Goal: Information Seeking & Learning: Learn about a topic

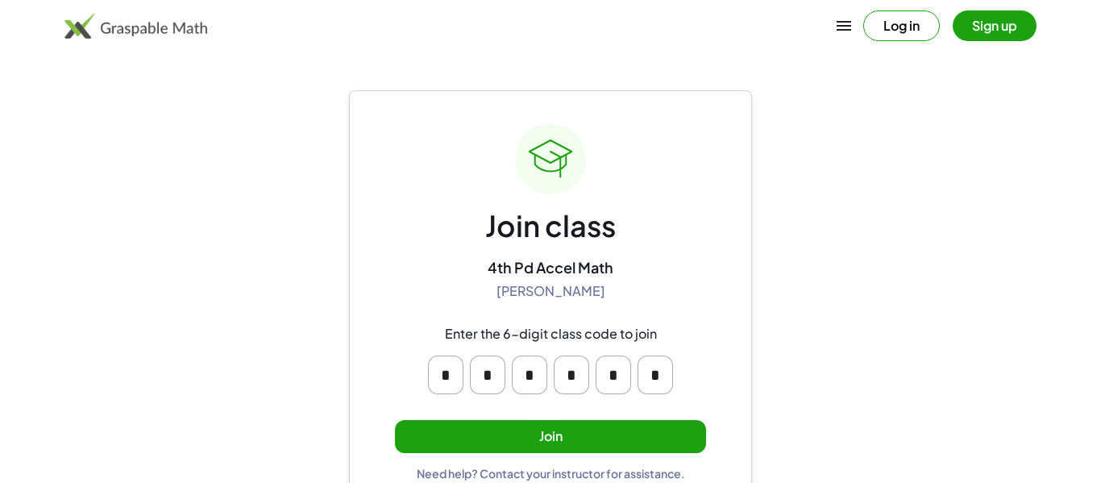
scroll to position [31, 0]
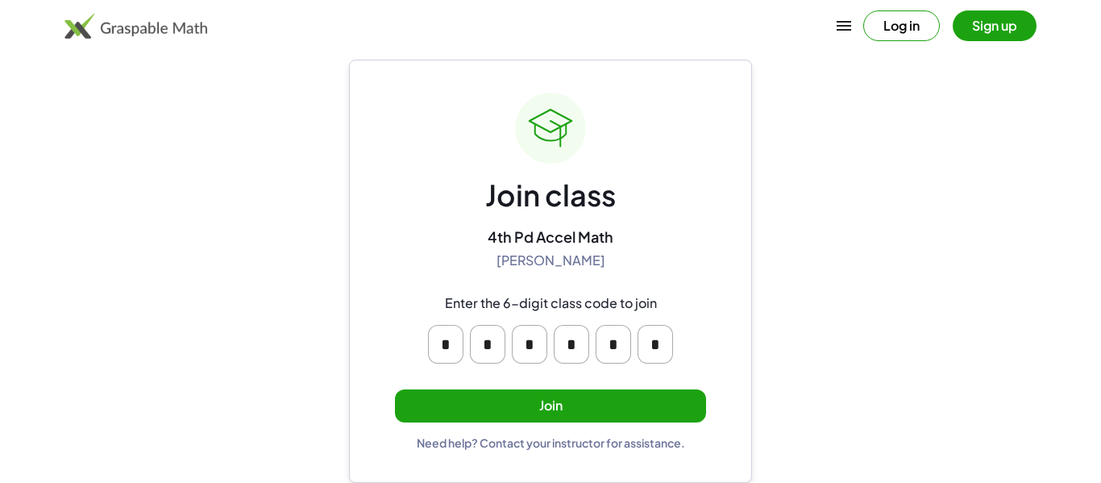
click at [497, 425] on div "Join class 4th Pd Accel Math Sandhya Mohanakrishnan Enter the 6-digit class cod…" at bounding box center [550, 271] width 311 height 357
click at [539, 413] on button "Join" at bounding box center [550, 405] width 311 height 33
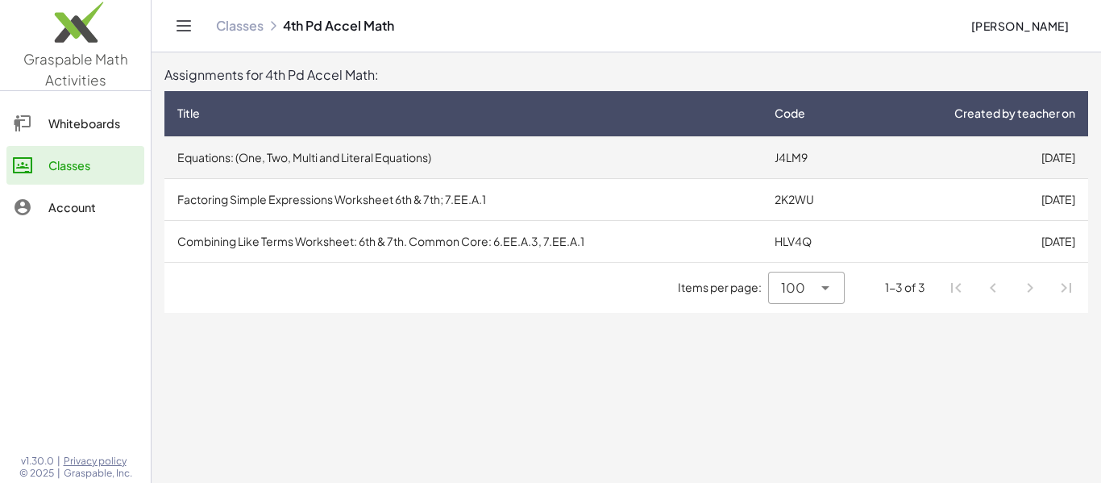
click at [388, 167] on td "Equations: (One, Two, Multi and Literal Equations)" at bounding box center [462, 157] width 597 height 42
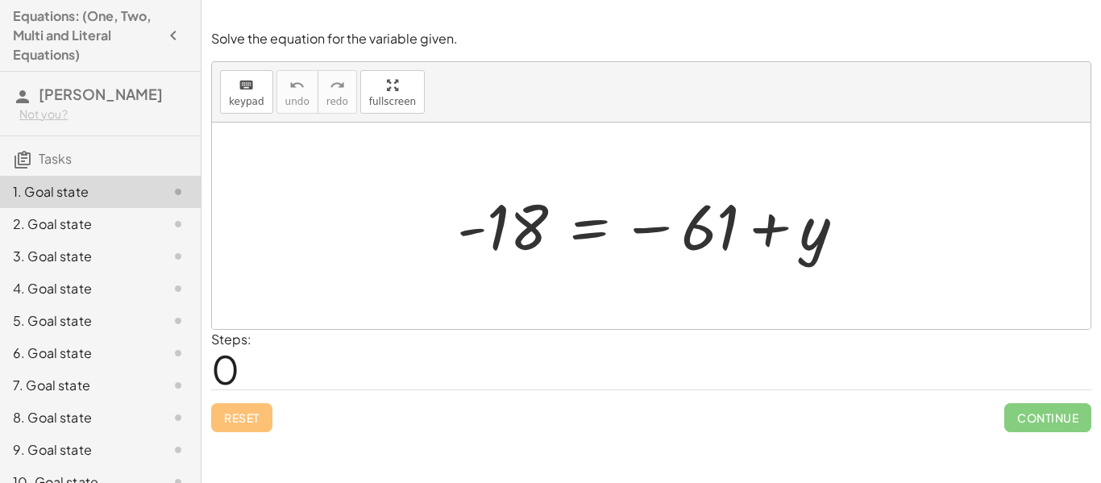
click at [288, 375] on div "Steps: 0" at bounding box center [651, 360] width 880 height 60
click at [235, 367] on span "0" at bounding box center [225, 368] width 28 height 49
click at [245, 377] on div "Steps: 0" at bounding box center [231, 360] width 40 height 60
click at [811, 230] on div at bounding box center [657, 226] width 417 height 80
click at [761, 230] on div at bounding box center [657, 226] width 417 height 80
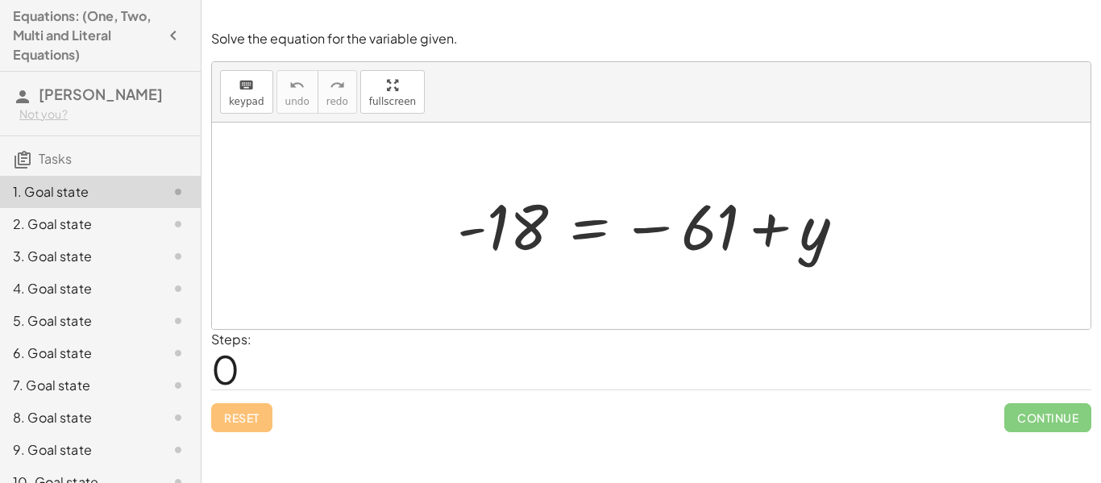
click at [662, 229] on div at bounding box center [657, 226] width 417 height 80
click at [724, 245] on div at bounding box center [657, 226] width 417 height 80
drag, startPoint x: 472, startPoint y: 240, endPoint x: 589, endPoint y: 229, distance: 117.4
click at [589, 229] on div at bounding box center [657, 226] width 417 height 80
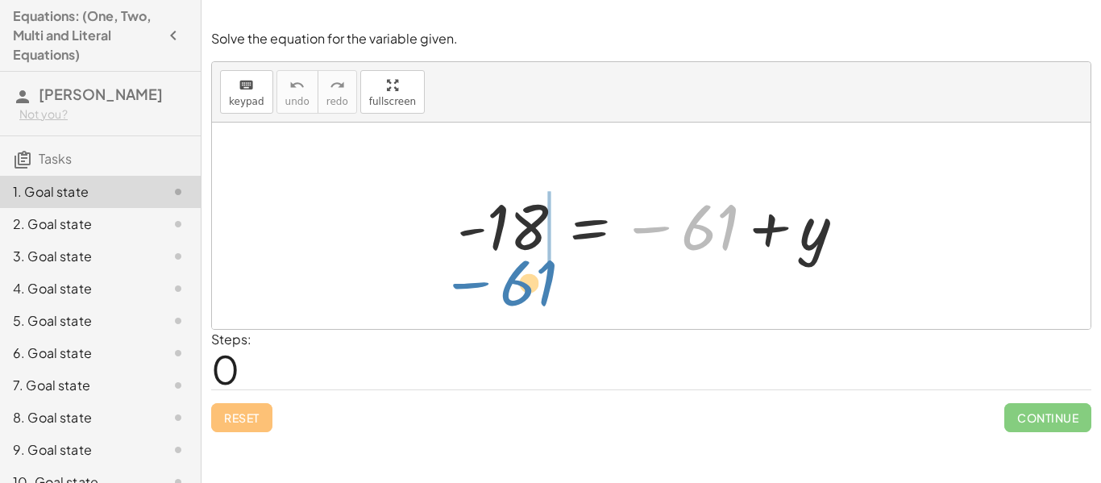
drag, startPoint x: 660, startPoint y: 229, endPoint x: 475, endPoint y: 282, distance: 192.8
click at [475, 282] on div "− 61 - 18 = − 61 + y" at bounding box center [651, 225] width 878 height 206
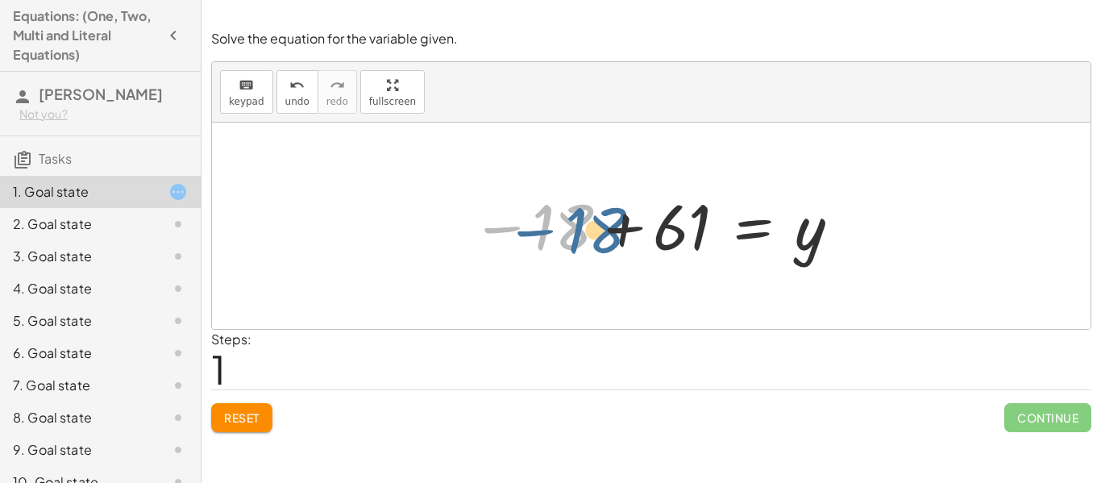
drag, startPoint x: 589, startPoint y: 231, endPoint x: 598, endPoint y: 230, distance: 8.9
click at [598, 230] on div at bounding box center [656, 226] width 387 height 80
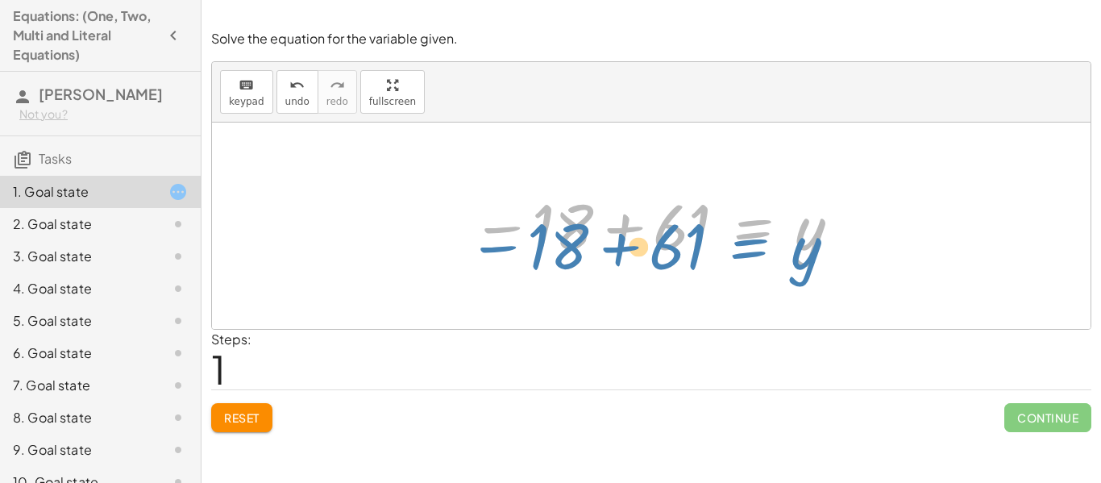
click at [746, 225] on div at bounding box center [656, 226] width 387 height 80
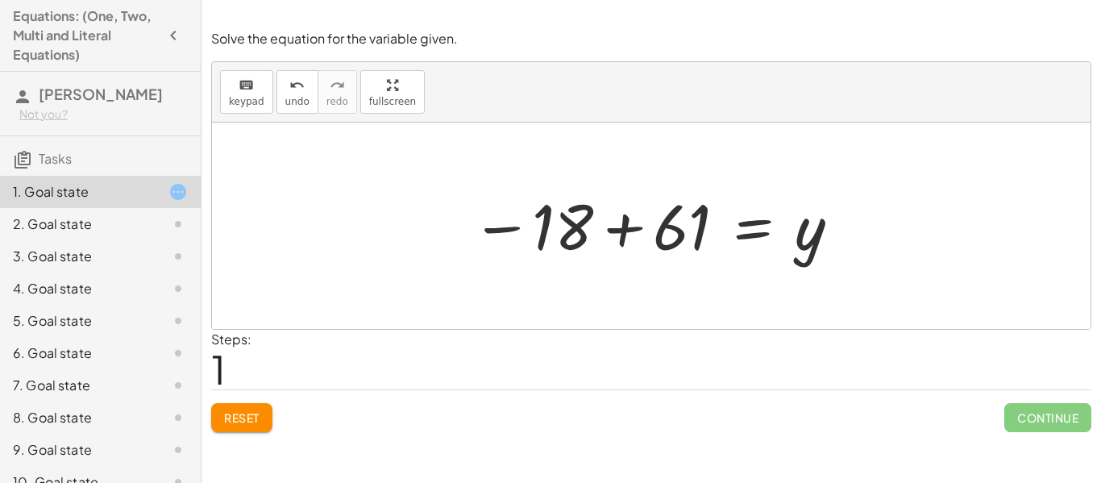
click at [638, 234] on div at bounding box center [656, 226] width 387 height 80
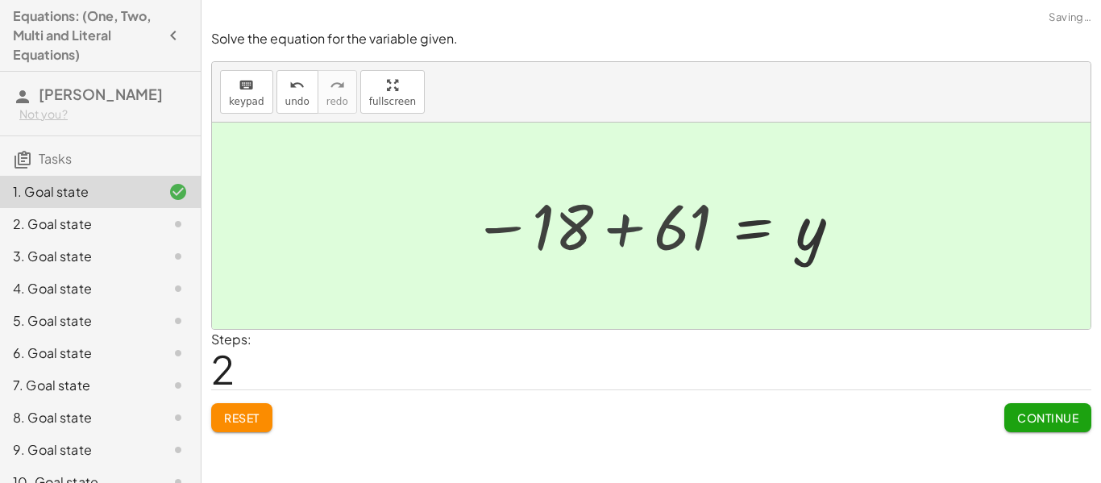
click at [638, 234] on div at bounding box center [746, 226] width 230 height 80
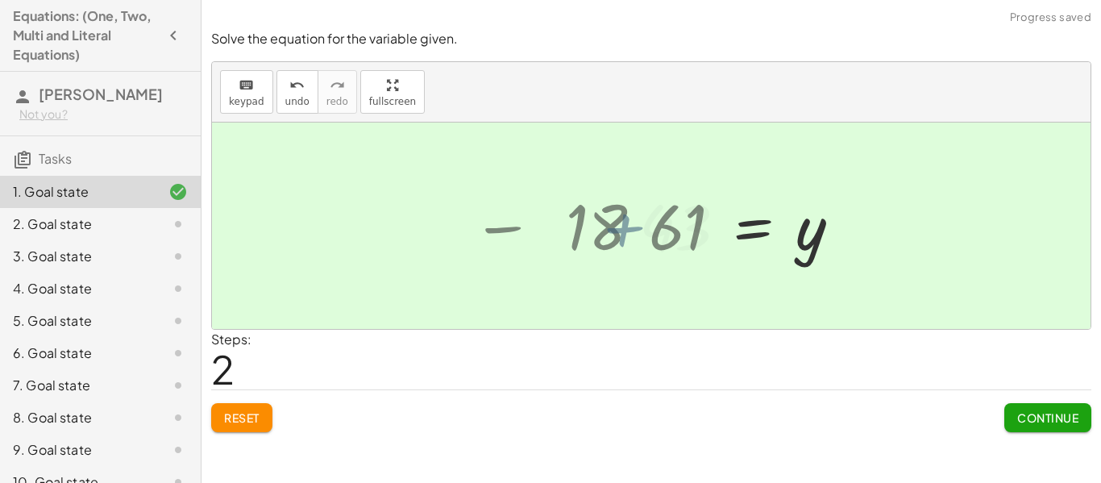
click at [638, 234] on div at bounding box center [746, 226] width 230 height 80
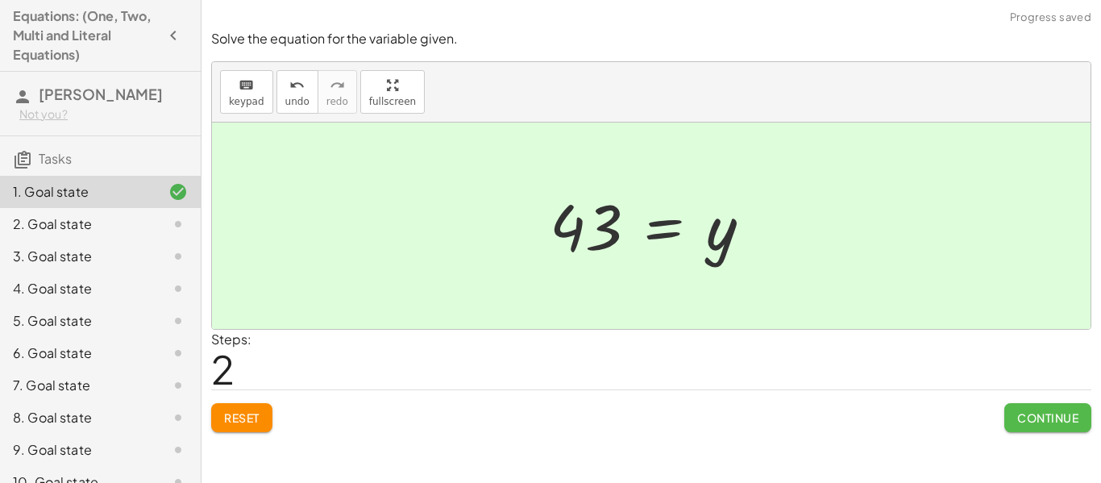
click at [1018, 429] on button "Continue" at bounding box center [1047, 417] width 87 height 29
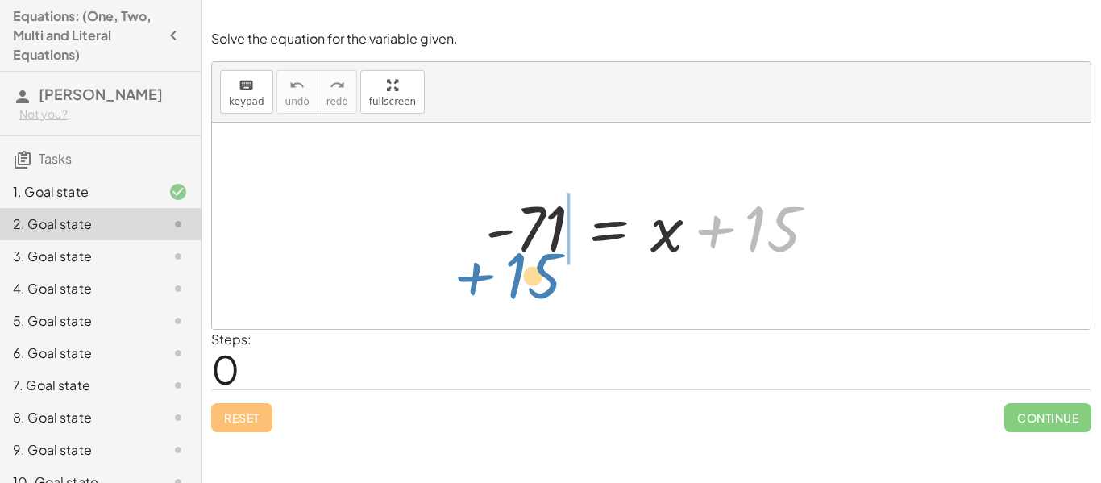
drag, startPoint x: 779, startPoint y: 235, endPoint x: 540, endPoint y: 281, distance: 243.7
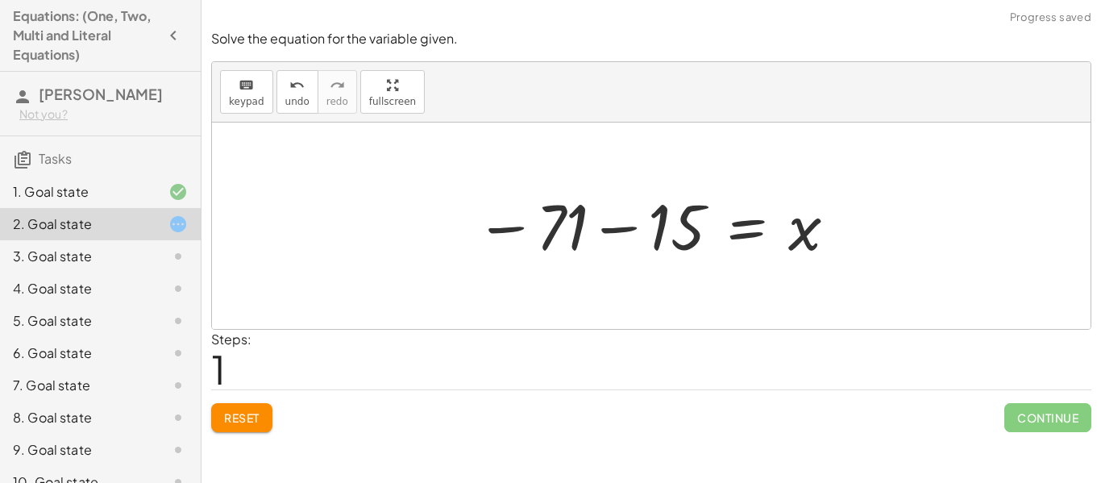
click at [629, 225] on div at bounding box center [657, 226] width 380 height 80
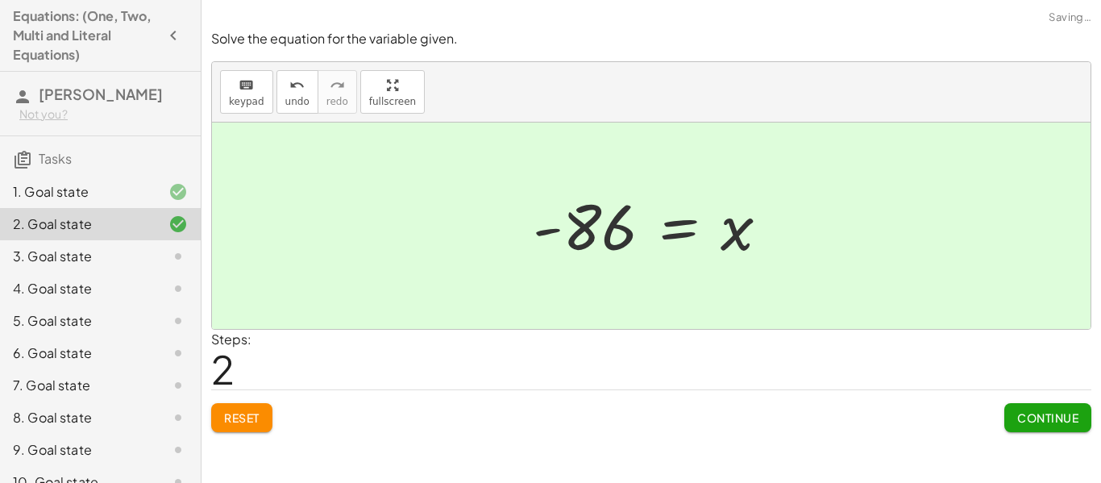
click at [1027, 413] on span "Continue" at bounding box center [1047, 417] width 61 height 15
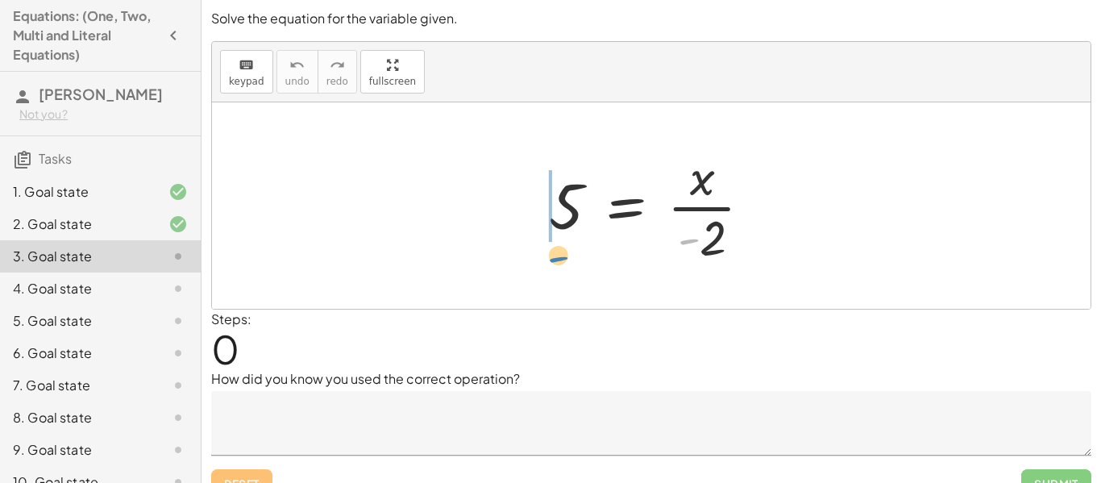
drag, startPoint x: 695, startPoint y: 237, endPoint x: 565, endPoint y: 253, distance: 131.5
click at [565, 253] on div at bounding box center [657, 205] width 232 height 124
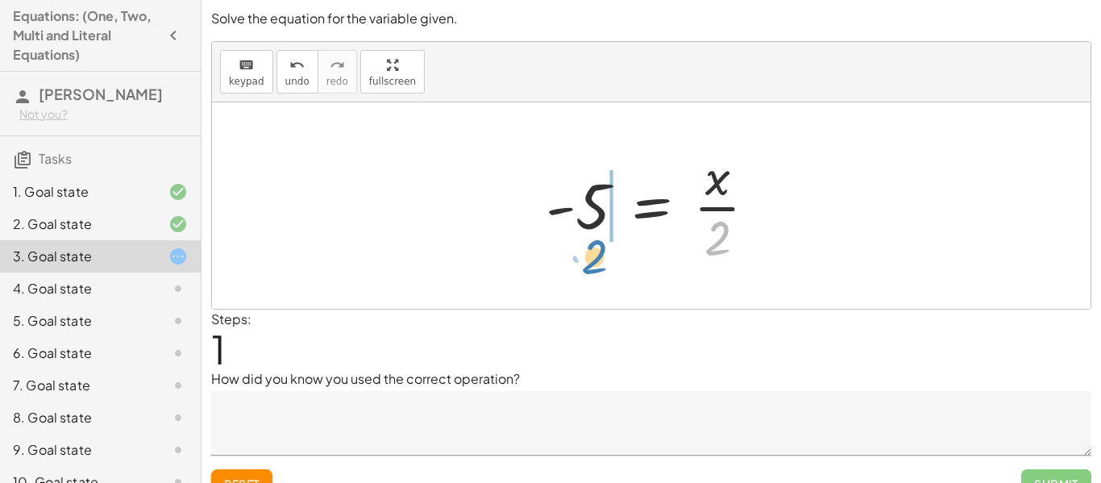
drag, startPoint x: 718, startPoint y: 255, endPoint x: 591, endPoint y: 273, distance: 128.6
click at [591, 273] on div "5 = · x · - 2 · 2 5 = · x · 2 -" at bounding box center [651, 205] width 878 height 206
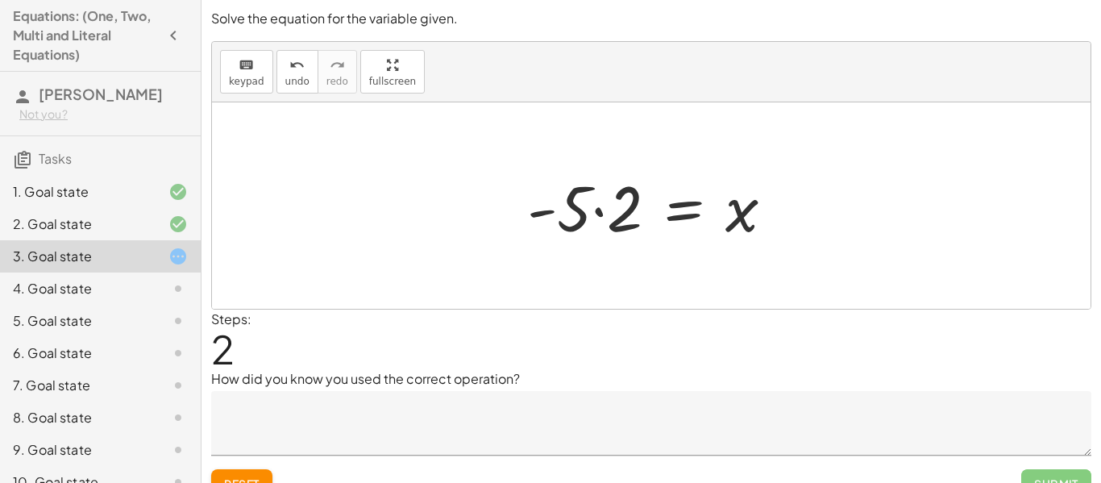
scroll to position [25, 0]
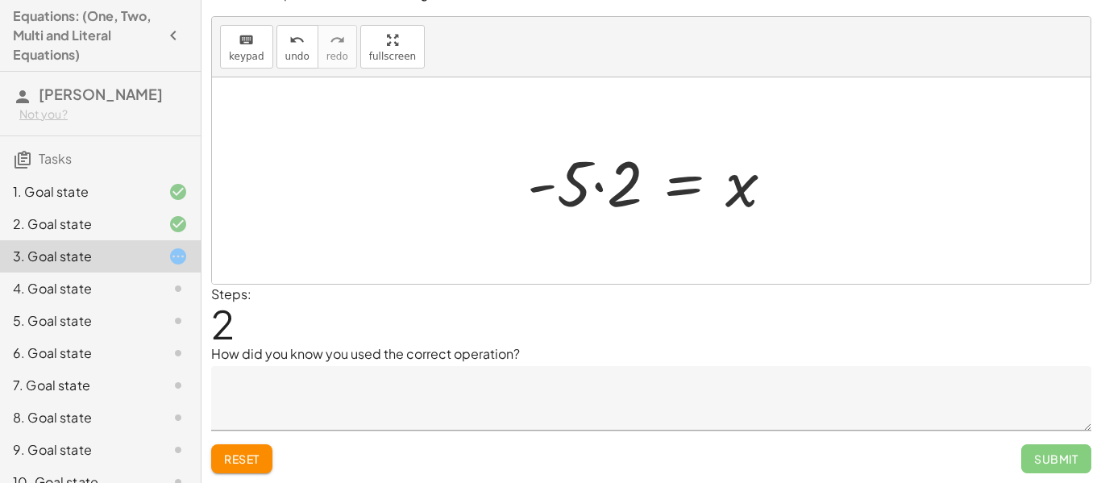
click at [617, 198] on div at bounding box center [657, 180] width 276 height 83
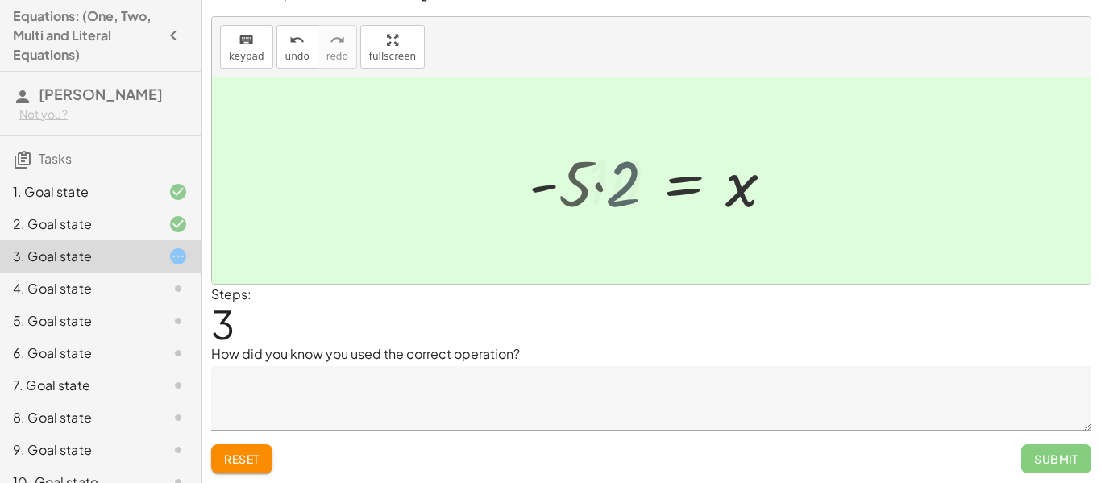
click at [617, 198] on div at bounding box center [672, 181] width 245 height 80
click at [382, 417] on textarea at bounding box center [651, 398] width 880 height 64
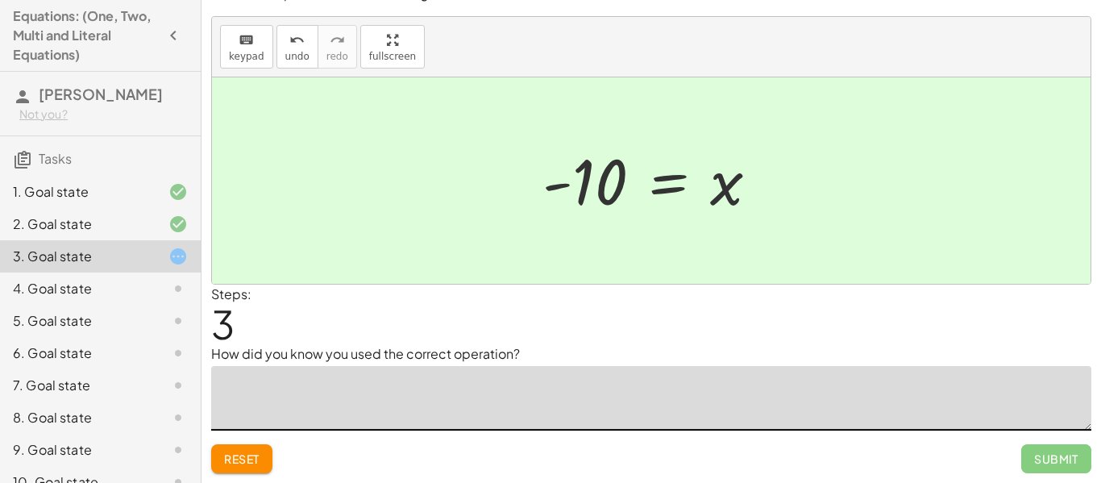
type textarea "*"
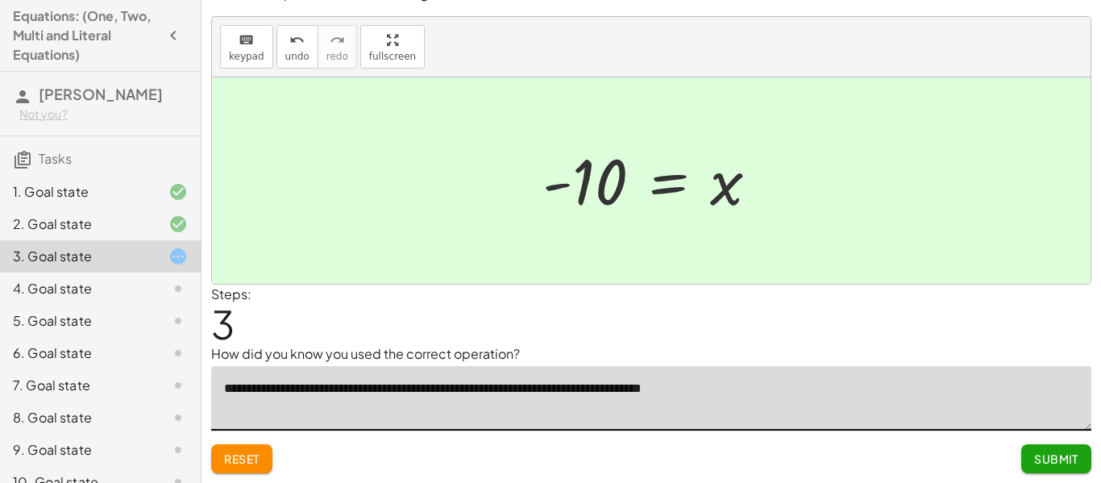
type textarea "**********"
click at [1062, 459] on span "Submit" at bounding box center [1056, 458] width 44 height 15
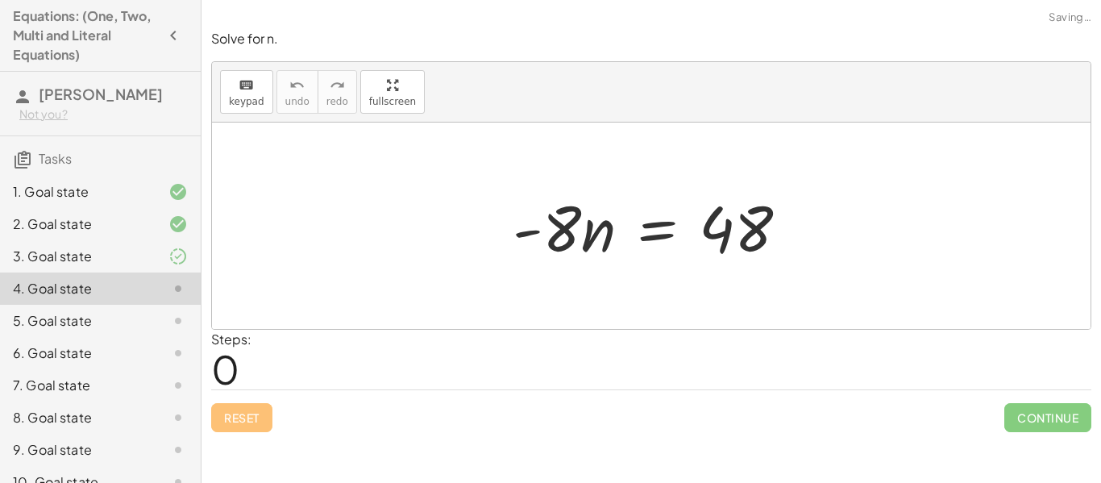
scroll to position [0, 0]
click at [71, 189] on div "1. Goal state" at bounding box center [78, 191] width 130 height 19
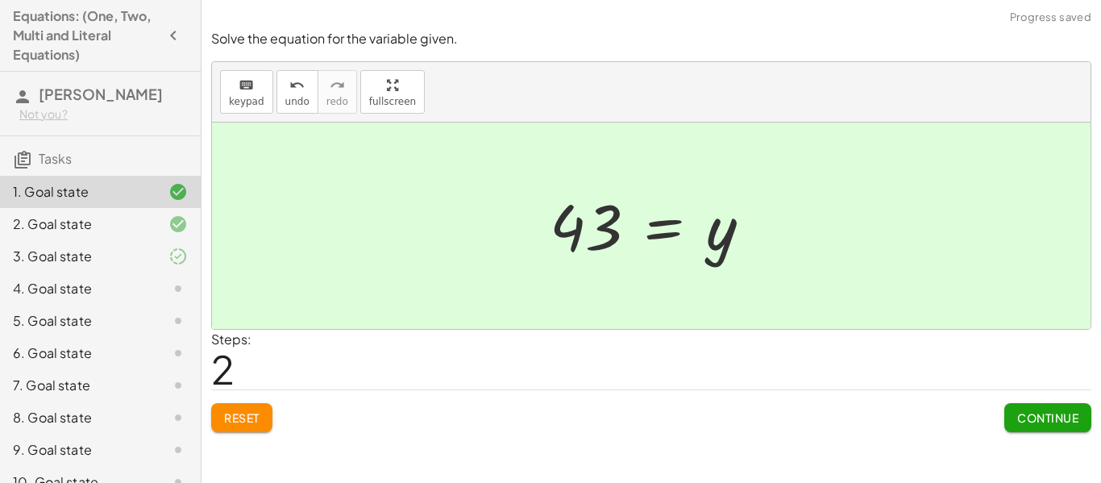
click at [78, 218] on div "2. Goal state" at bounding box center [78, 223] width 130 height 19
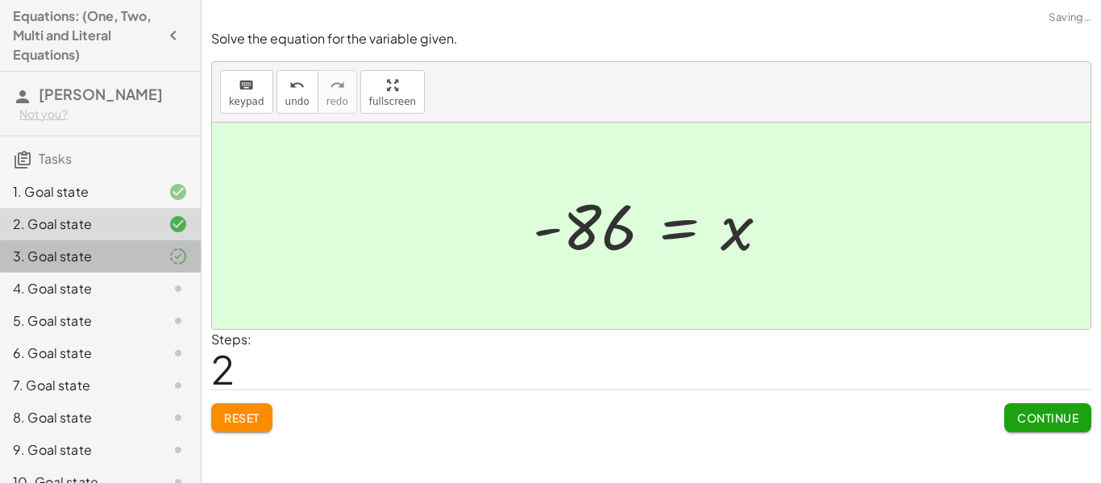
click at [68, 256] on div "3. Goal state" at bounding box center [78, 256] width 130 height 19
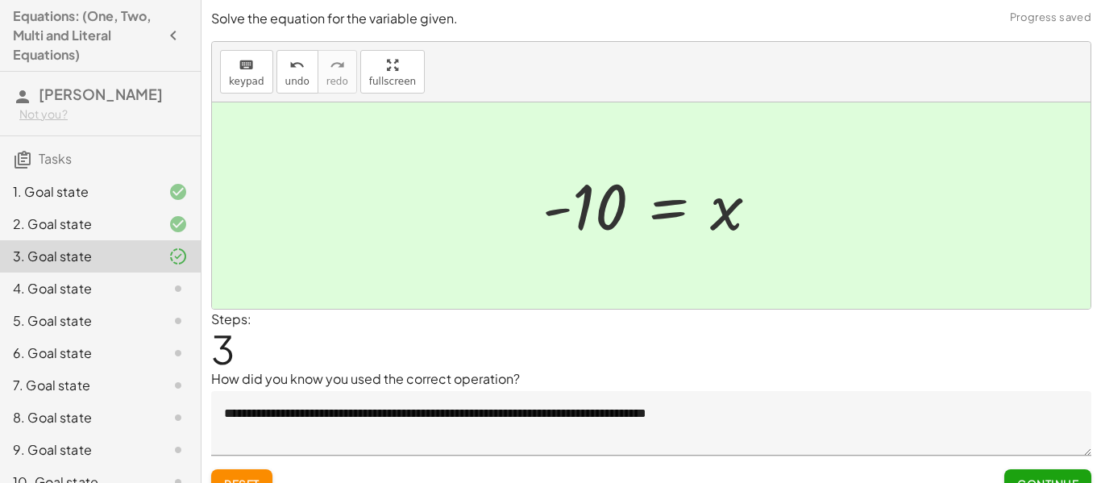
click at [65, 297] on div "4. Goal state" at bounding box center [78, 288] width 130 height 19
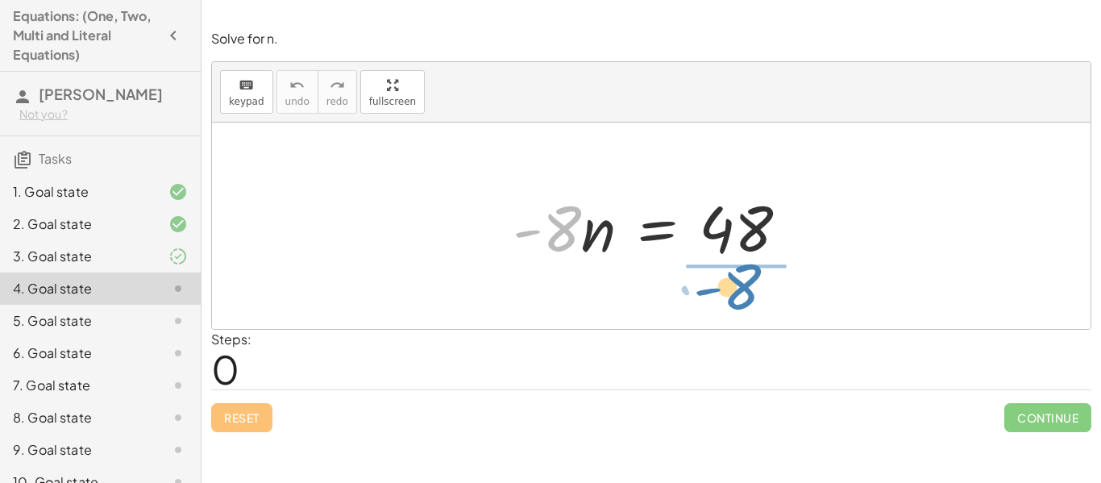
drag, startPoint x: 552, startPoint y: 241, endPoint x: 730, endPoint y: 300, distance: 187.5
click at [730, 300] on div "· - 8 · - 8 · n = 48" at bounding box center [651, 225] width 878 height 206
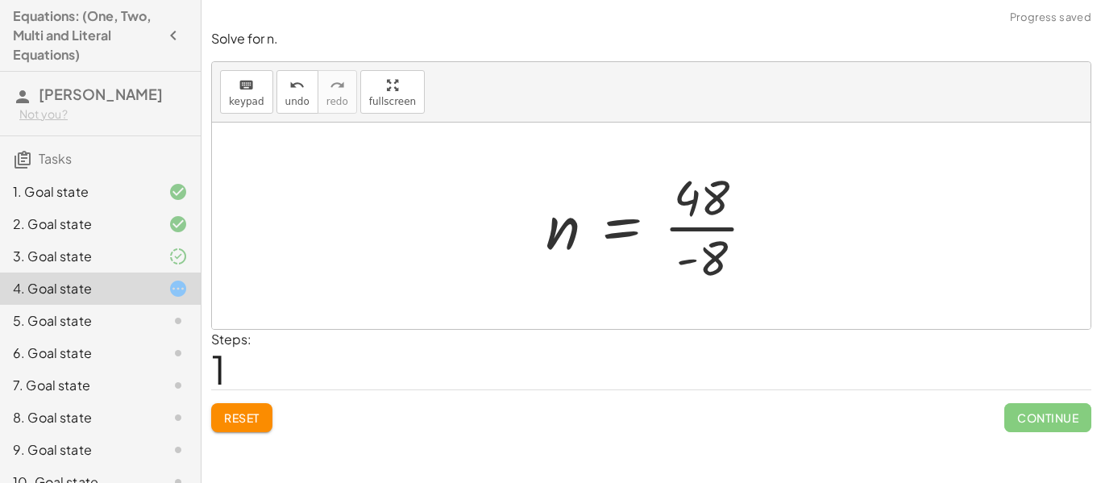
click at [720, 242] on div at bounding box center [656, 226] width 239 height 124
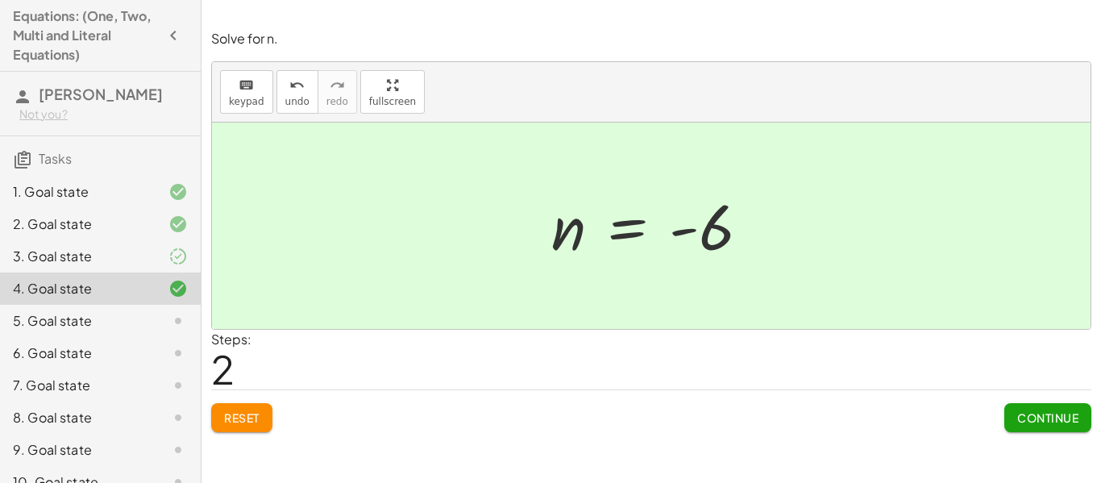
click at [960, 359] on div "Steps: 2" at bounding box center [651, 360] width 880 height 60
click at [1043, 429] on button "Continue" at bounding box center [1047, 417] width 87 height 29
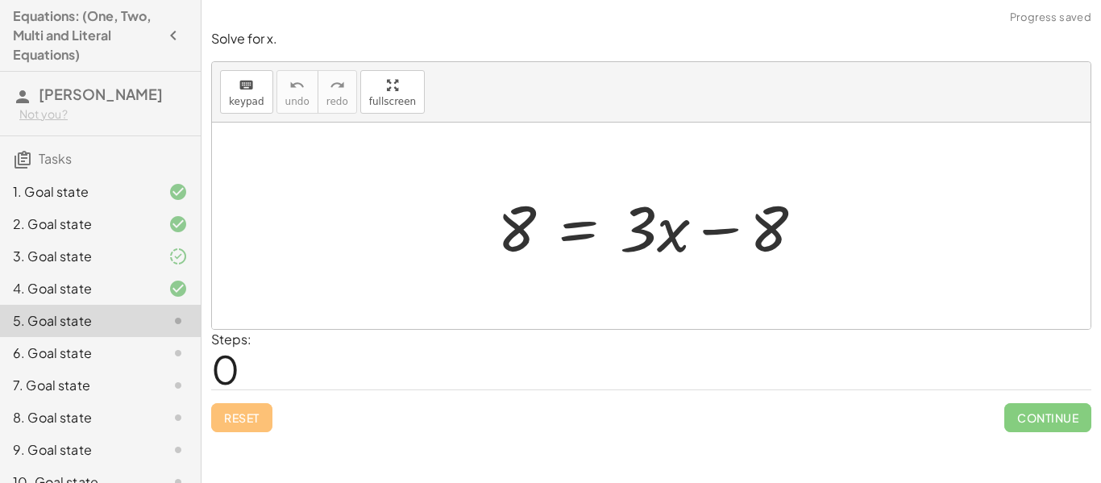
click at [27, 284] on div "4. Goal state" at bounding box center [78, 288] width 130 height 19
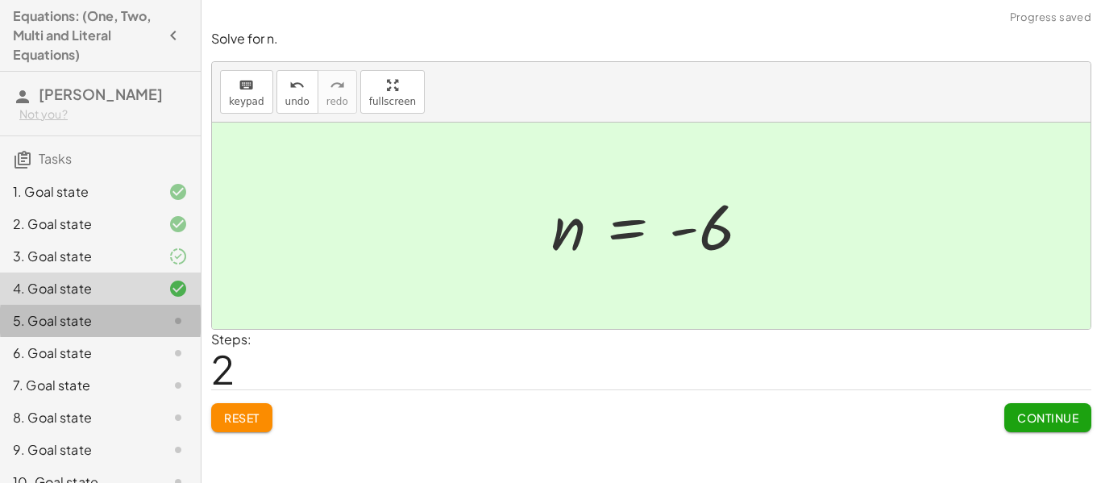
click at [41, 317] on div "5. Goal state" at bounding box center [78, 320] width 130 height 19
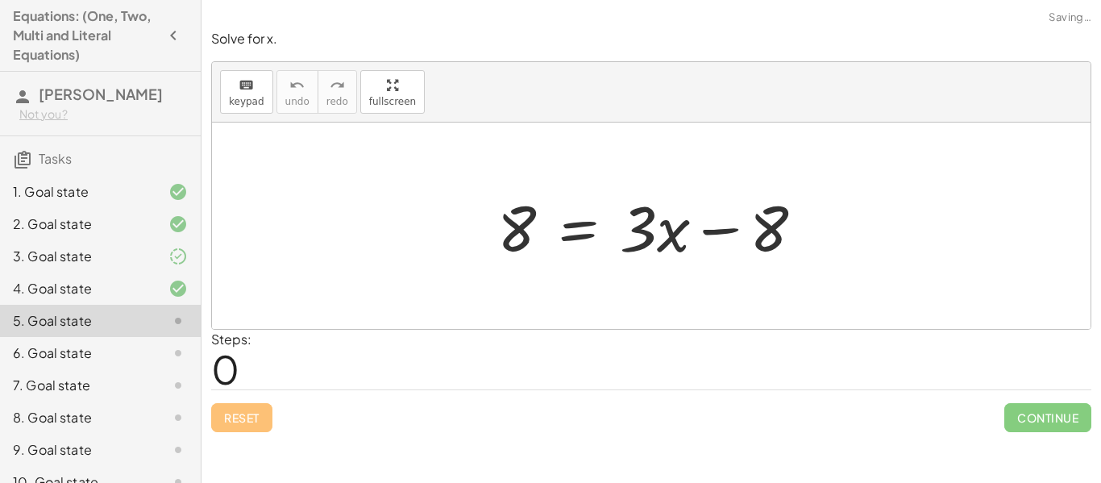
click at [101, 259] on div "3. Goal state" at bounding box center [78, 256] width 130 height 19
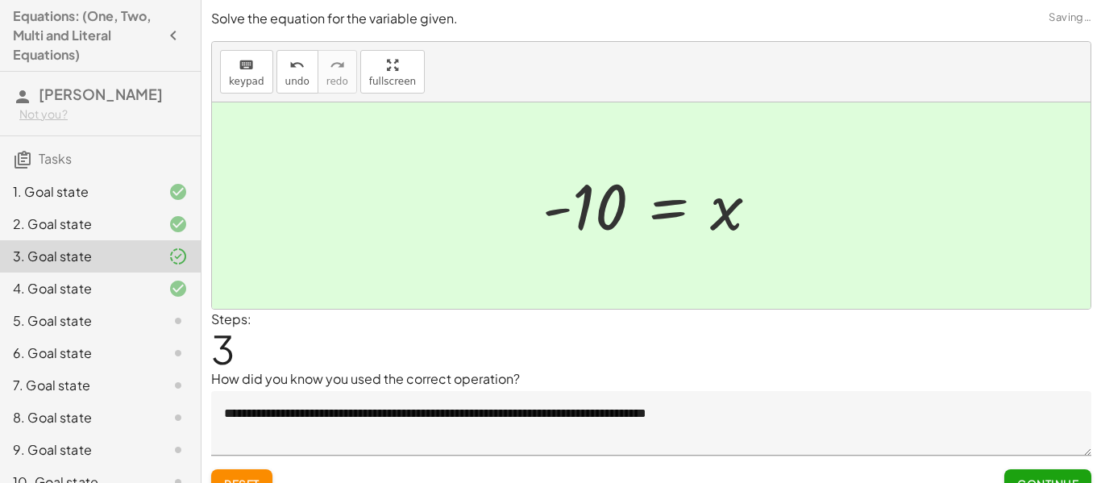
scroll to position [25, 0]
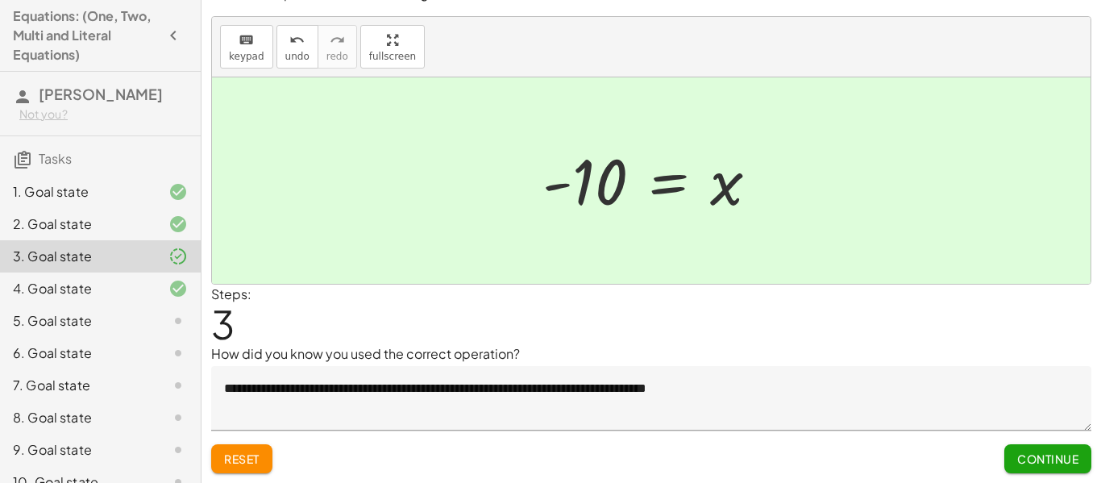
click at [1054, 454] on span "Continue" at bounding box center [1047, 458] width 61 height 15
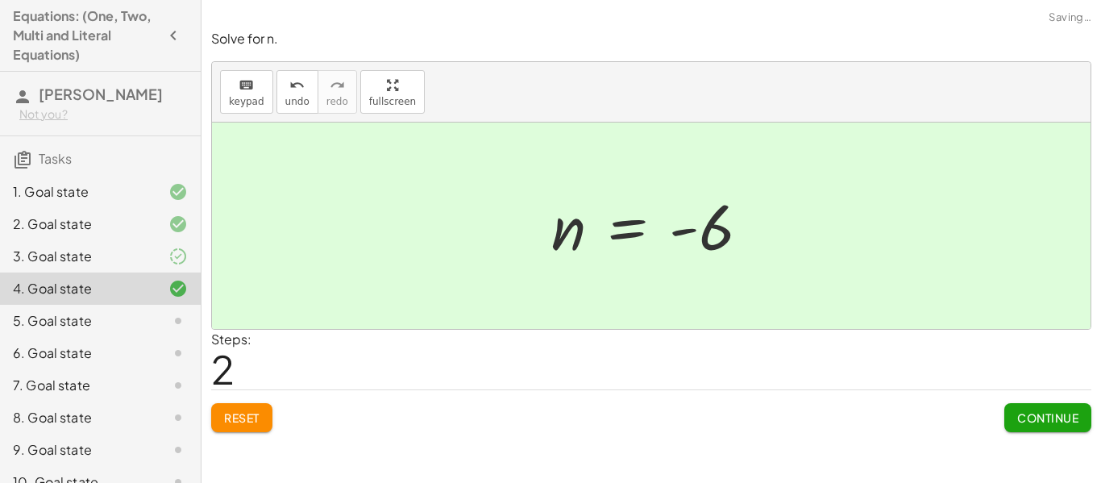
click at [101, 259] on div "3. Goal state" at bounding box center [78, 256] width 130 height 19
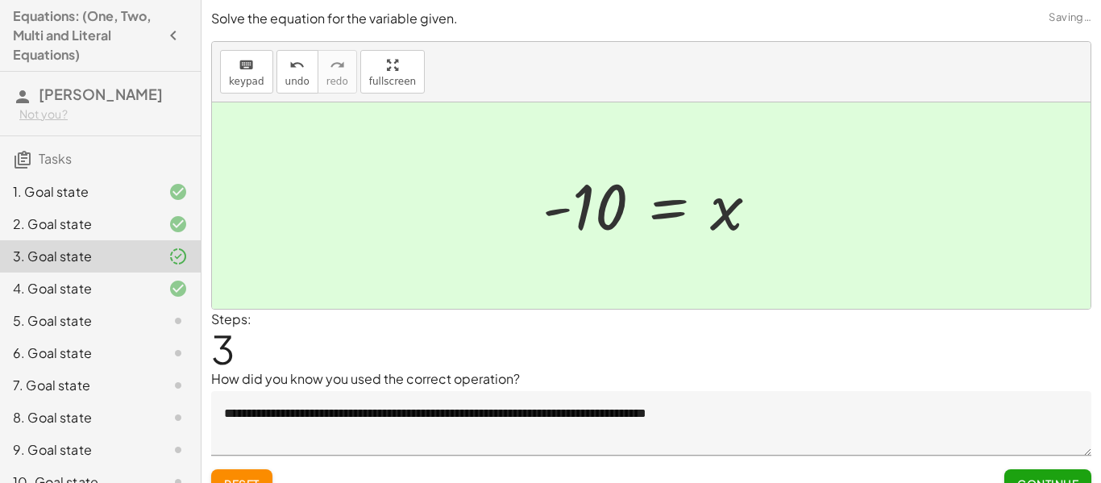
scroll to position [25, 0]
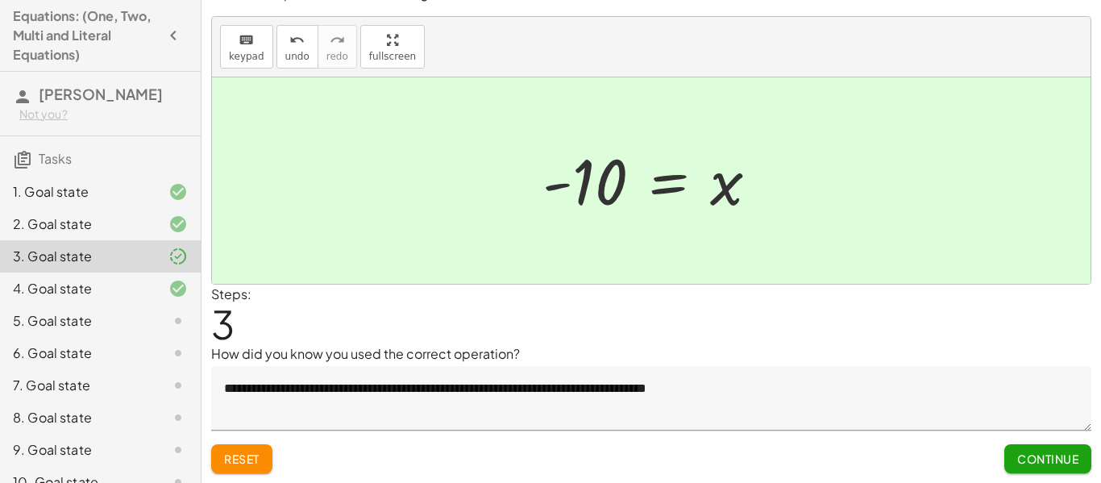
click at [1047, 458] on span "Continue" at bounding box center [1047, 458] width 61 height 15
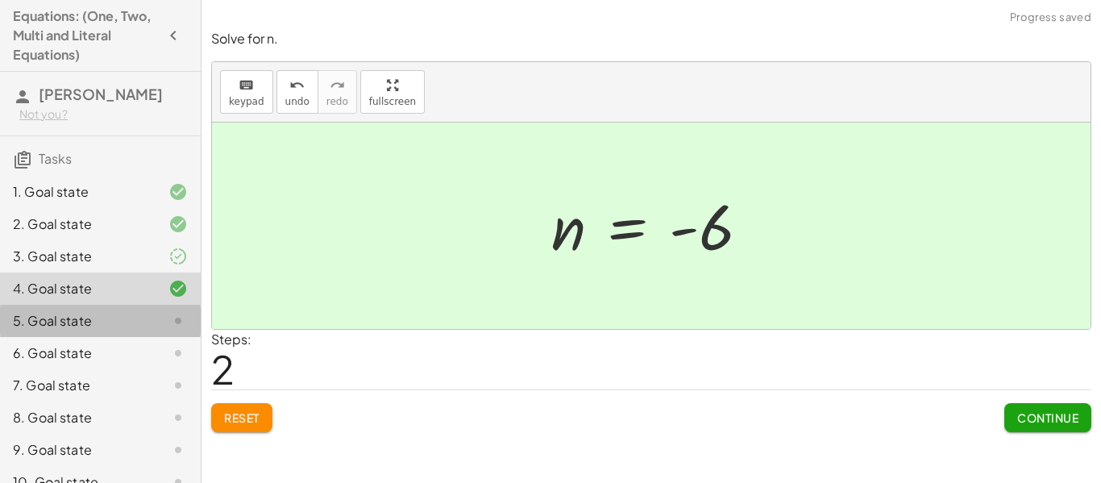
click at [48, 323] on div "5. Goal state" at bounding box center [78, 320] width 130 height 19
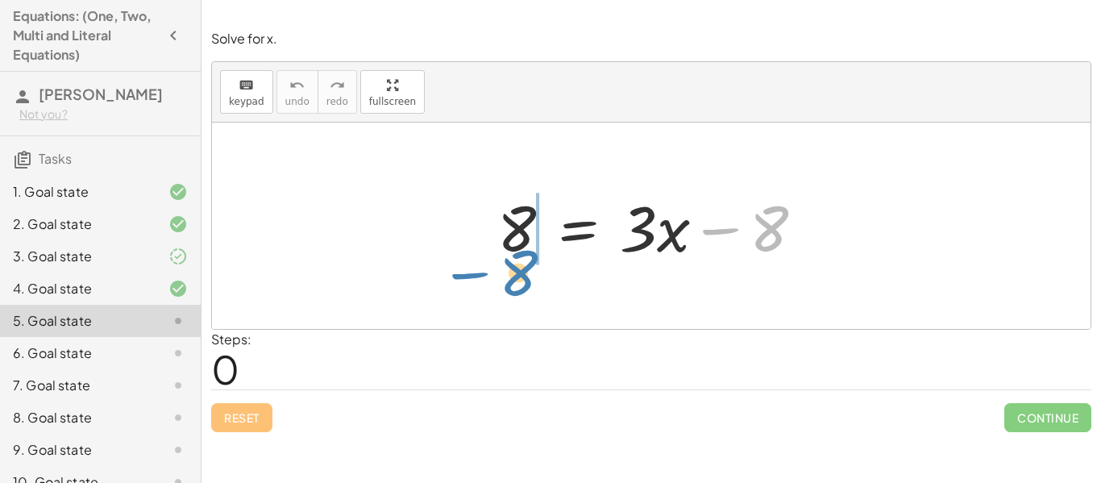
drag, startPoint x: 766, startPoint y: 242, endPoint x: 516, endPoint y: 285, distance: 254.3
click at [516, 285] on div "− 8 8 = + · 3 · x − 8" at bounding box center [651, 225] width 878 height 206
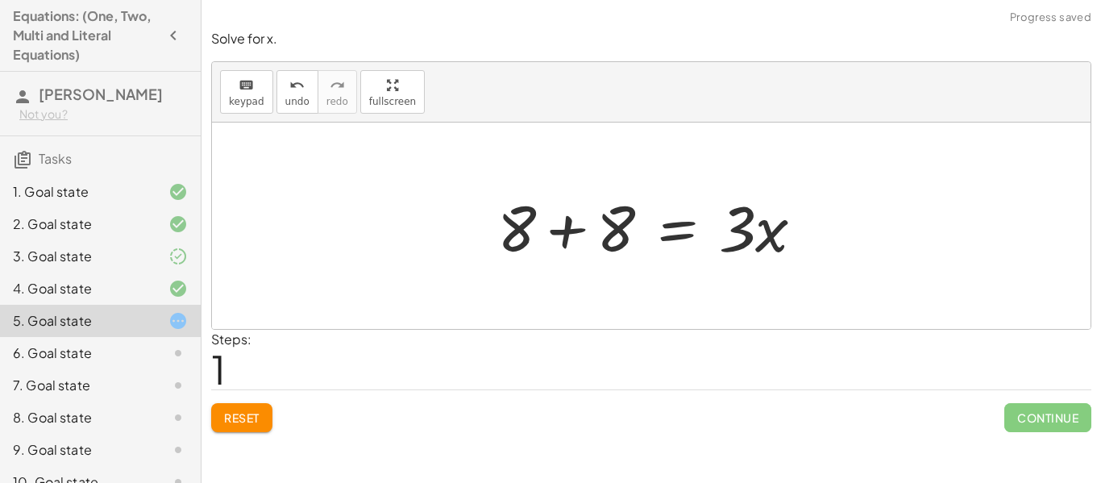
click at [558, 247] on div at bounding box center [657, 226] width 336 height 83
click at [558, 247] on div "8 = + · 3 · x − 8 8 = · 3 · x 8 + + 16 + 8 + 8 = · 3 · x" at bounding box center [691, 225] width 276 height 91
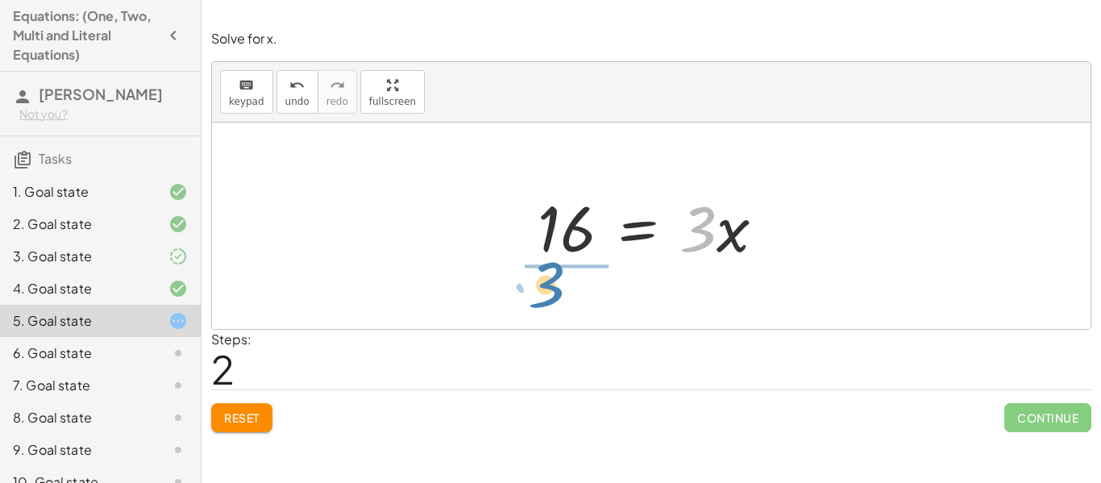
drag, startPoint x: 702, startPoint y: 243, endPoint x: 550, endPoint y: 298, distance: 162.1
click at [550, 298] on div "8 = + · 3 · x − 8 + 8 + 8 = · 3 · x · 3 = · 3 · x 16" at bounding box center [651, 225] width 878 height 206
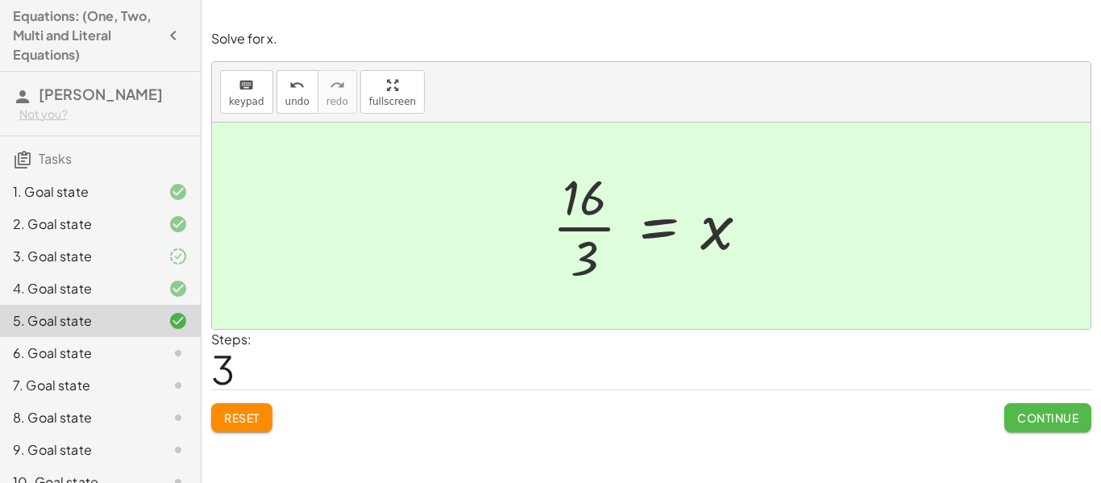
click at [1028, 419] on span "Continue" at bounding box center [1047, 417] width 61 height 15
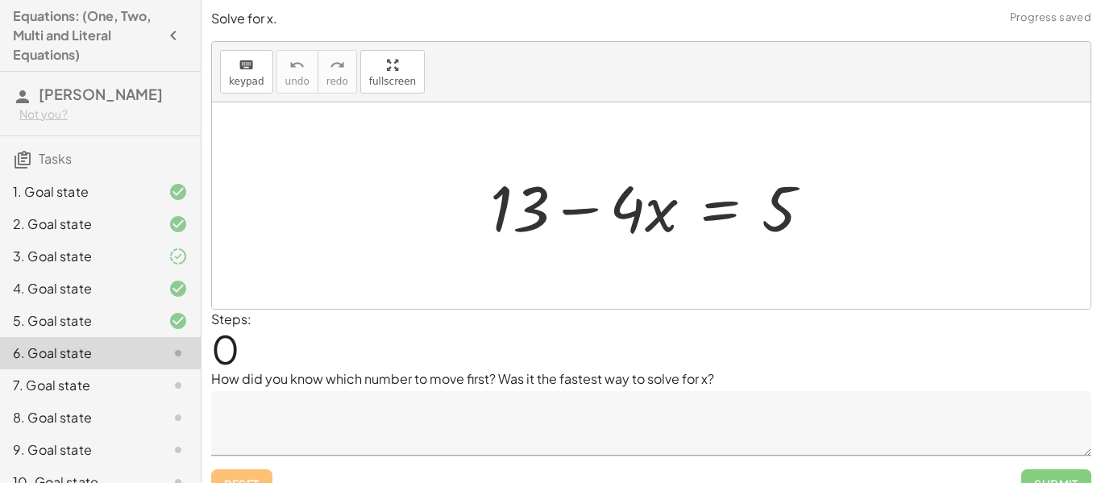
click at [138, 263] on div "3. Goal state" at bounding box center [78, 256] width 130 height 19
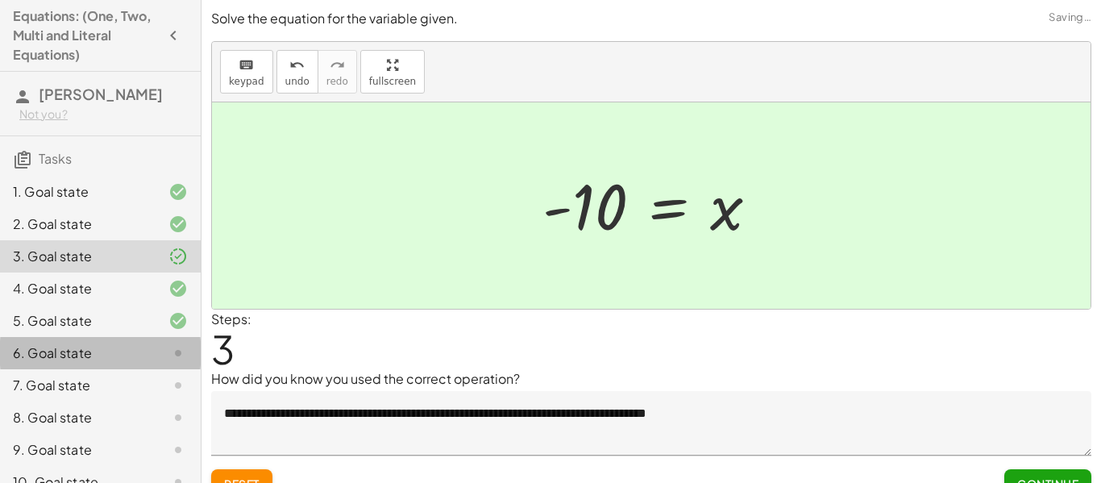
click at [111, 401] on div "6. Goal state" at bounding box center [100, 417] width 201 height 32
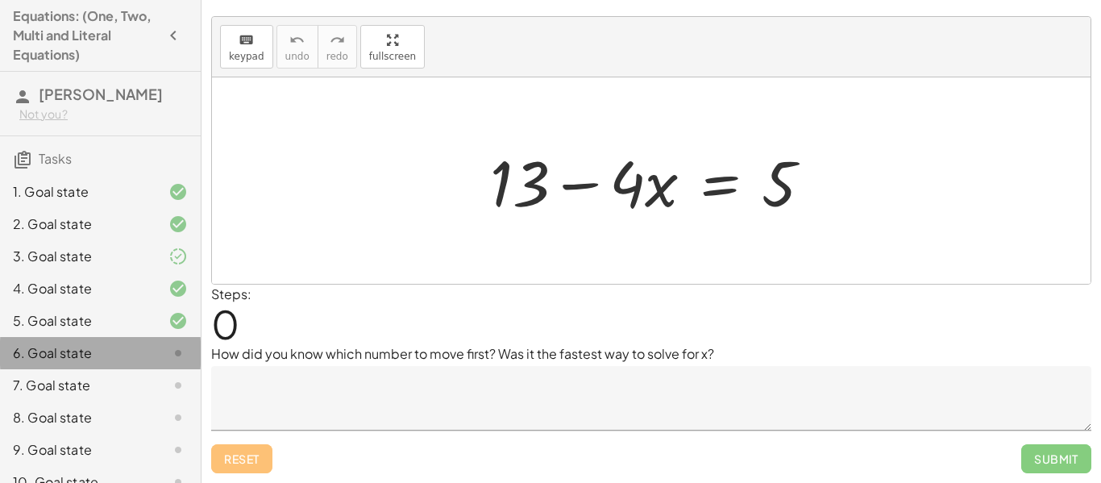
click at [112, 345] on div "6. Goal state" at bounding box center [78, 352] width 130 height 19
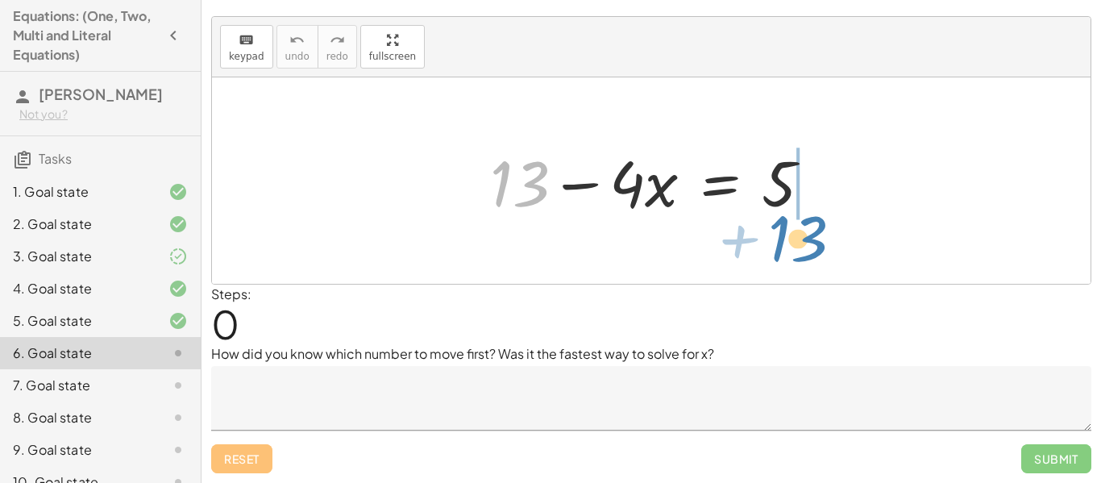
drag, startPoint x: 508, startPoint y: 191, endPoint x: 786, endPoint y: 245, distance: 282.4
click at [786, 245] on div "+ 13 + 13 − · 4 · x = 5" at bounding box center [651, 180] width 878 height 206
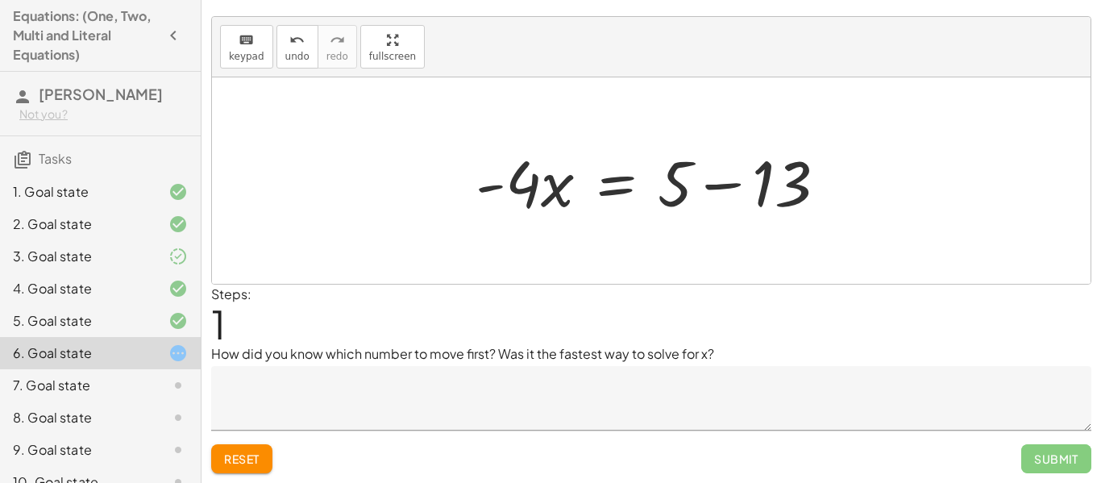
click at [753, 200] on div at bounding box center [657, 180] width 380 height 83
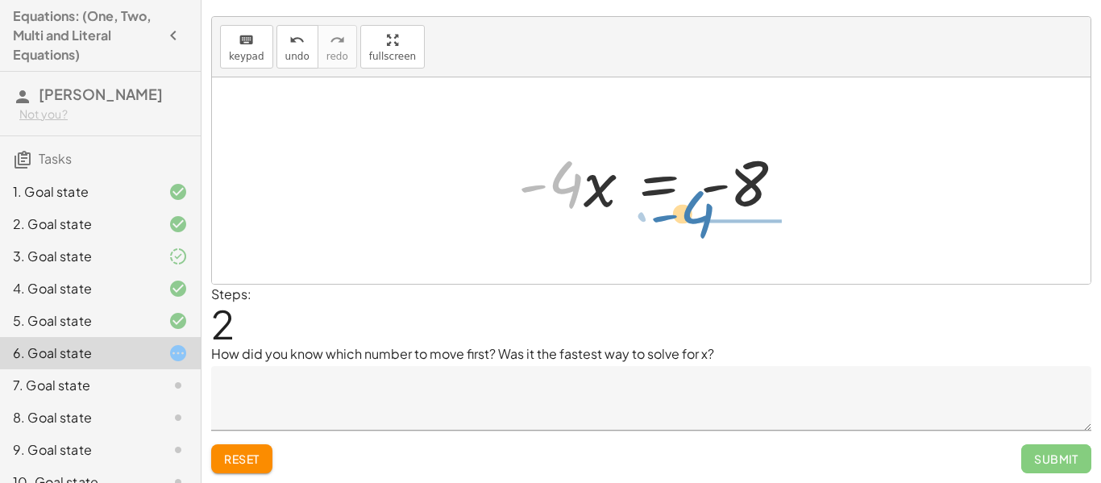
drag, startPoint x: 557, startPoint y: 193, endPoint x: 690, endPoint y: 224, distance: 136.4
click at [690, 224] on div "+ 13 − · 4 · x = 5 · - 4 · x = + 5 − 13 · - 4 · 4 · x = - - 8" at bounding box center [651, 180] width 315 height 91
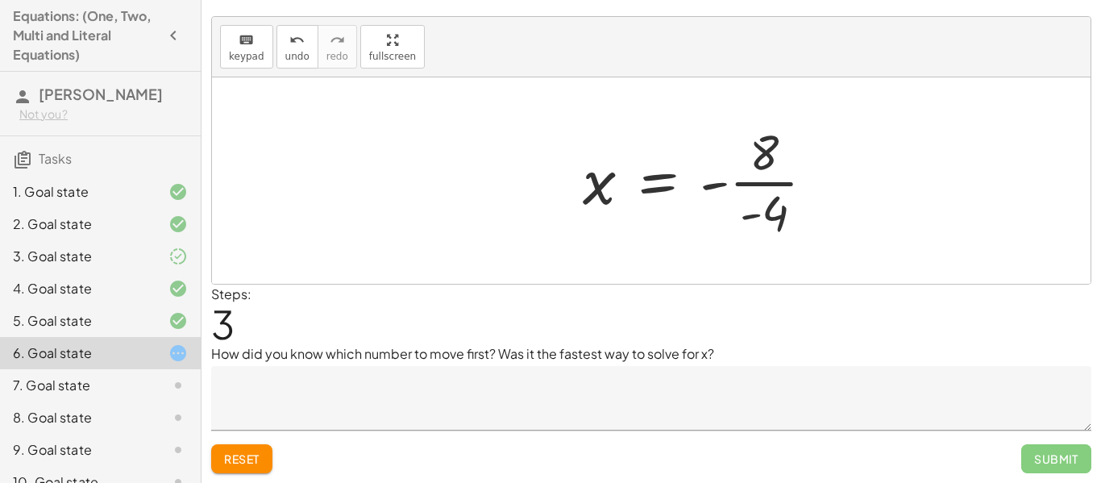
click at [759, 206] on div at bounding box center [704, 180] width 260 height 124
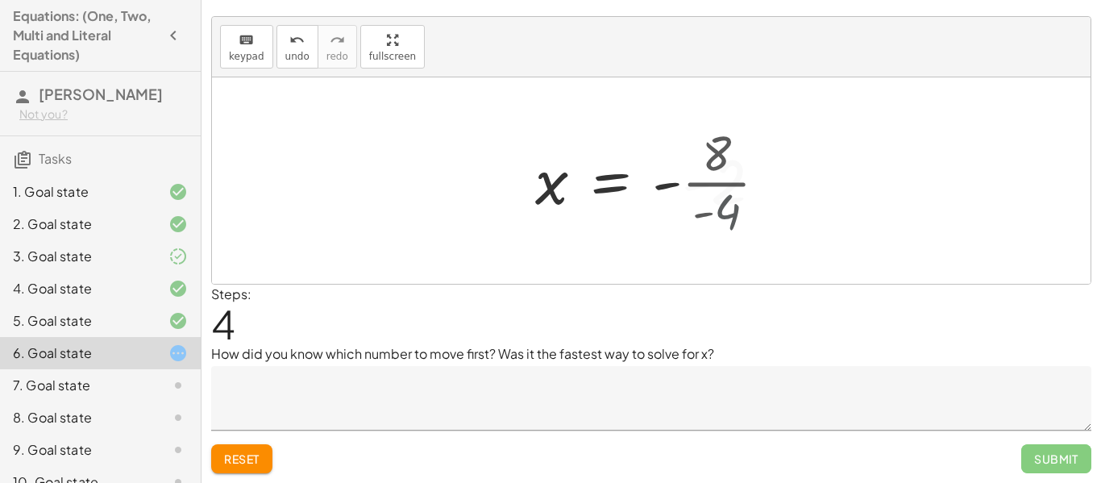
click at [759, 206] on div at bounding box center [654, 181] width 255 height 80
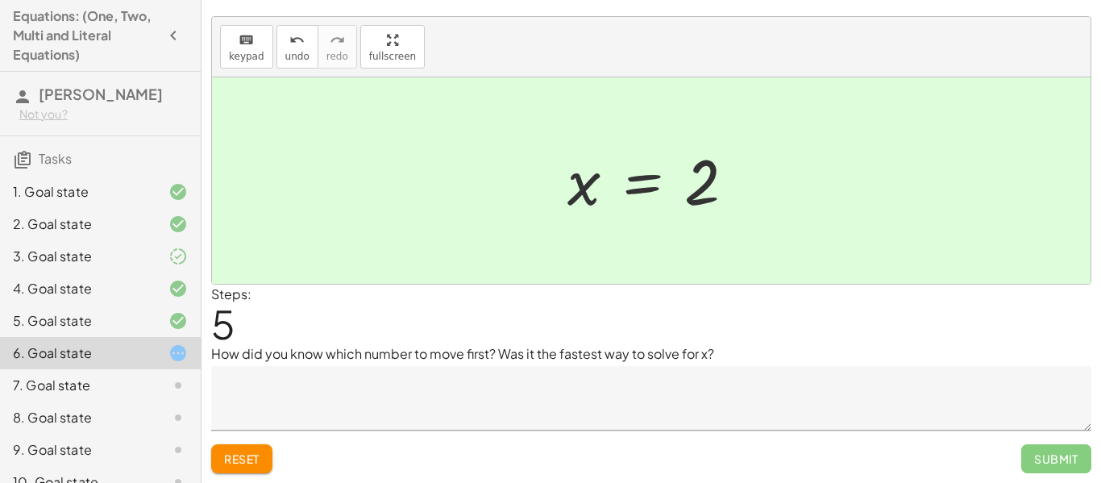
click at [446, 384] on textarea at bounding box center [651, 398] width 880 height 64
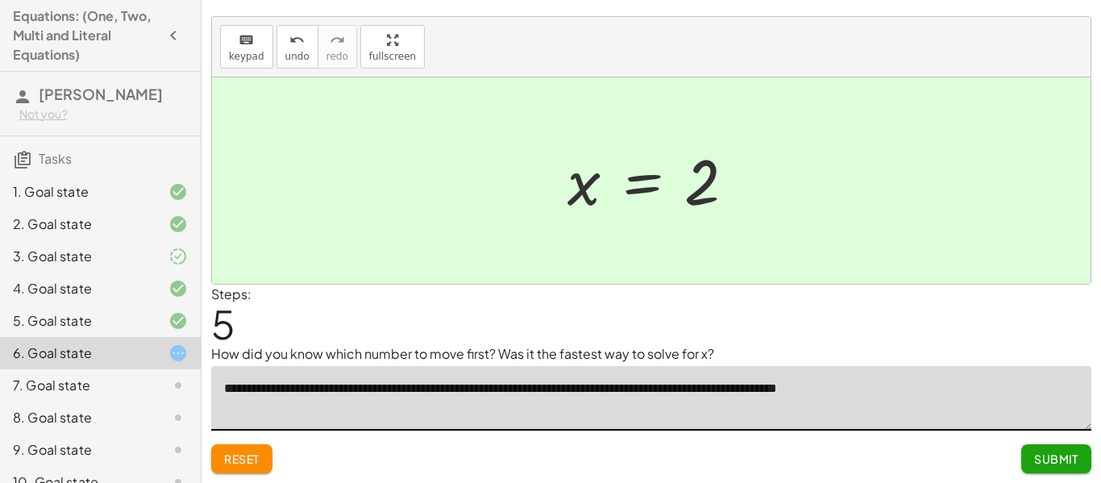
type textarea "**********"
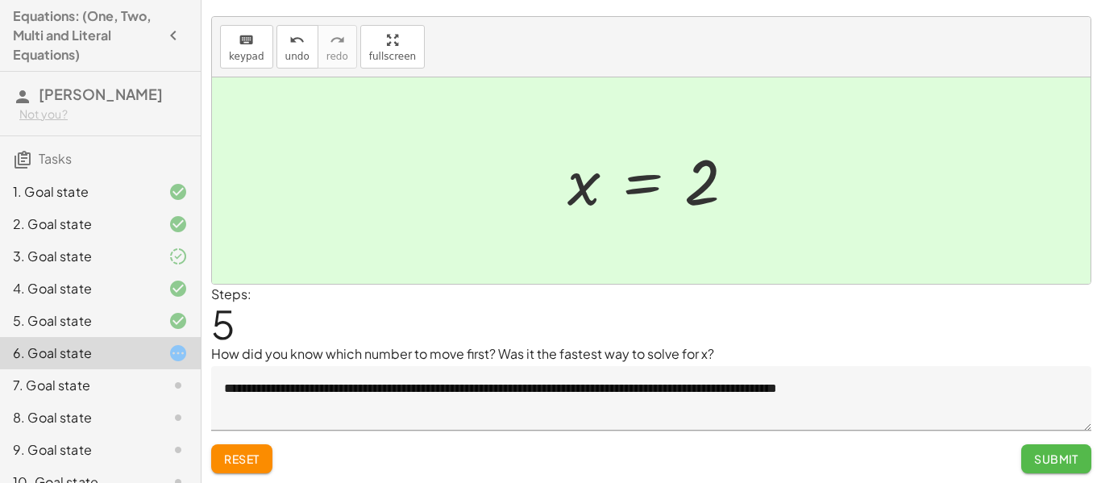
click at [1051, 462] on span "Submit" at bounding box center [1056, 458] width 44 height 15
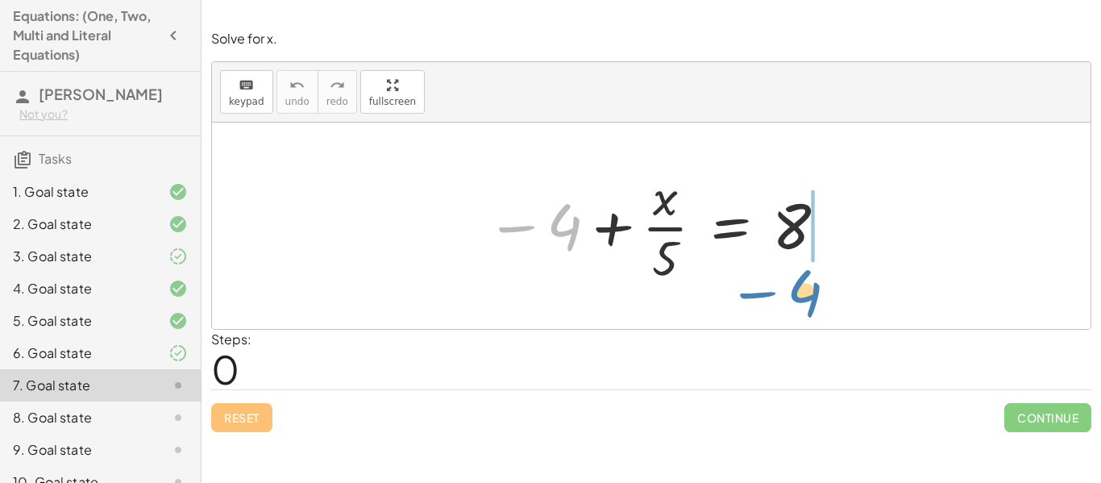
drag, startPoint x: 556, startPoint y: 228, endPoint x: 796, endPoint y: 292, distance: 248.6
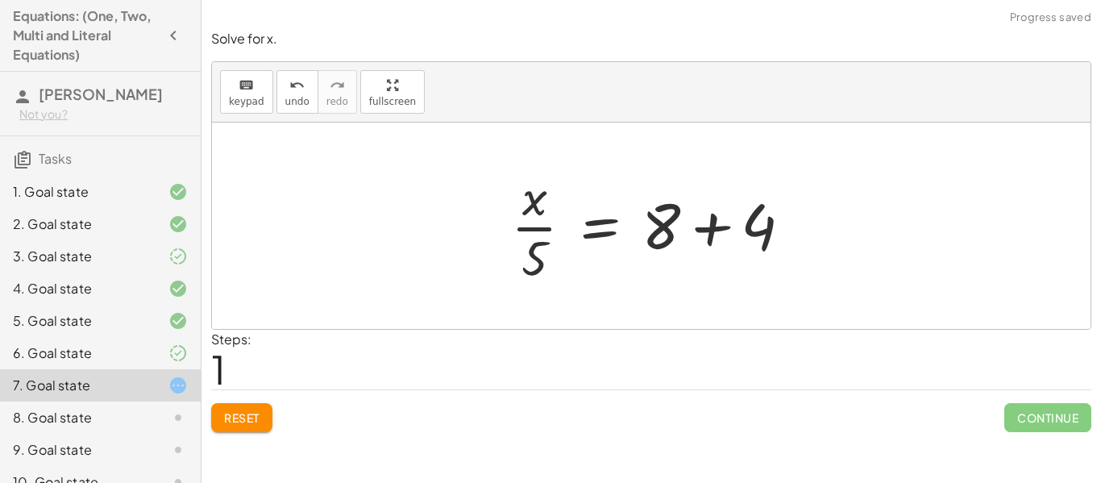
click at [864, 226] on div at bounding box center [651, 225] width 878 height 206
click at [749, 225] on div at bounding box center [657, 226] width 309 height 124
click at [749, 225] on div at bounding box center [651, 225] width 878 height 206
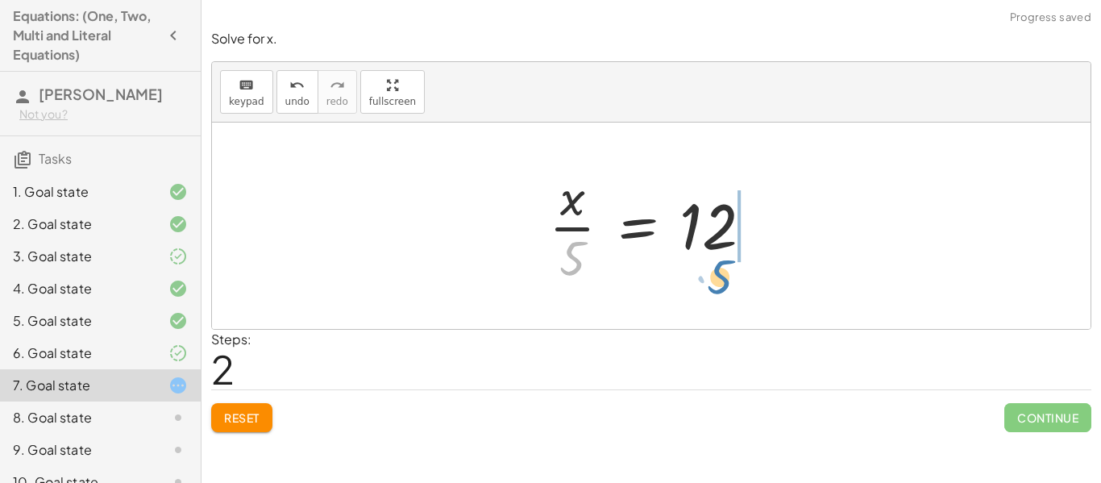
drag, startPoint x: 572, startPoint y: 268, endPoint x: 716, endPoint y: 287, distance: 145.5
click at [716, 287] on div at bounding box center [657, 226] width 233 height 124
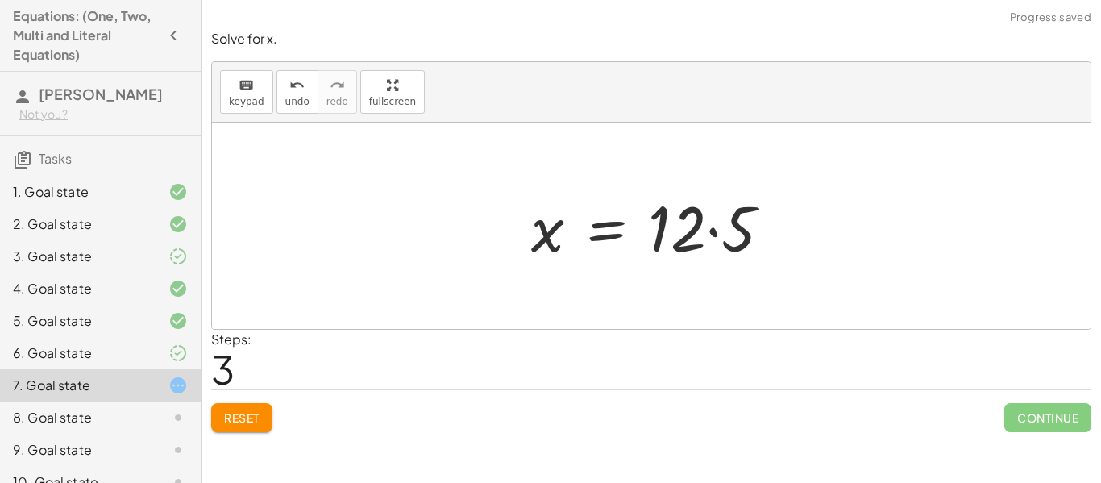
click at [725, 240] on div at bounding box center [657, 226] width 268 height 83
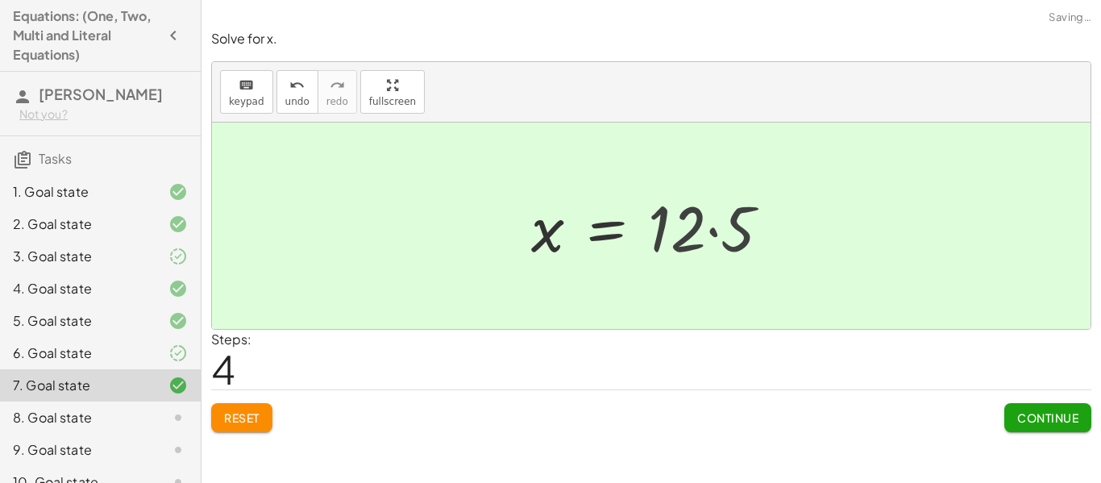
click at [725, 240] on div at bounding box center [637, 226] width 229 height 80
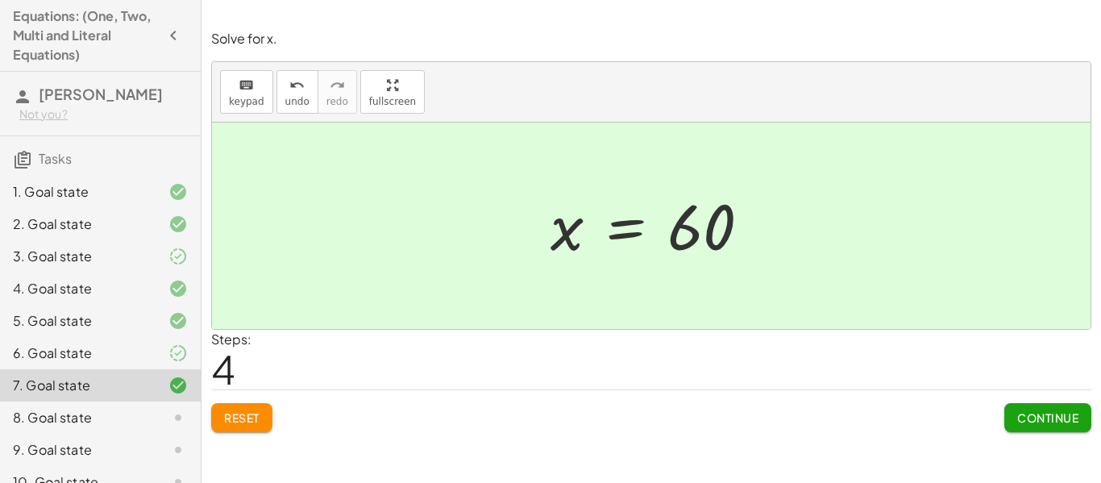
click at [1050, 410] on span "Continue" at bounding box center [1047, 417] width 61 height 15
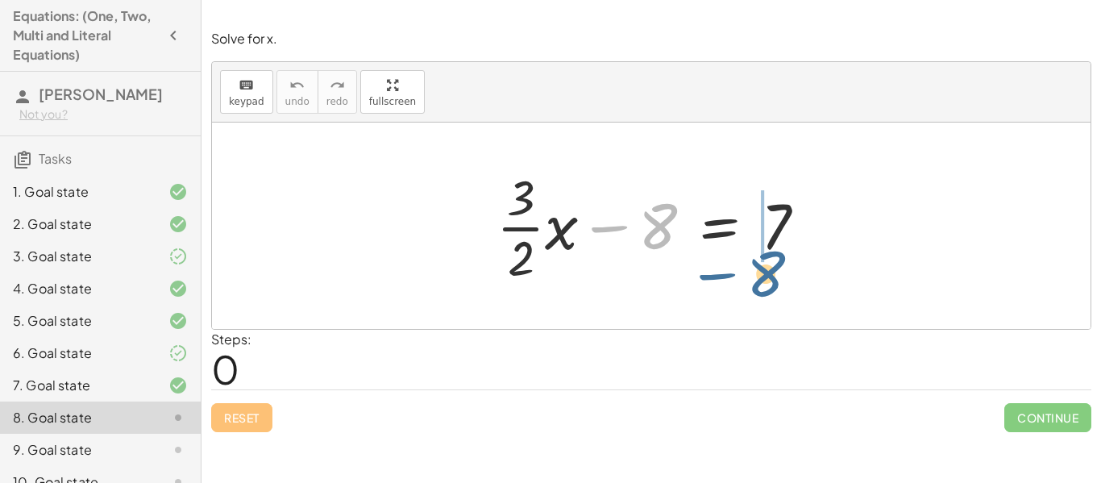
drag, startPoint x: 659, startPoint y: 222, endPoint x: 768, endPoint y: 272, distance: 119.7
click at [768, 272] on div at bounding box center [657, 226] width 338 height 124
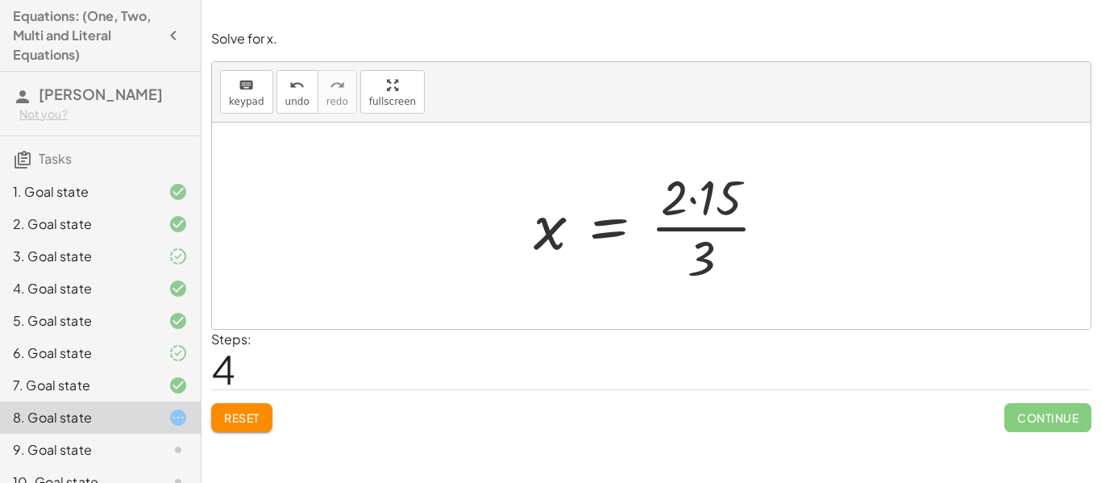
click at [716, 192] on div at bounding box center [656, 226] width 263 height 124
click at [716, 192] on div at bounding box center [642, 226] width 234 height 124
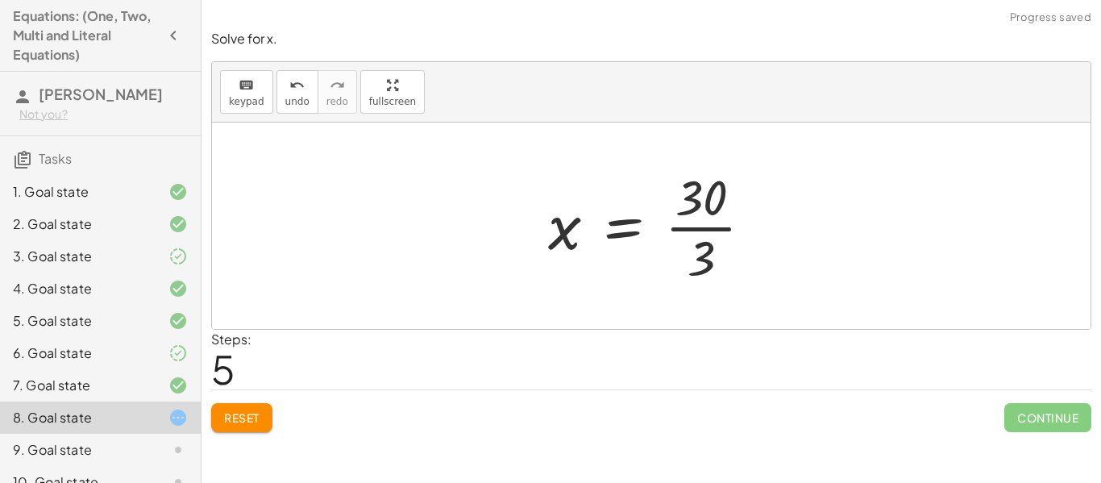
click at [686, 214] on div at bounding box center [657, 226] width 234 height 124
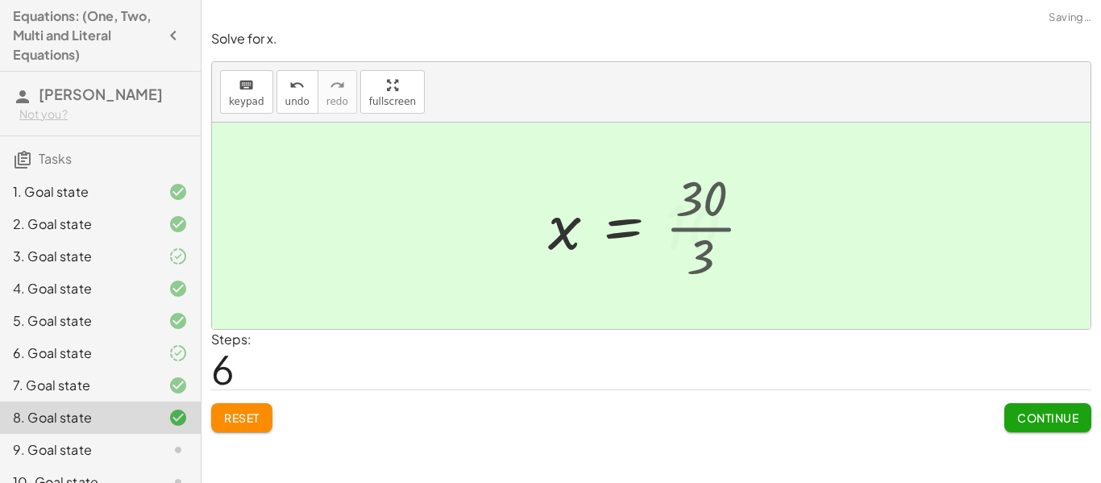
click at [686, 214] on div at bounding box center [648, 226] width 216 height 80
click at [1077, 418] on span "Continue" at bounding box center [1047, 417] width 61 height 15
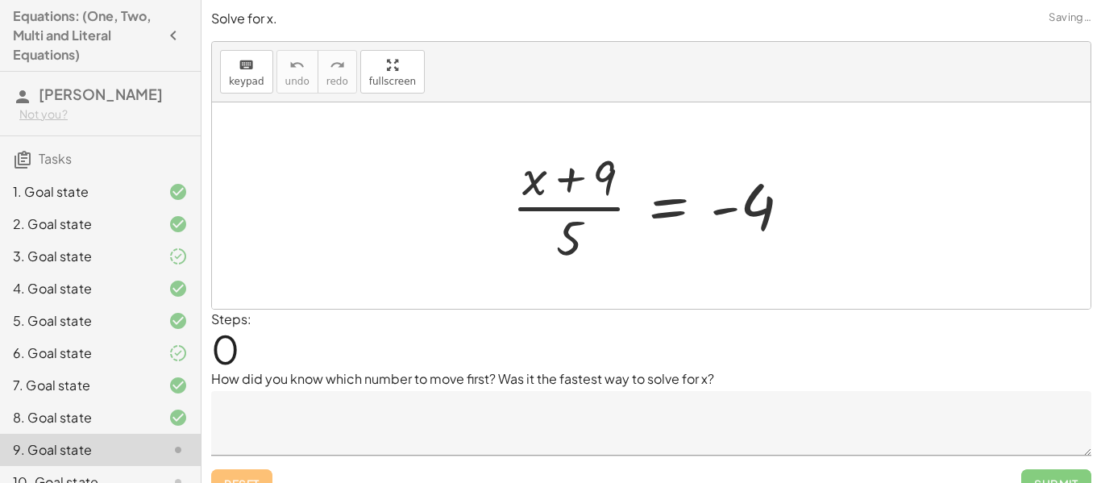
scroll to position [25, 0]
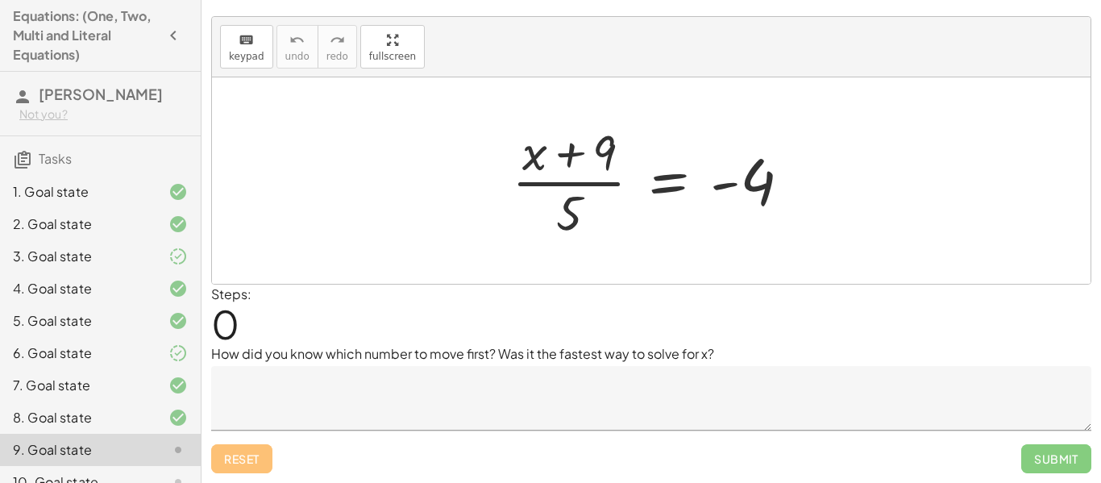
click at [550, 230] on div at bounding box center [658, 180] width 308 height 124
drag, startPoint x: 569, startPoint y: 218, endPoint x: 739, endPoint y: 232, distance: 170.6
click at [739, 232] on div at bounding box center [658, 180] width 308 height 124
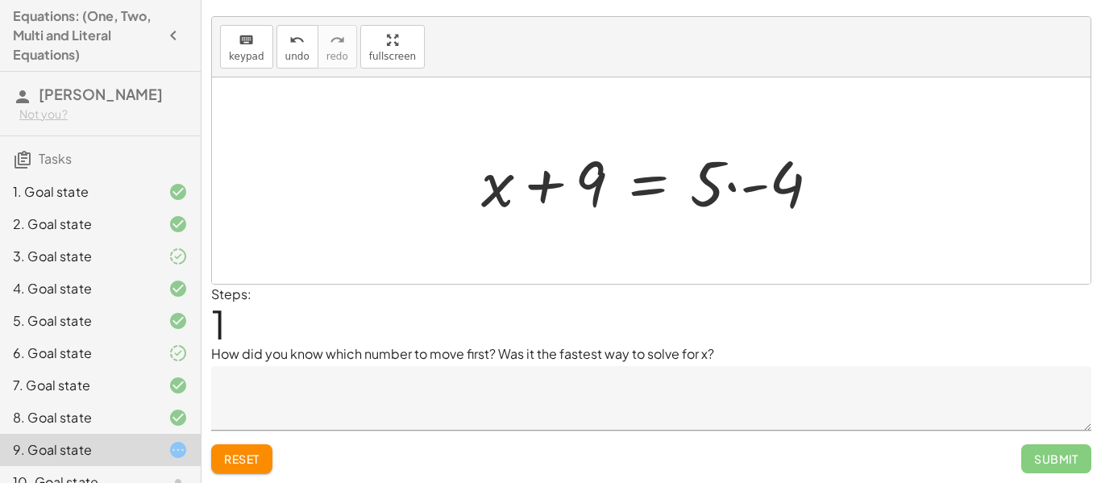
click at [771, 201] on div at bounding box center [656, 180] width 367 height 83
click at [771, 201] on div at bounding box center [648, 180] width 350 height 83
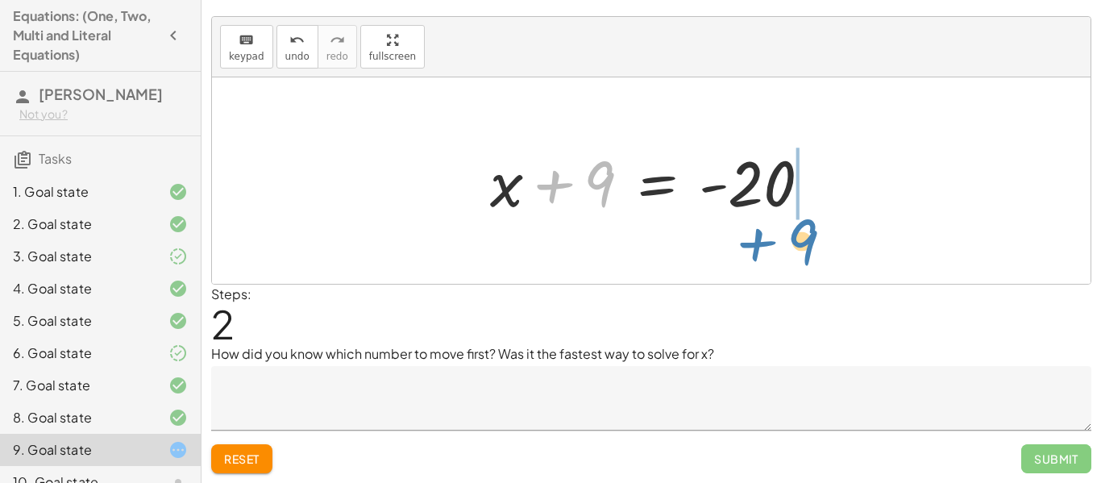
drag, startPoint x: 586, startPoint y: 193, endPoint x: 786, endPoint y: 249, distance: 208.4
click at [786, 249] on div "· ( + x + 9 ) · 5 = - 4 + x + 9 = · 5 · - 4 + 9 + x + 9 = - 20" at bounding box center [651, 180] width 878 height 206
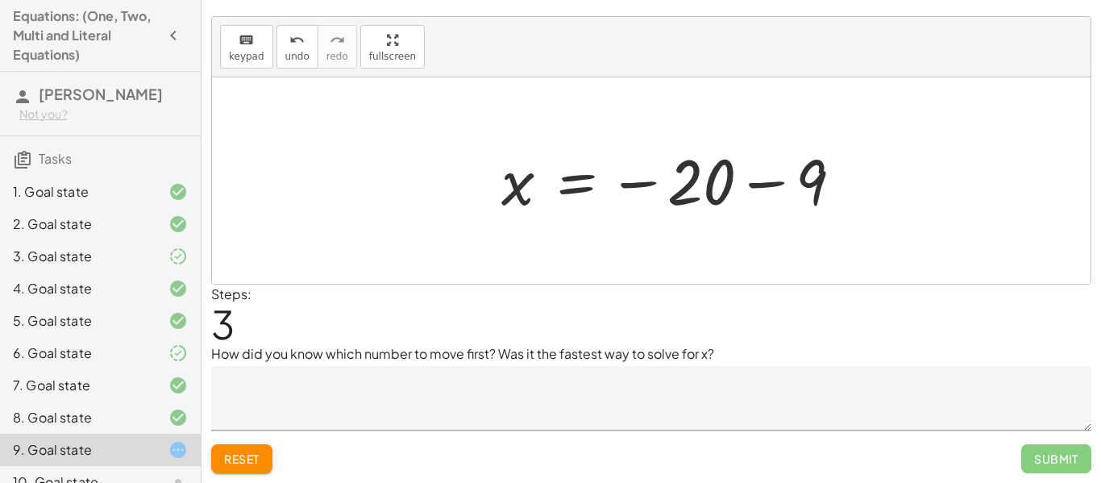
click at [876, 171] on div at bounding box center [651, 180] width 878 height 206
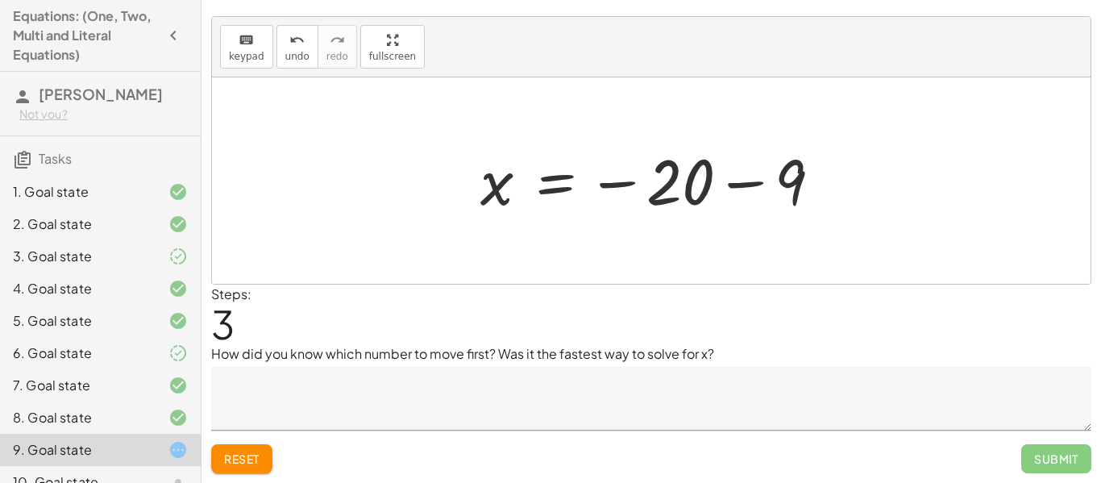
click at [823, 176] on div at bounding box center [657, 181] width 370 height 80
click at [823, 176] on div at bounding box center [651, 180] width 878 height 206
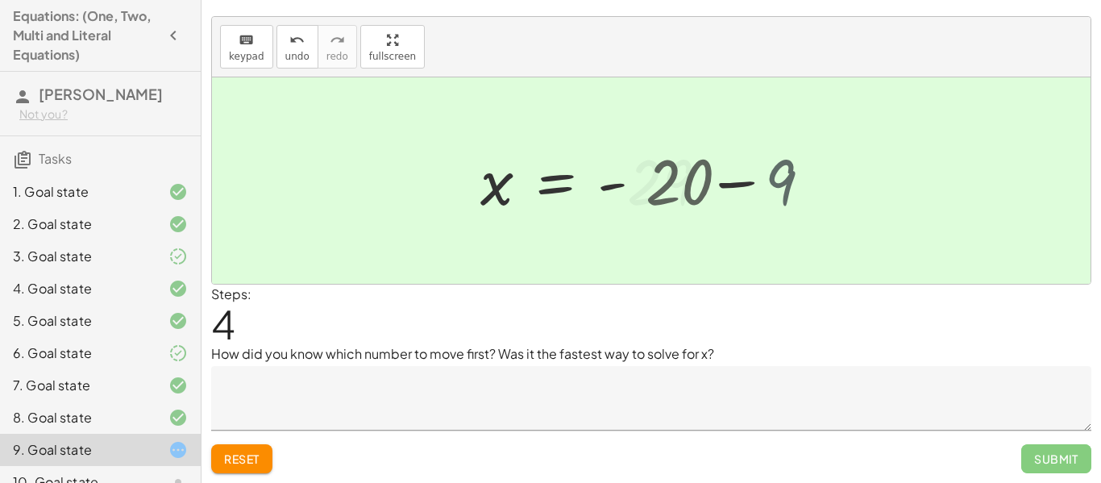
click at [823, 176] on div at bounding box center [651, 180] width 878 height 206
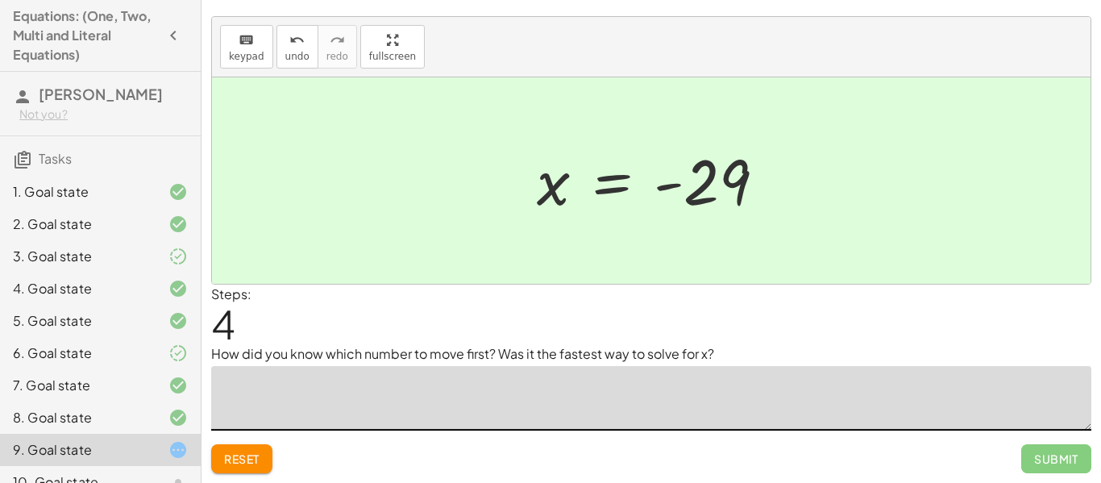
click at [546, 407] on textarea at bounding box center [651, 398] width 880 height 64
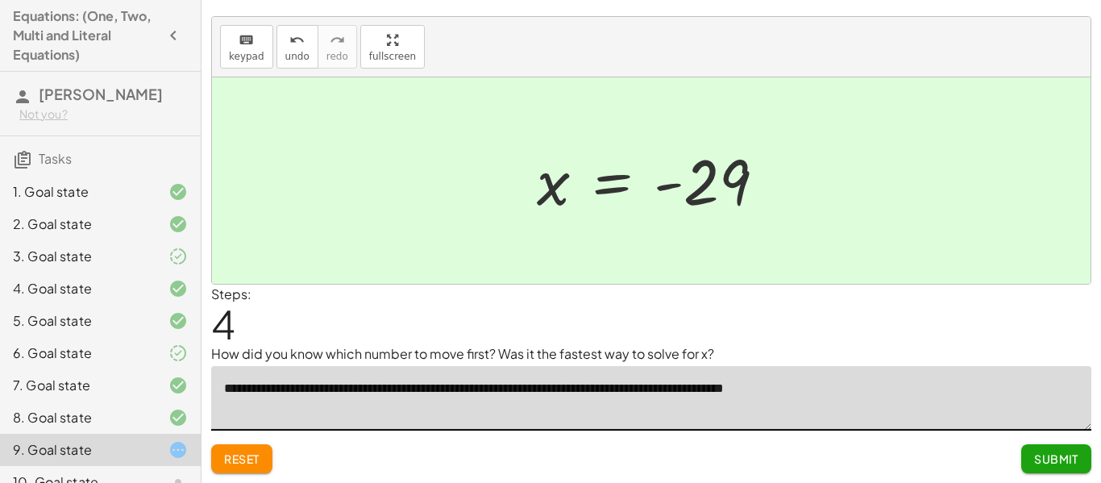
type textarea "**********"
click at [1081, 453] on button "Submit" at bounding box center [1056, 458] width 70 height 29
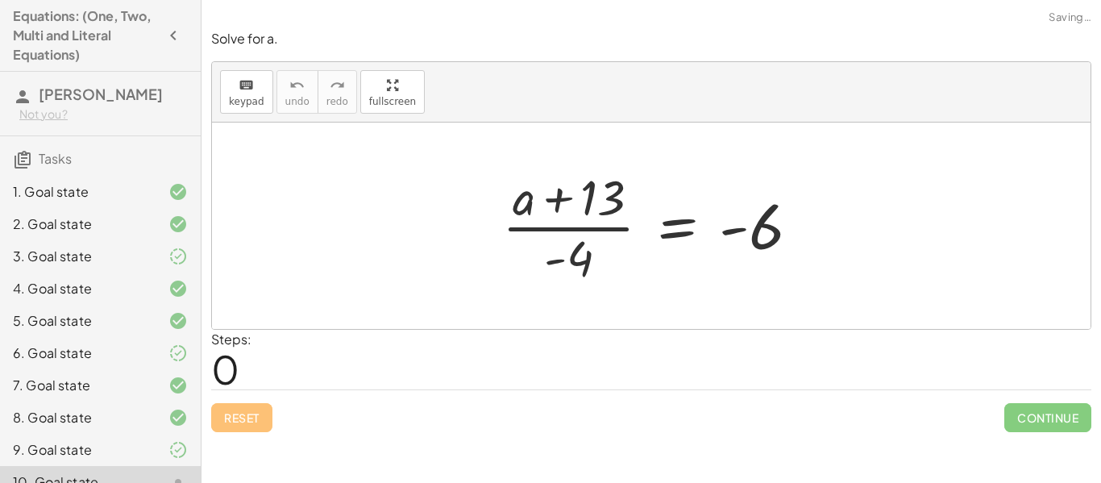
scroll to position [0, 0]
drag, startPoint x: 570, startPoint y: 267, endPoint x: 793, endPoint y: 264, distance: 222.4
click at [793, 264] on div at bounding box center [657, 226] width 326 height 124
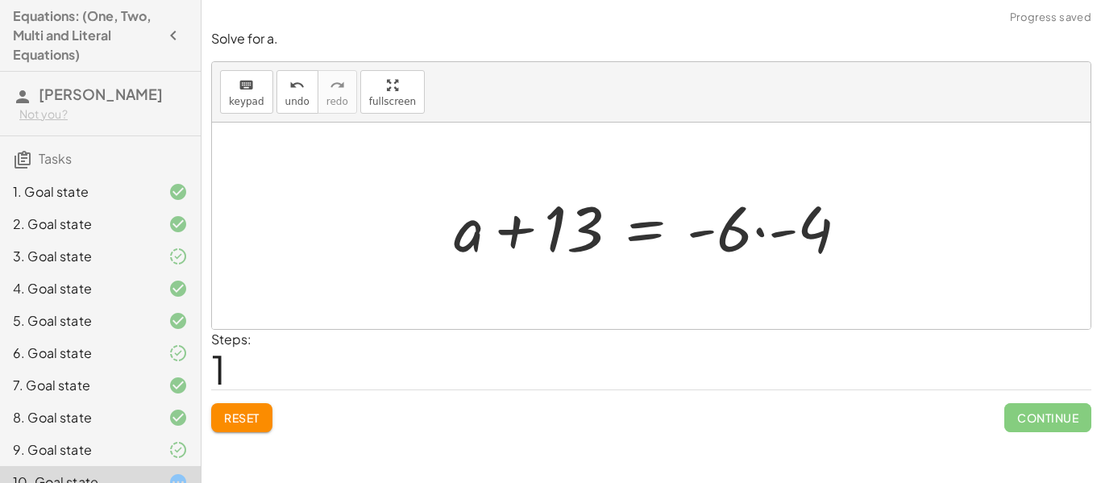
click at [830, 280] on div at bounding box center [651, 225] width 878 height 206
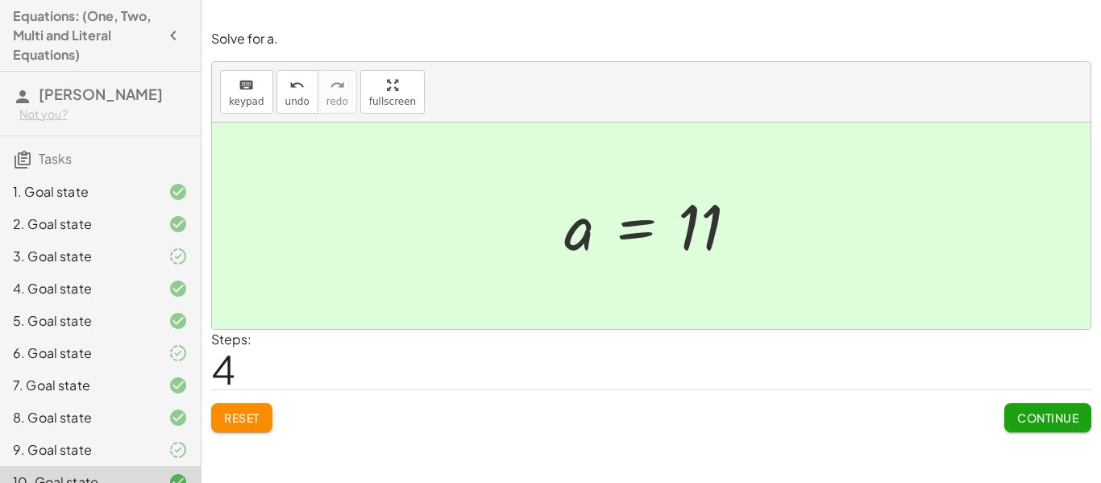
click at [1068, 421] on span "Continue" at bounding box center [1047, 417] width 61 height 15
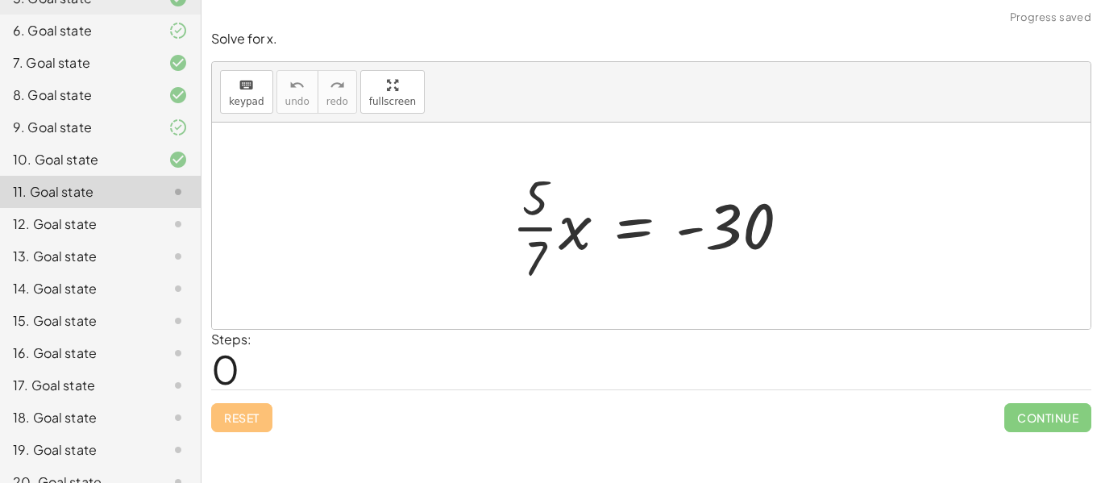
scroll to position [343, 0]
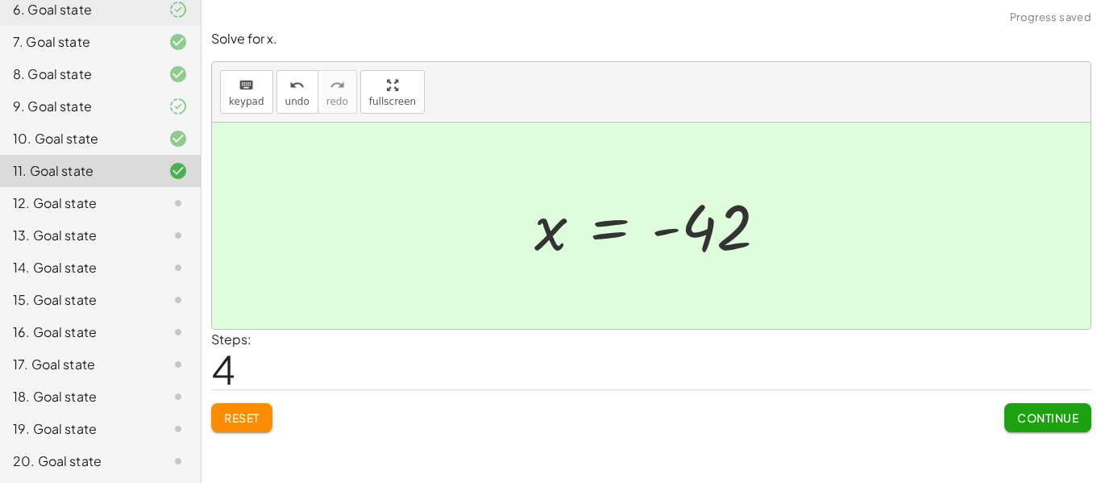
click at [1026, 427] on button "Continue" at bounding box center [1047, 417] width 87 height 29
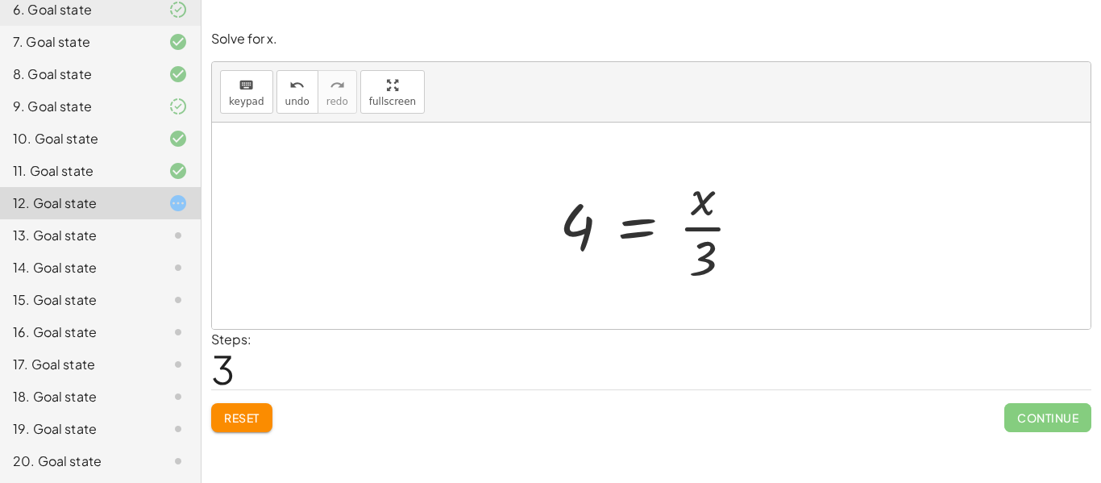
click at [234, 426] on button "Reset" at bounding box center [241, 417] width 61 height 29
click at [233, 417] on span "Reset" at bounding box center [241, 417] width 35 height 15
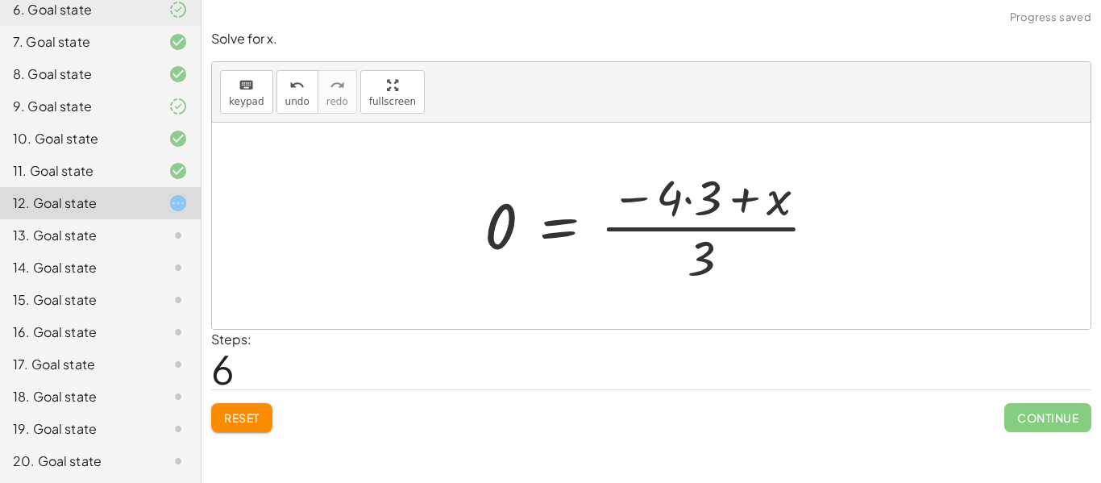
click at [247, 426] on button "Reset" at bounding box center [241, 417] width 61 height 29
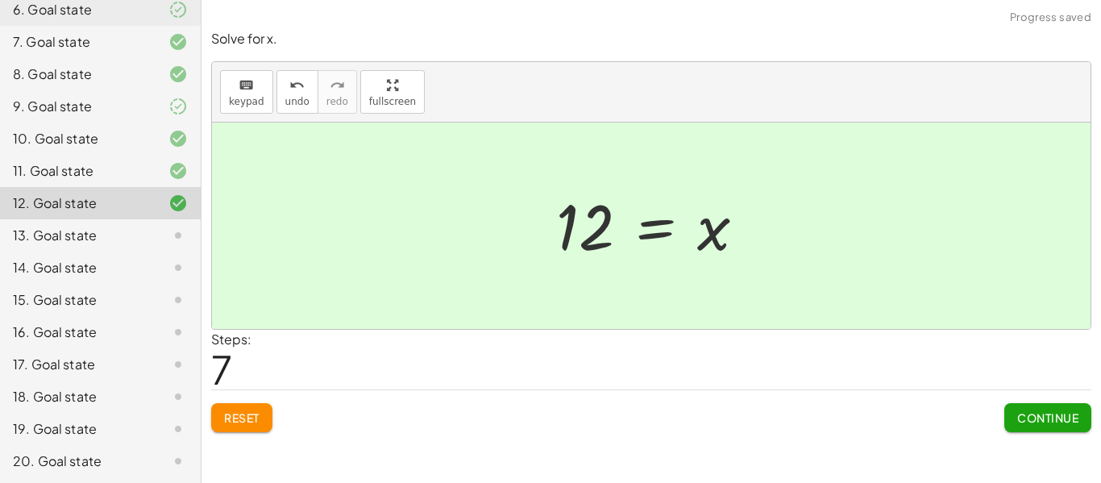
click at [1060, 428] on button "Continue" at bounding box center [1047, 417] width 87 height 29
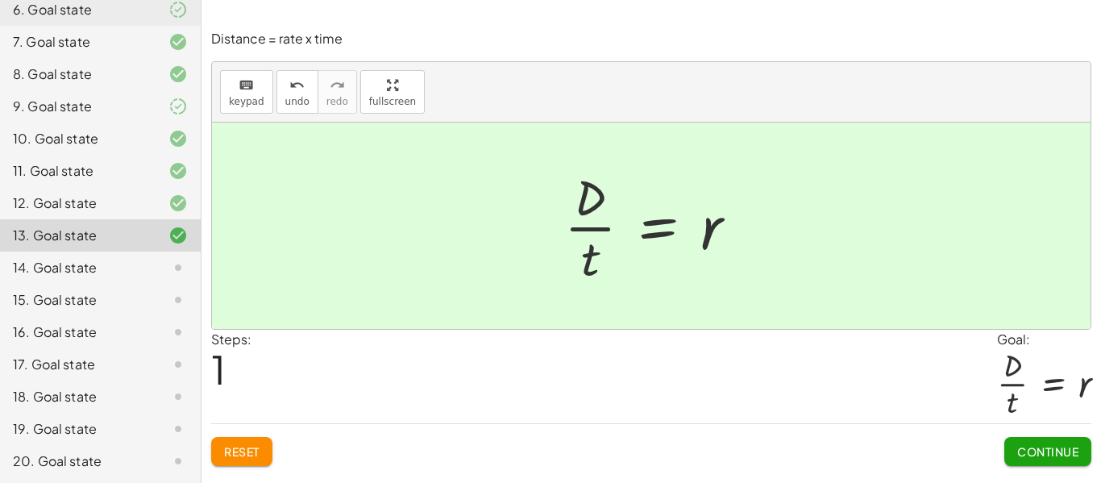
click at [1029, 460] on button "Continue" at bounding box center [1047, 451] width 87 height 29
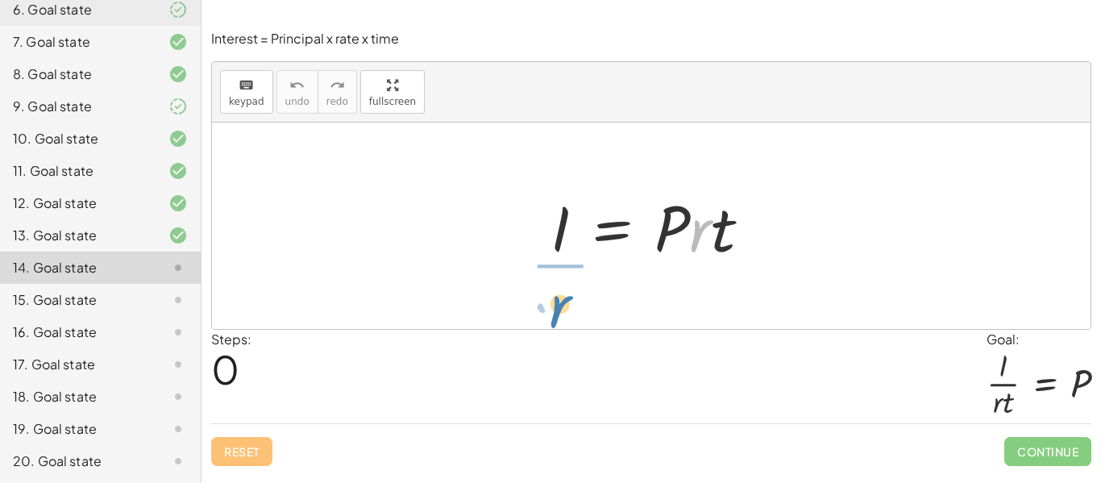
drag, startPoint x: 697, startPoint y: 238, endPoint x: 555, endPoint y: 309, distance: 158.5
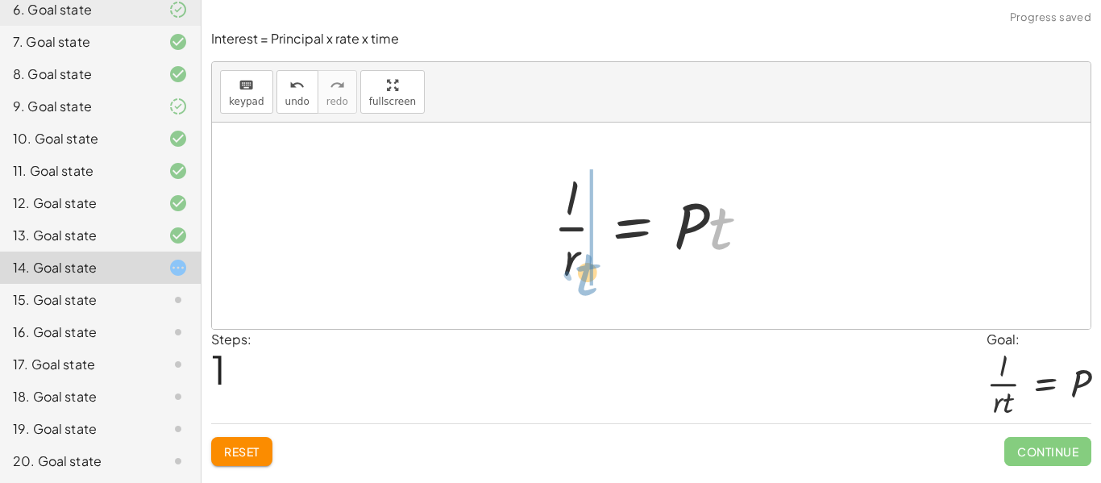
drag, startPoint x: 722, startPoint y: 243, endPoint x: 587, endPoint y: 286, distance: 141.2
click at [587, 286] on div at bounding box center [657, 226] width 225 height 124
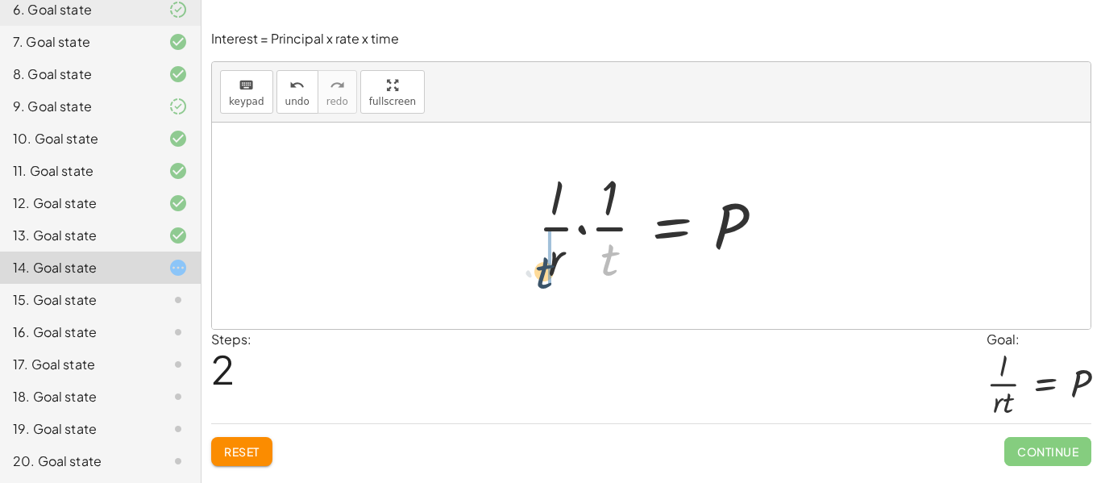
drag, startPoint x: 617, startPoint y: 270, endPoint x: 551, endPoint y: 281, distance: 67.0
click at [551, 281] on div at bounding box center [656, 226] width 255 height 124
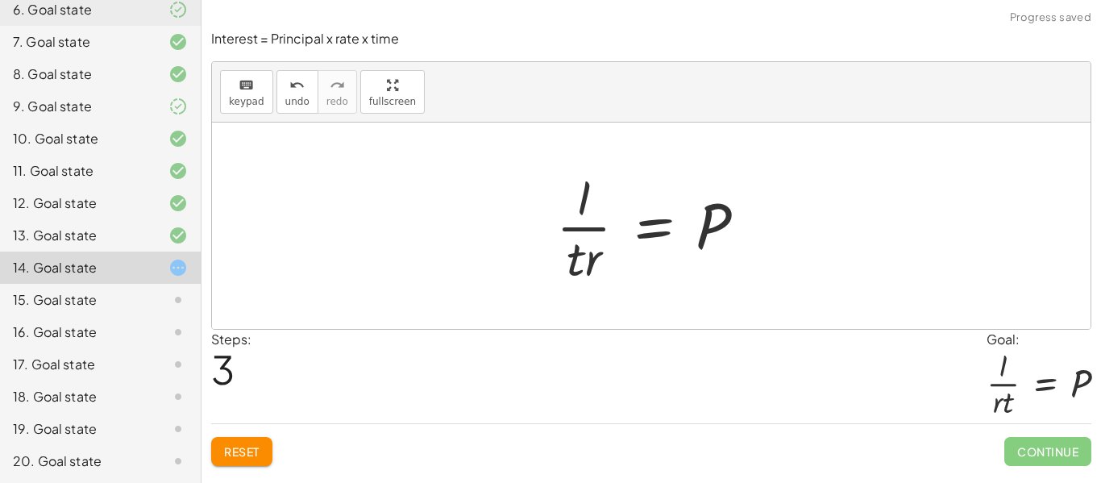
click at [602, 270] on div at bounding box center [657, 226] width 218 height 124
drag, startPoint x: 589, startPoint y: 259, endPoint x: 568, endPoint y: 260, distance: 21.0
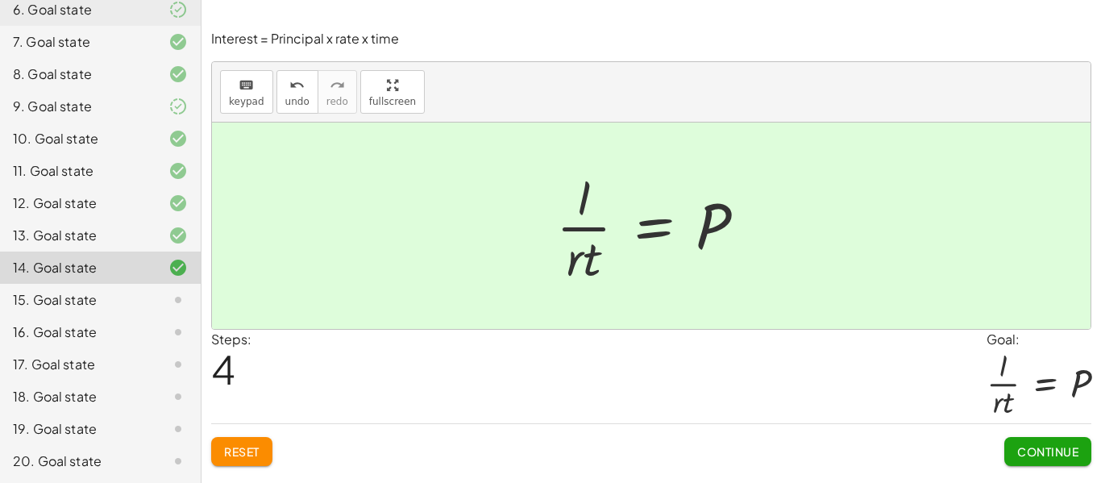
click at [1053, 458] on span "Continue" at bounding box center [1047, 451] width 61 height 15
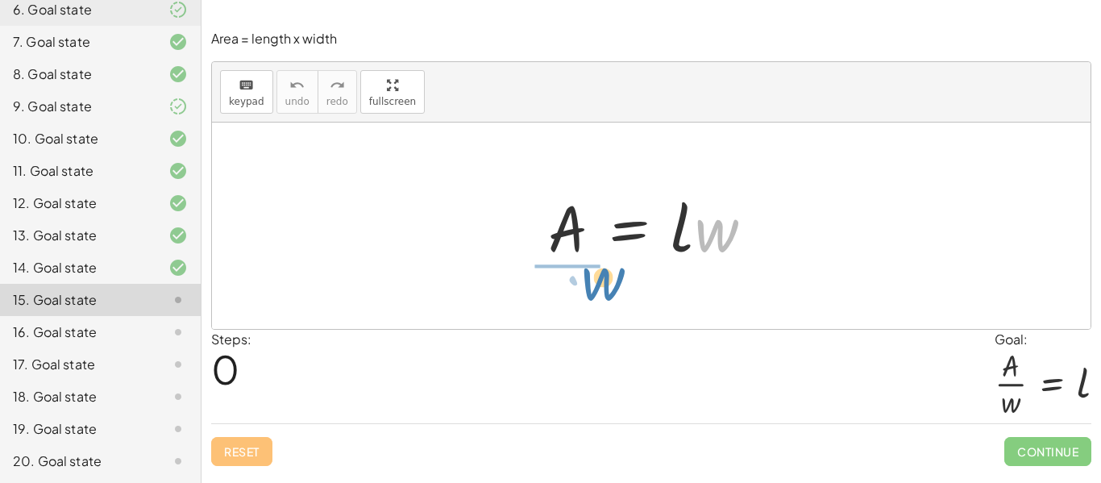
drag, startPoint x: 717, startPoint y: 237, endPoint x: 587, endPoint y: 282, distance: 138.1
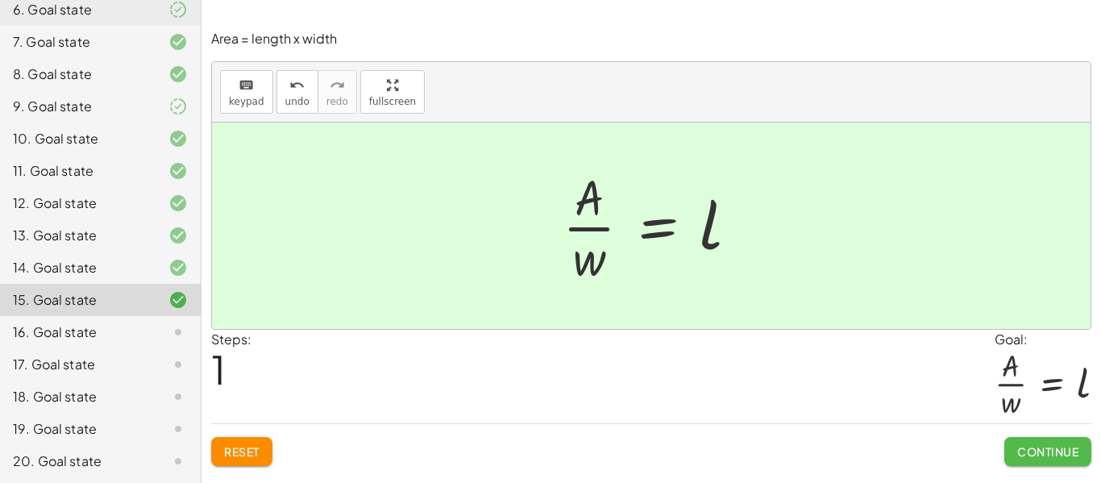
click at [1007, 445] on button "Continue" at bounding box center [1047, 451] width 87 height 29
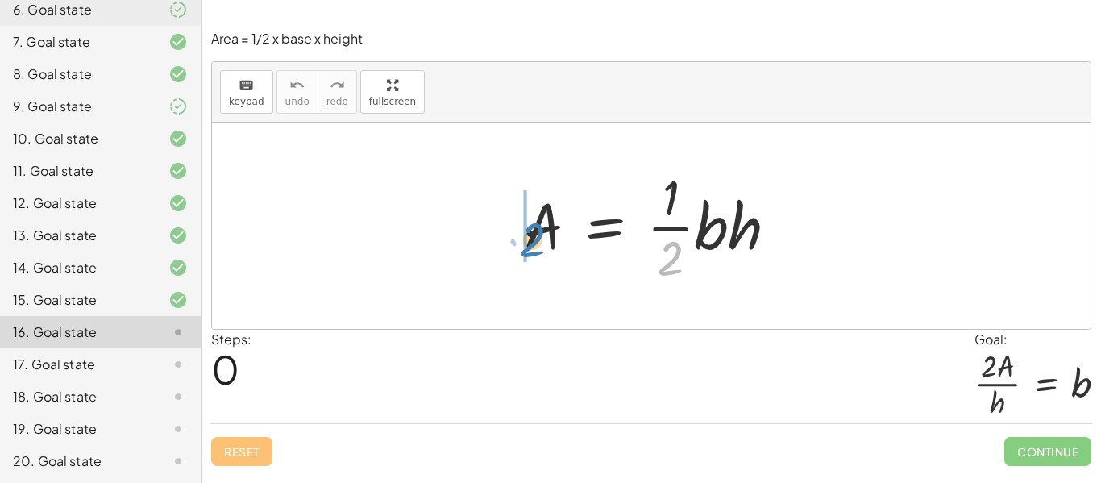
drag, startPoint x: 674, startPoint y: 271, endPoint x: 528, endPoint y: 251, distance: 148.0
click at [528, 251] on div at bounding box center [657, 226] width 283 height 124
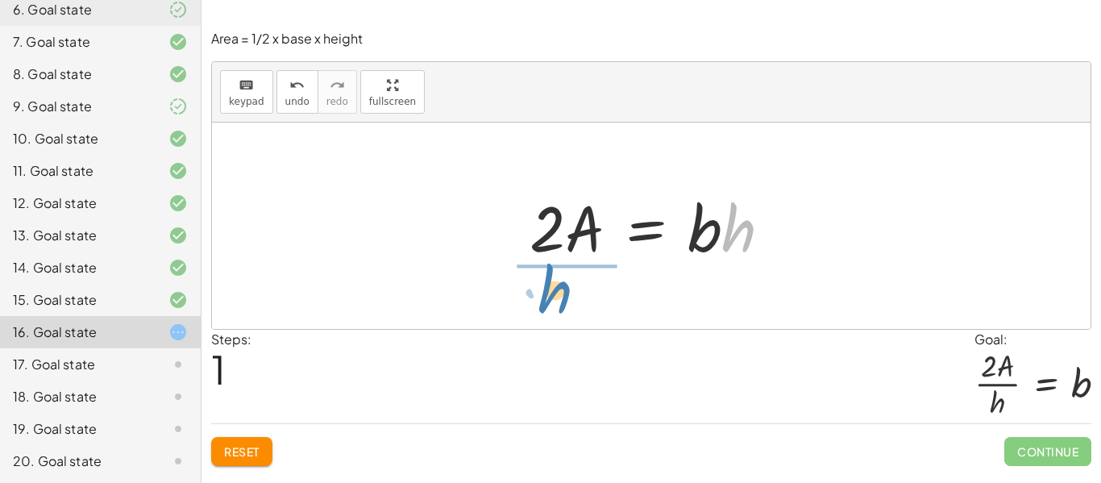
drag, startPoint x: 749, startPoint y: 236, endPoint x: 570, endPoint y: 301, distance: 189.4
click at [570, 301] on div "A = · · 1 · 2 · b · h · 2 · A = · 1 · b · h · h A = · 2 · b · h ·" at bounding box center [651, 225] width 878 height 206
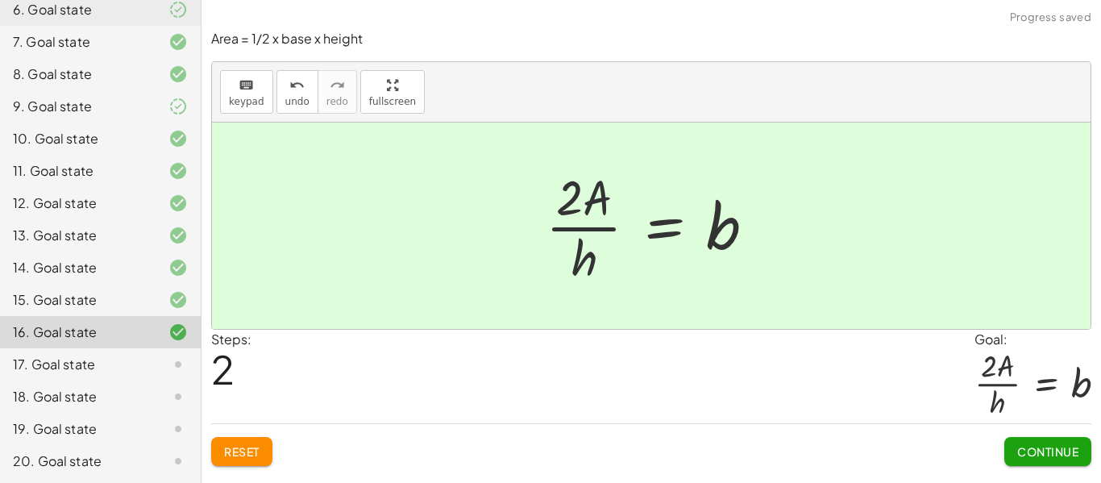
click at [1043, 459] on button "Continue" at bounding box center [1047, 451] width 87 height 29
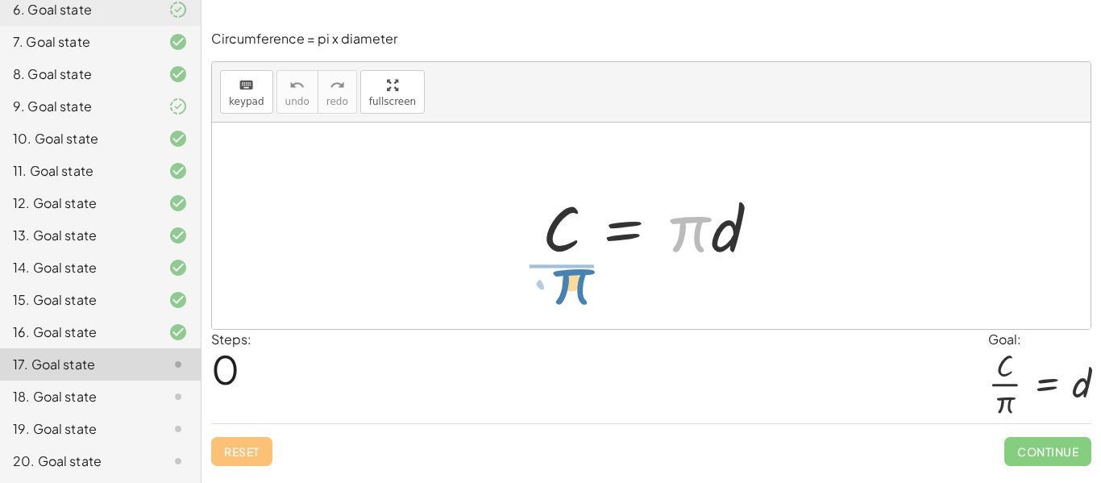
drag, startPoint x: 688, startPoint y: 243, endPoint x: 570, endPoint y: 297, distance: 129.8
click at [570, 297] on div "· π C = · π · d" at bounding box center [651, 225] width 878 height 206
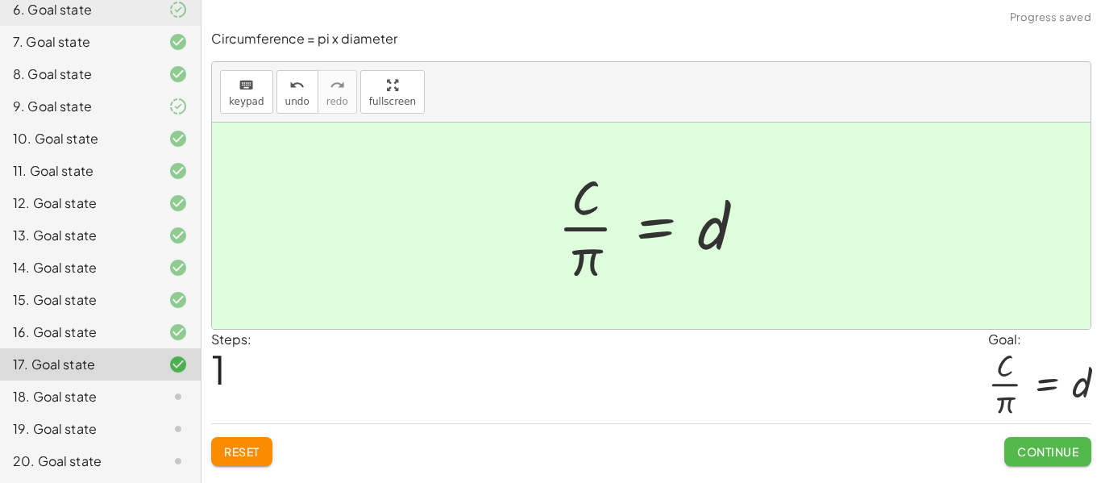
click at [1039, 451] on span "Continue" at bounding box center [1047, 451] width 61 height 15
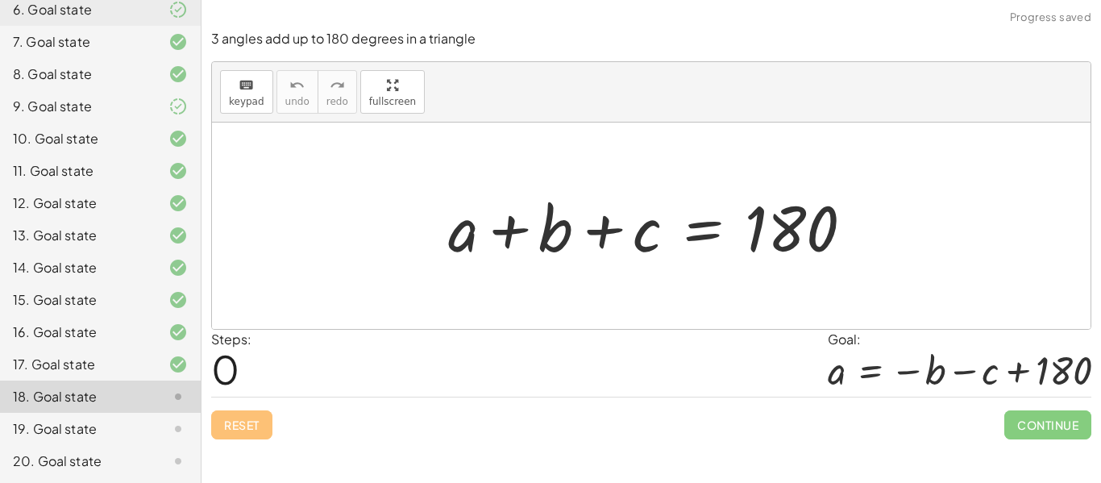
scroll to position [537, 0]
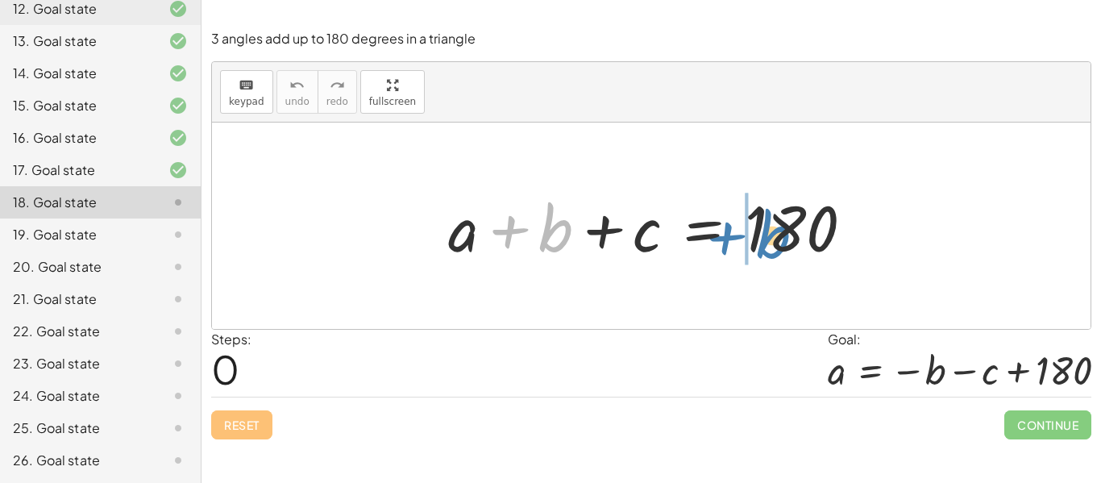
drag, startPoint x: 562, startPoint y: 238, endPoint x: 768, endPoint y: 239, distance: 205.5
click at [768, 239] on div at bounding box center [657, 226] width 434 height 83
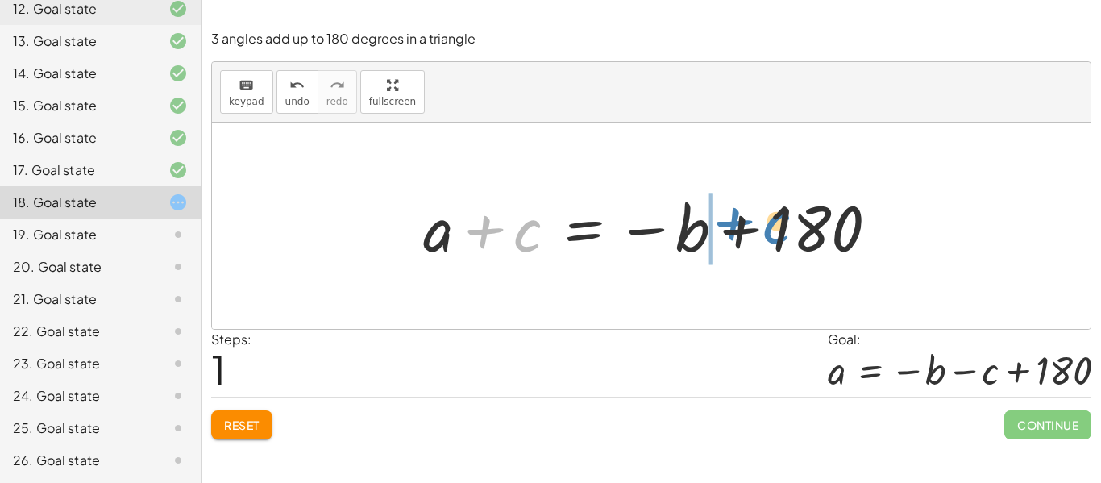
drag, startPoint x: 511, startPoint y: 247, endPoint x: 760, endPoint y: 239, distance: 249.1
click at [760, 239] on div at bounding box center [656, 226] width 483 height 83
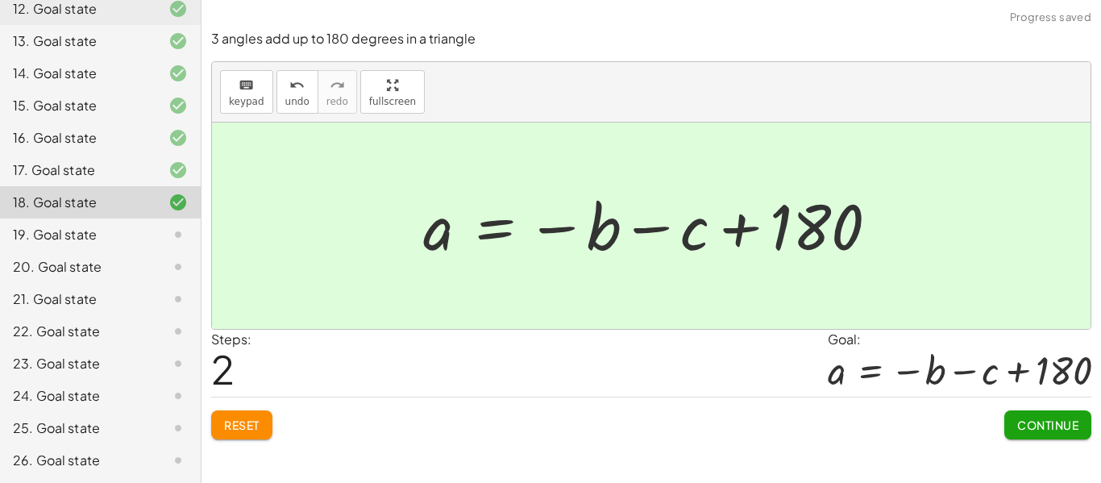
click at [1031, 424] on span "Continue" at bounding box center [1047, 424] width 61 height 15
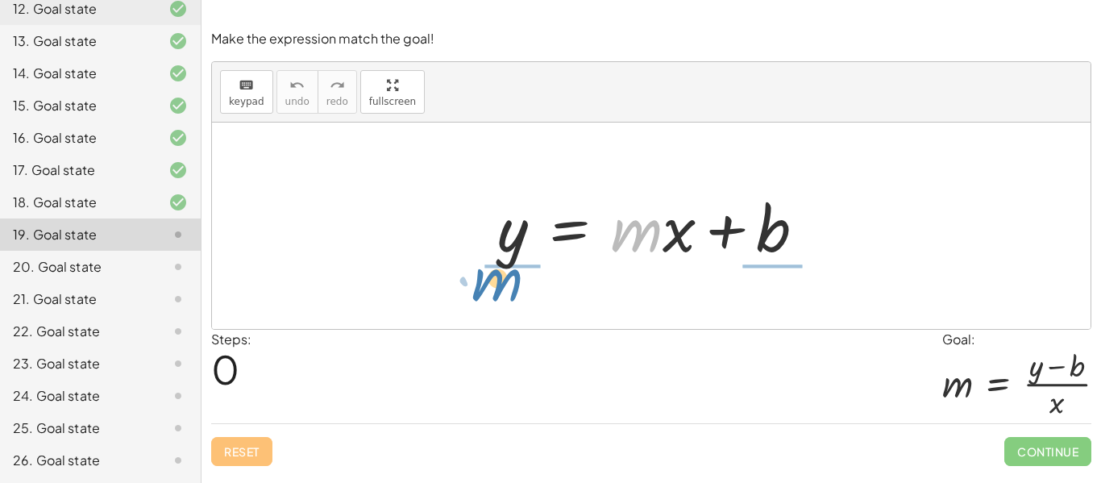
drag, startPoint x: 646, startPoint y: 244, endPoint x: 506, endPoint y: 290, distance: 147.5
click at [506, 290] on div "· m y = + · m · x + b" at bounding box center [651, 225] width 878 height 206
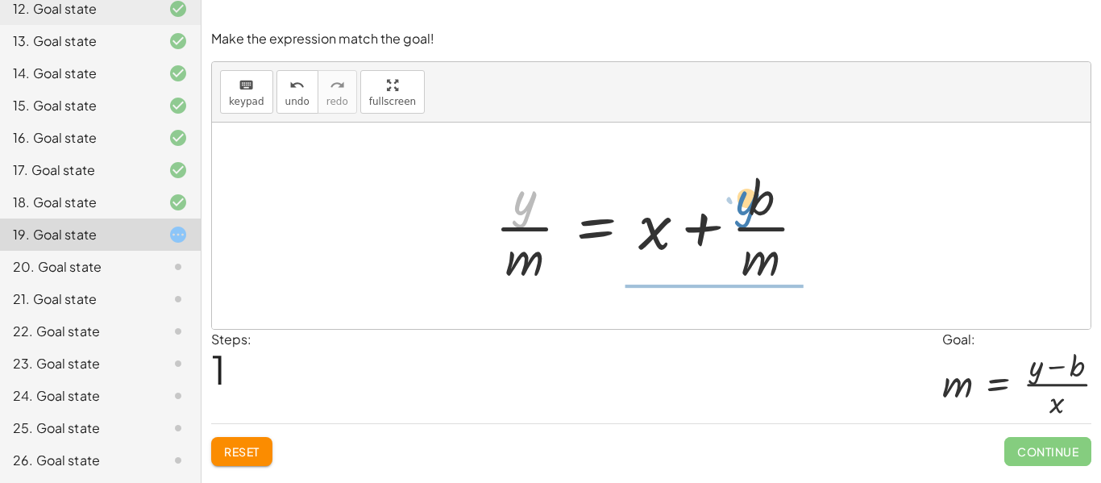
drag, startPoint x: 520, startPoint y: 206, endPoint x: 739, endPoint y: 204, distance: 219.2
click at [739, 204] on div at bounding box center [657, 226] width 340 height 124
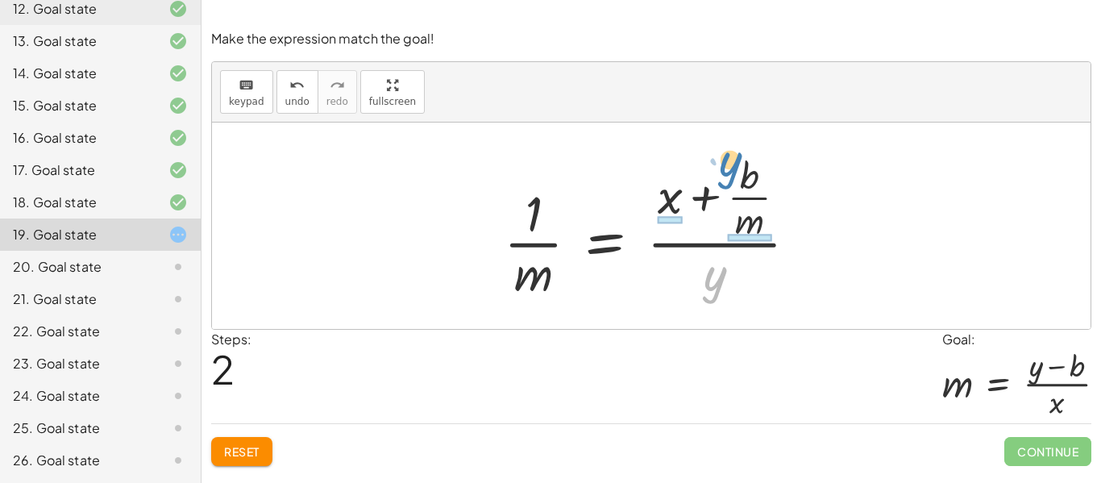
drag, startPoint x: 716, startPoint y: 288, endPoint x: 735, endPoint y: 177, distance: 112.7
click at [735, 177] on div at bounding box center [657, 226] width 323 height 156
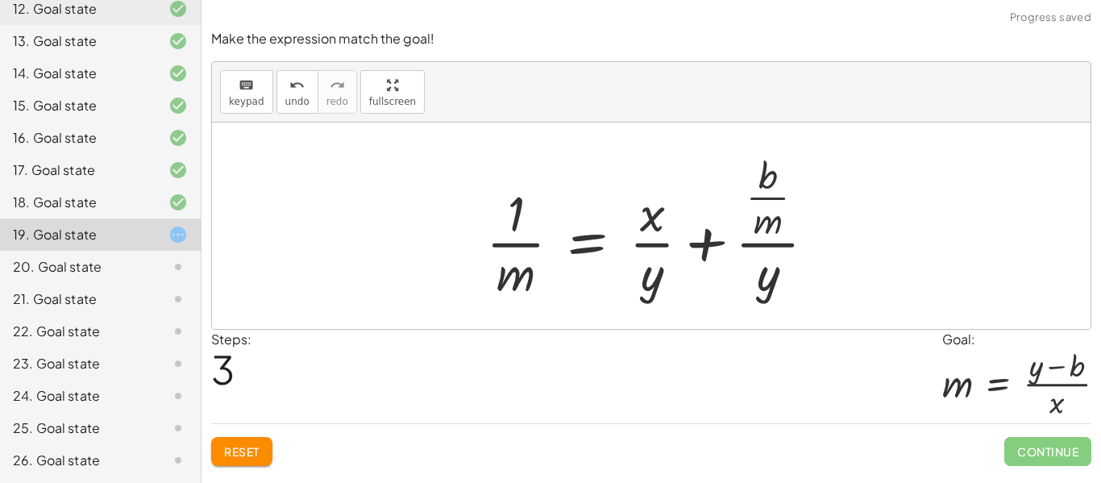
click at [254, 457] on span "Reset" at bounding box center [241, 451] width 35 height 15
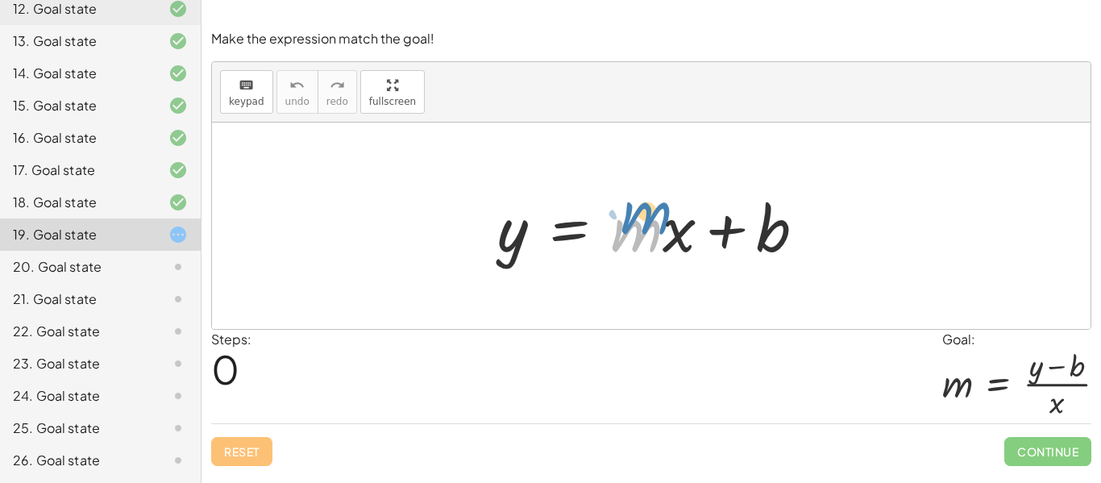
drag, startPoint x: 640, startPoint y: 243, endPoint x: 646, endPoint y: 226, distance: 18.1
click at [646, 226] on div at bounding box center [657, 226] width 337 height 83
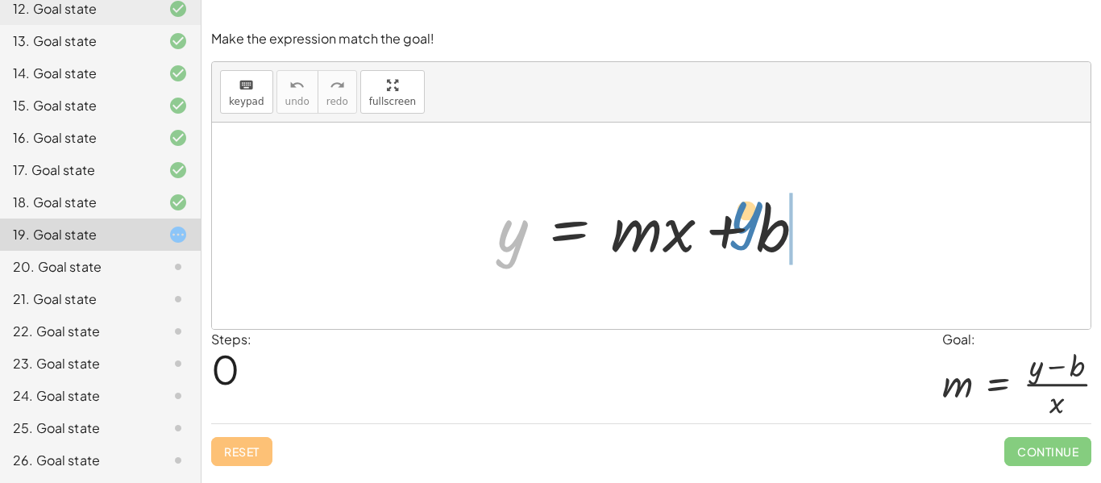
drag, startPoint x: 510, startPoint y: 243, endPoint x: 745, endPoint y: 223, distance: 235.3
click at [745, 223] on div at bounding box center [657, 226] width 337 height 83
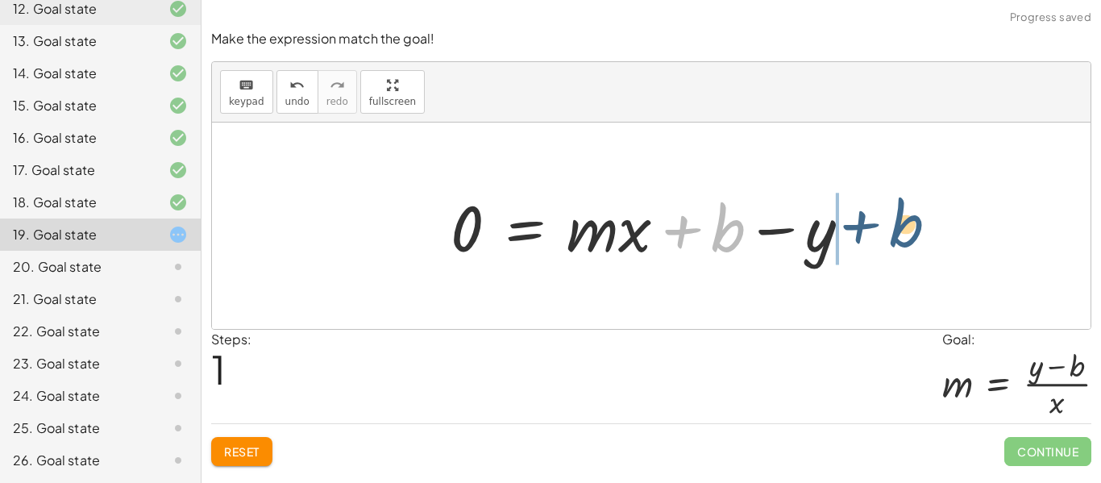
drag, startPoint x: 744, startPoint y: 235, endPoint x: 916, endPoint y: 231, distance: 172.5
click at [916, 231] on div "y = + · m · x + b + b y = + · m · x + b 0 −" at bounding box center [651, 225] width 878 height 206
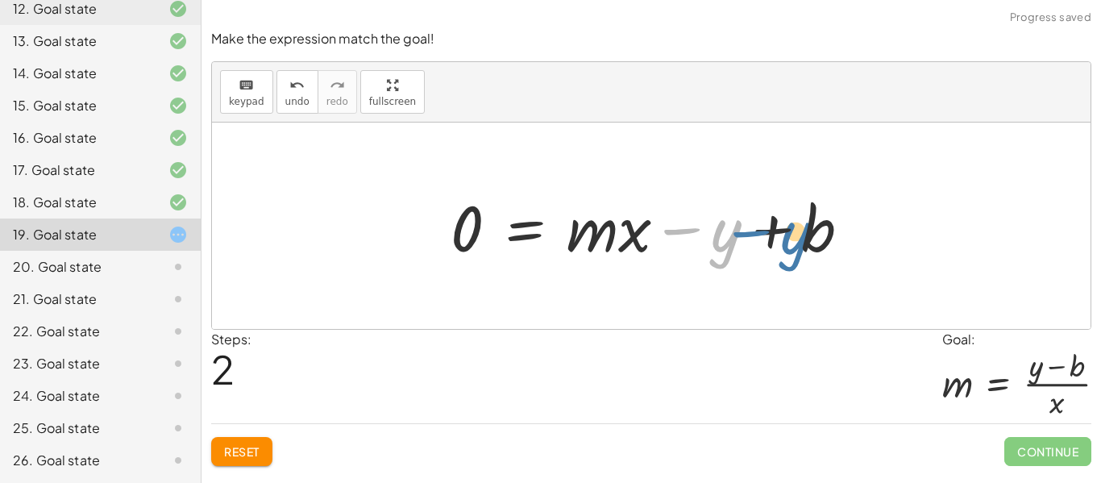
drag, startPoint x: 691, startPoint y: 233, endPoint x: 760, endPoint y: 233, distance: 68.5
click at [760, 233] on div at bounding box center [656, 226] width 429 height 83
drag, startPoint x: 691, startPoint y: 234, endPoint x: 868, endPoint y: 220, distance: 177.0
click at [868, 220] on div at bounding box center [656, 226] width 429 height 83
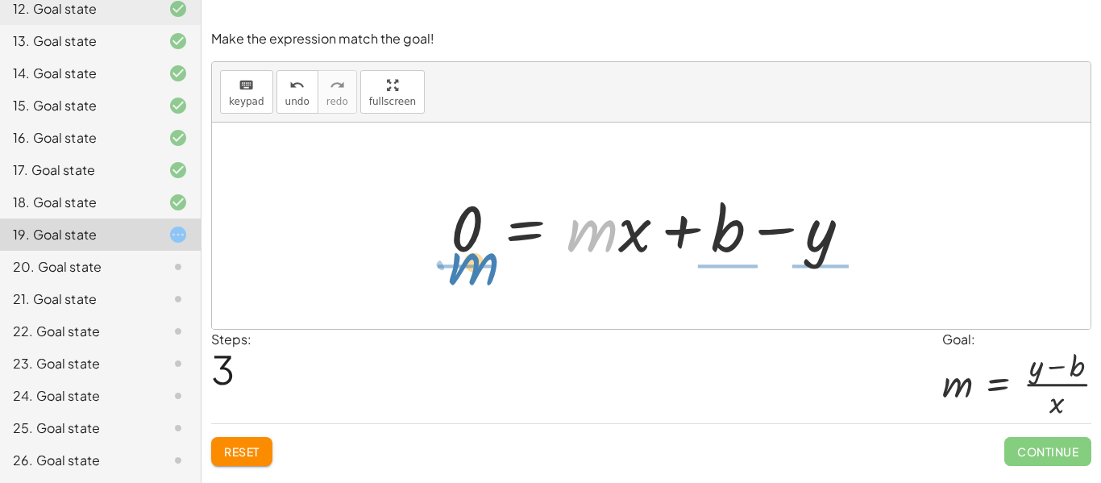
drag, startPoint x: 589, startPoint y: 237, endPoint x: 468, endPoint y: 268, distance: 124.7
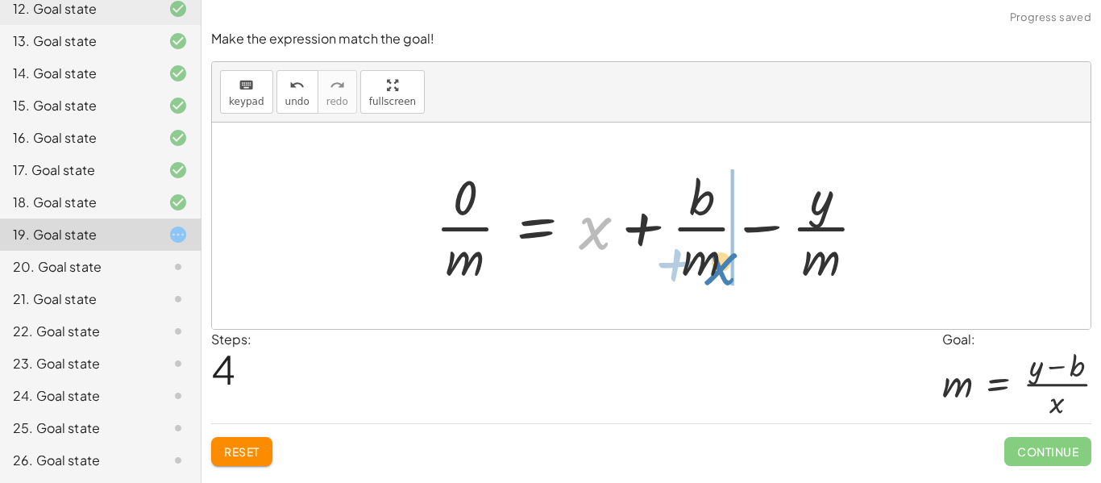
drag, startPoint x: 601, startPoint y: 236, endPoint x: 728, endPoint y: 272, distance: 131.6
click at [728, 272] on div at bounding box center [657, 226] width 460 height 124
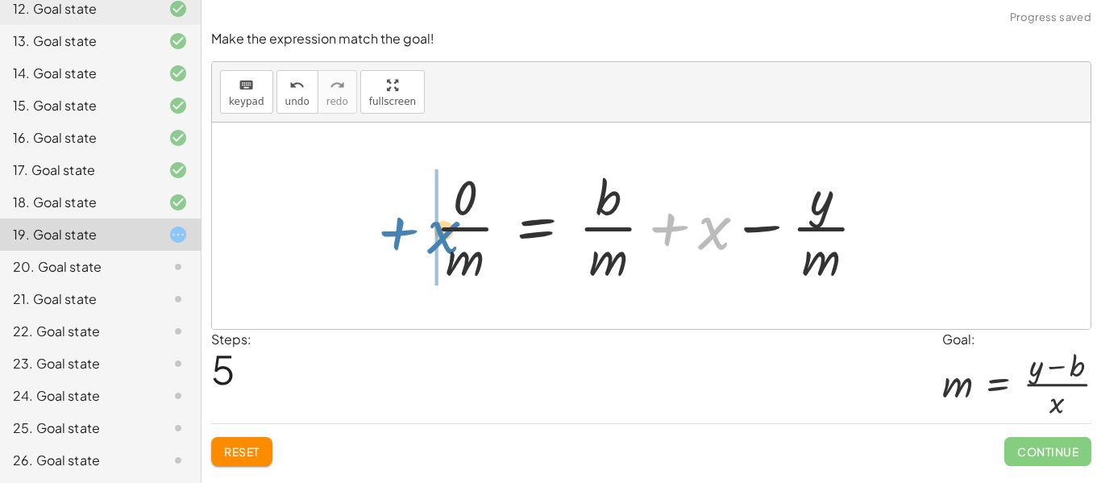
drag, startPoint x: 711, startPoint y: 247, endPoint x: 443, endPoint y: 252, distance: 268.4
click at [443, 252] on div at bounding box center [657, 226] width 460 height 124
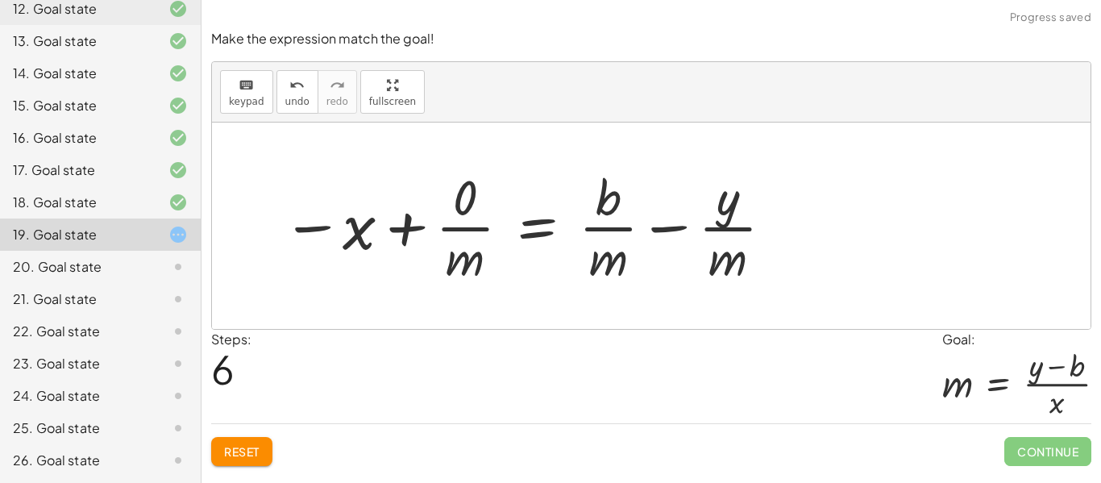
click at [246, 450] on span "Reset" at bounding box center [241, 451] width 35 height 15
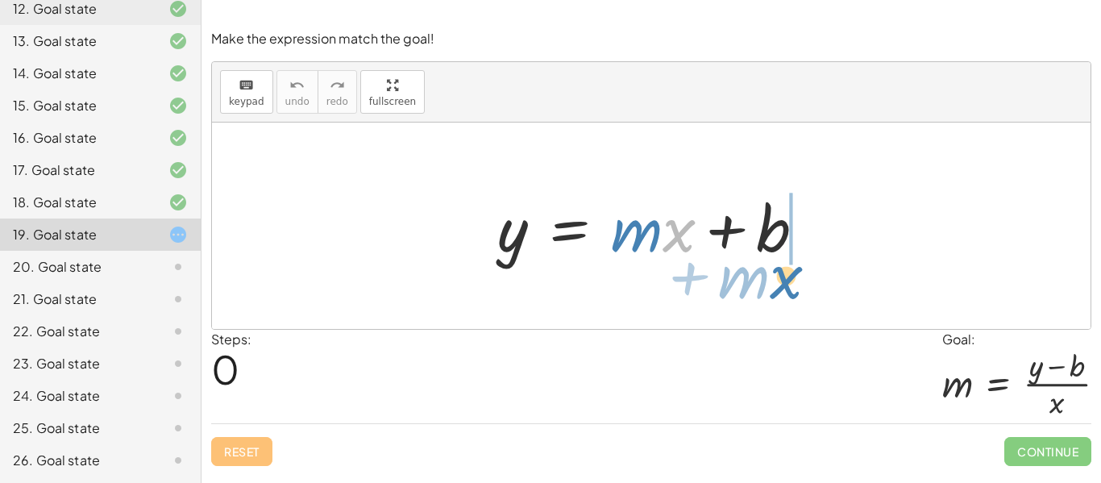
drag, startPoint x: 668, startPoint y: 232, endPoint x: 775, endPoint y: 279, distance: 116.9
click at [775, 279] on div "· x + · m y = + · m · x + b" at bounding box center [651, 225] width 878 height 206
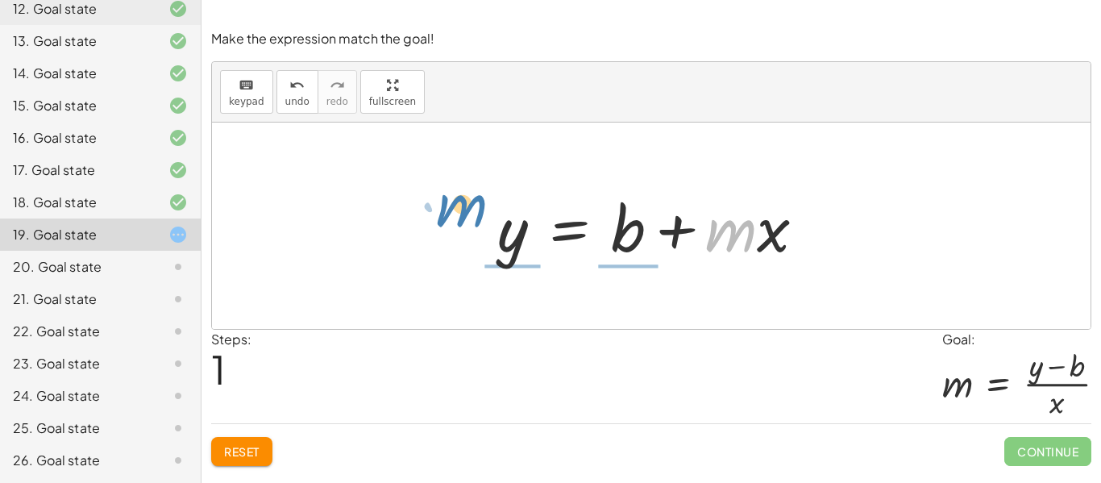
drag, startPoint x: 741, startPoint y: 247, endPoint x: 473, endPoint y: 222, distance: 269.4
click at [473, 222] on div "y = + · m · x + b · m + · x y = + · m · x + b" at bounding box center [651, 225] width 357 height 91
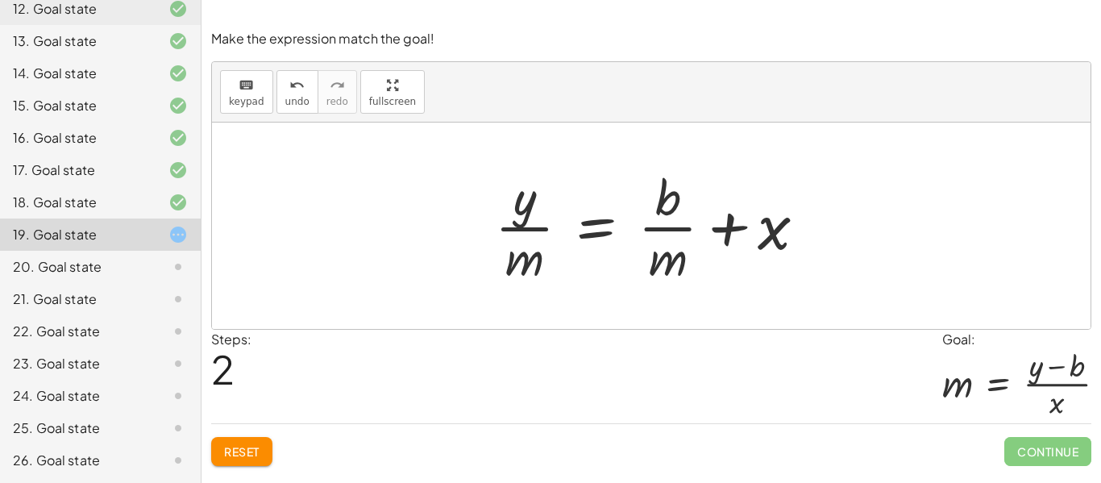
click at [222, 454] on button "Reset" at bounding box center [241, 451] width 61 height 29
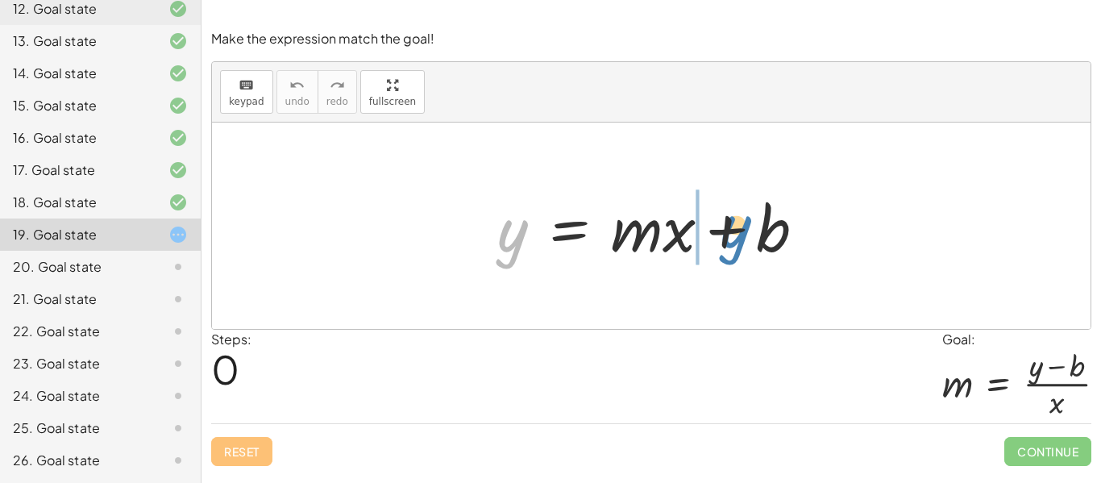
drag, startPoint x: 520, startPoint y: 245, endPoint x: 744, endPoint y: 241, distance: 224.0
click at [744, 241] on div at bounding box center [657, 226] width 337 height 83
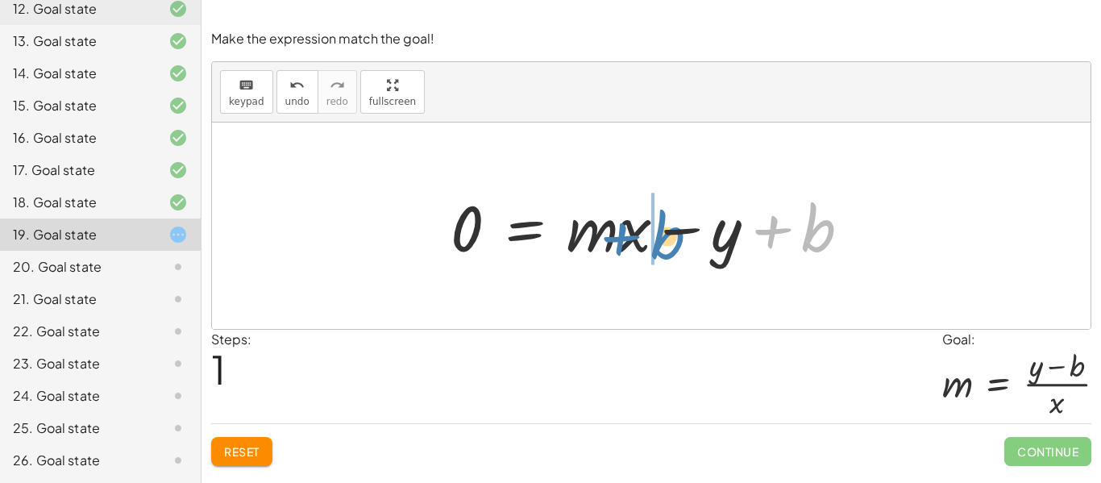
drag, startPoint x: 765, startPoint y: 232, endPoint x: 613, endPoint y: 239, distance: 151.7
click at [613, 239] on div at bounding box center [656, 226] width 429 height 83
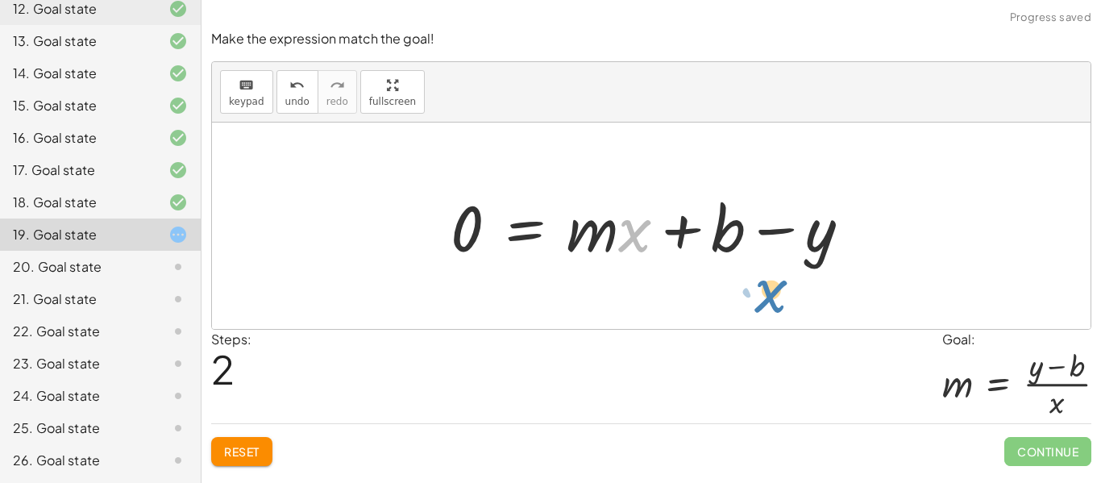
drag, startPoint x: 636, startPoint y: 233, endPoint x: 774, endPoint y: 292, distance: 150.1
drag, startPoint x: 628, startPoint y: 243, endPoint x: 635, endPoint y: 255, distance: 14.1
click at [635, 255] on div at bounding box center [656, 226] width 429 height 83
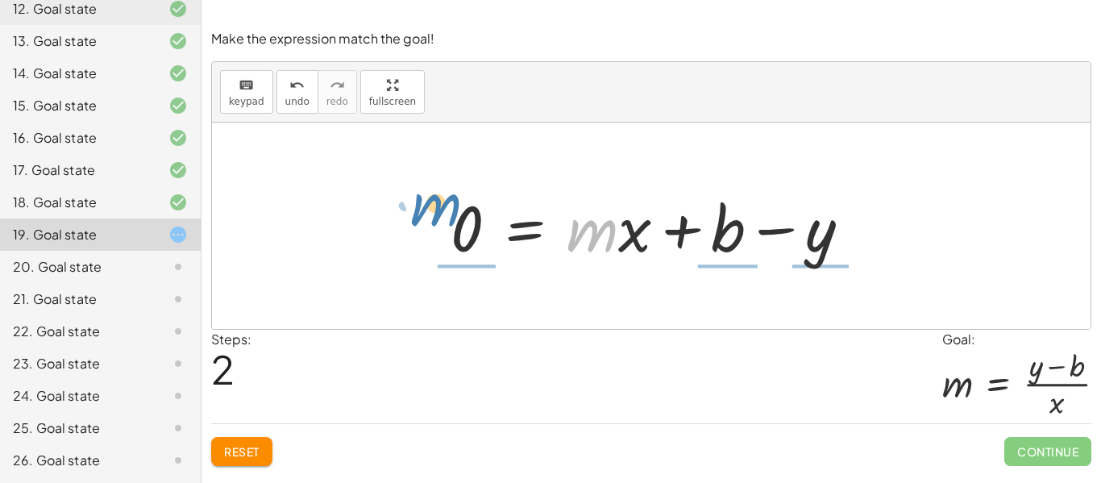
drag, startPoint x: 603, startPoint y: 239, endPoint x: 444, endPoint y: 214, distance: 160.7
click at [444, 214] on div at bounding box center [656, 226] width 429 height 83
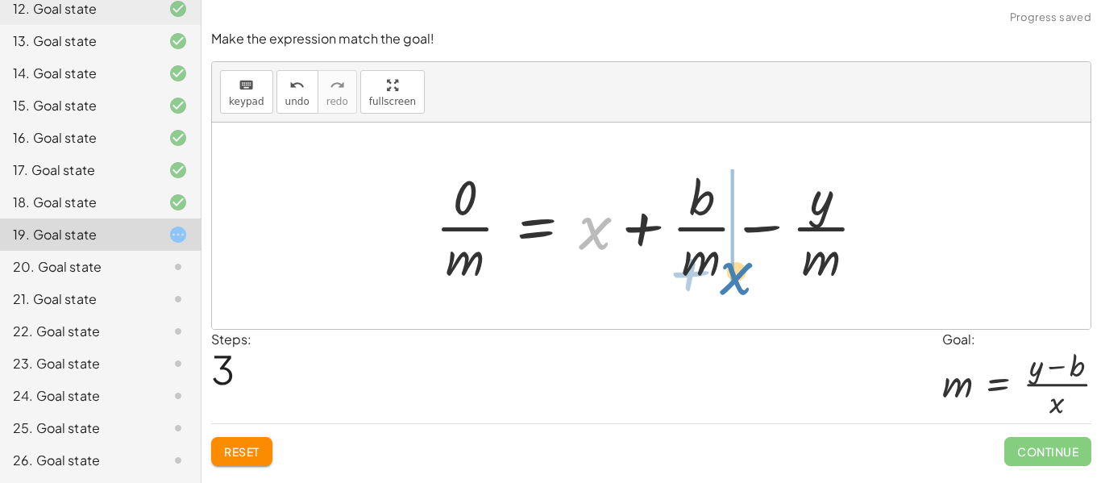
drag, startPoint x: 595, startPoint y: 236, endPoint x: 735, endPoint y: 280, distance: 146.0
click at [735, 280] on div at bounding box center [657, 226] width 460 height 124
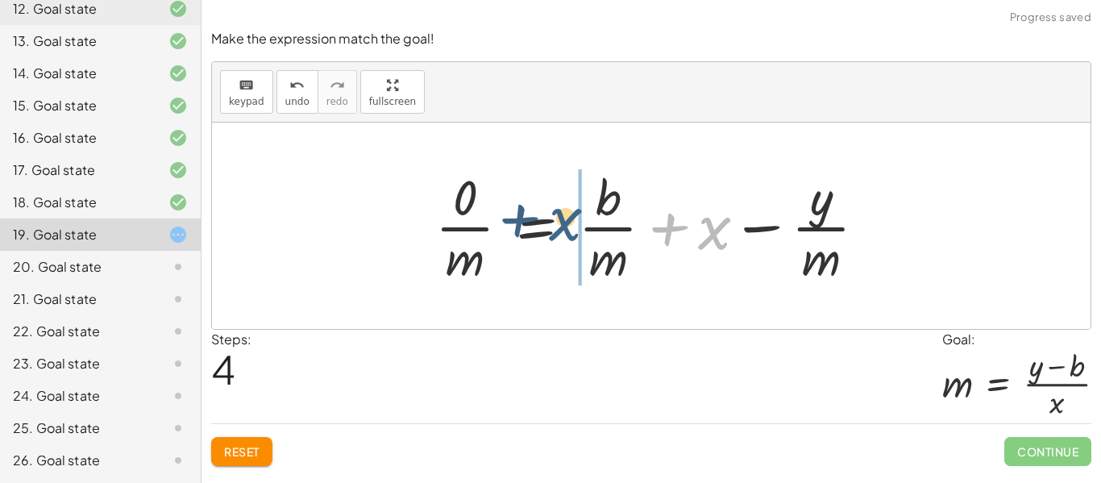
drag, startPoint x: 707, startPoint y: 232, endPoint x: 544, endPoint y: 222, distance: 163.0
click at [544, 222] on div at bounding box center [657, 226] width 460 height 124
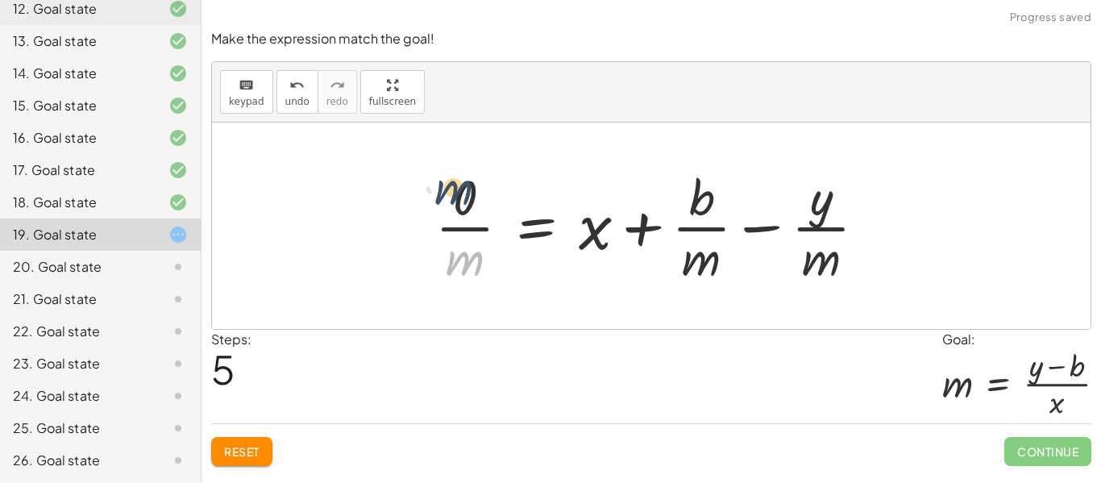
drag, startPoint x: 481, startPoint y: 256, endPoint x: 470, endPoint y: 185, distance: 72.6
click at [470, 185] on div at bounding box center [657, 226] width 460 height 124
click at [246, 448] on span "Reset" at bounding box center [241, 451] width 35 height 15
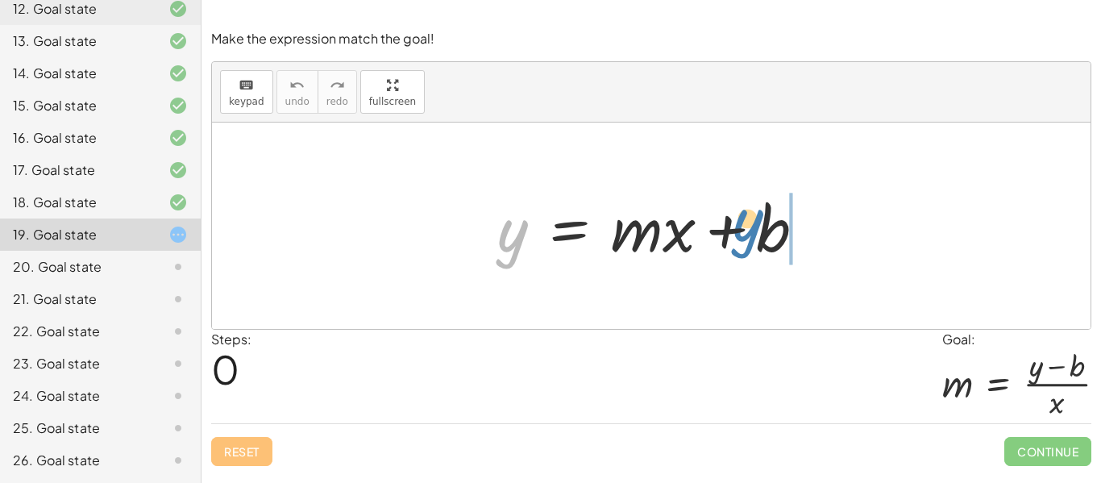
drag, startPoint x: 545, startPoint y: 251, endPoint x: 753, endPoint y: 234, distance: 208.5
click at [753, 234] on div at bounding box center [657, 226] width 337 height 83
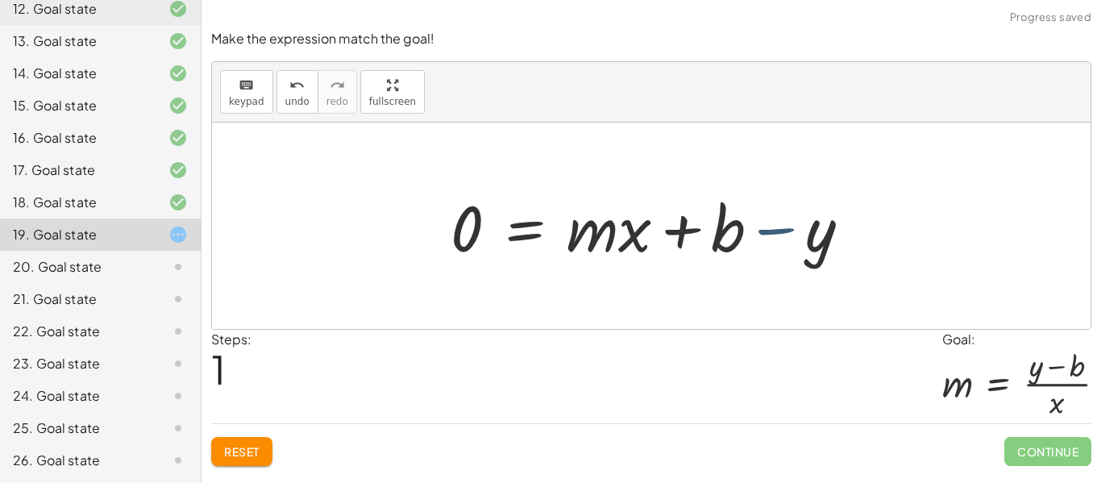
click at [772, 234] on div at bounding box center [656, 226] width 429 height 83
drag, startPoint x: 816, startPoint y: 241, endPoint x: 713, endPoint y: 230, distance: 103.7
click at [713, 230] on div at bounding box center [656, 226] width 429 height 83
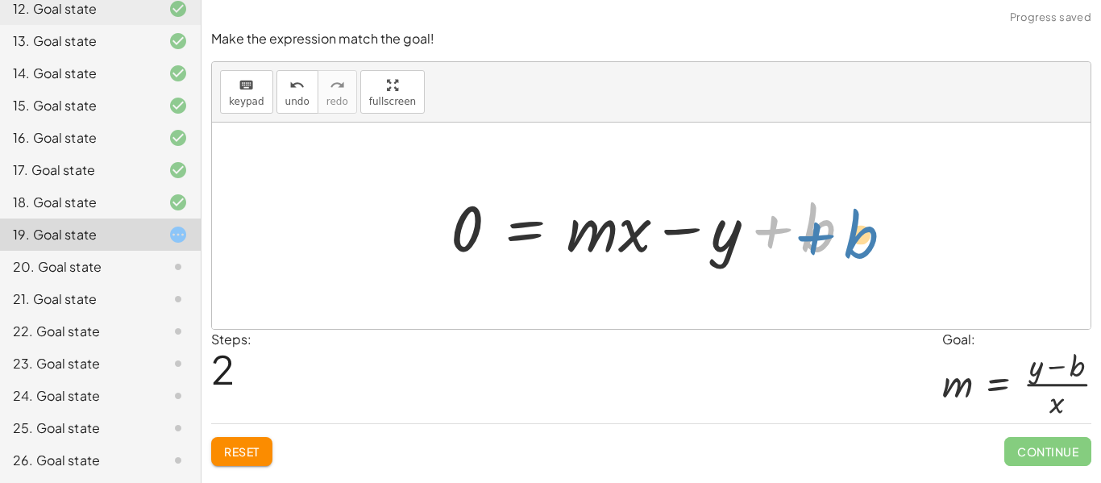
drag, startPoint x: 824, startPoint y: 229, endPoint x: 852, endPoint y: 235, distance: 28.9
click at [852, 235] on div at bounding box center [656, 226] width 429 height 83
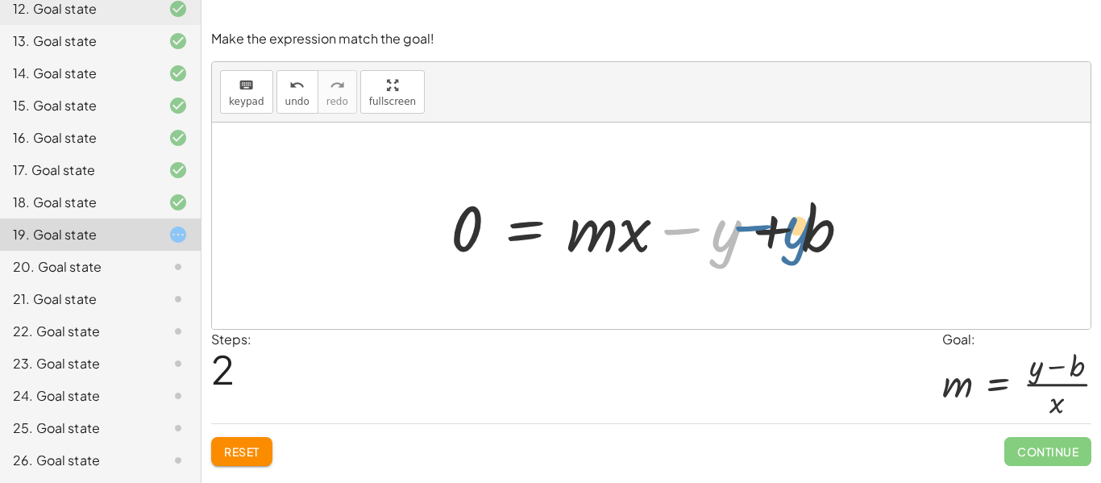
drag, startPoint x: 686, startPoint y: 234, endPoint x: 757, endPoint y: 230, distance: 70.2
click at [757, 230] on div at bounding box center [656, 226] width 429 height 83
drag, startPoint x: 724, startPoint y: 236, endPoint x: 867, endPoint y: 233, distance: 142.7
click at [867, 233] on div at bounding box center [656, 226] width 429 height 83
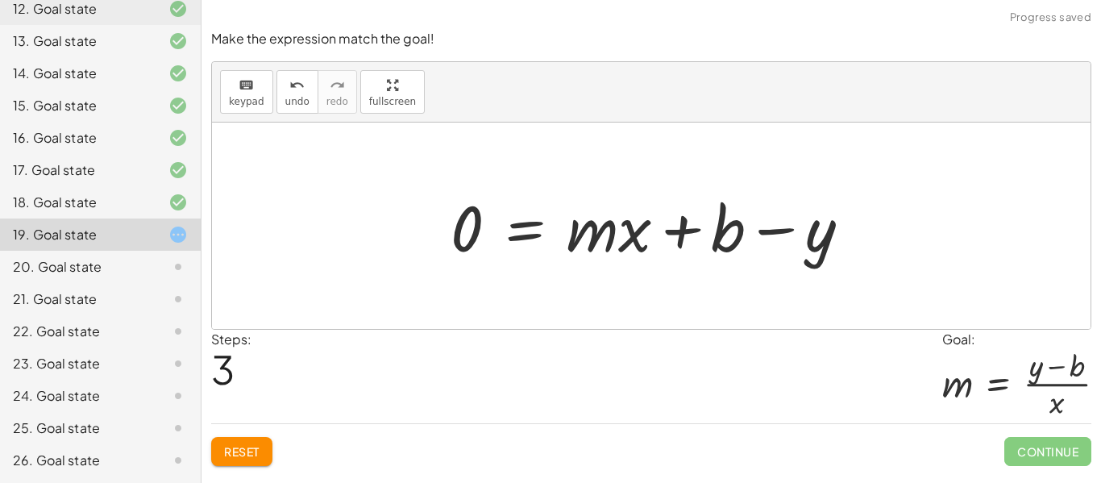
click at [255, 460] on button "Reset" at bounding box center [241, 451] width 61 height 29
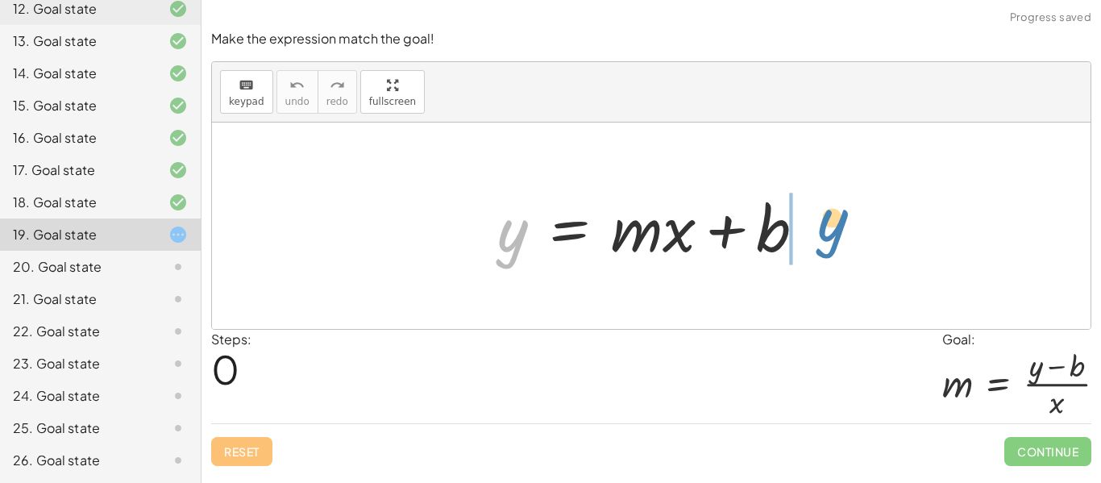
drag, startPoint x: 504, startPoint y: 256, endPoint x: 820, endPoint y: 243, distance: 316.9
click at [820, 243] on div at bounding box center [657, 226] width 337 height 83
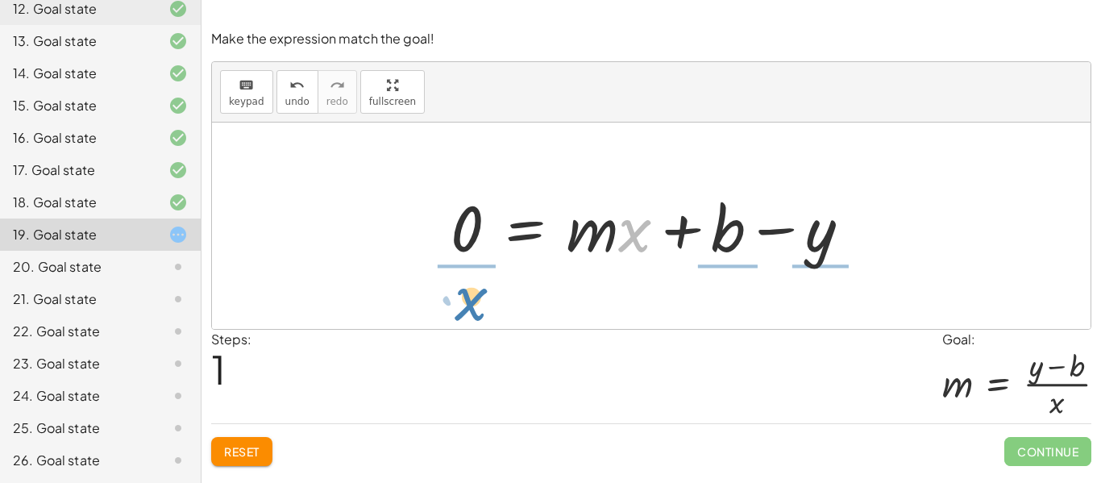
drag, startPoint x: 637, startPoint y: 245, endPoint x: 477, endPoint y: 314, distance: 173.9
click at [477, 314] on div "y = + · m · x + b · x + · m y = + · m · x + b 0 −" at bounding box center [651, 225] width 878 height 206
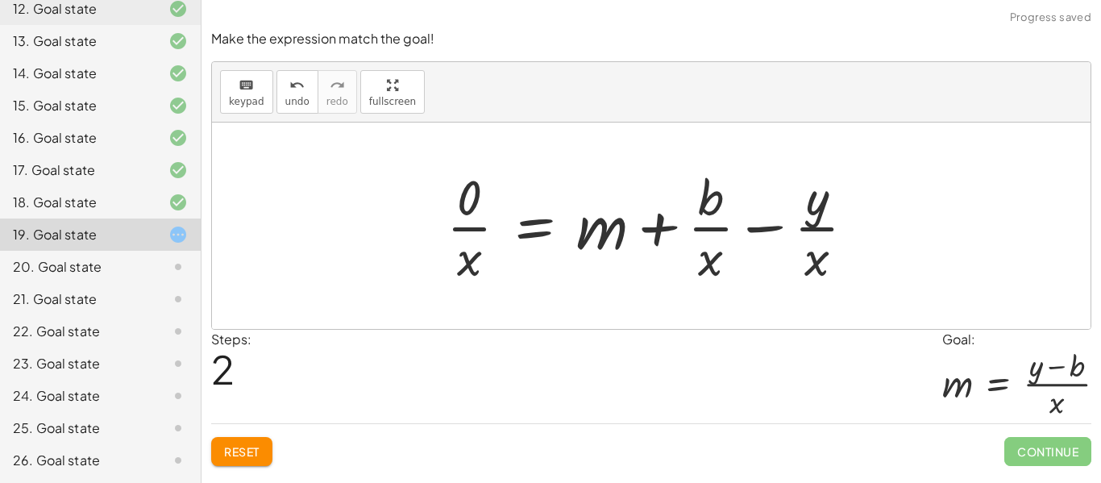
click at [770, 244] on div at bounding box center [657, 226] width 438 height 124
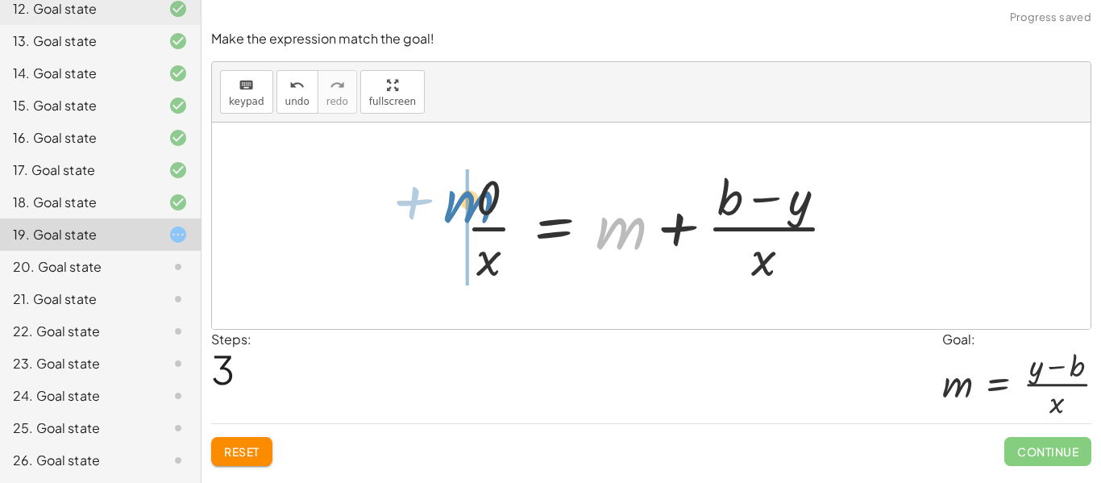
drag, startPoint x: 632, startPoint y: 236, endPoint x: 486, endPoint y: 201, distance: 149.9
click at [486, 201] on div at bounding box center [658, 226] width 400 height 124
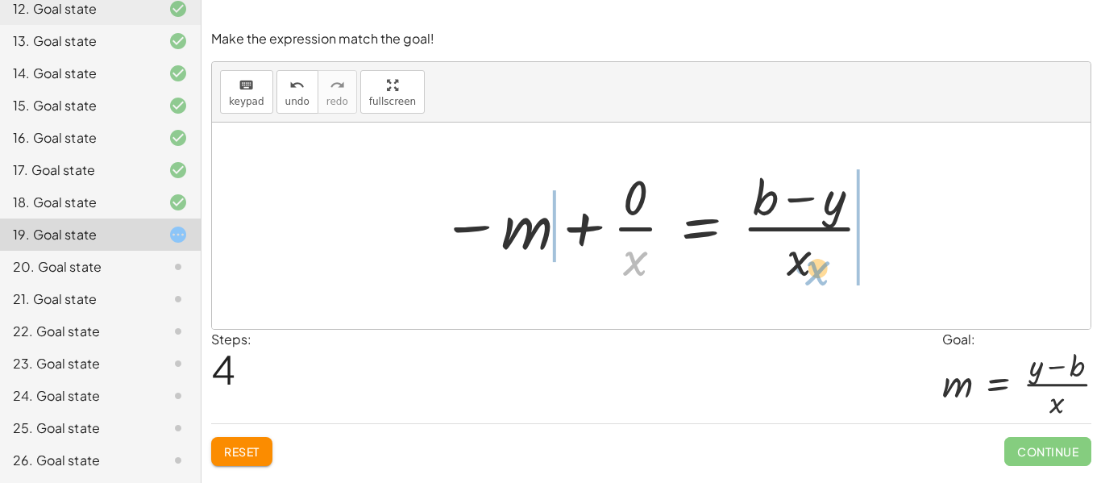
drag, startPoint x: 642, startPoint y: 255, endPoint x: 816, endPoint y: 261, distance: 174.1
click at [816, 261] on div at bounding box center [657, 226] width 449 height 124
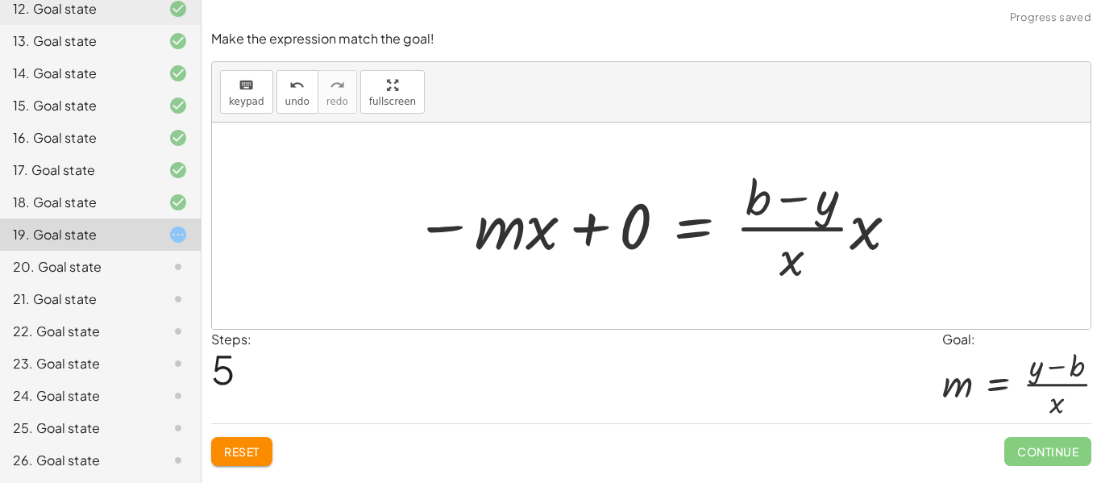
click at [865, 246] on div at bounding box center [656, 226] width 501 height 124
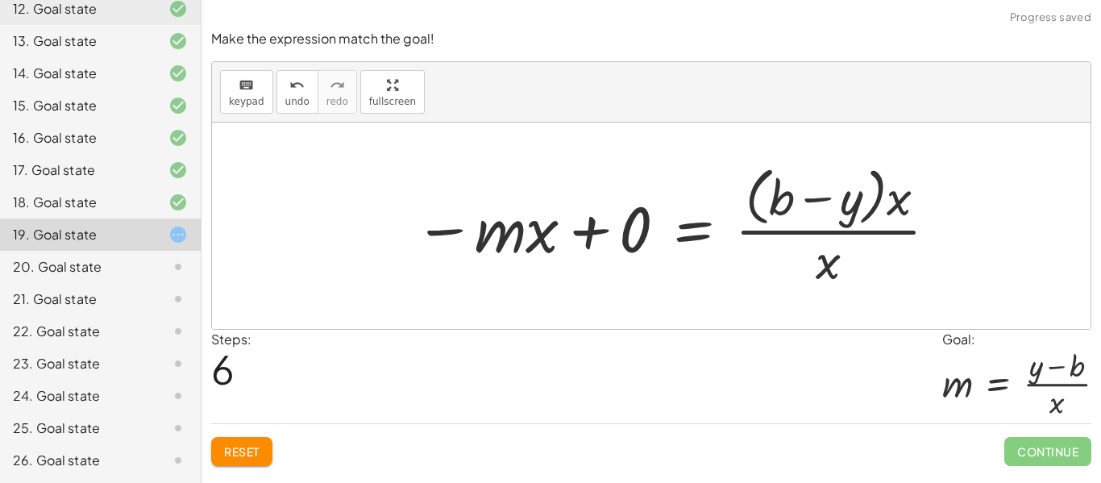
click at [901, 201] on div at bounding box center [676, 225] width 541 height 131
drag, startPoint x: 900, startPoint y: 201, endPoint x: 716, endPoint y: 259, distance: 192.9
click at [716, 259] on div at bounding box center [676, 225] width 541 height 131
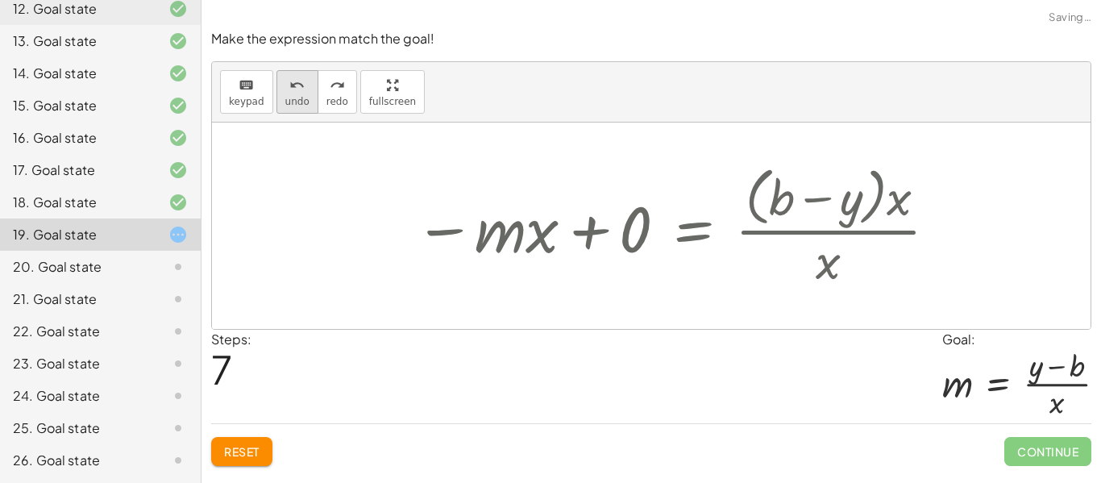
click at [291, 91] on icon "undo" at bounding box center [296, 85] width 15 height 19
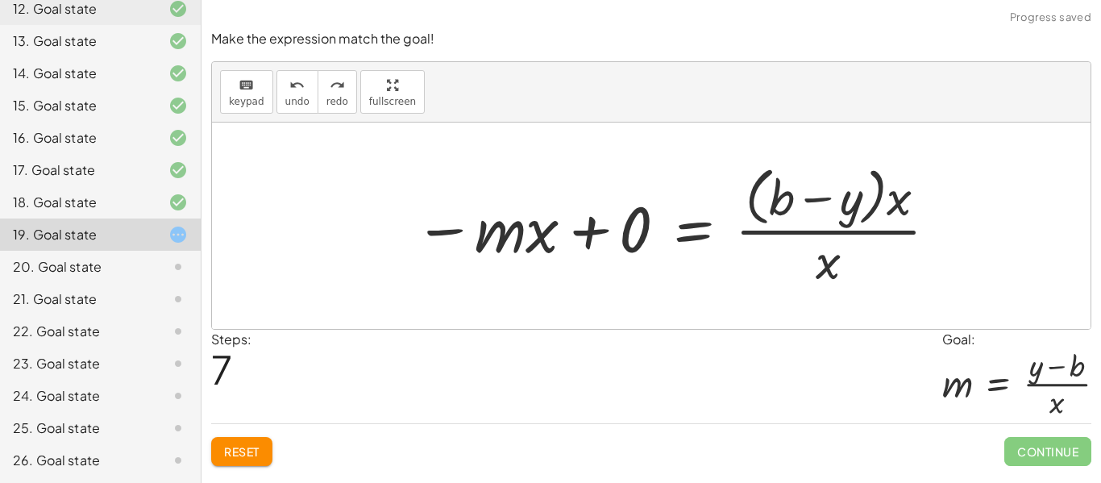
click at [245, 442] on button "Reset" at bounding box center [241, 451] width 61 height 29
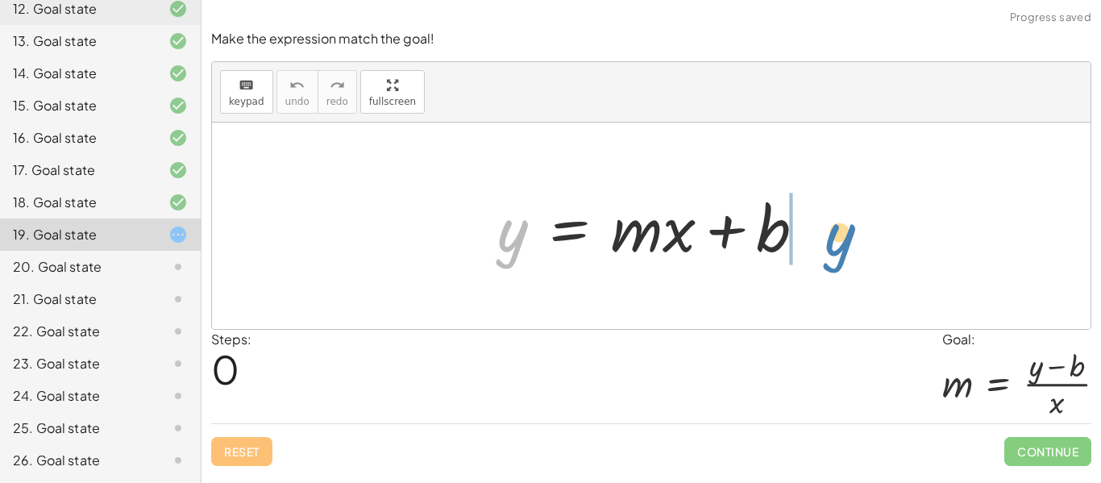
drag, startPoint x: 508, startPoint y: 241, endPoint x: 825, endPoint y: 234, distance: 317.5
click at [825, 234] on div at bounding box center [657, 226] width 337 height 83
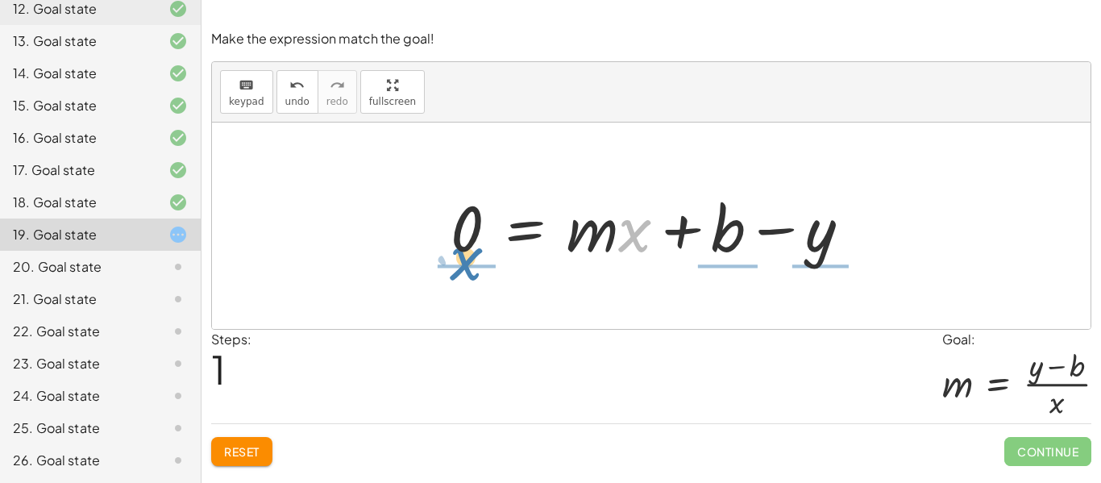
drag, startPoint x: 635, startPoint y: 234, endPoint x: 462, endPoint y: 262, distance: 175.5
click at [462, 262] on div at bounding box center [656, 226] width 429 height 83
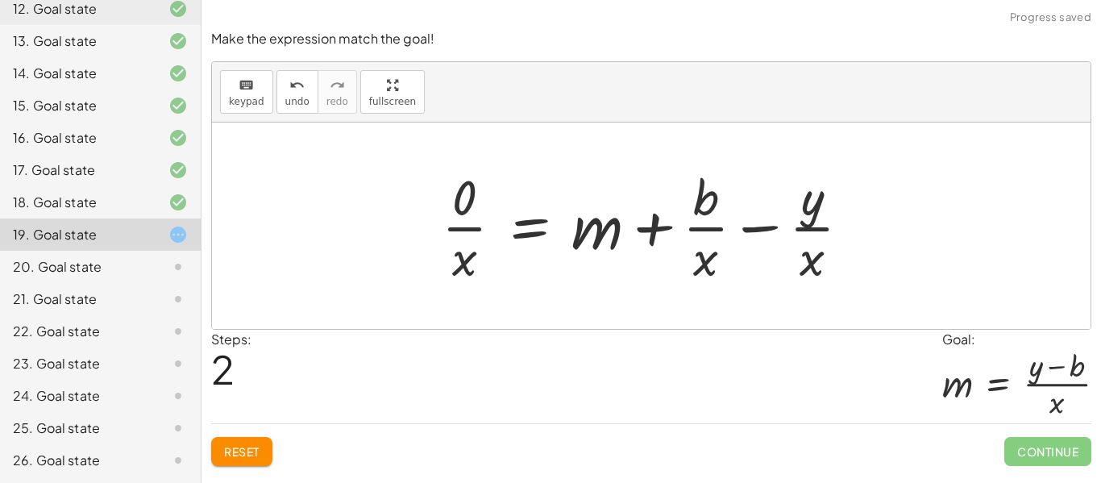
click at [628, 179] on div at bounding box center [652, 226] width 438 height 124
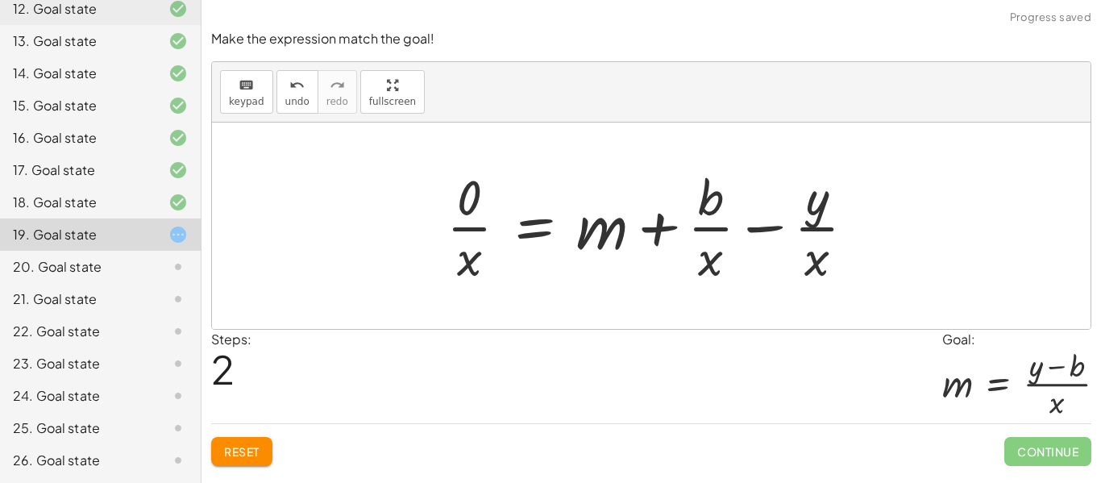
click at [745, 238] on div at bounding box center [657, 226] width 438 height 124
click at [745, 238] on div at bounding box center [638, 226] width 400 height 124
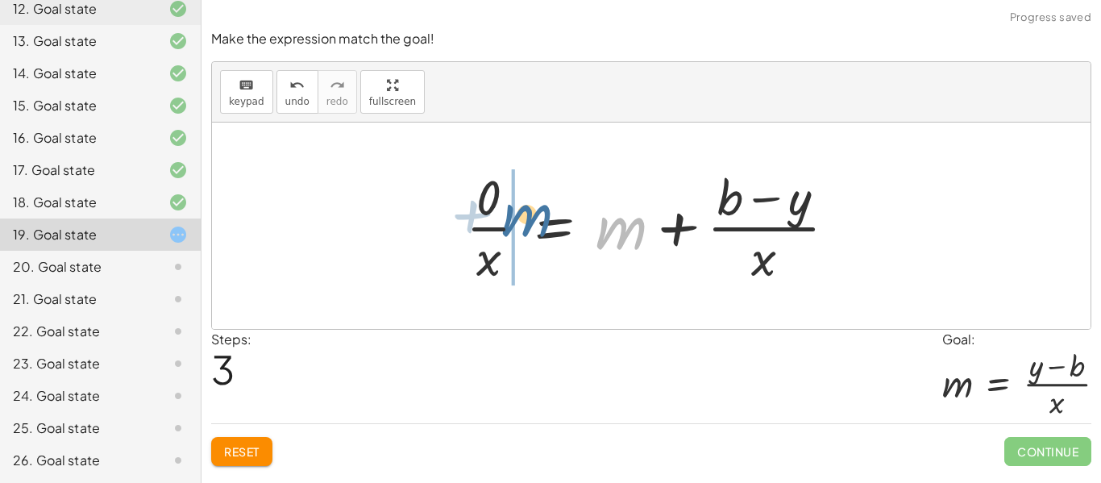
drag, startPoint x: 611, startPoint y: 239, endPoint x: 516, endPoint y: 226, distance: 95.0
click at [516, 226] on div at bounding box center [658, 226] width 400 height 124
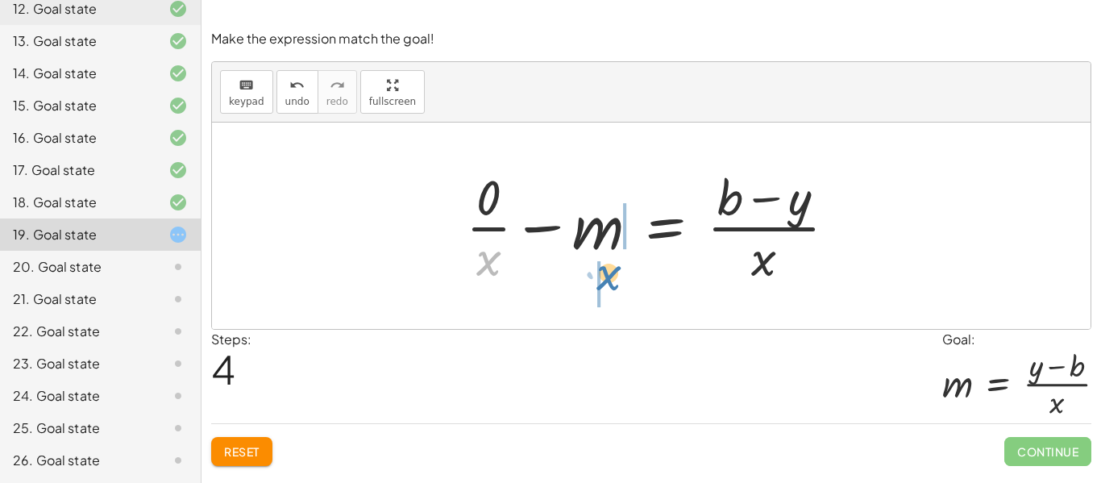
drag, startPoint x: 496, startPoint y: 259, endPoint x: 606, endPoint y: 247, distance: 111.0
click at [606, 247] on div at bounding box center [658, 226] width 400 height 124
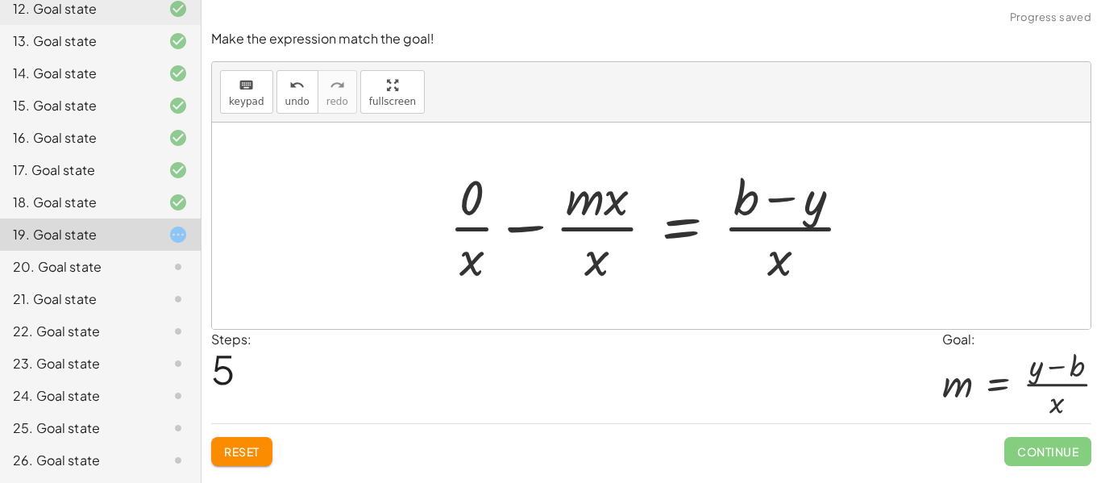
click at [240, 465] on button "Reset" at bounding box center [241, 451] width 61 height 29
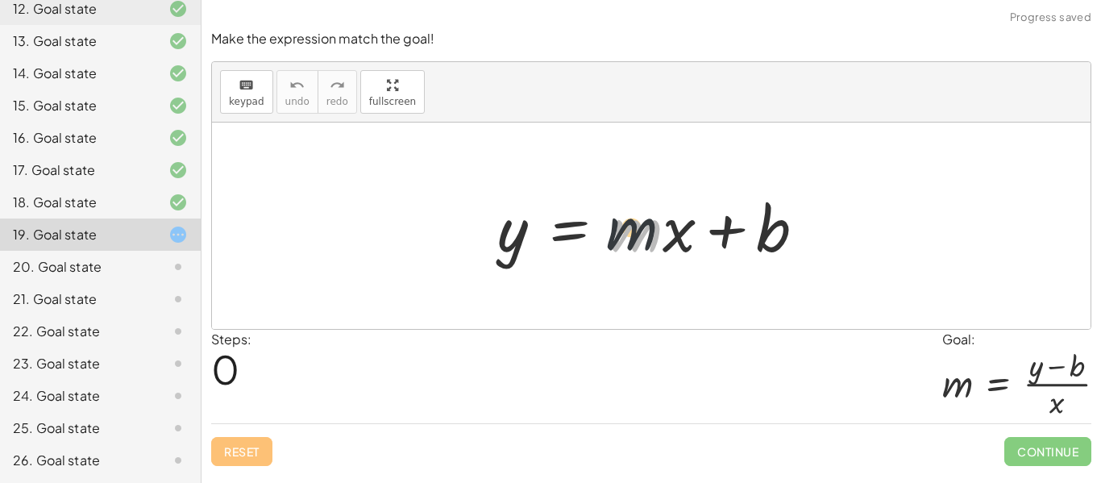
drag, startPoint x: 647, startPoint y: 255, endPoint x: 615, endPoint y: 246, distance: 33.4
click at [615, 246] on div at bounding box center [657, 226] width 337 height 83
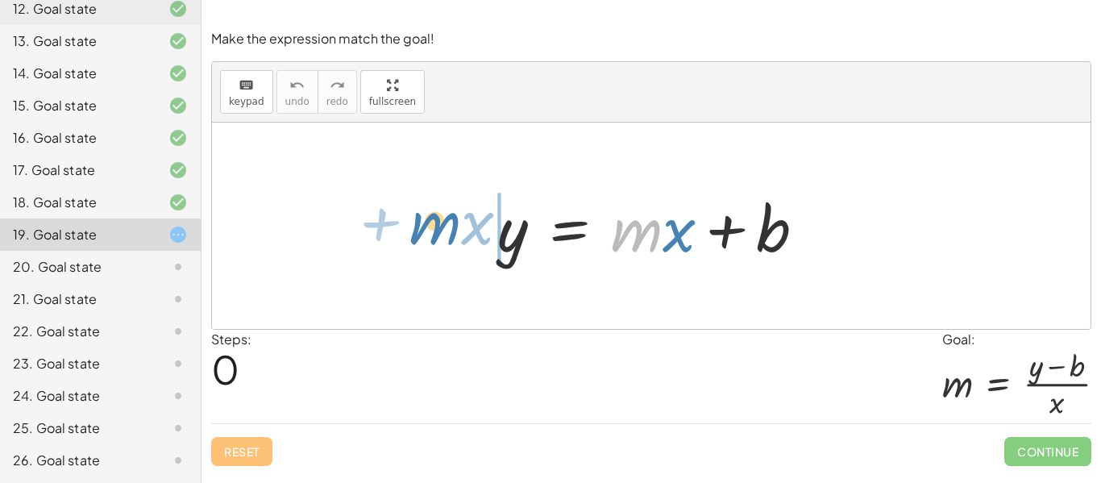
drag, startPoint x: 645, startPoint y: 240, endPoint x: 446, endPoint y: 235, distance: 199.9
click at [446, 235] on div "· m + · x y = + · m · x + b" at bounding box center [651, 225] width 878 height 206
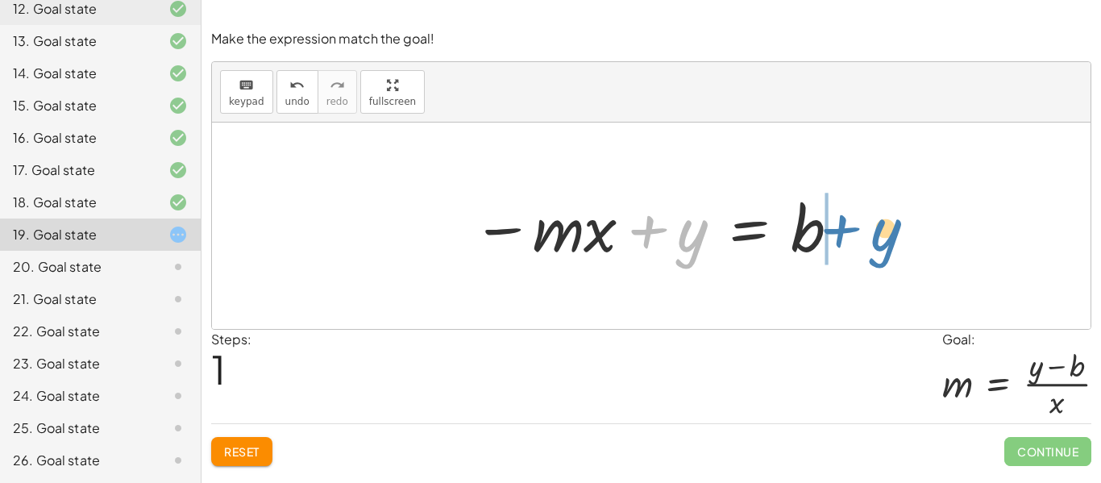
drag, startPoint x: 695, startPoint y: 241, endPoint x: 891, endPoint y: 238, distance: 196.6
click at [891, 238] on div "y = + · m · x + b + y y = · m · x b − +" at bounding box center [651, 225] width 878 height 206
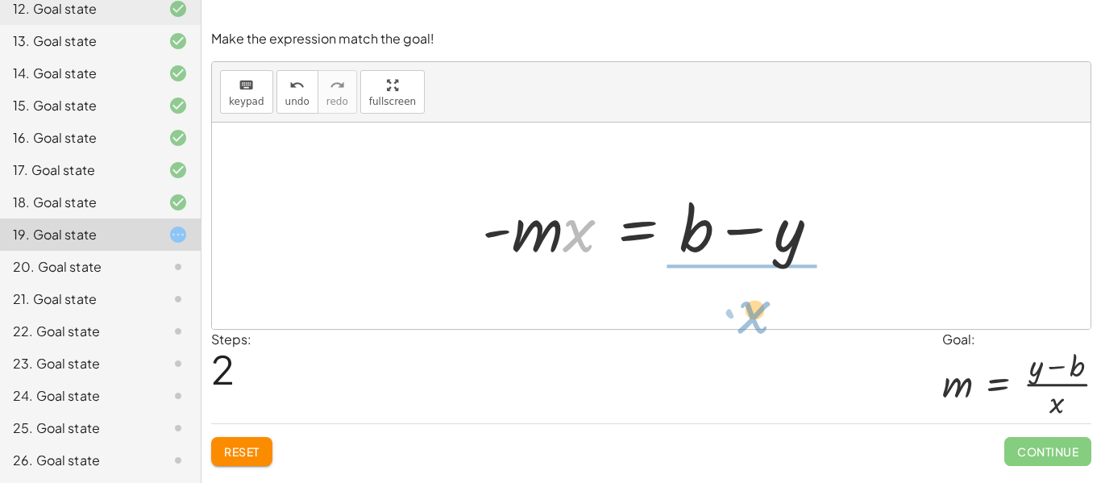
drag, startPoint x: 583, startPoint y: 239, endPoint x: 757, endPoint y: 317, distance: 191.9
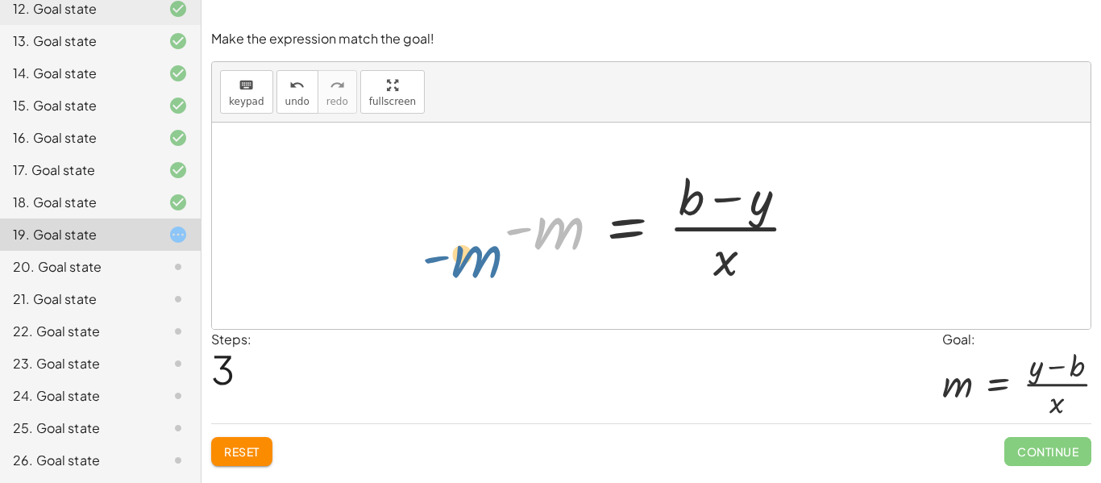
drag, startPoint x: 520, startPoint y: 226, endPoint x: 369, endPoint y: 276, distance: 158.5
click at [369, 276] on div "y = + · m · x + b − · m · x + y = b · - m · x = + b − y - m y = m · x b - + − ·…" at bounding box center [651, 225] width 878 height 206
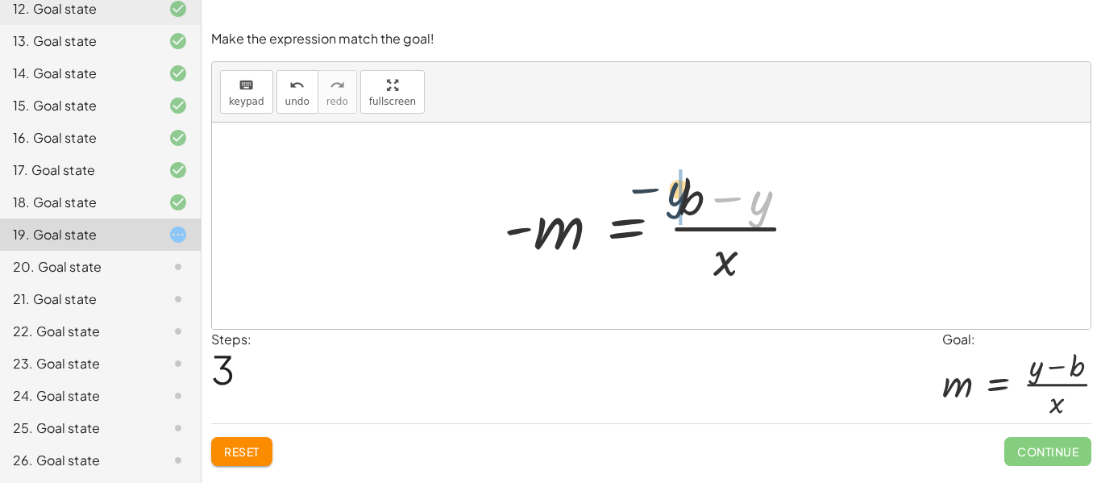
drag, startPoint x: 761, startPoint y: 203, endPoint x: 676, endPoint y: 193, distance: 86.0
click at [676, 193] on div at bounding box center [657, 226] width 323 height 124
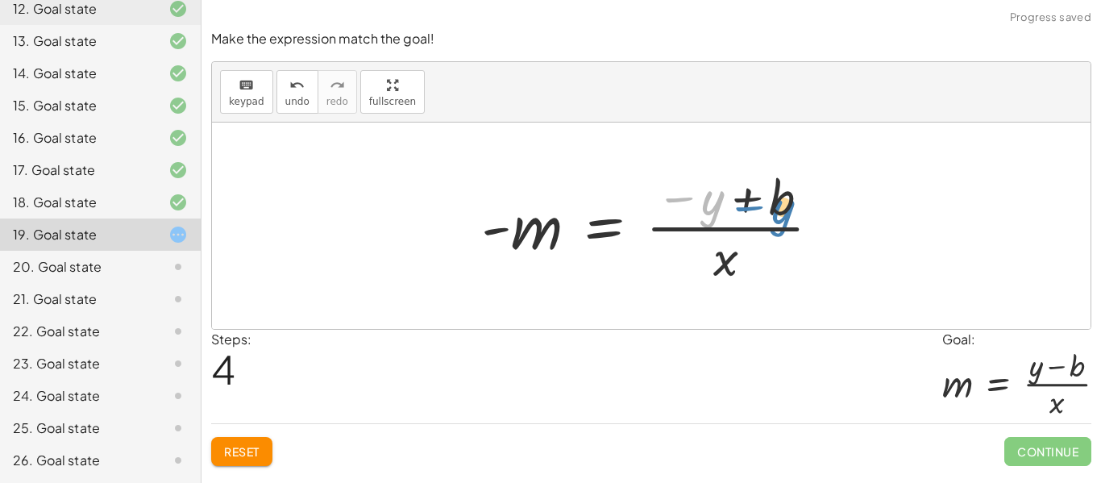
drag, startPoint x: 711, startPoint y: 193, endPoint x: 678, endPoint y: 196, distance: 33.9
click at [678, 196] on div at bounding box center [657, 226] width 368 height 124
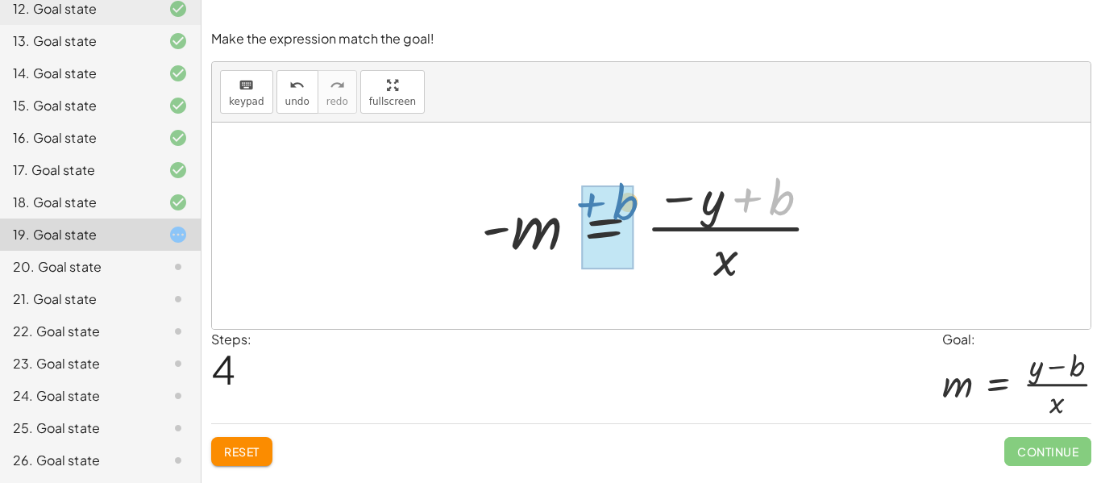
drag, startPoint x: 775, startPoint y: 201, endPoint x: 618, endPoint y: 205, distance: 157.2
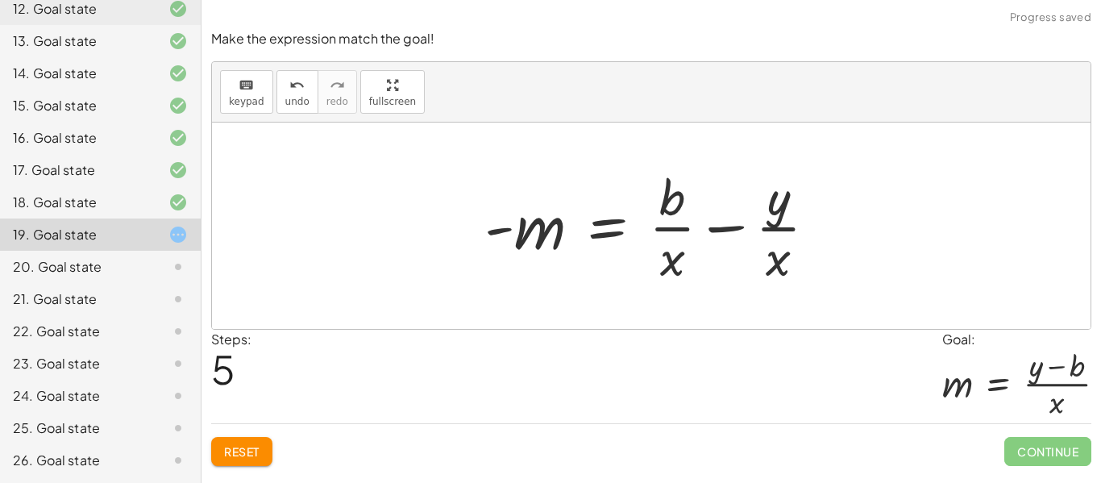
click at [742, 227] on div at bounding box center [656, 226] width 361 height 124
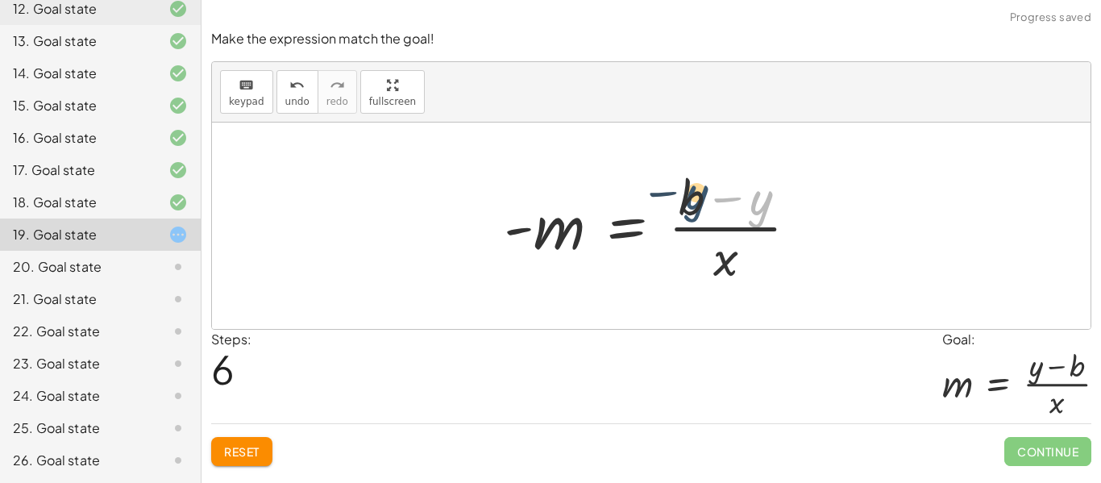
drag, startPoint x: 761, startPoint y: 202, endPoint x: 695, endPoint y: 197, distance: 65.5
click at [695, 197] on div at bounding box center [657, 226] width 323 height 124
drag, startPoint x: 728, startPoint y: 201, endPoint x: 620, endPoint y: 209, distance: 108.3
click at [620, 209] on div at bounding box center [657, 226] width 323 height 124
click at [240, 447] on span "Reset" at bounding box center [241, 451] width 35 height 15
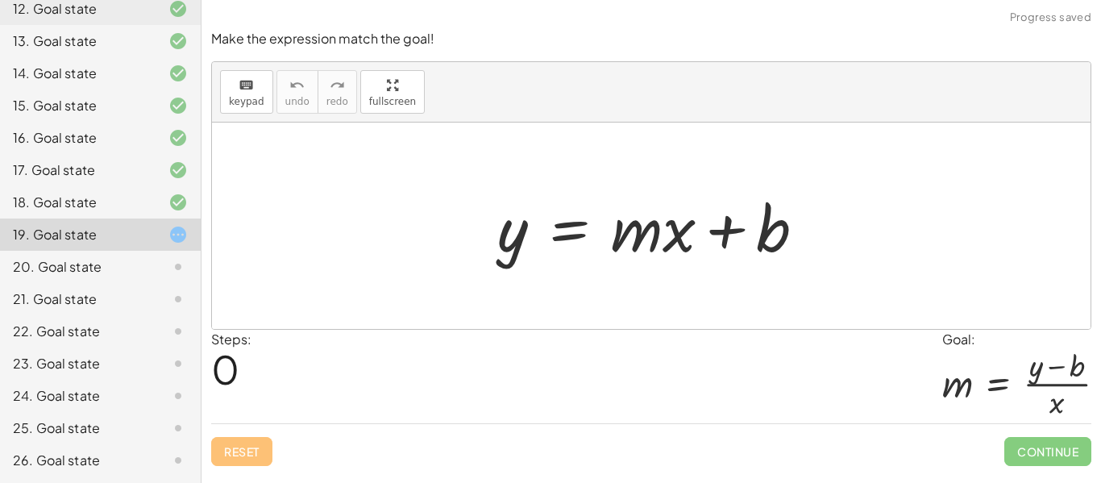
click at [107, 315] on div "20. Goal state" at bounding box center [100, 331] width 201 height 32
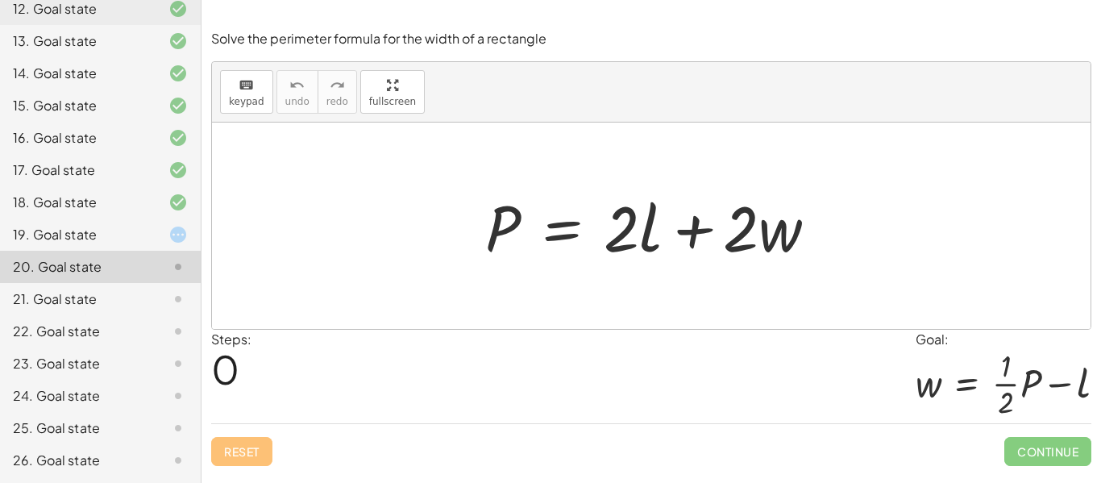
click at [57, 297] on div "21. Goal state" at bounding box center [78, 298] width 130 height 19
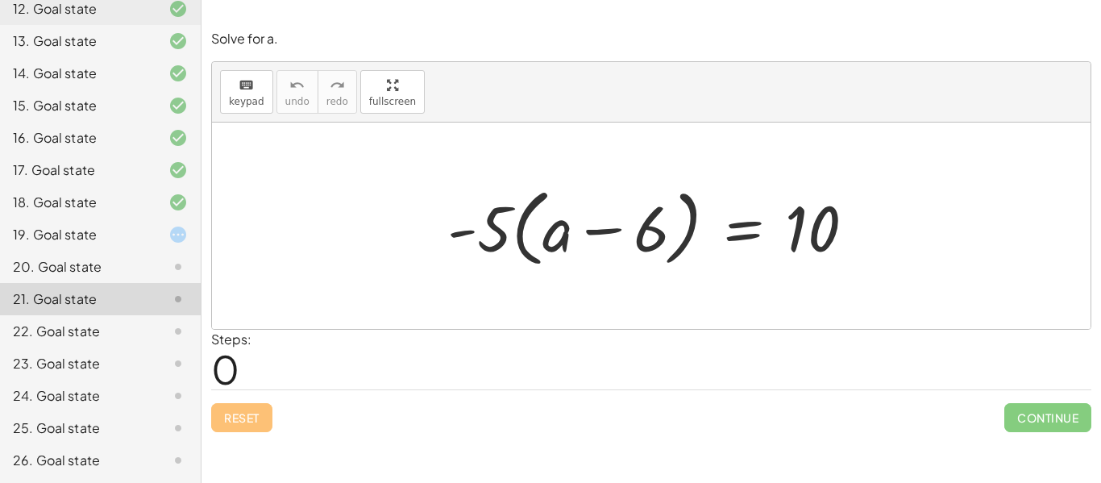
click at [512, 244] on div at bounding box center [657, 226] width 437 height 93
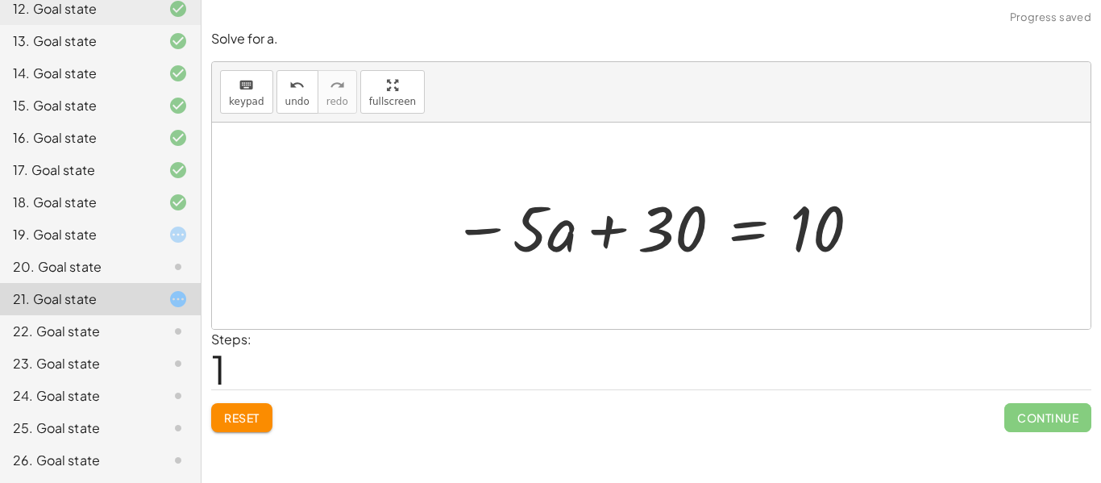
click at [665, 216] on div at bounding box center [657, 226] width 426 height 83
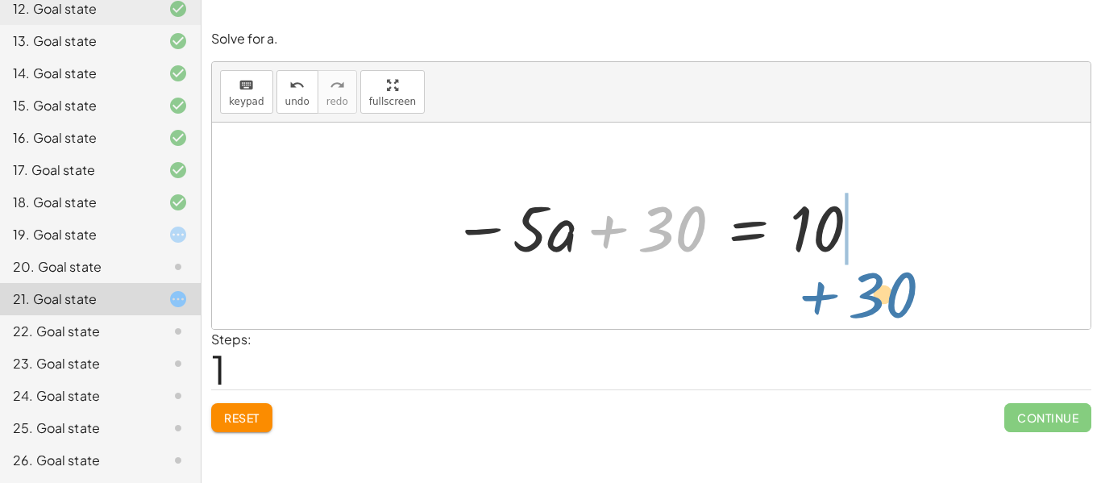
drag, startPoint x: 648, startPoint y: 241, endPoint x: 851, endPoint y: 300, distance: 211.4
click at [851, 300] on div "· - 5 · ( + a − 6 ) = 10 + 30 − a = 10 · 5 · + 30" at bounding box center [651, 225] width 878 height 206
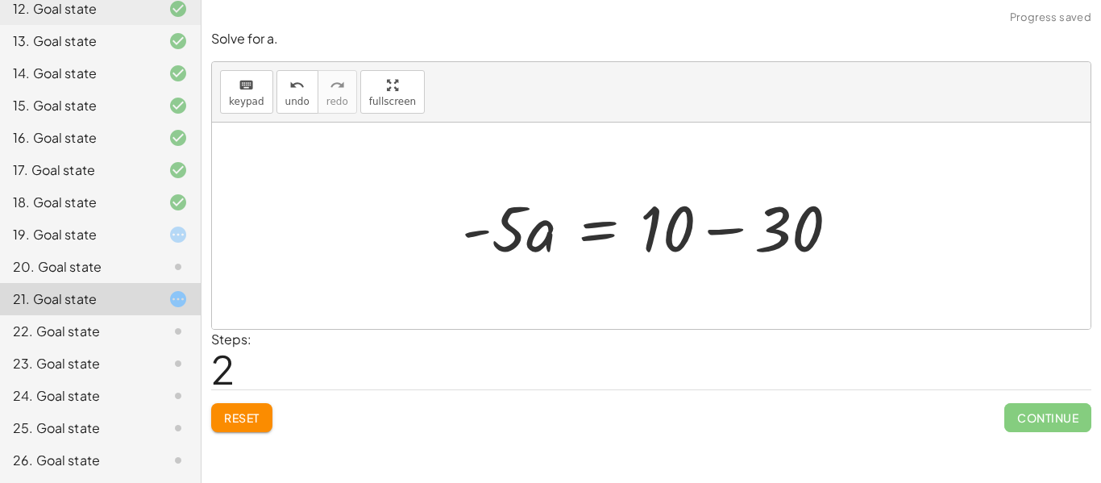
click at [704, 233] on div at bounding box center [657, 226] width 406 height 83
click at [704, 233] on div at bounding box center [614, 226] width 320 height 83
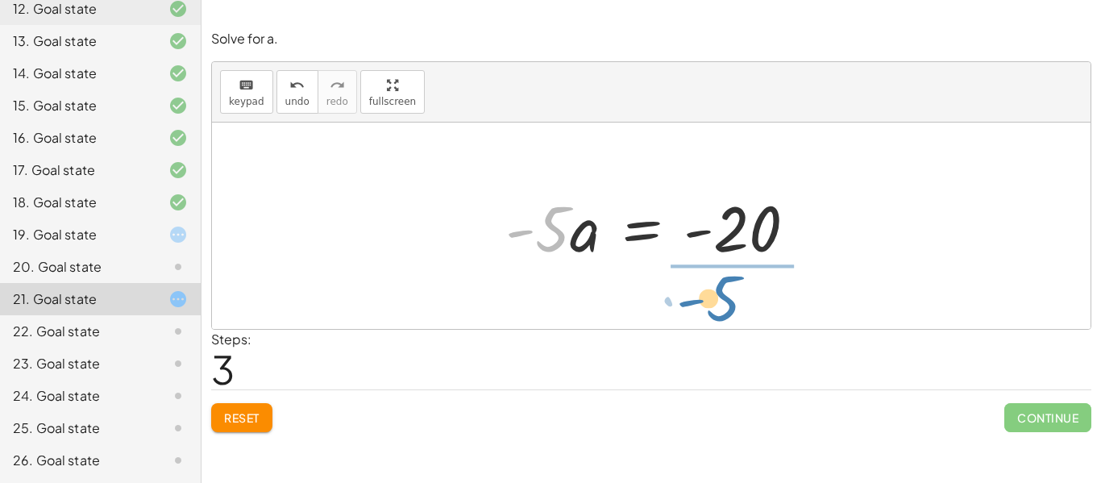
drag, startPoint x: 545, startPoint y: 246, endPoint x: 719, endPoint y: 305, distance: 183.7
click at [719, 305] on div "· - 5 · ( + a − 6 ) = 10 − · 5 · a + 30 = 10 · - 5 · a = + 10 − 30 · - 5 · a a …" at bounding box center [651, 225] width 878 height 206
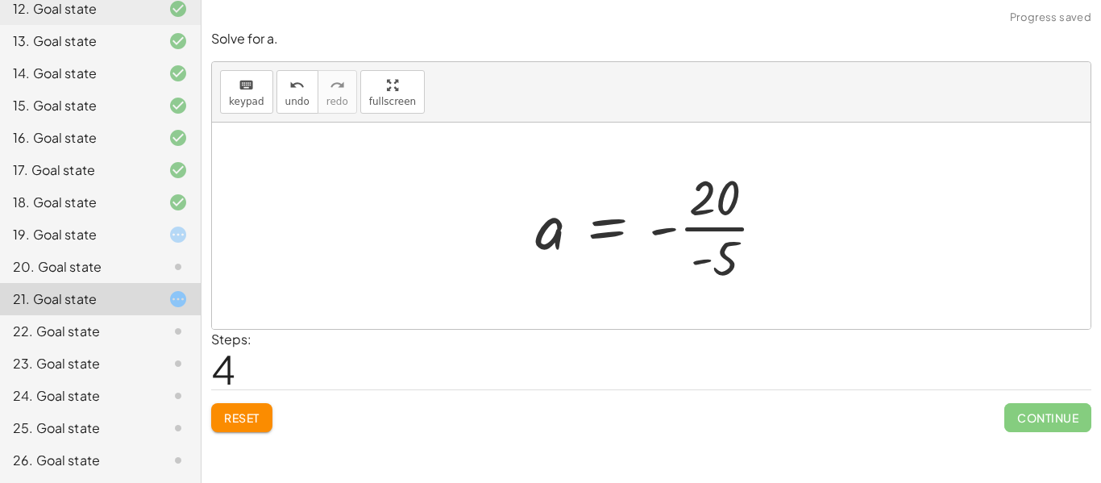
click at [725, 266] on div at bounding box center [656, 226] width 259 height 124
click at [725, 266] on div "· - 5 · ( + a − 6 ) = 10 − · 5 · a + 30 = 10 · - 5 · a = + 10 − 30 · - 5 · a = …" at bounding box center [651, 226] width 280 height 132
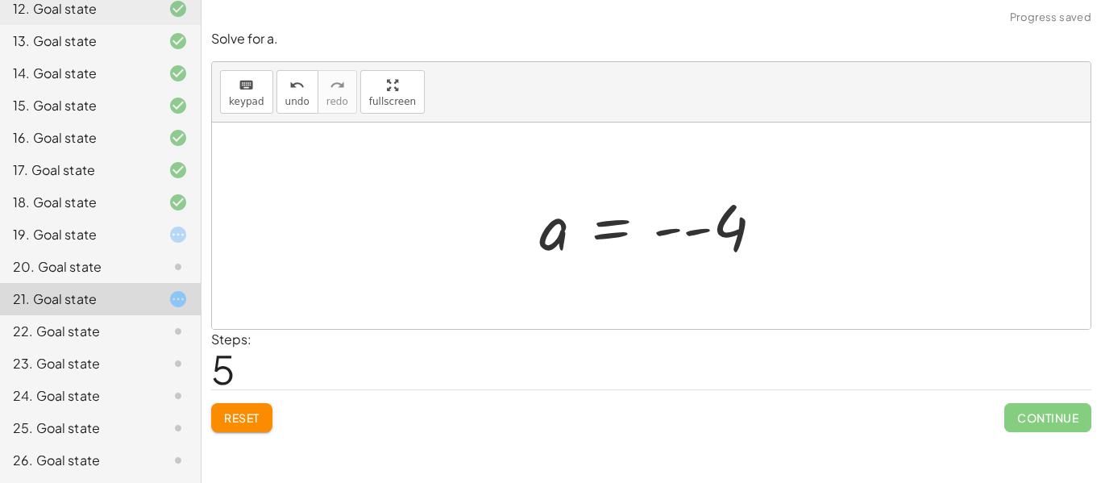
click at [709, 238] on div at bounding box center [657, 226] width 253 height 80
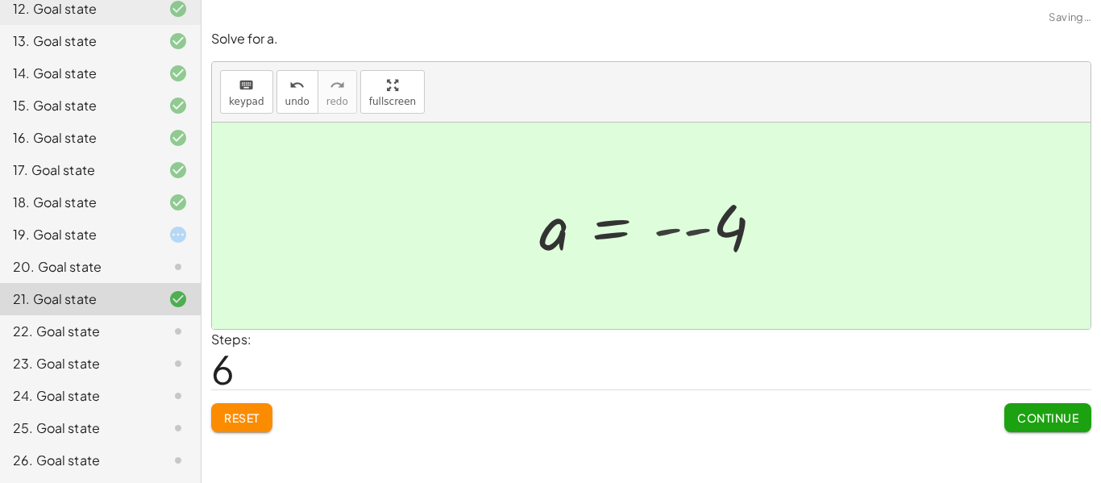
click at [709, 238] on div at bounding box center [627, 226] width 193 height 80
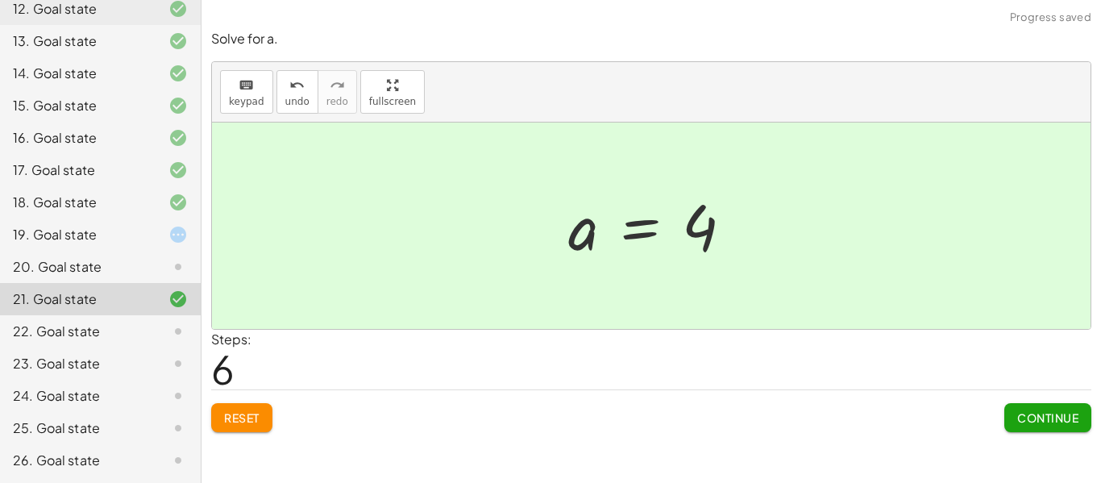
click at [1027, 410] on span "Continue" at bounding box center [1047, 417] width 61 height 15
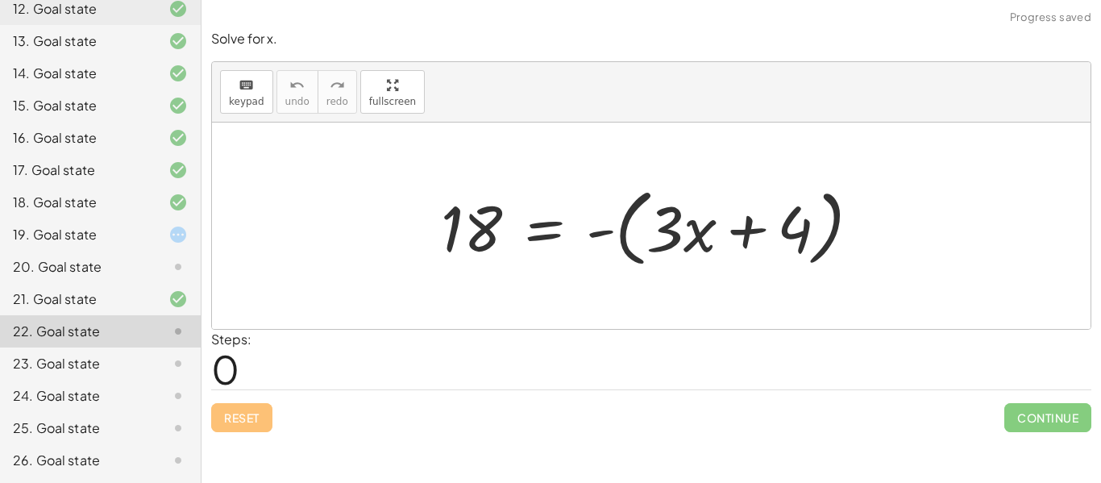
click at [657, 212] on div at bounding box center [657, 226] width 448 height 93
click at [695, 225] on div at bounding box center [657, 226] width 448 height 93
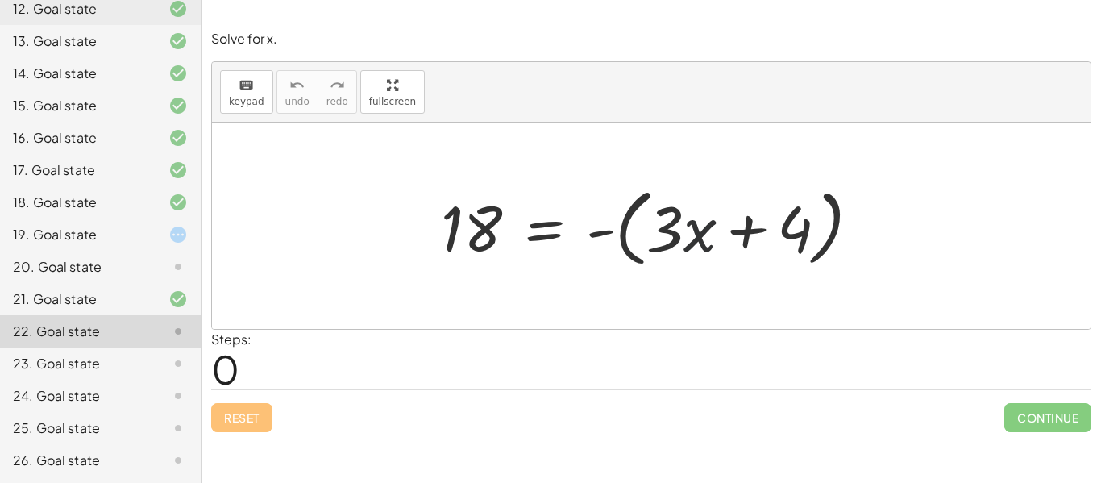
click at [695, 225] on div at bounding box center [657, 226] width 448 height 93
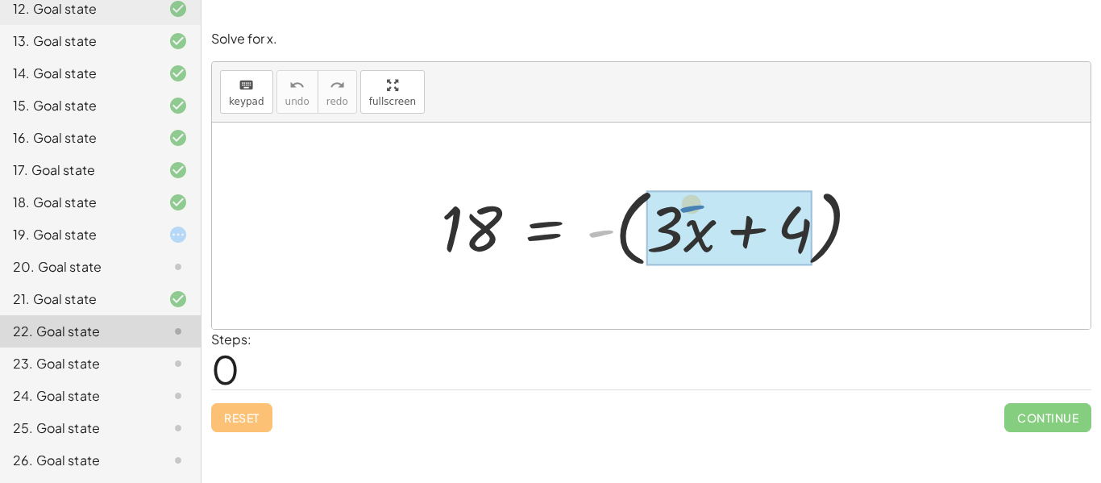
drag, startPoint x: 603, startPoint y: 229, endPoint x: 694, endPoint y: 205, distance: 94.2
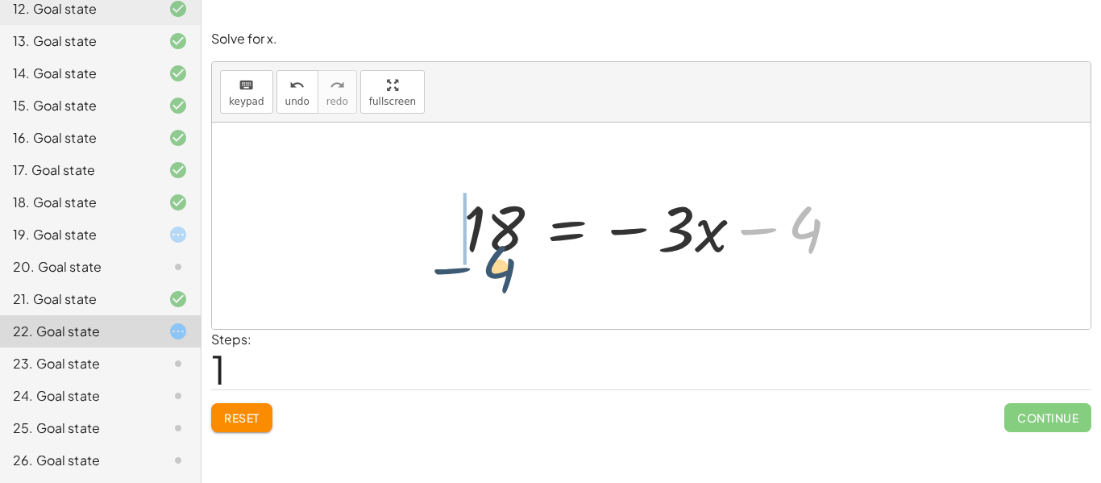
drag, startPoint x: 804, startPoint y: 233, endPoint x: 488, endPoint y: 270, distance: 318.0
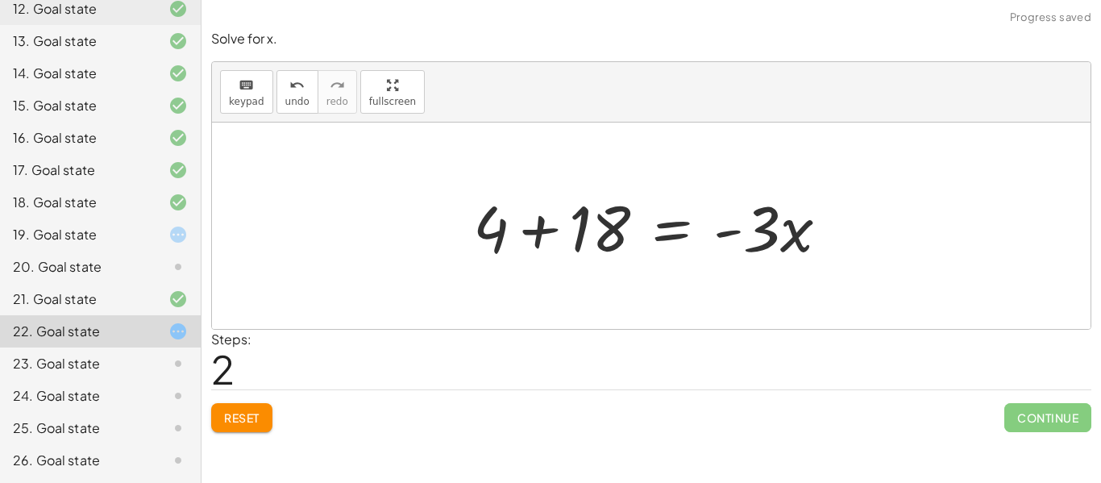
click at [587, 220] on div at bounding box center [657, 226] width 384 height 83
click at [587, 220] on div at bounding box center [700, 226] width 298 height 83
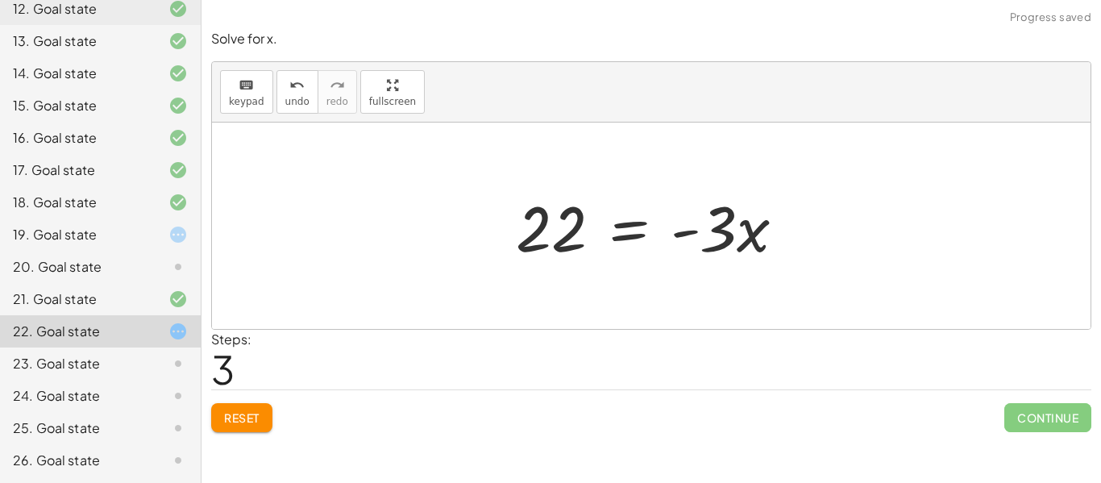
click at [717, 230] on div at bounding box center [657, 226] width 298 height 83
drag, startPoint x: 717, startPoint y: 230, endPoint x: 543, endPoint y: 285, distance: 182.5
click at [543, 285] on div "18 = - ( + · 3 · x + 4 ) 18 = − · 3 · x − 4 + 4 + 18 = · - 3 · x · - 3 = · 3 · …" at bounding box center [651, 225] width 878 height 206
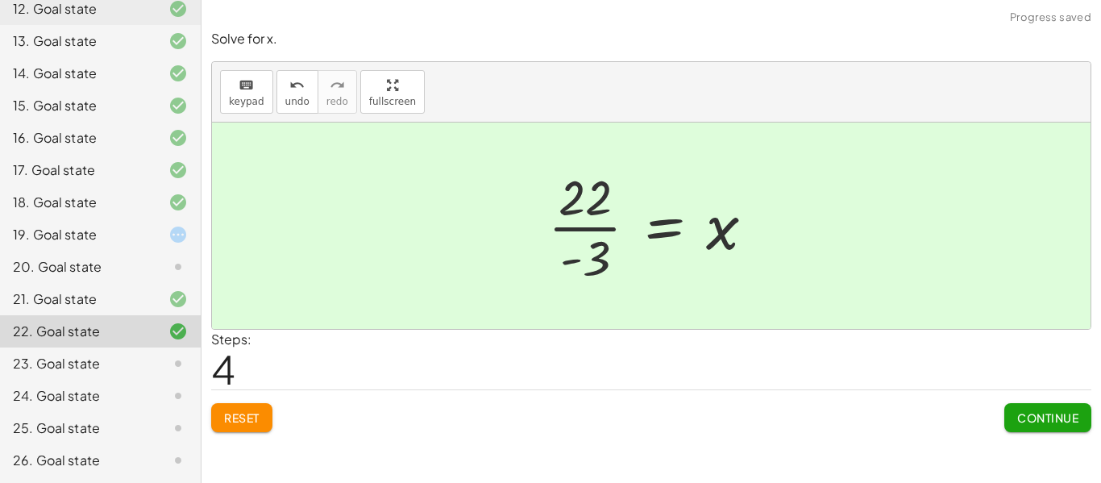
click at [1050, 428] on button "Continue" at bounding box center [1047, 417] width 87 height 29
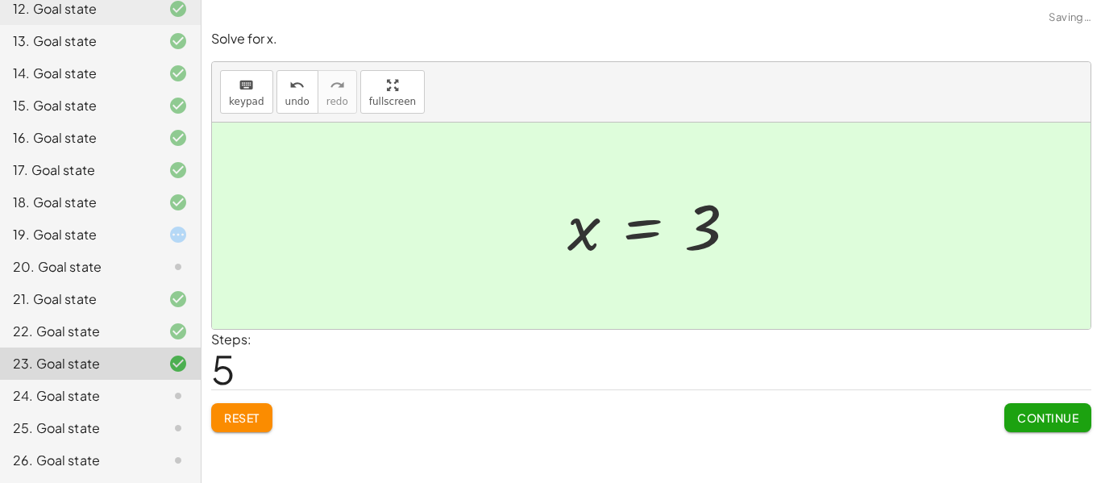
click at [1042, 430] on button "Continue" at bounding box center [1047, 417] width 87 height 29
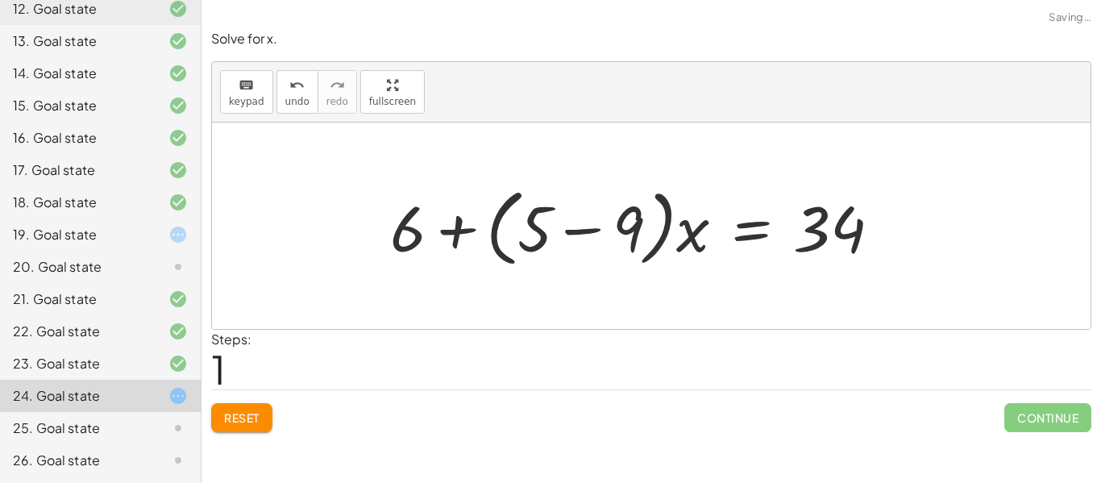
click at [255, 426] on button "Reset" at bounding box center [241, 417] width 61 height 29
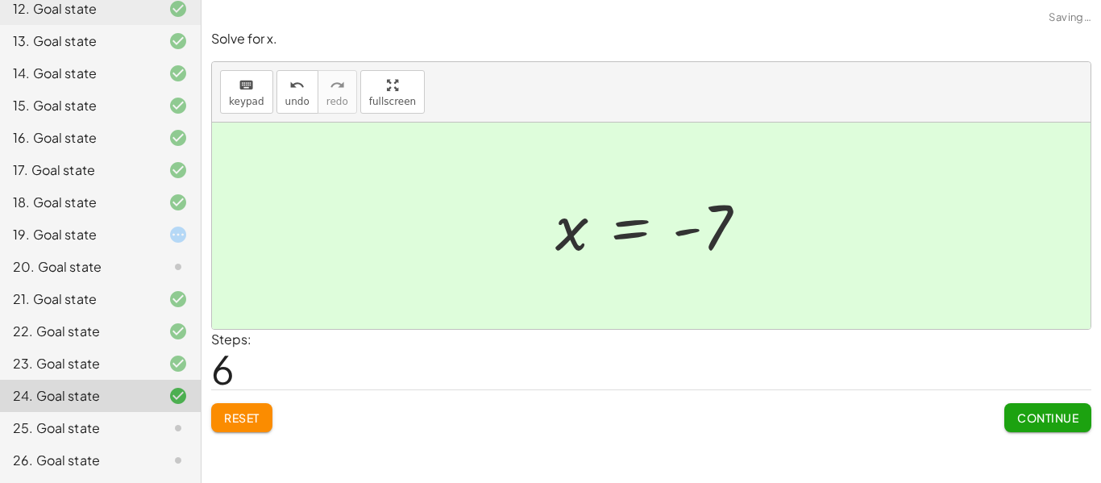
click at [1041, 427] on button "Continue" at bounding box center [1047, 417] width 87 height 29
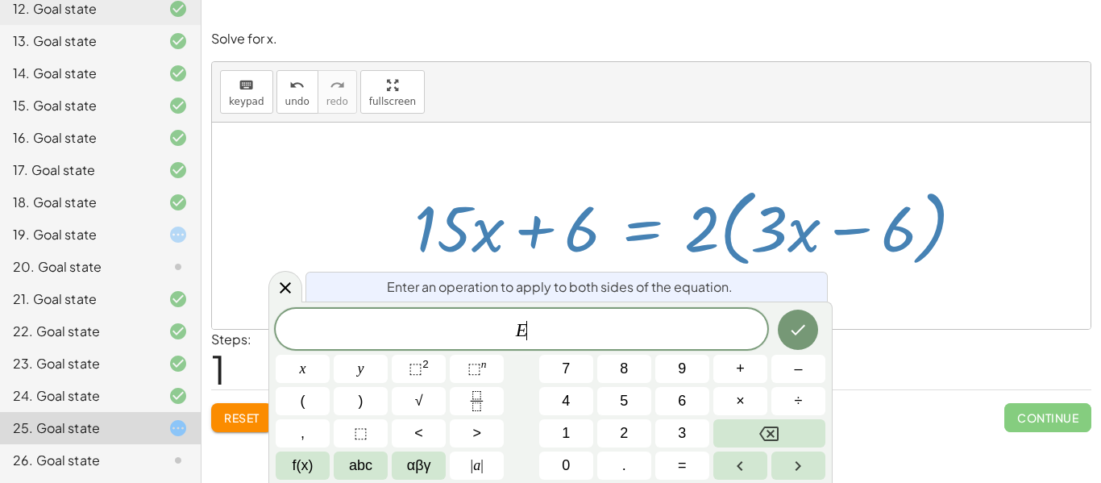
scroll to position [1, 0]
click at [769, 178] on div "· 3 · ( + · 5 · x + 2 ) = · 2 · ( + · 3 · x − 6 ) x = · 2 · ( + · 3 · x − 6 ) +…" at bounding box center [689, 226] width 599 height 101
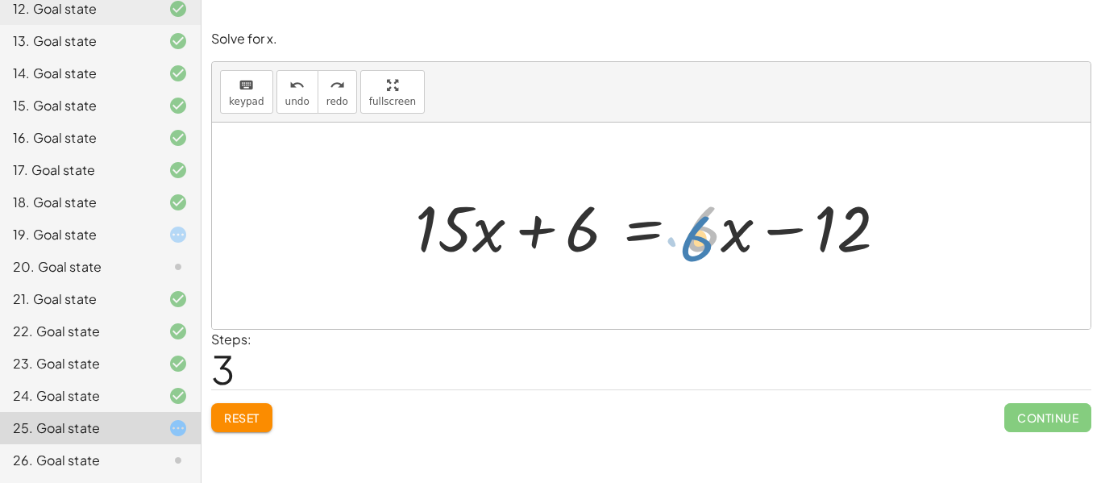
drag, startPoint x: 712, startPoint y: 246, endPoint x: 703, endPoint y: 255, distance: 13.1
click at [703, 255] on div at bounding box center [657, 226] width 501 height 83
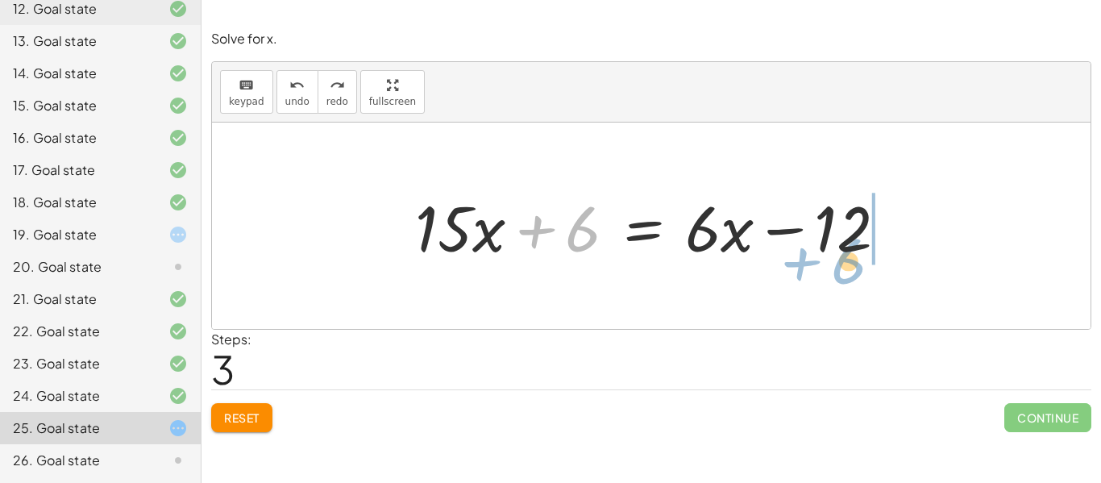
drag, startPoint x: 548, startPoint y: 244, endPoint x: 815, endPoint y: 276, distance: 268.6
click at [815, 276] on div "· 3 · ( + · 5 · x + 2 ) = · 2 · ( + · 3 · x − 6 ) + · 15 · x + 6 = · 2 · ( + · …" at bounding box center [651, 225] width 878 height 206
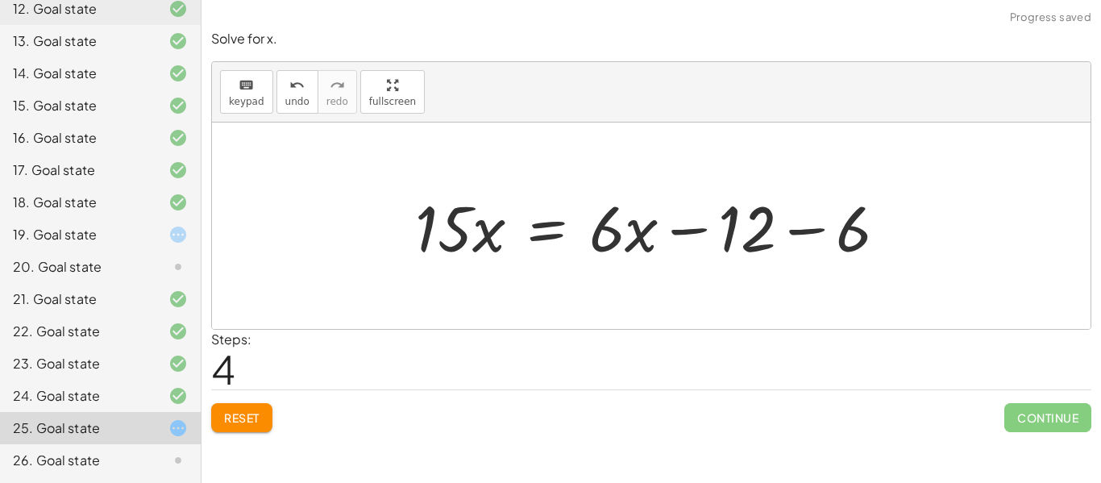
click at [771, 232] on div at bounding box center [657, 226] width 501 height 83
click at [793, 235] on div at bounding box center [657, 226] width 501 height 83
click at [793, 235] on div at bounding box center [611, 226] width 409 height 83
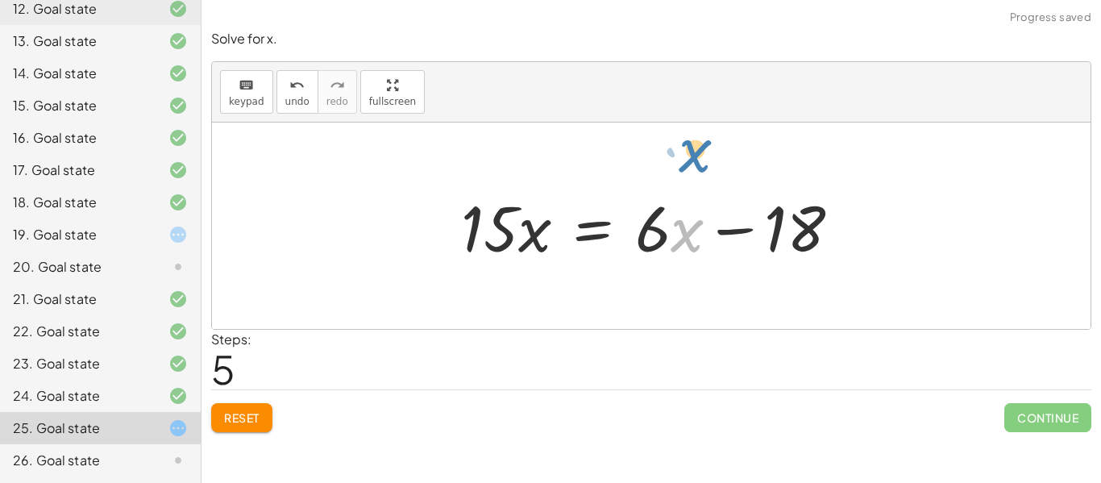
drag, startPoint x: 674, startPoint y: 242, endPoint x: 682, endPoint y: 160, distance: 81.9
click at [682, 160] on div "· 3 · ( + · 5 · x + 2 ) = · 2 · ( + · 3 · x − 6 ) + · 15 · x + 6 = · 2 · ( + · …" at bounding box center [651, 225] width 878 height 206
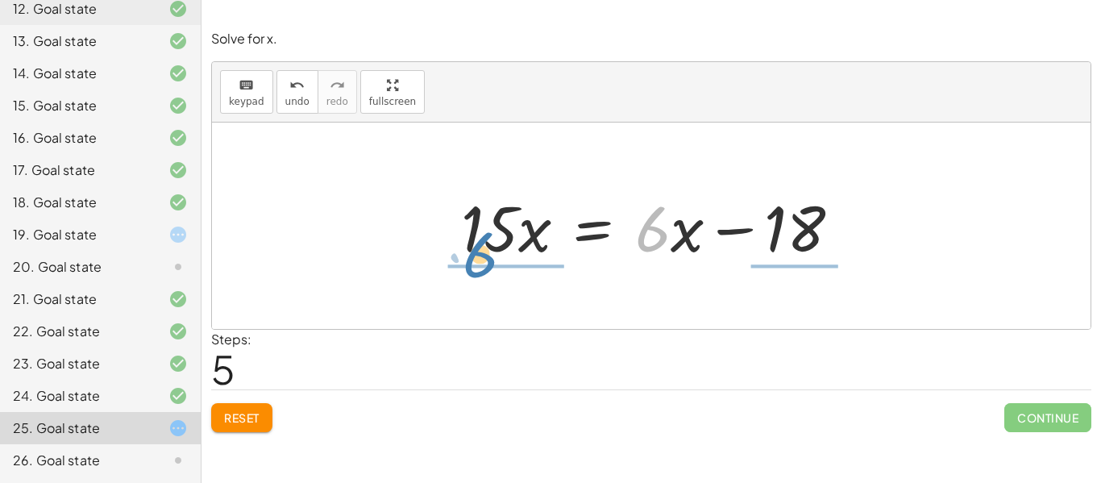
drag, startPoint x: 657, startPoint y: 239, endPoint x: 473, endPoint y: 259, distance: 185.6
click at [473, 259] on div at bounding box center [657, 226] width 409 height 83
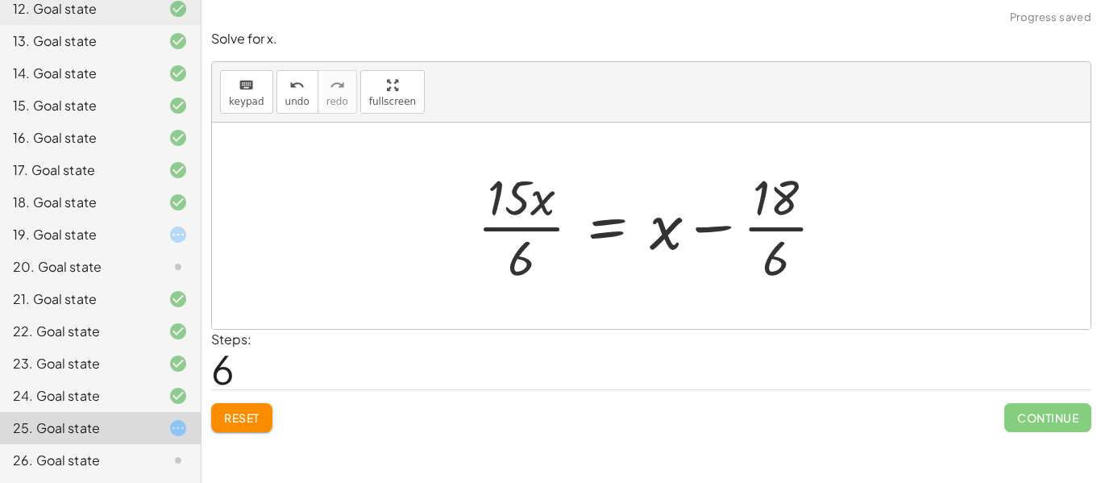
click at [642, 233] on div at bounding box center [657, 226] width 376 height 124
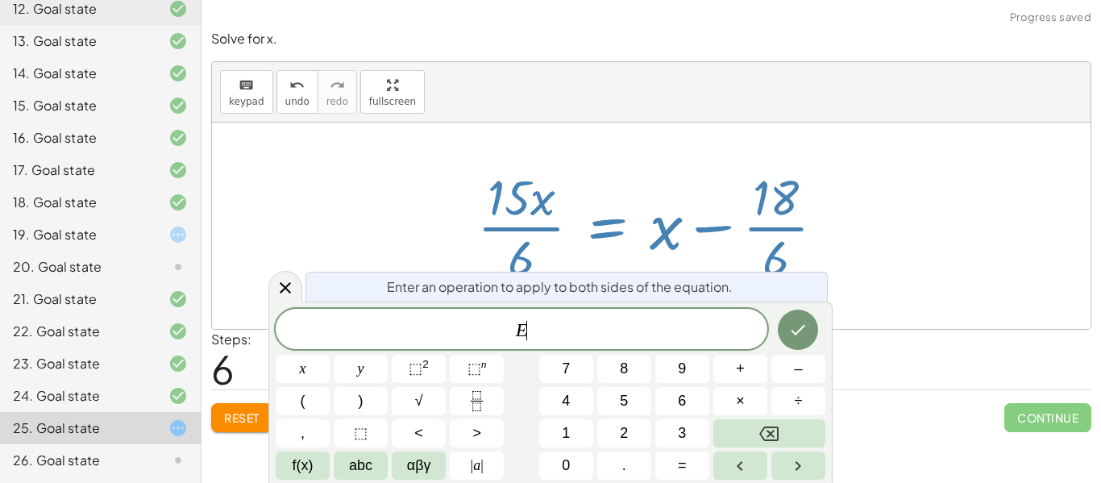
scroll to position [2, 0]
click at [293, 284] on icon at bounding box center [285, 287] width 19 height 19
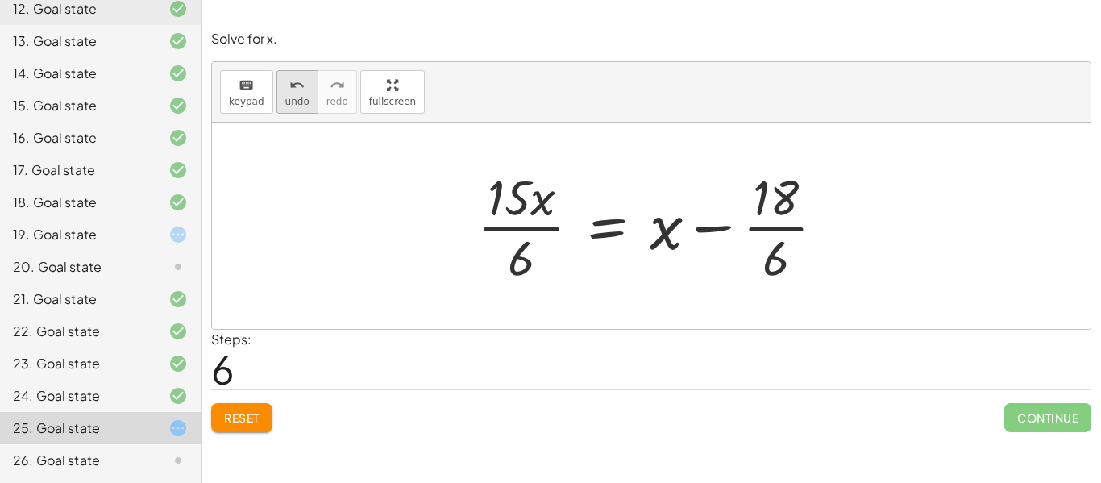
click at [293, 104] on span "undo" at bounding box center [297, 101] width 24 height 11
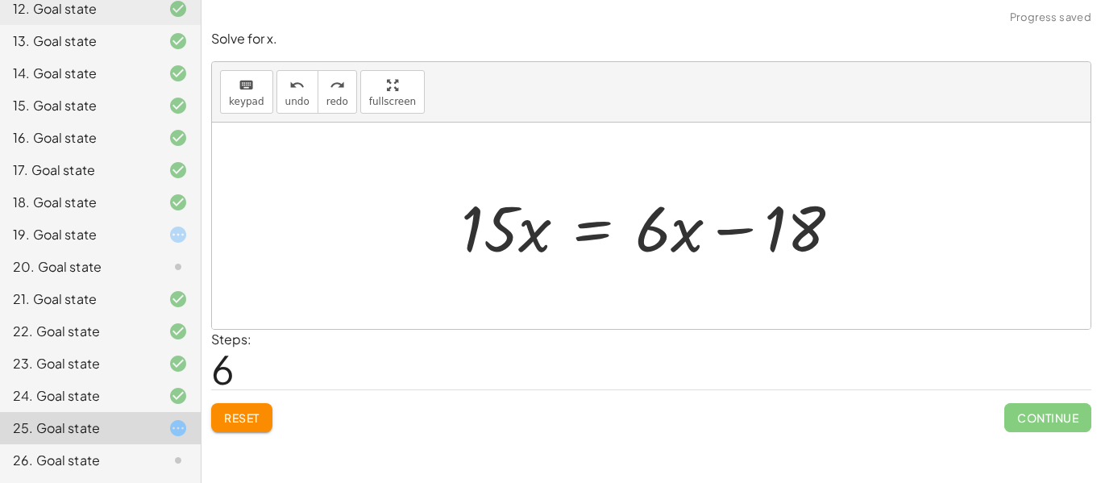
click at [242, 429] on button "Reset" at bounding box center [241, 417] width 61 height 29
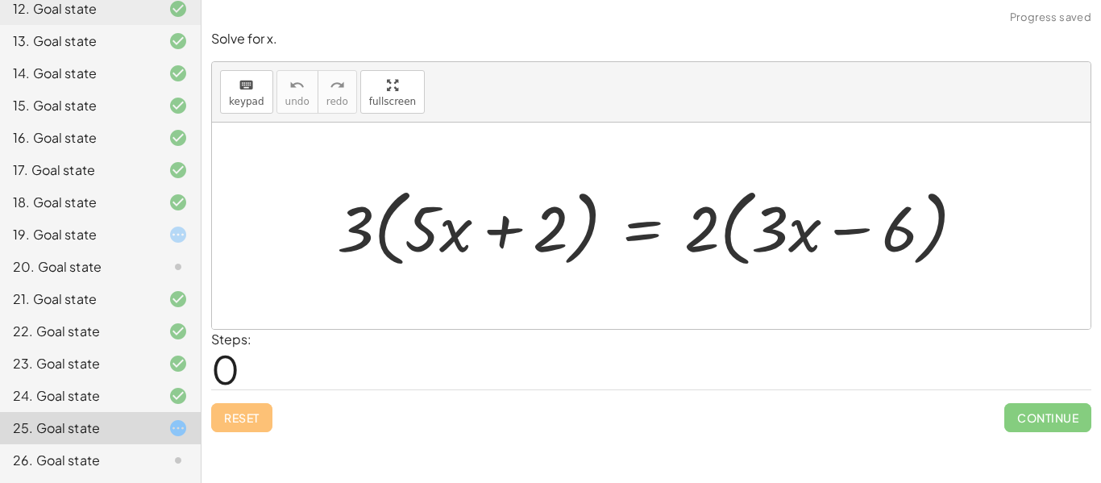
click at [479, 242] on div at bounding box center [657, 226] width 657 height 93
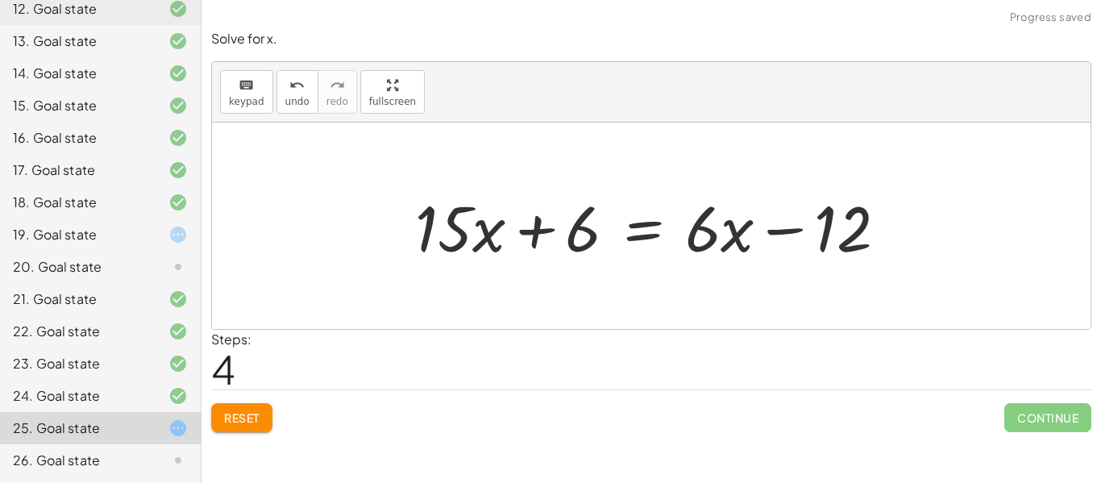
click at [242, 424] on span "Reset" at bounding box center [241, 417] width 35 height 15
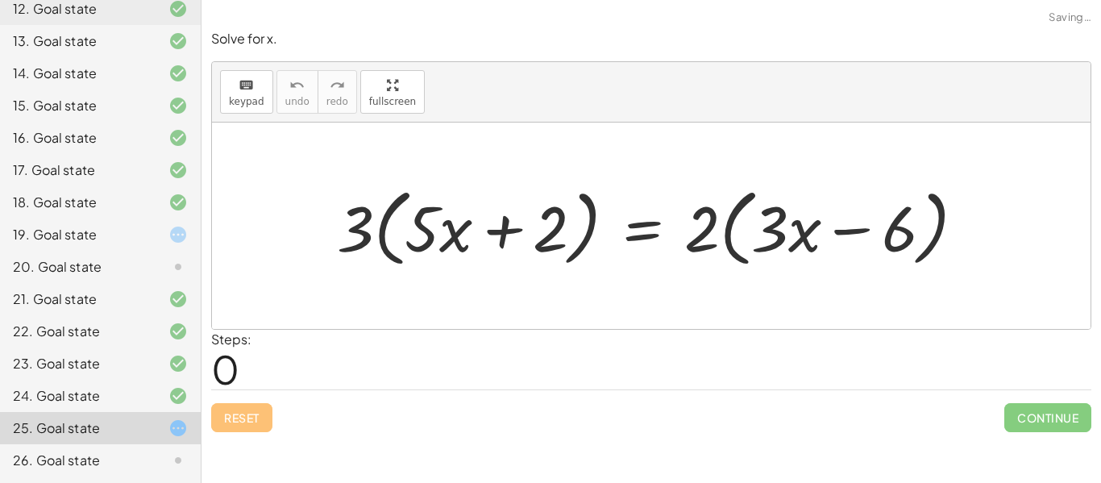
click at [346, 275] on div "· 3 · ( + · 5 · x + 2 ) = · 2 · ( + · 3 · x − 6 )" at bounding box center [651, 226] width 677 height 101
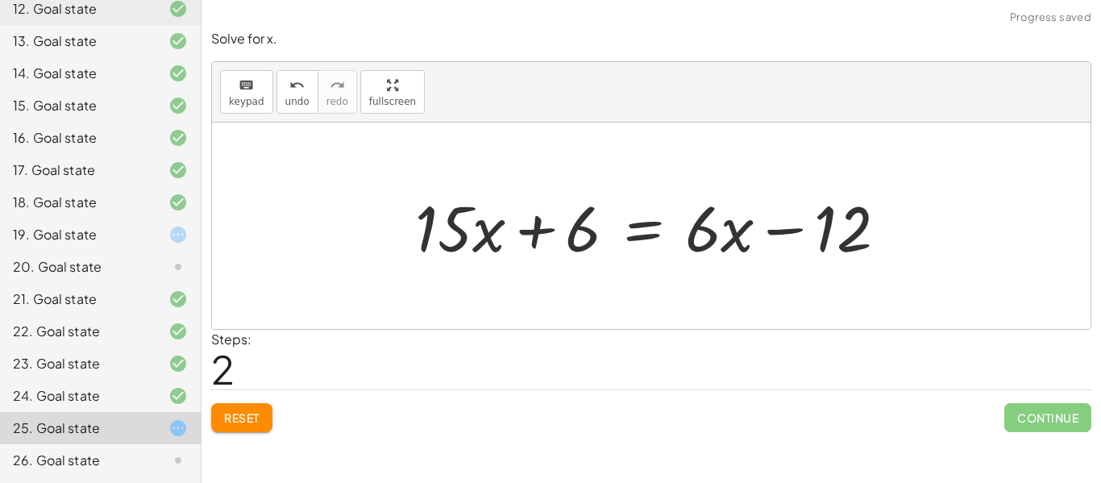
click at [127, 454] on div "26. Goal state" at bounding box center [78, 459] width 130 height 19
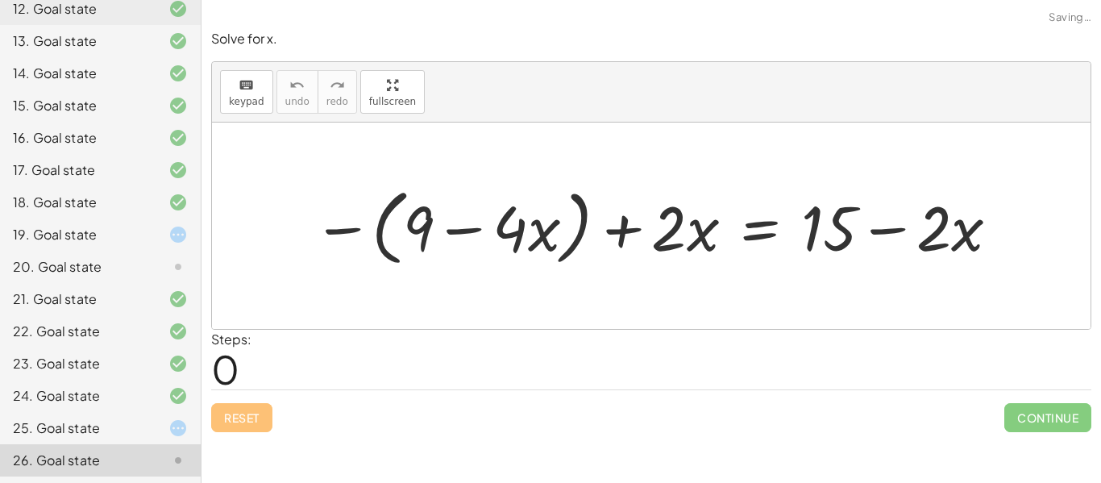
click at [355, 255] on div "− ( + 9 − · 4 · x ) + · 2 · x = + 15 − · 2 · x" at bounding box center [650, 225] width 725 height 99
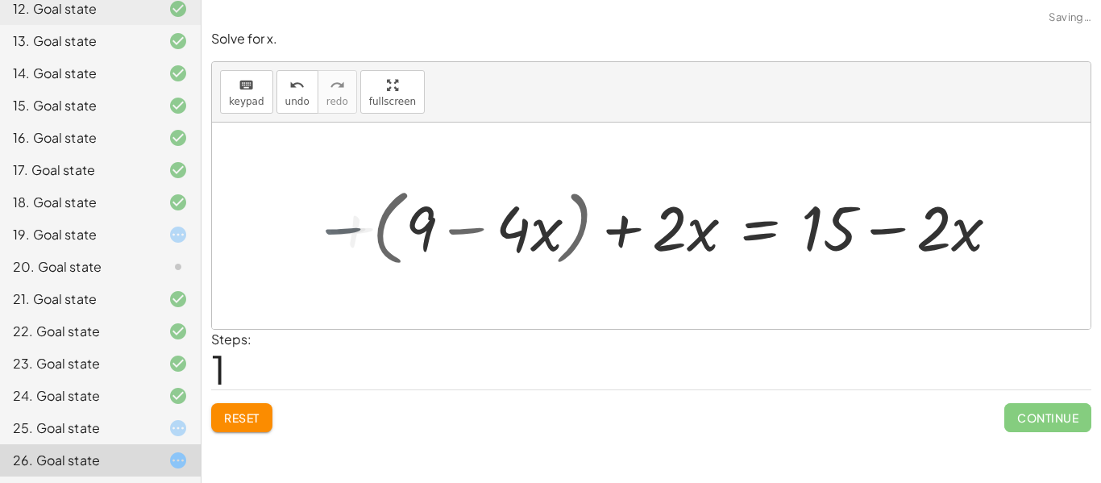
click at [358, 255] on div "− ( + 9 − · 4 · x ) + · 2 · x = + 15 − · 2 · x − + − ( + 9 − · 4 · x ) + · 2 · …" at bounding box center [682, 224] width 662 height 89
click at [363, 251] on div "− ( + 9 − · 4 · x ) + · 2 · x = + 15 − · 2 · x − + − ( + 9 − · 4 · x ) + · 2 · …" at bounding box center [682, 224] width 662 height 89
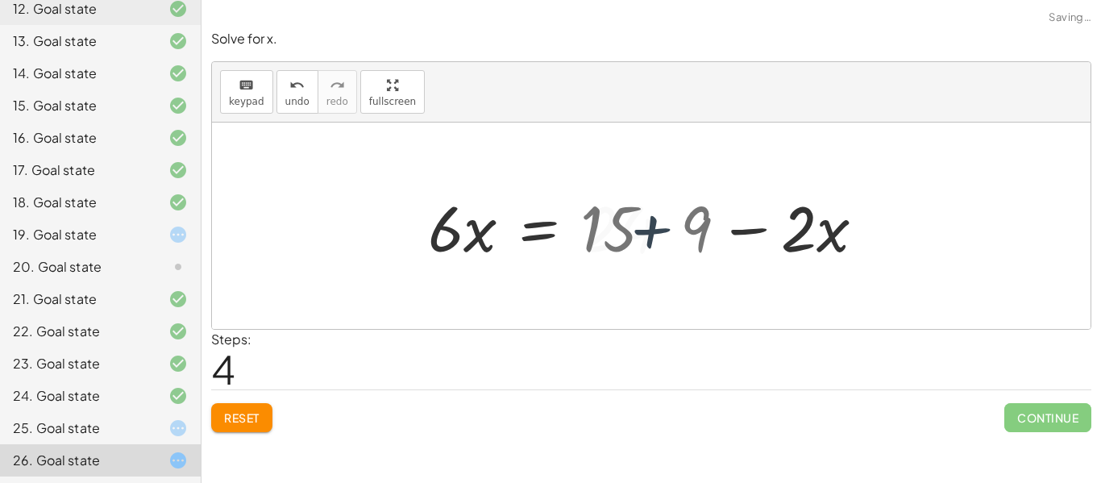
click at [653, 271] on div "− ( + 9 − · 4 · x ) + · 2 · x = + 15 − · 2 · x − 9 + · 4 · x + · 2 · x = + 15 −…" at bounding box center [612, 225] width 417 height 91
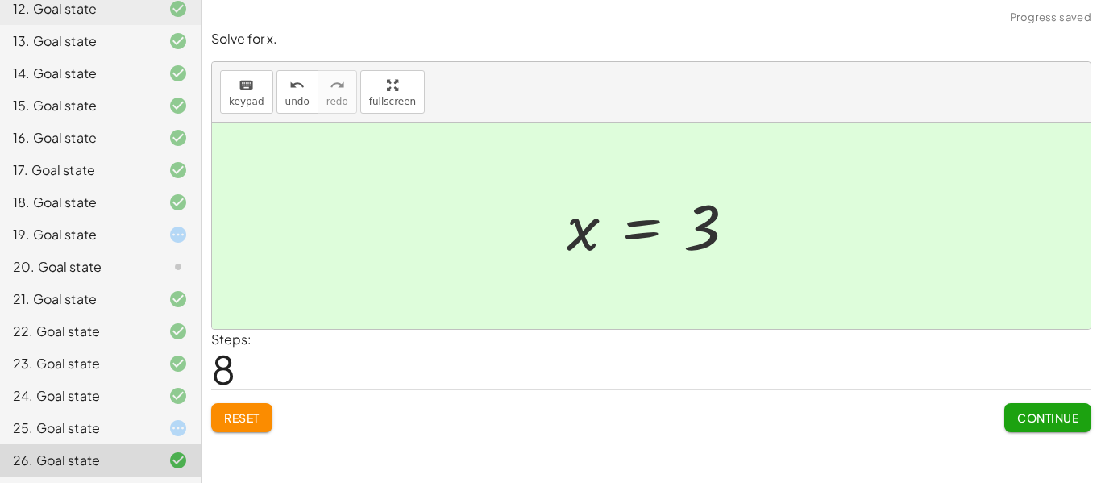
click at [176, 347] on div "21. Goal state" at bounding box center [100, 363] width 201 height 32
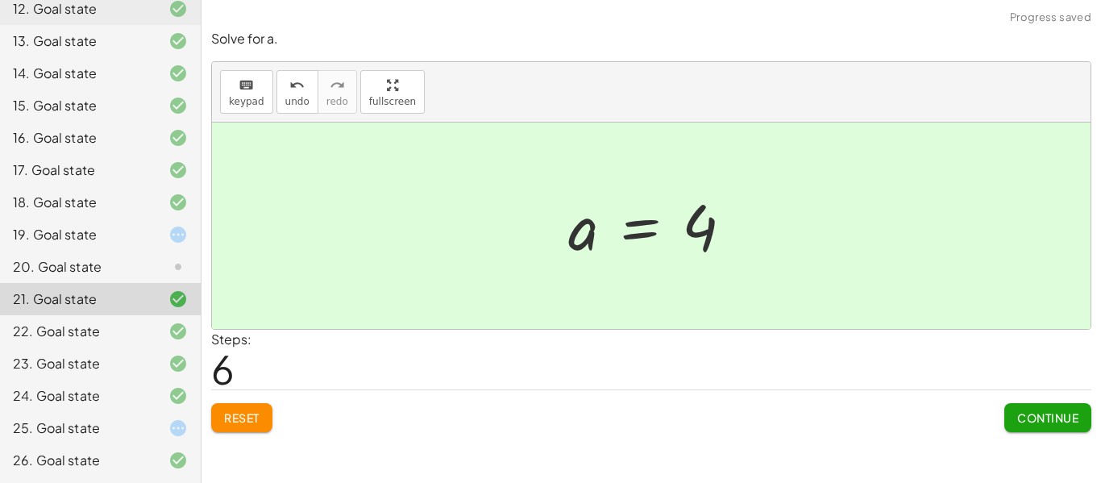
click at [175, 275] on icon at bounding box center [177, 266] width 19 height 19
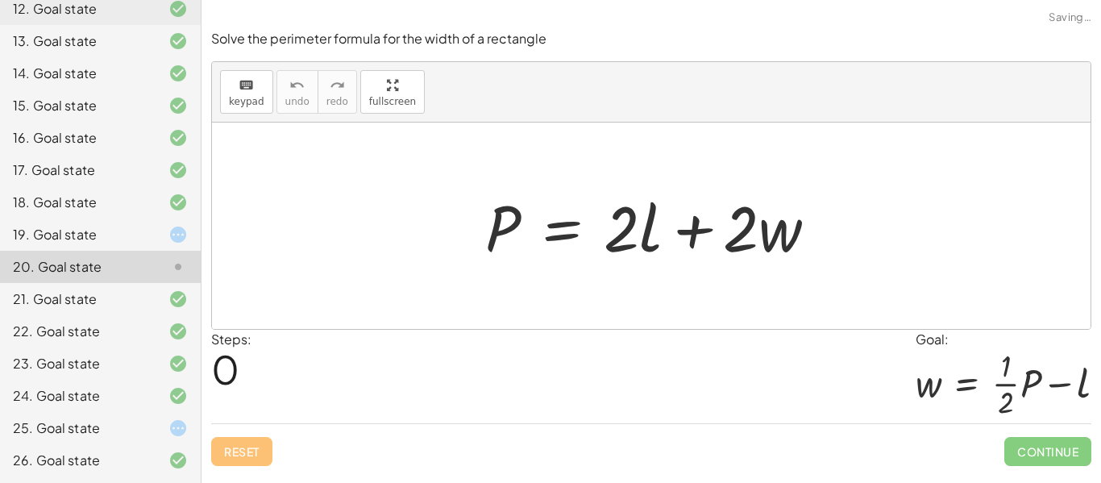
click at [174, 438] on icon at bounding box center [177, 427] width 19 height 19
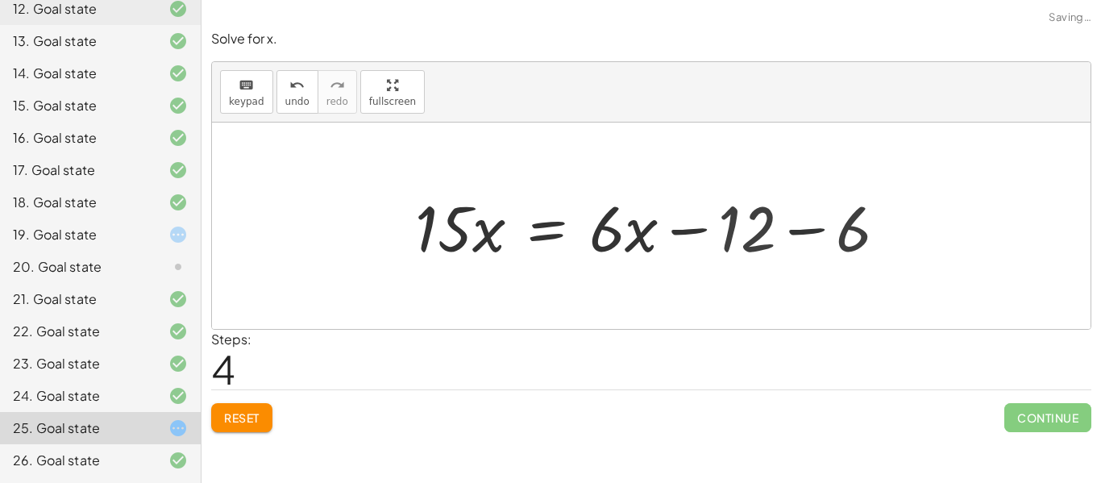
click at [818, 251] on div "· 3 · ( + · 5 · x + 2 ) = · 2 · ( + · 3 · x − 6 ) + · 15 · x + 6 = · 2 · ( + · …" at bounding box center [605, 225] width 429 height 91
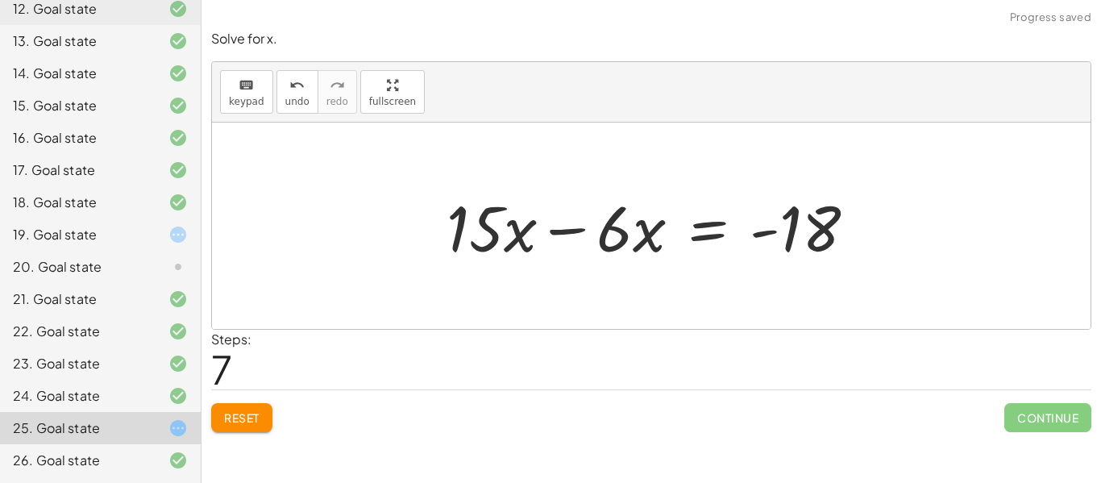
click at [583, 248] on div "· 3 · ( + · 5 · x + 2 ) = · 2 · ( + · 3 · x − 6 ) + · 15 · x + 6 = · 2 · ( + · …" at bounding box center [651, 225] width 458 height 91
click at [579, 255] on div "· 3 · ( + · 5 · x + 2 ) = · 2 · ( + · 3 · x − 6 ) + · 15 · x + 6 = · 2 · ( + · …" at bounding box center [729, 225] width 304 height 91
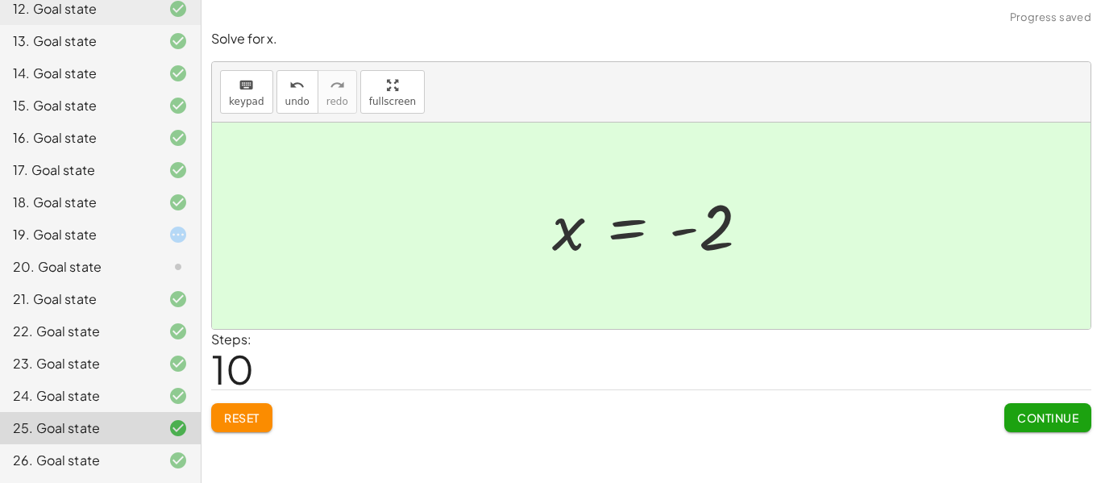
click at [1054, 427] on button "Continue" at bounding box center [1047, 417] width 87 height 29
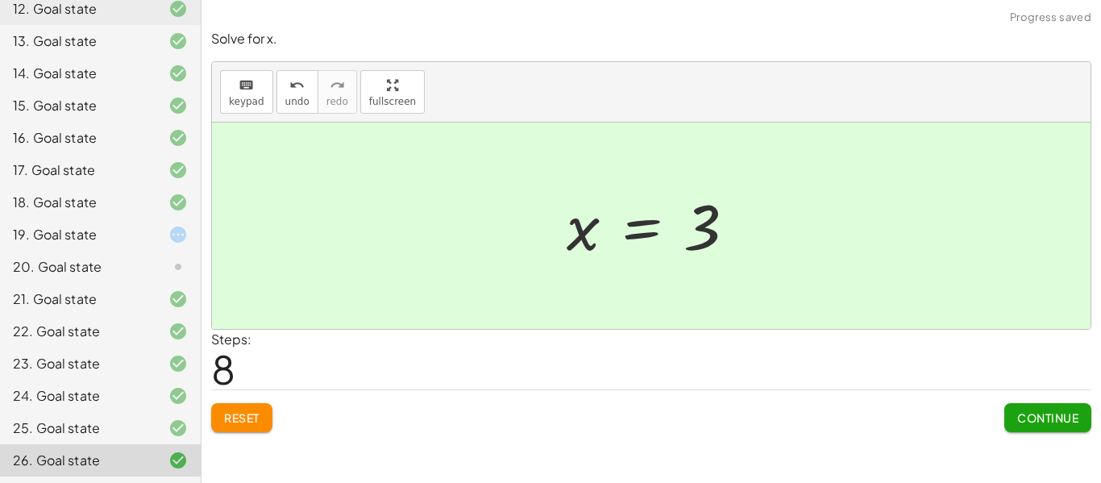
click at [173, 268] on icon at bounding box center [177, 266] width 19 height 19
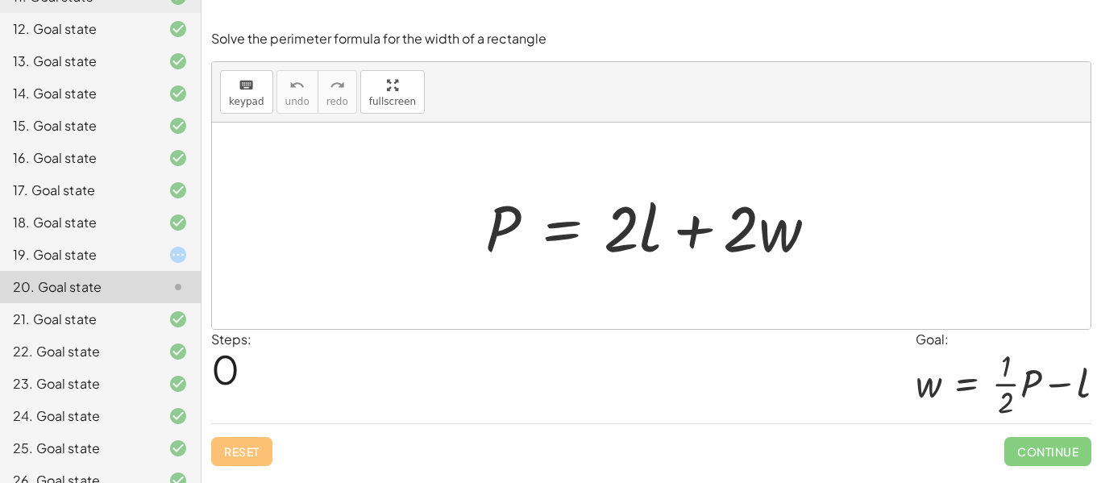
scroll to position [525, 0]
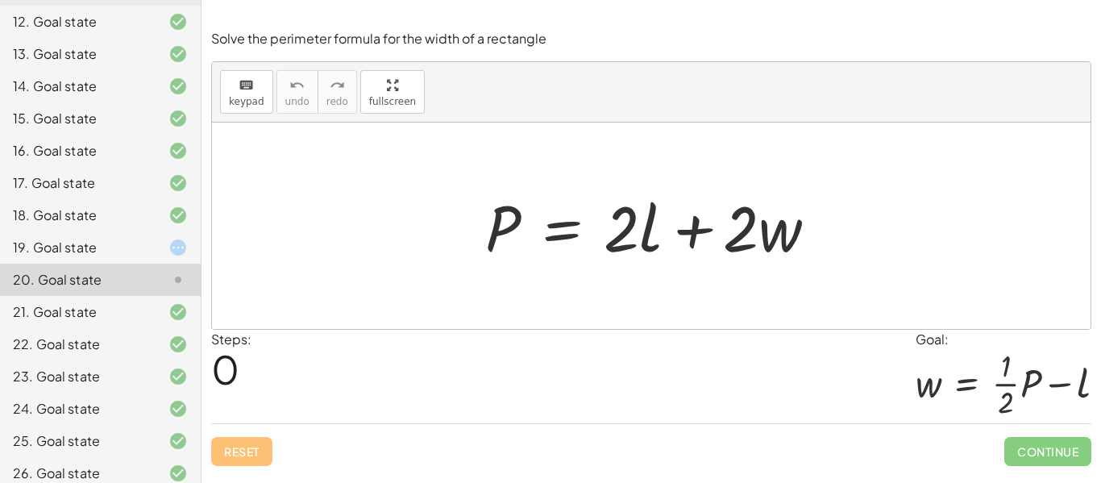
click at [181, 245] on icon at bounding box center [177, 247] width 19 height 19
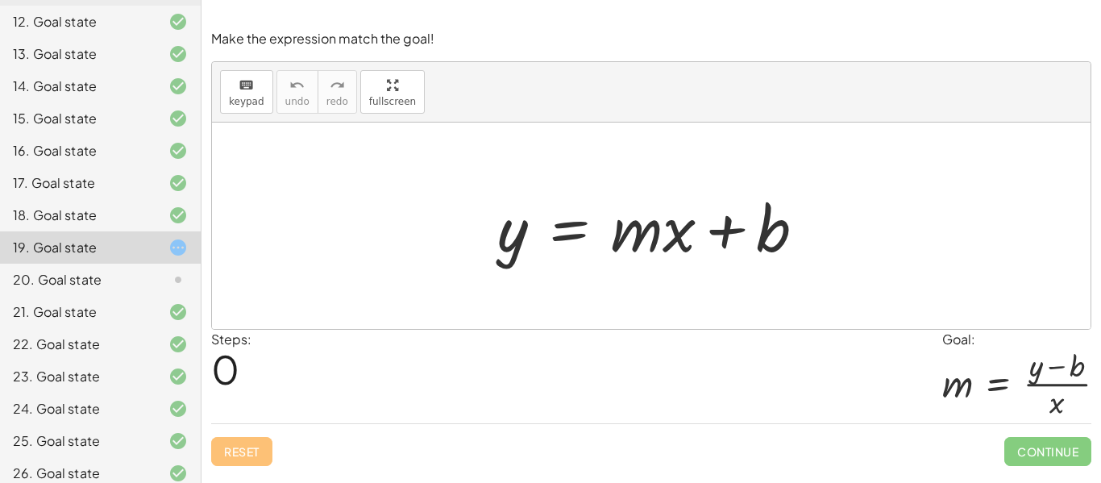
click at [66, 283] on div "20. Goal state" at bounding box center [78, 279] width 130 height 19
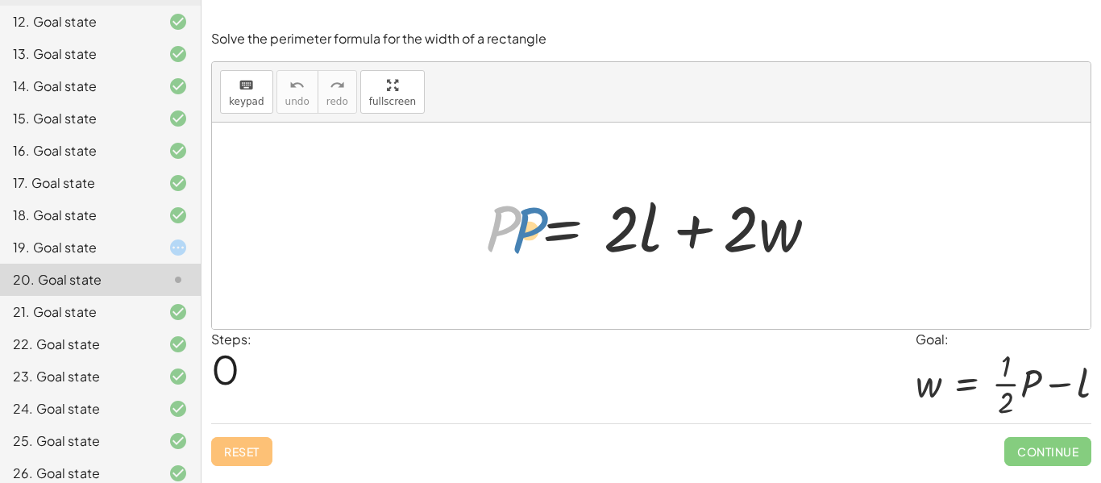
drag, startPoint x: 505, startPoint y: 225, endPoint x: 512, endPoint y: 229, distance: 8.3
click at [512, 229] on div at bounding box center [657, 226] width 361 height 83
click at [622, 242] on div at bounding box center [657, 226] width 361 height 83
drag, startPoint x: 622, startPoint y: 242, endPoint x: 627, endPoint y: 280, distance: 39.0
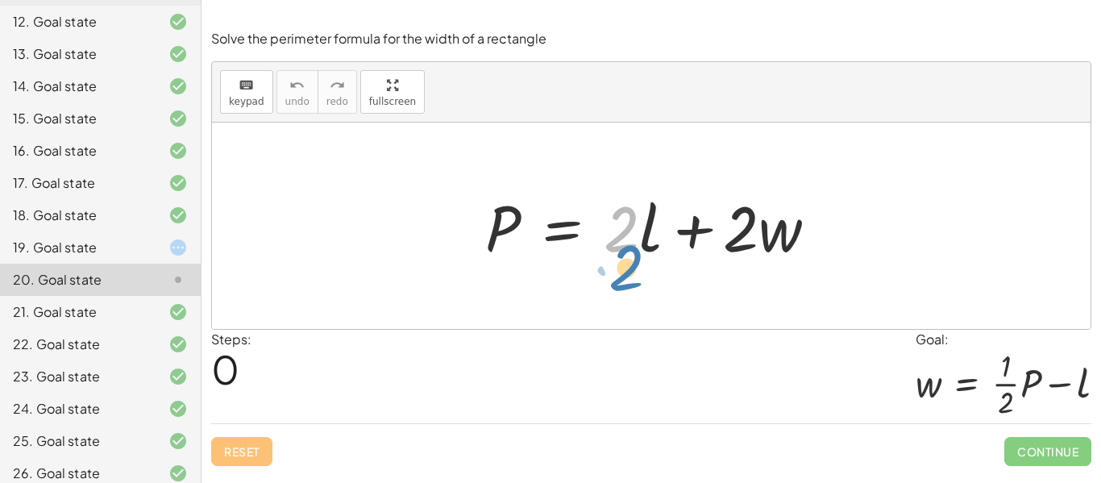
click at [627, 280] on div "· 2 P = + · 2 · l + · 2 · w" at bounding box center [651, 225] width 878 height 206
drag, startPoint x: 783, startPoint y: 240, endPoint x: 475, endPoint y: 294, distance: 312.5
click at [475, 294] on div "· w + · 2 P = + · 2 · l + · 2 · w" at bounding box center [651, 225] width 878 height 206
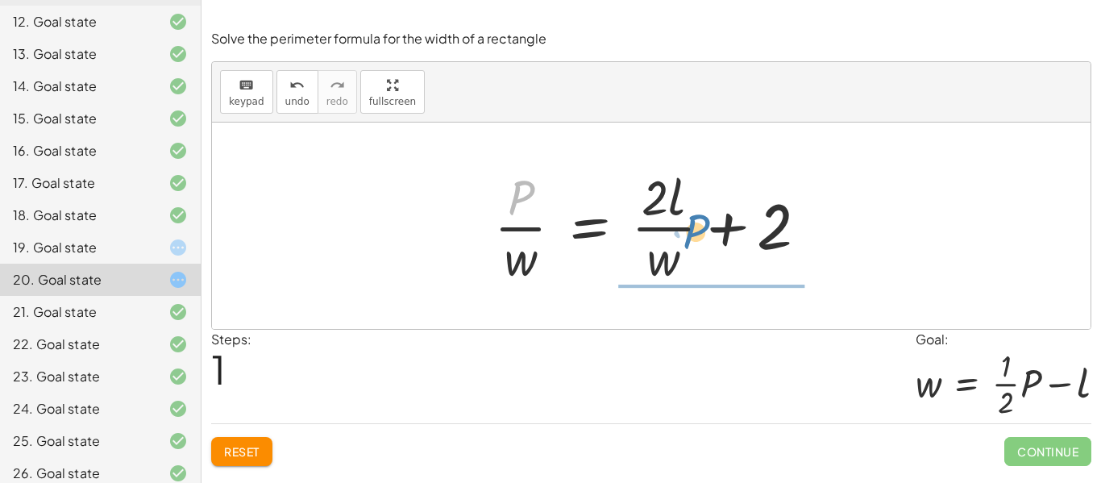
drag, startPoint x: 518, startPoint y: 209, endPoint x: 693, endPoint y: 241, distance: 177.6
click at [693, 241] on div at bounding box center [657, 226] width 342 height 124
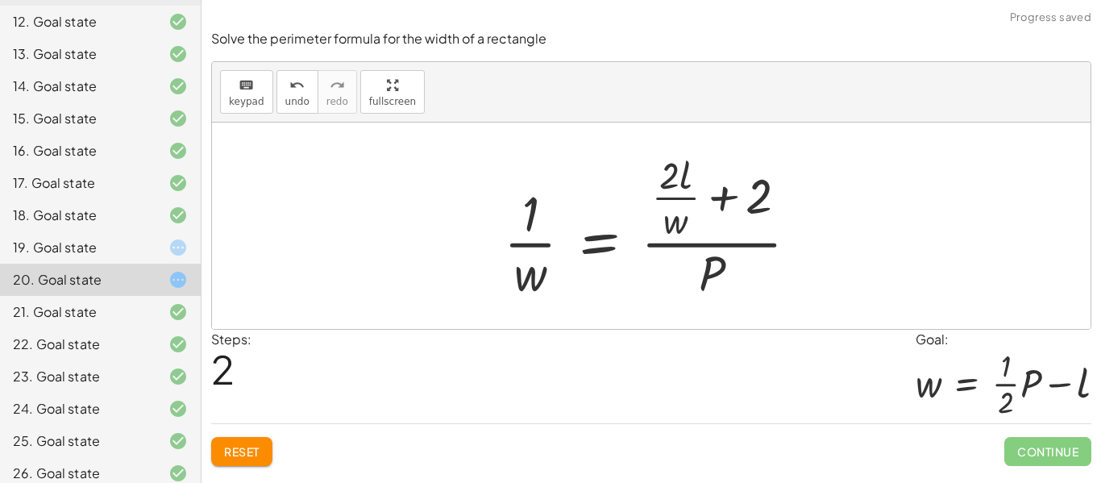
click at [253, 450] on span "Reset" at bounding box center [241, 451] width 35 height 15
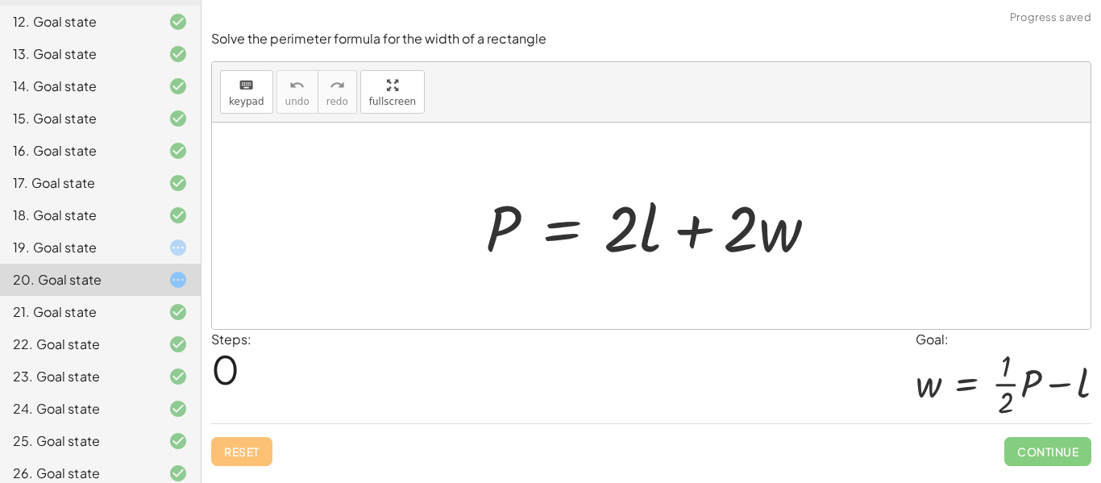
click at [119, 252] on div "19. Goal state" at bounding box center [78, 247] width 130 height 19
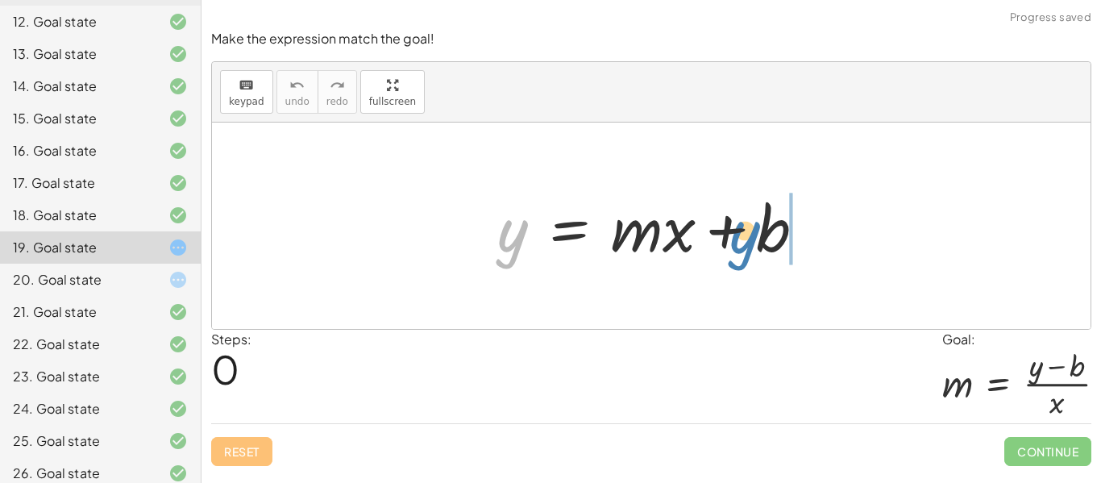
drag, startPoint x: 515, startPoint y: 239, endPoint x: 746, endPoint y: 239, distance: 231.2
click at [746, 239] on div at bounding box center [657, 226] width 337 height 83
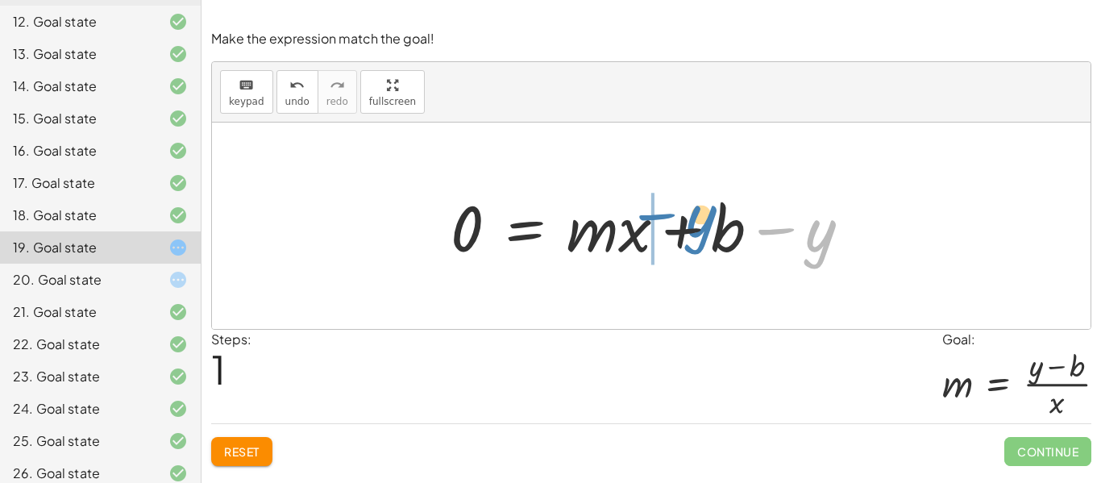
drag, startPoint x: 778, startPoint y: 230, endPoint x: 658, endPoint y: 215, distance: 120.1
click at [658, 215] on div at bounding box center [656, 226] width 429 height 83
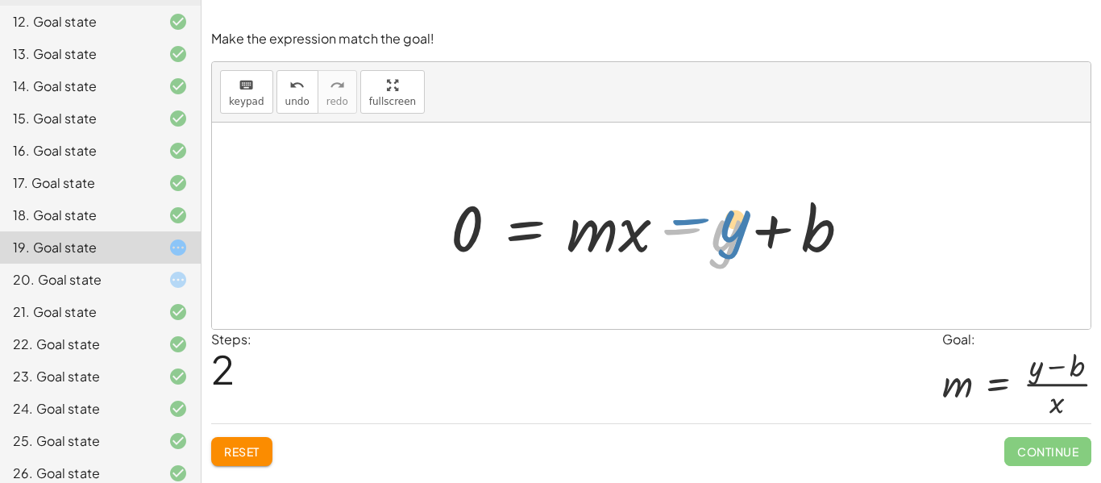
drag, startPoint x: 686, startPoint y: 227, endPoint x: 670, endPoint y: 231, distance: 15.8
click at [670, 231] on div at bounding box center [656, 226] width 429 height 83
drag, startPoint x: 768, startPoint y: 238, endPoint x: 711, endPoint y: 239, distance: 57.2
click at [711, 239] on div at bounding box center [656, 226] width 429 height 83
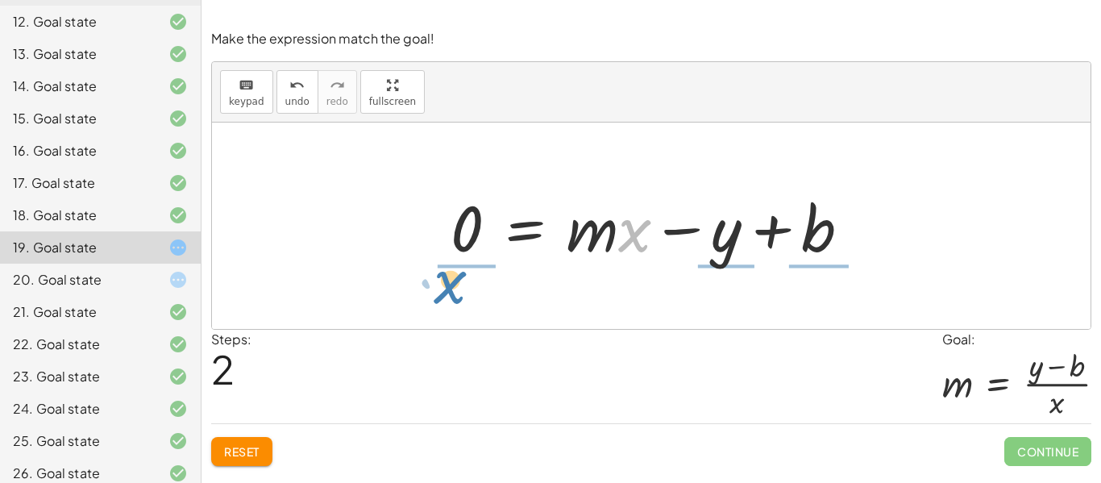
drag, startPoint x: 637, startPoint y: 240, endPoint x: 455, endPoint y: 288, distance: 187.6
click at [455, 288] on div "y = + · m · x + b 0 = + · m · x + b − y · x y = + · m · x + b 0 −" at bounding box center [651, 225] width 878 height 206
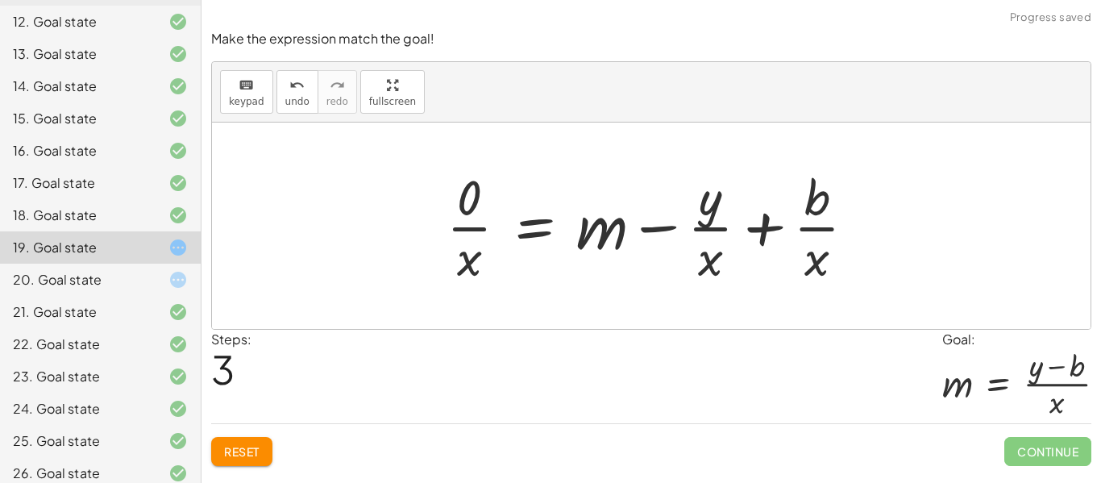
click at [767, 211] on div at bounding box center [657, 226] width 438 height 124
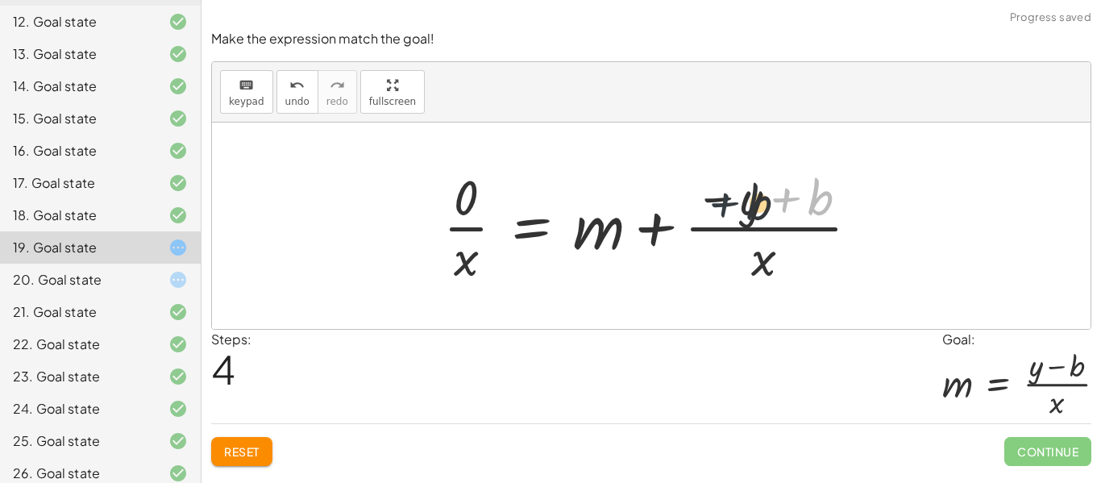
drag, startPoint x: 784, startPoint y: 204, endPoint x: 717, endPoint y: 207, distance: 67.0
click at [717, 207] on div at bounding box center [657, 226] width 445 height 124
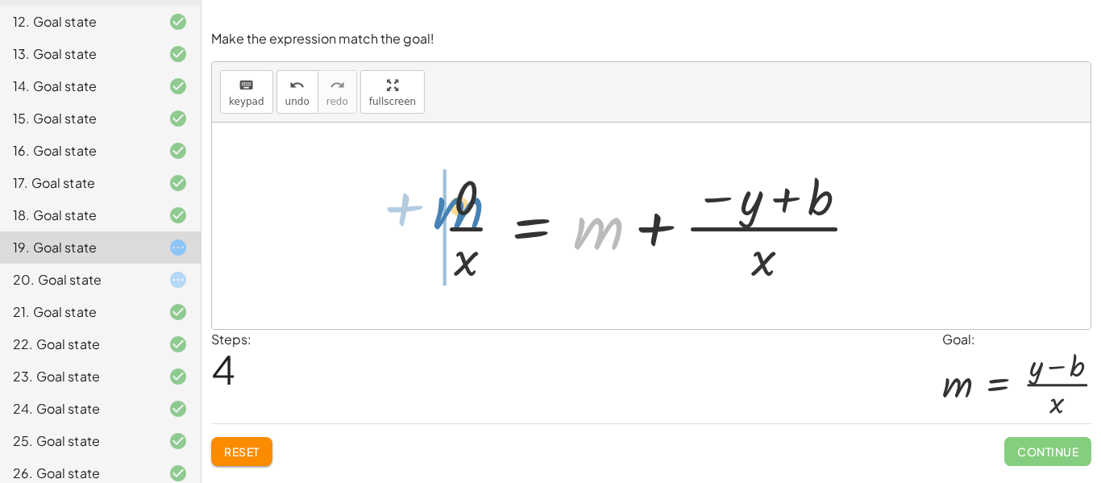
drag, startPoint x: 604, startPoint y: 230, endPoint x: 465, endPoint y: 208, distance: 141.1
click at [465, 208] on div at bounding box center [657, 226] width 445 height 124
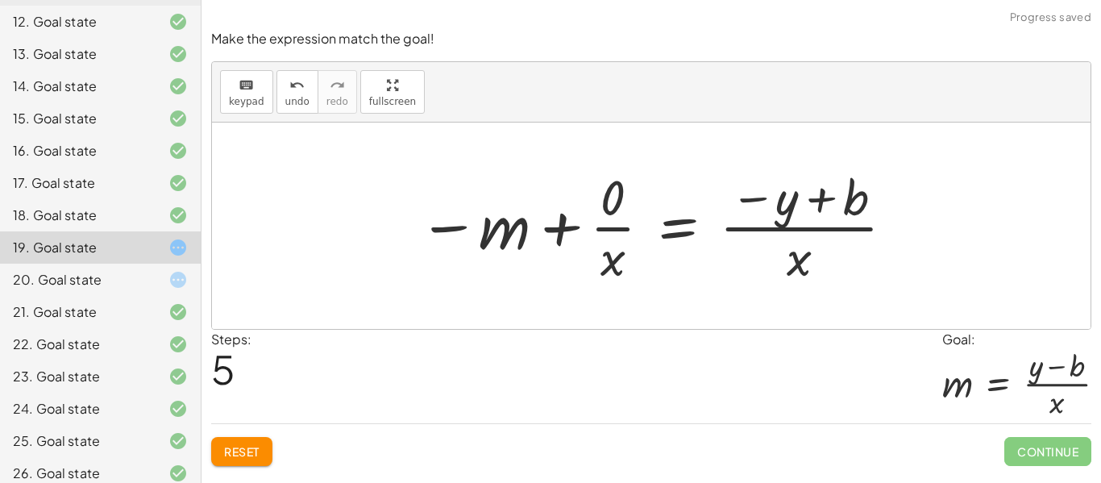
click at [608, 239] on div at bounding box center [657, 226] width 494 height 124
click at [608, 239] on div at bounding box center [664, 226] width 480 height 124
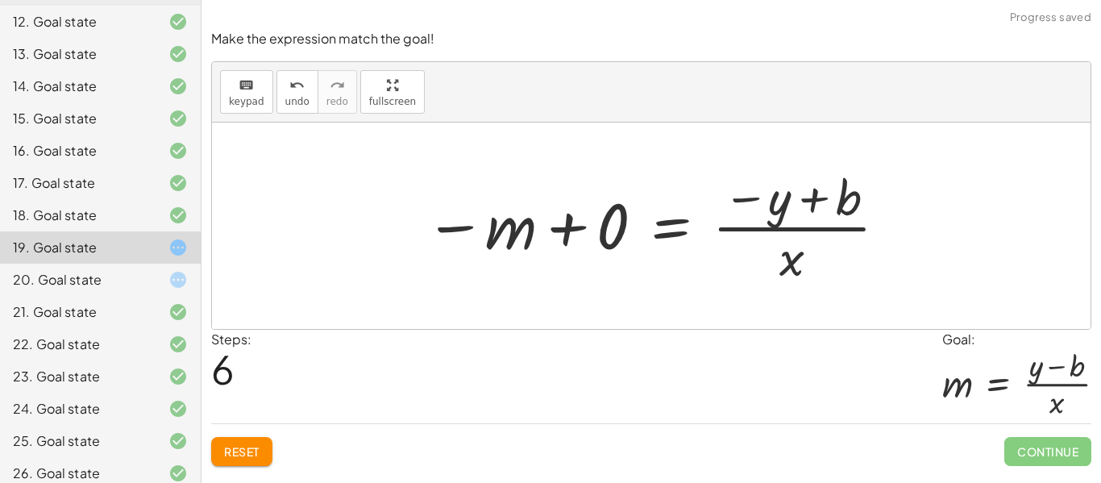
click at [615, 239] on div at bounding box center [657, 226] width 480 height 124
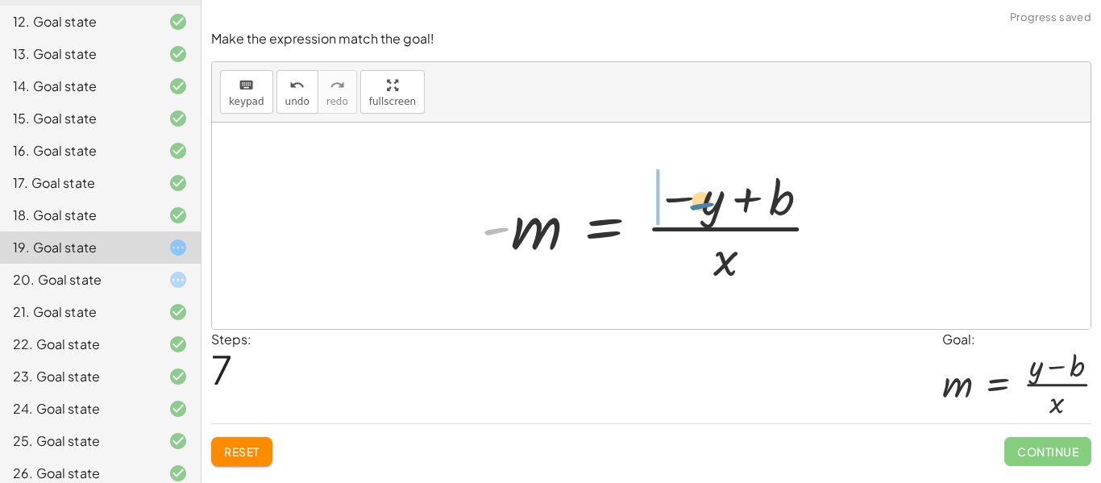
drag, startPoint x: 500, startPoint y: 230, endPoint x: 703, endPoint y: 203, distance: 204.1
click at [703, 203] on div at bounding box center [657, 226] width 368 height 124
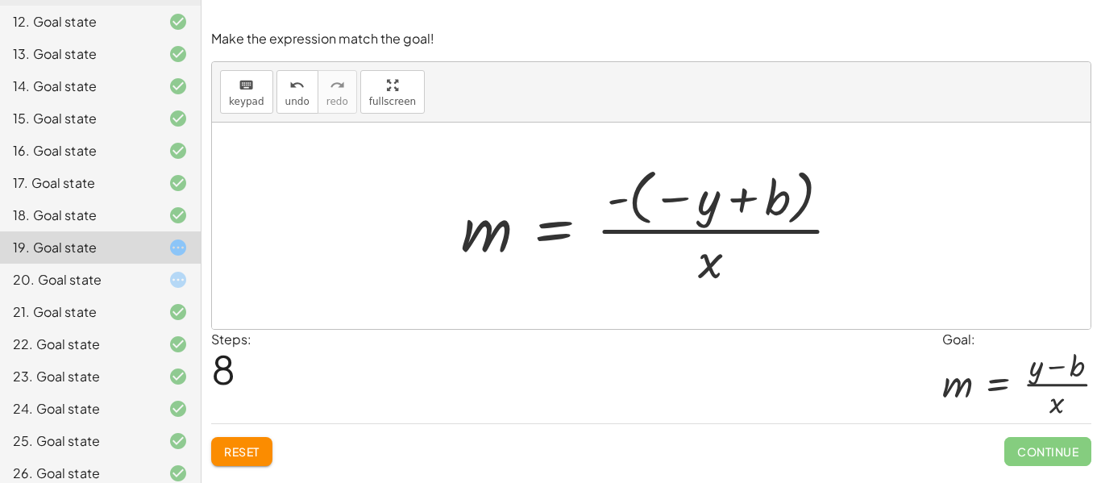
click at [673, 205] on div at bounding box center [657, 225] width 409 height 129
click at [626, 194] on div at bounding box center [657, 225] width 409 height 129
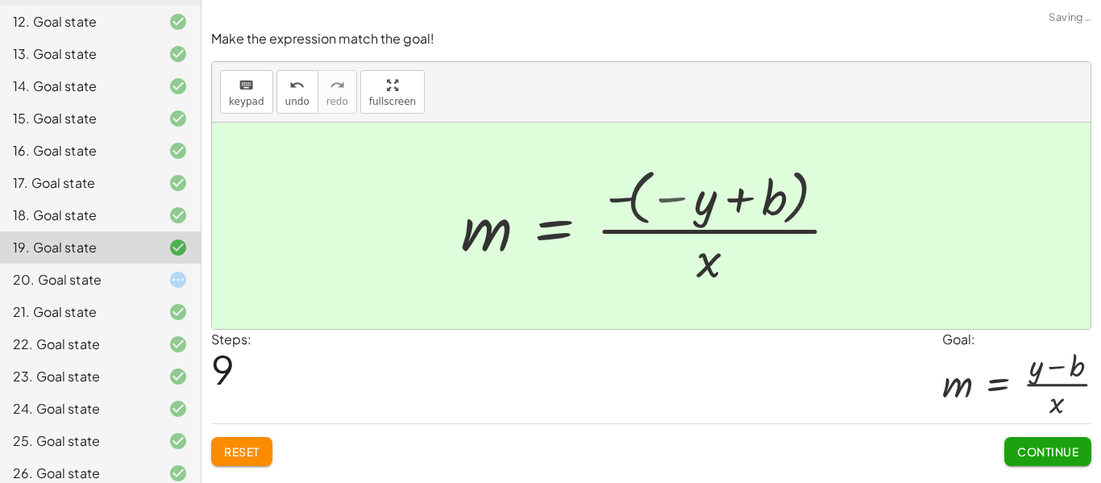
click at [626, 194] on div at bounding box center [599, 226] width 293 height 124
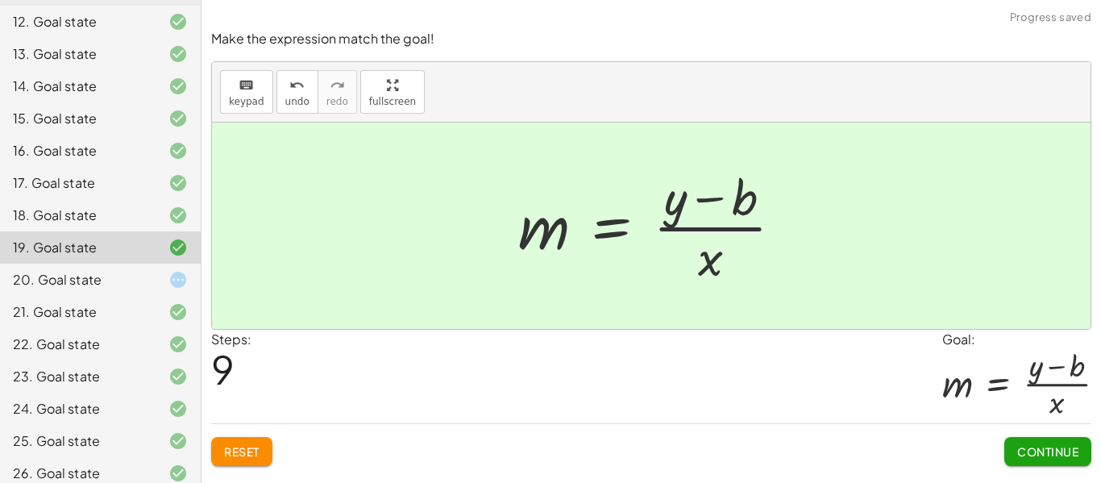
click at [1053, 451] on span "Continue" at bounding box center [1047, 451] width 61 height 15
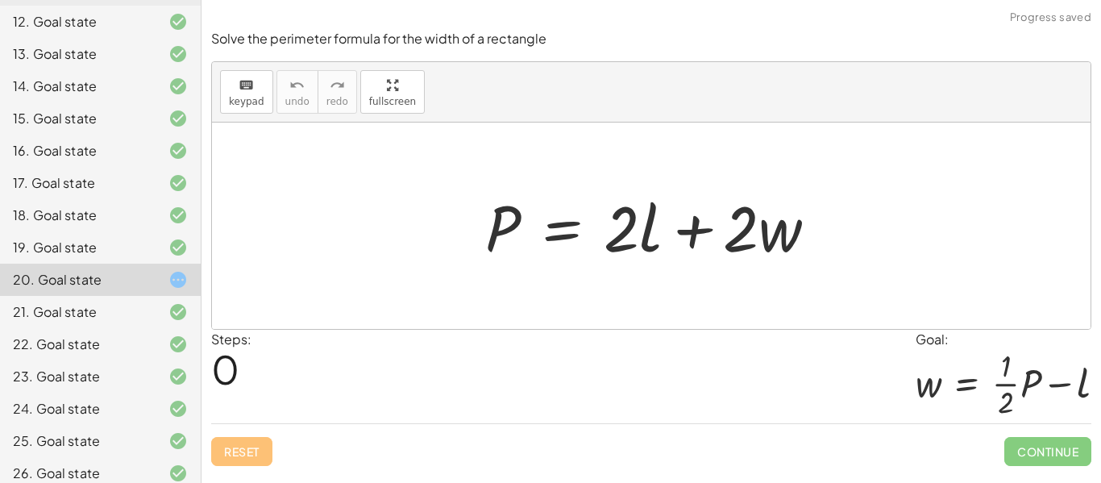
scroll to position [537, 0]
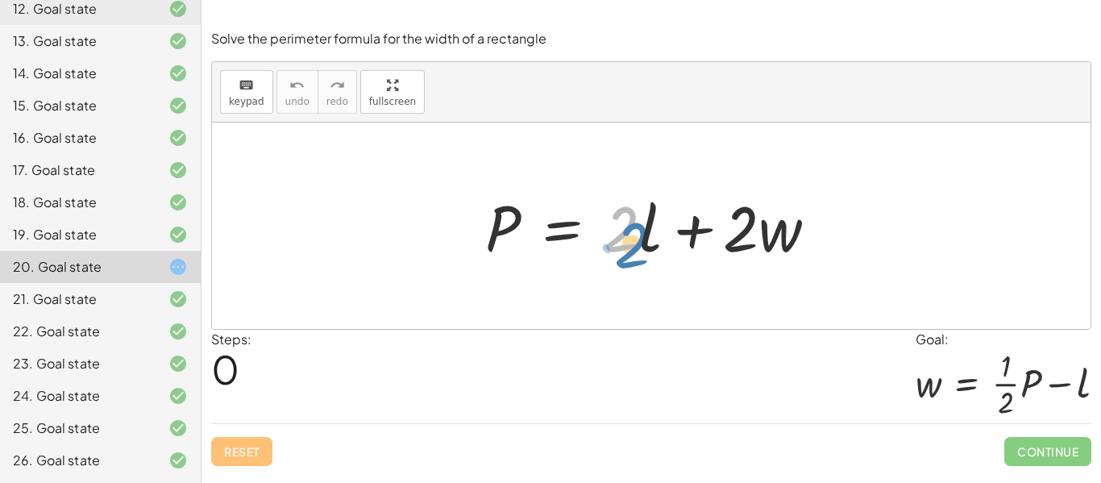
drag, startPoint x: 624, startPoint y: 236, endPoint x: 628, endPoint y: 246, distance: 10.5
click at [628, 246] on div at bounding box center [657, 226] width 361 height 83
drag, startPoint x: 737, startPoint y: 249, endPoint x: 747, endPoint y: 247, distance: 9.8
click at [747, 247] on div at bounding box center [657, 226] width 361 height 83
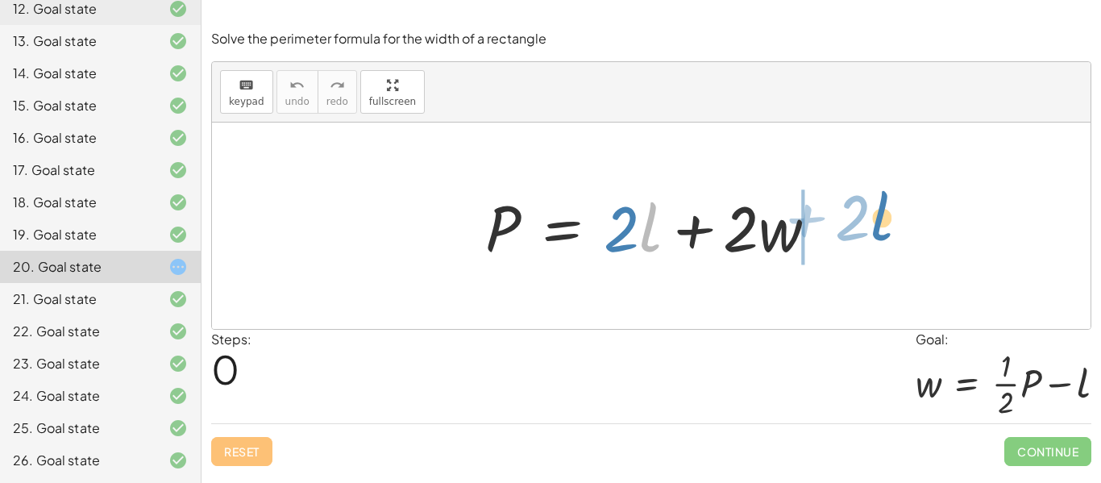
drag, startPoint x: 650, startPoint y: 233, endPoint x: 898, endPoint y: 230, distance: 247.4
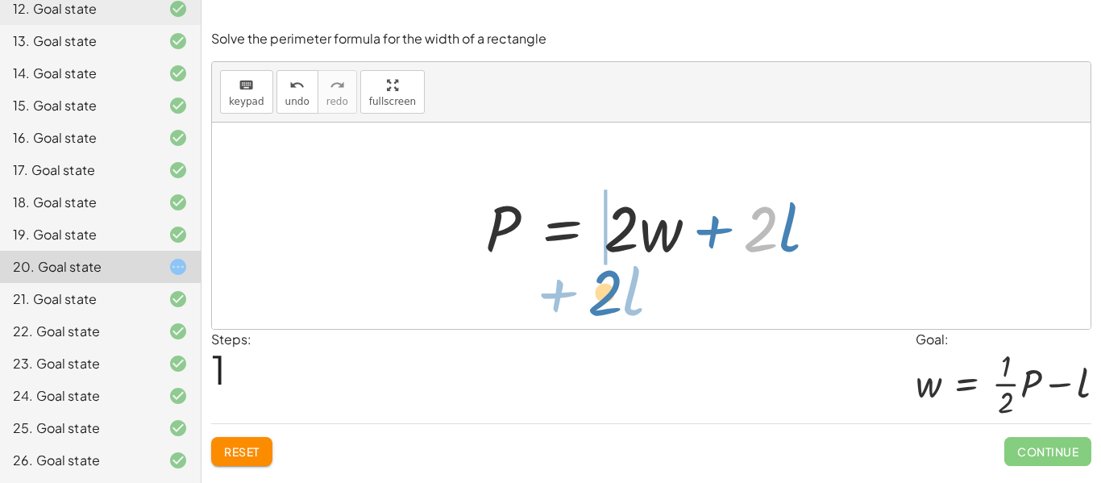
drag, startPoint x: 763, startPoint y: 240, endPoint x: 608, endPoint y: 302, distance: 166.7
click at [608, 302] on div "P = + · 2 · l + · 2 · w · 2 + · l P = + · 2 · l + · 2 · w" at bounding box center [651, 225] width 878 height 206
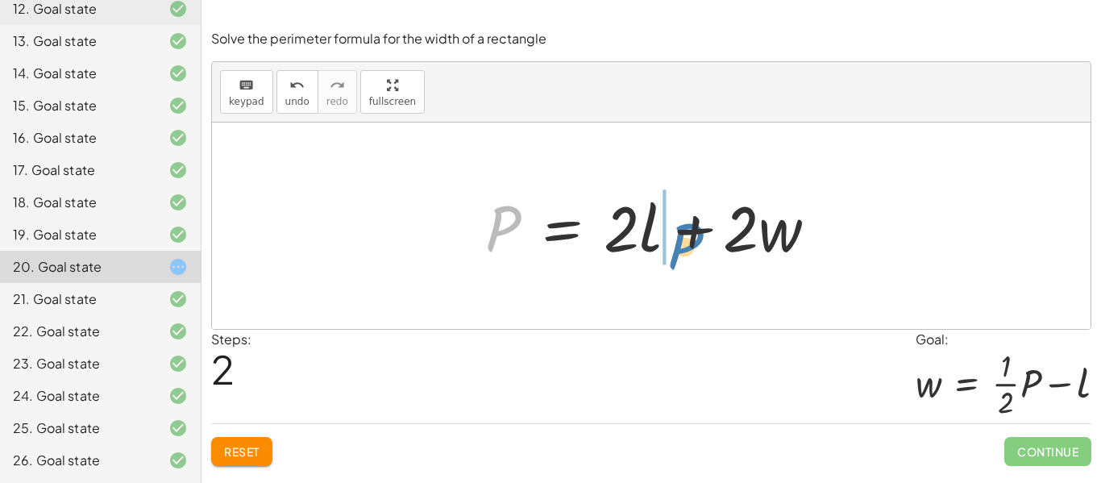
drag, startPoint x: 509, startPoint y: 229, endPoint x: 684, endPoint y: 239, distance: 175.1
click at [684, 239] on div at bounding box center [657, 226] width 361 height 83
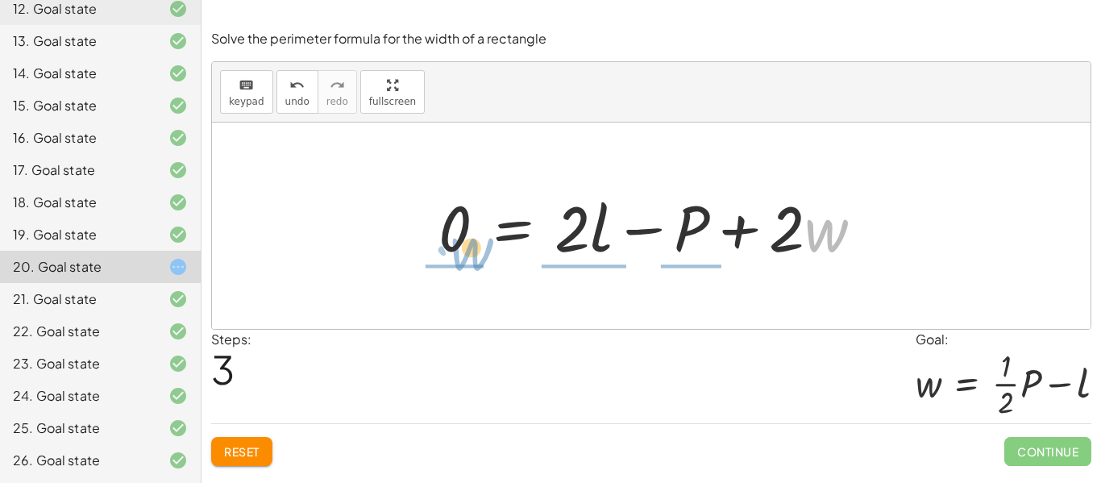
drag, startPoint x: 817, startPoint y: 239, endPoint x: 462, endPoint y: 256, distance: 355.8
click at [462, 256] on div at bounding box center [656, 226] width 453 height 83
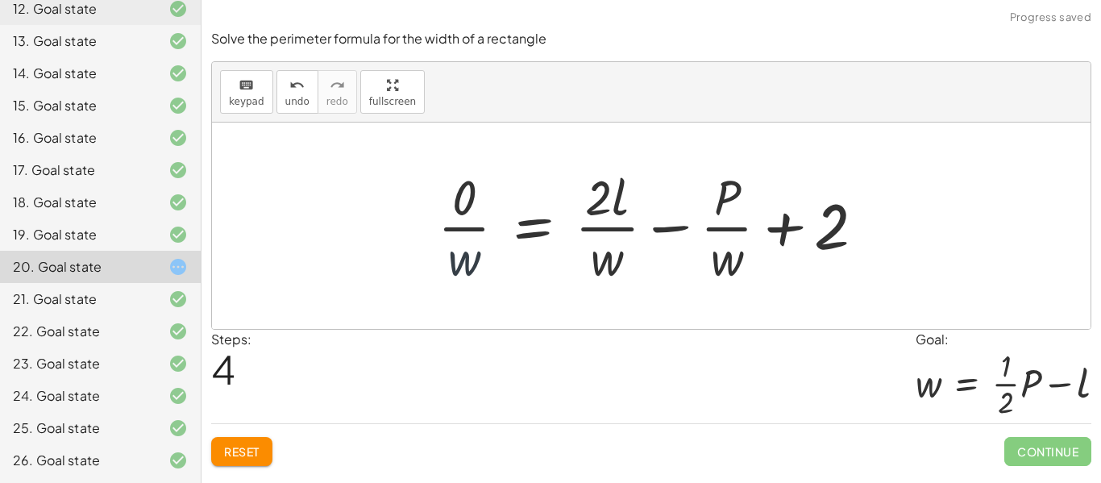
click at [479, 262] on div at bounding box center [657, 226] width 456 height 124
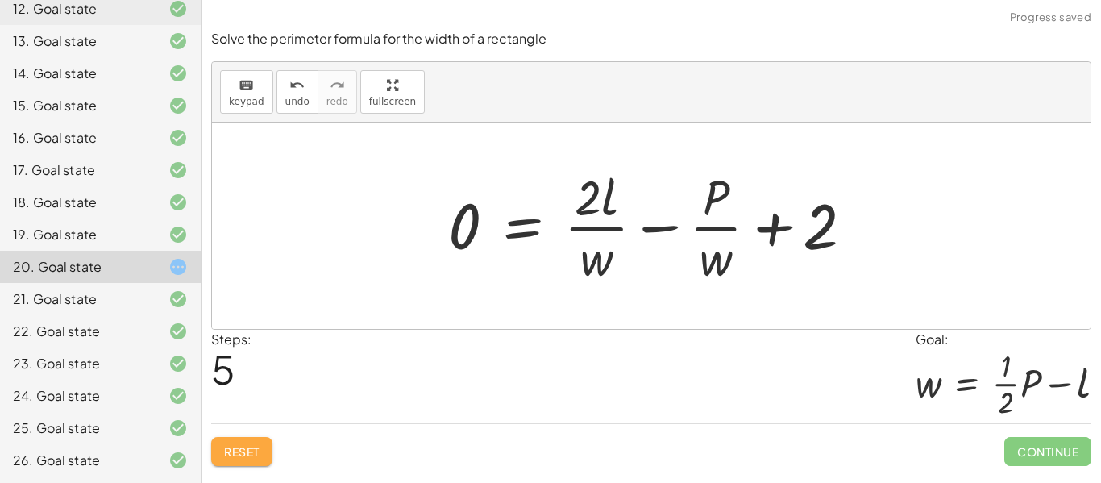
click at [259, 450] on span "Reset" at bounding box center [241, 451] width 35 height 15
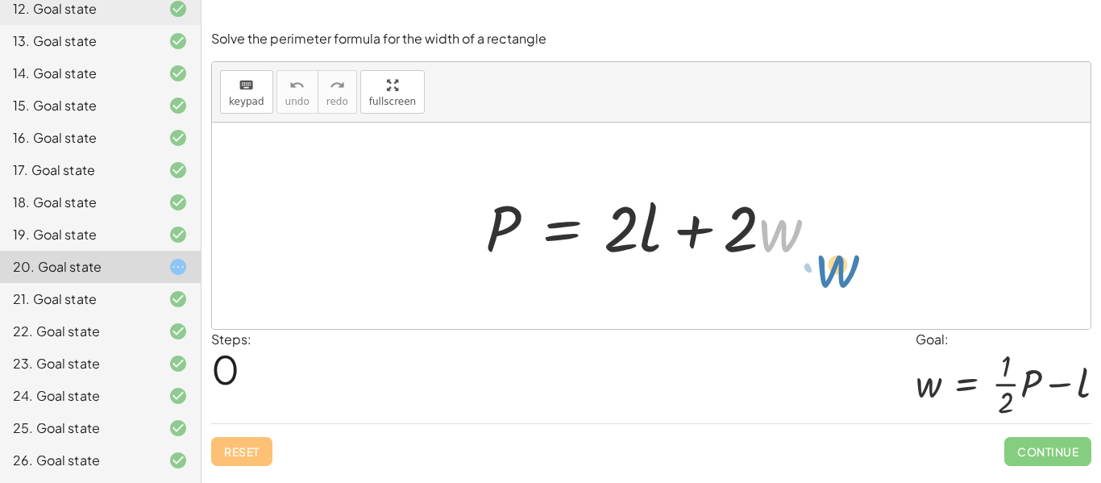
drag, startPoint x: 790, startPoint y: 218, endPoint x: 856, endPoint y: 216, distance: 65.3
click at [856, 216] on div "· w + · 2 P = + · 2 · l + · 2 · w" at bounding box center [651, 225] width 878 height 206
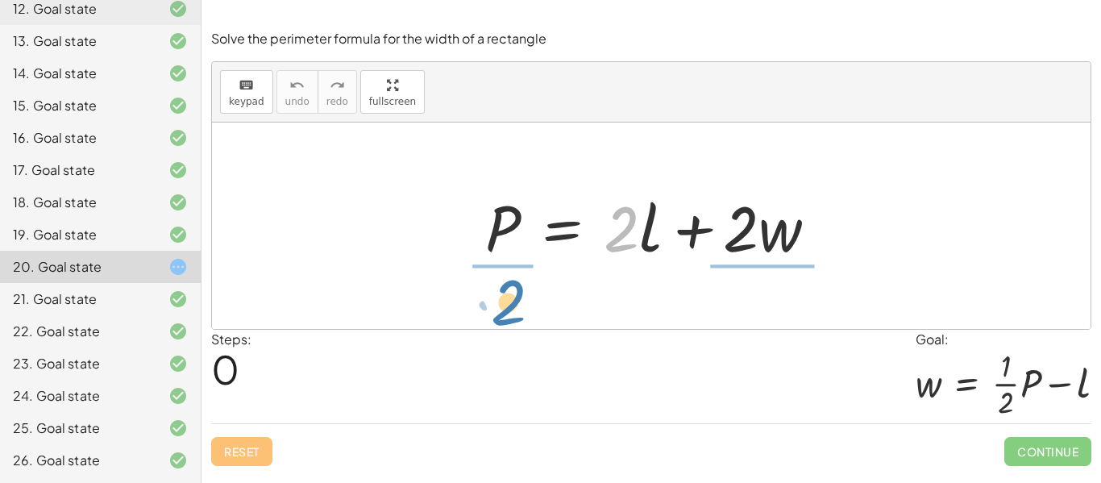
drag, startPoint x: 624, startPoint y: 239, endPoint x: 508, endPoint y: 308, distance: 135.8
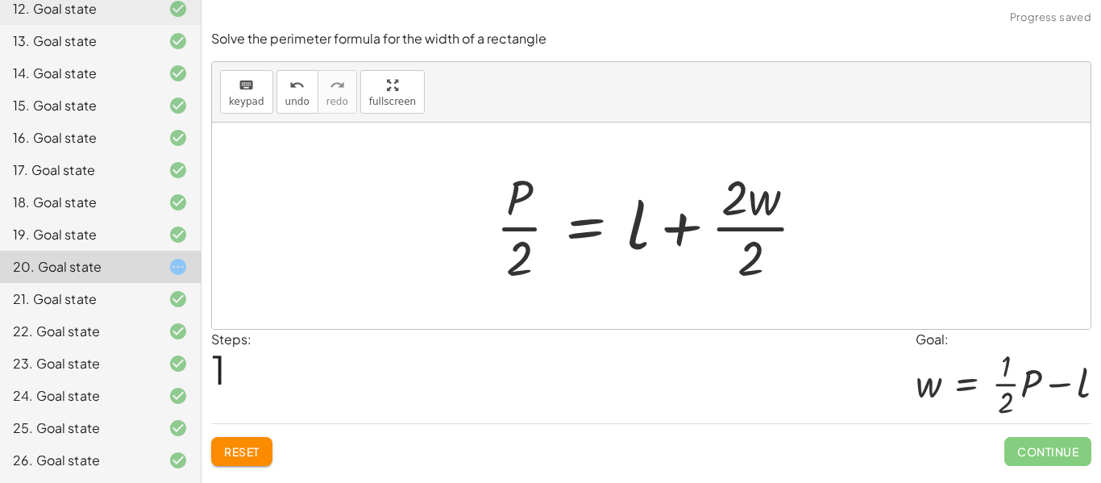
click at [734, 200] on div at bounding box center [656, 226] width 339 height 124
click at [736, 237] on div at bounding box center [656, 226] width 339 height 124
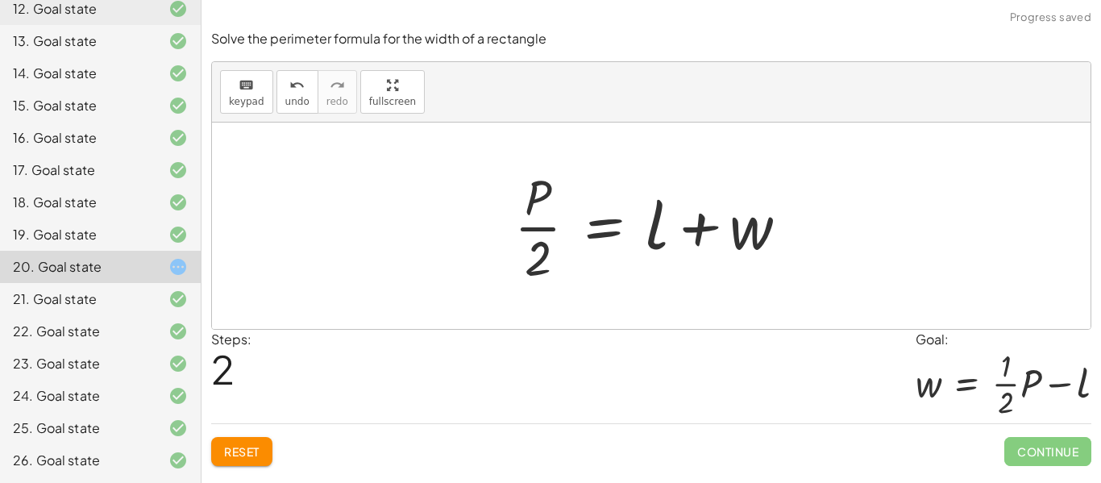
click at [514, 231] on div at bounding box center [657, 226] width 302 height 124
click at [551, 230] on div at bounding box center [657, 226] width 302 height 124
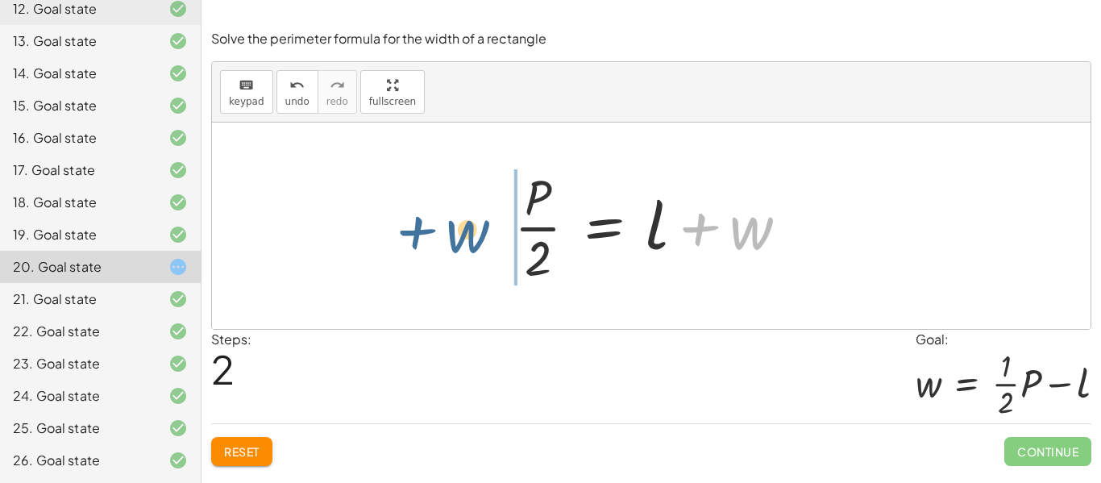
drag, startPoint x: 748, startPoint y: 232, endPoint x: 468, endPoint y: 234, distance: 279.6
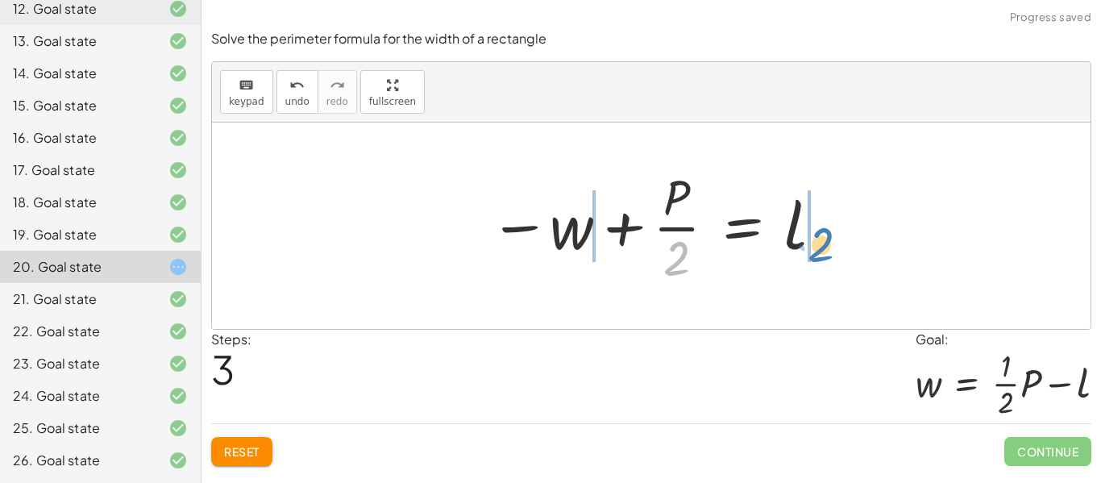
drag, startPoint x: 690, startPoint y: 261, endPoint x: 834, endPoint y: 247, distance: 145.0
click at [834, 247] on div "P = + · 2 · l + · 2 · w · P · 2 = + l + · 2 · w · 2 · P · 2 = + l + w · 2 P = l…" at bounding box center [651, 226] width 372 height 132
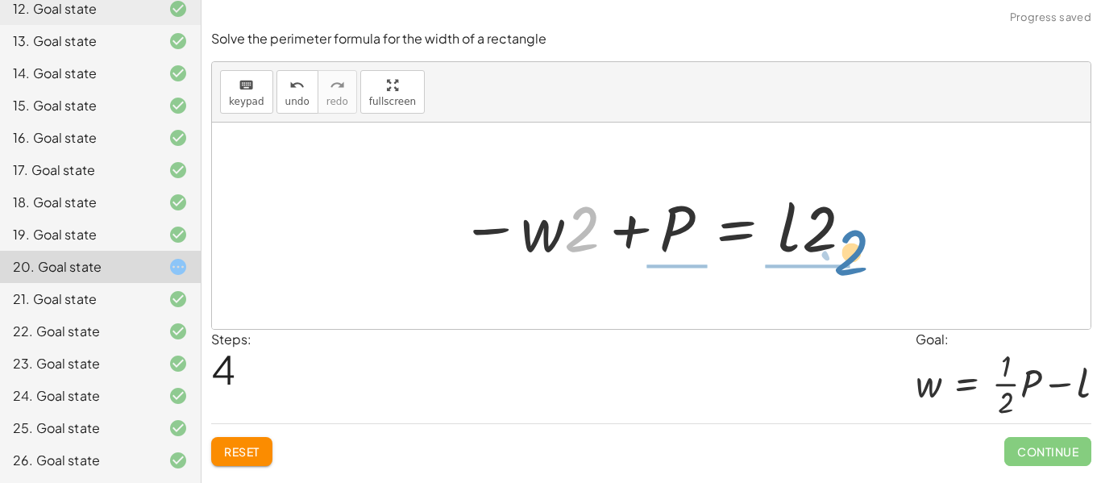
drag, startPoint x: 597, startPoint y: 247, endPoint x: 870, endPoint y: 271, distance: 274.1
click at [870, 271] on div "P = + · 2 · l + · 2 · w · P · 2 = + l + · 2 · w · 2 · P · 2 = + l + w − w + · P…" at bounding box center [651, 225] width 878 height 206
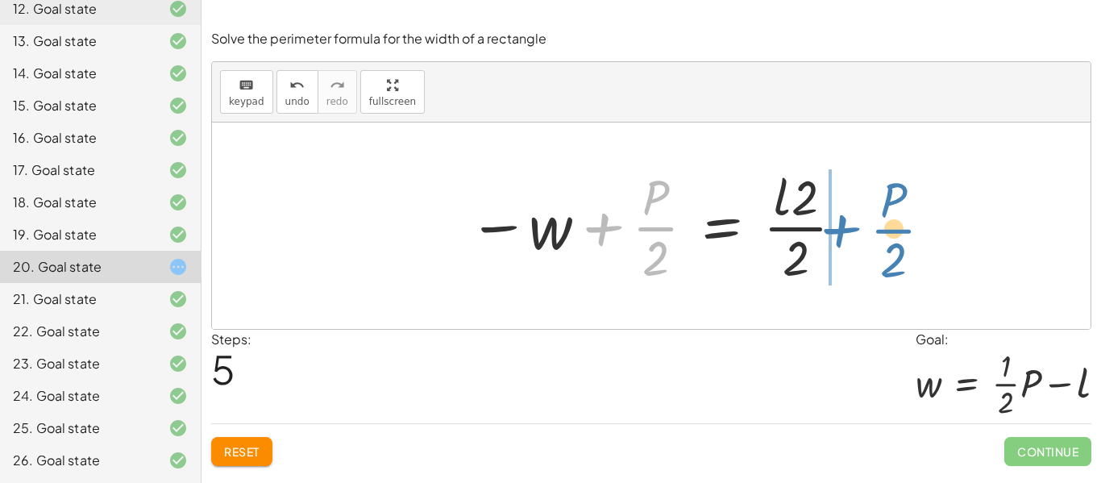
drag, startPoint x: 655, startPoint y: 239, endPoint x: 894, endPoint y: 239, distance: 239.3
click at [894, 239] on div "P = + · 2 · l + · 2 · w · P · 2 = + l + · 2 · w · 2 · P · 2 = + l + w − w + · P…" at bounding box center [651, 225] width 878 height 206
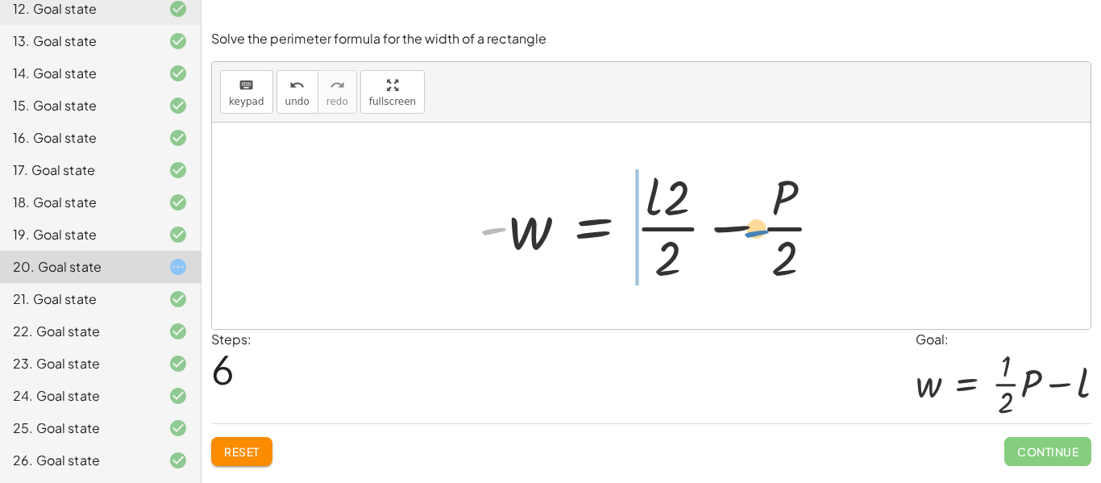
drag, startPoint x: 496, startPoint y: 231, endPoint x: 738, endPoint y: 231, distance: 241.7
click at [738, 231] on div at bounding box center [658, 226] width 374 height 124
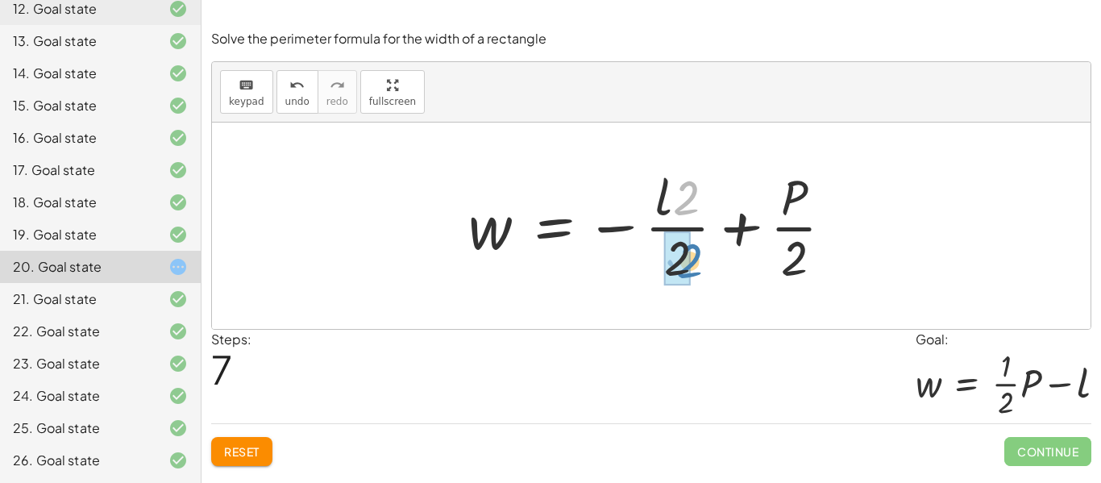
drag, startPoint x: 690, startPoint y: 204, endPoint x: 693, endPoint y: 267, distance: 62.9
click at [693, 267] on div at bounding box center [656, 226] width 393 height 124
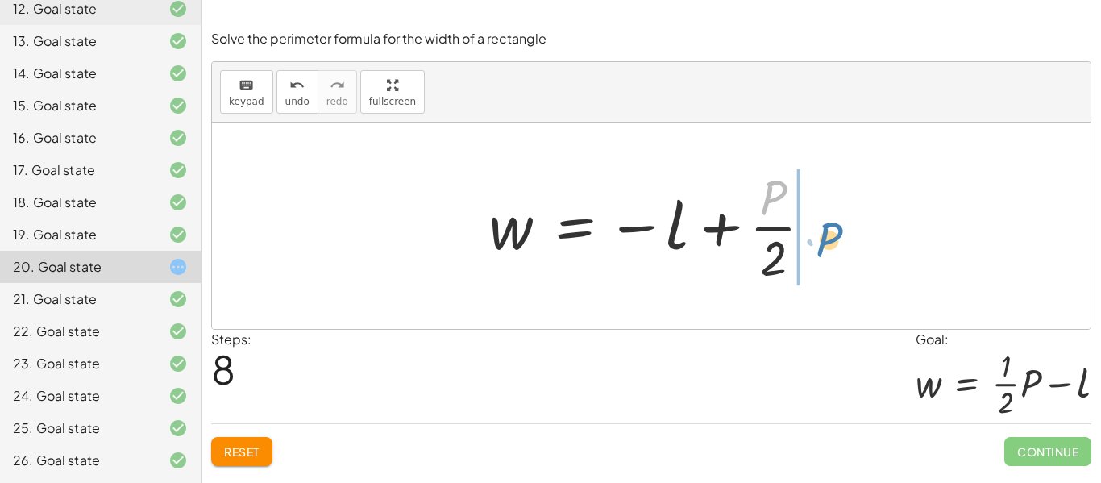
drag, startPoint x: 769, startPoint y: 199, endPoint x: 822, endPoint y: 241, distance: 67.1
click at [822, 241] on div at bounding box center [657, 226] width 352 height 124
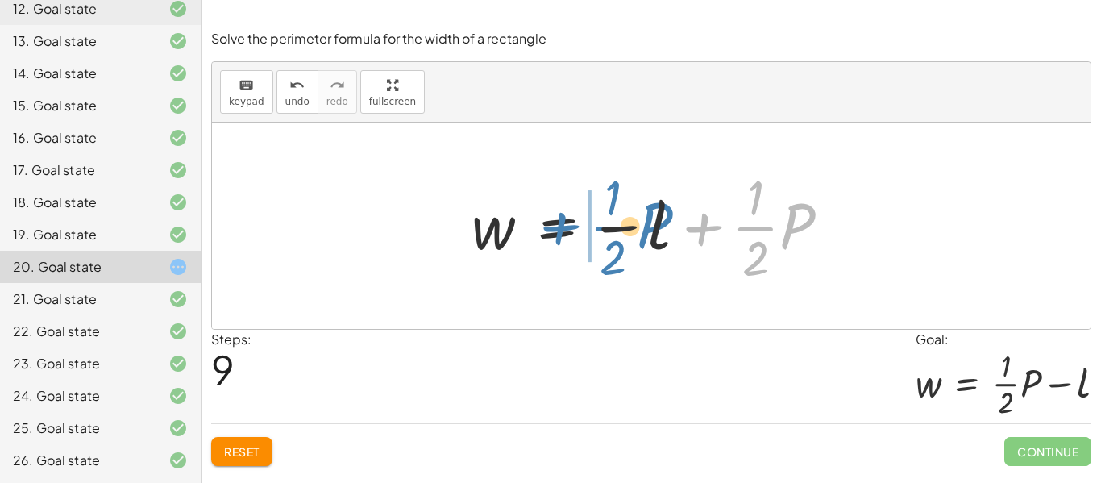
drag, startPoint x: 700, startPoint y: 225, endPoint x: 558, endPoint y: 224, distance: 142.6
click at [558, 224] on div at bounding box center [656, 226] width 387 height 124
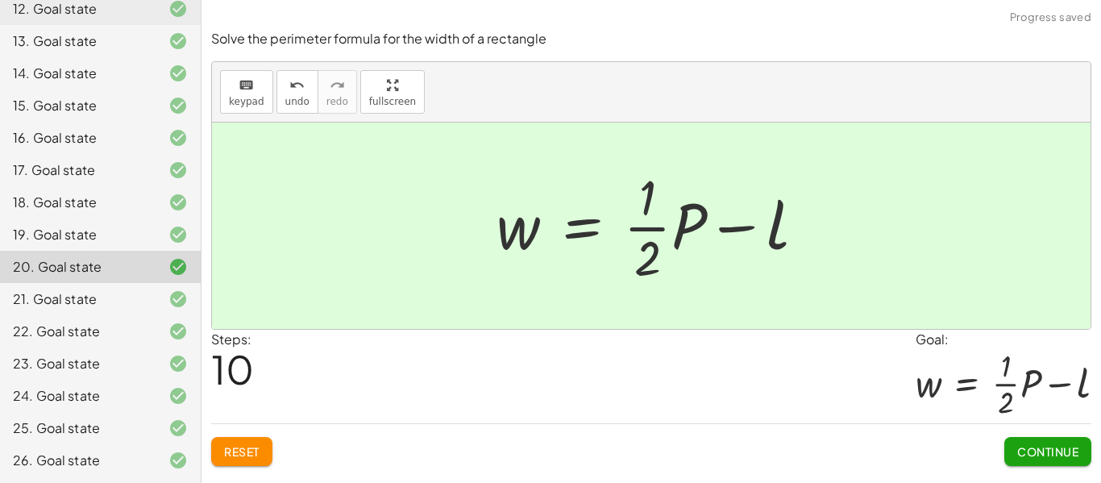
click at [1049, 462] on button "Continue" at bounding box center [1047, 451] width 87 height 29
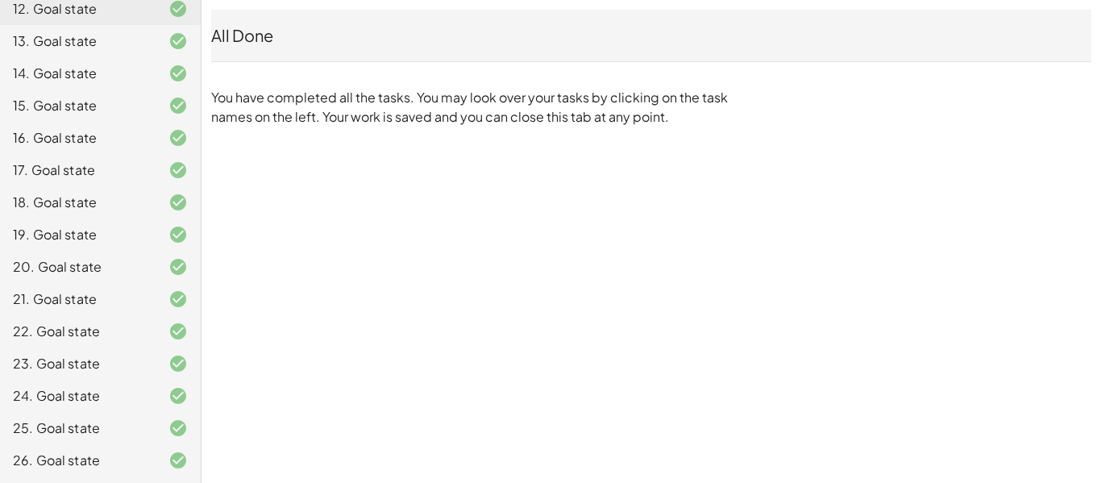
click at [102, 467] on div "26. Goal state" at bounding box center [78, 459] width 130 height 19
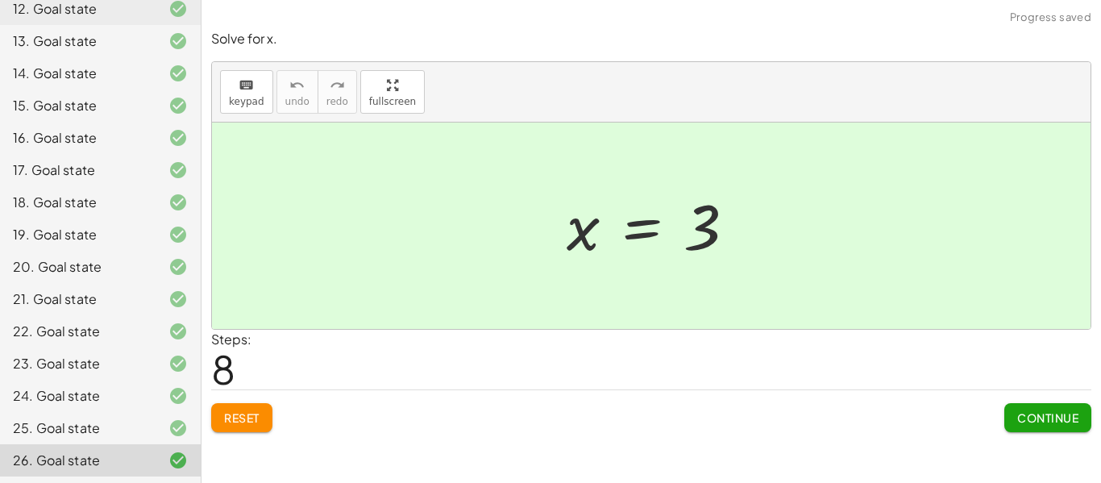
click at [1049, 418] on span "Continue" at bounding box center [1047, 417] width 61 height 15
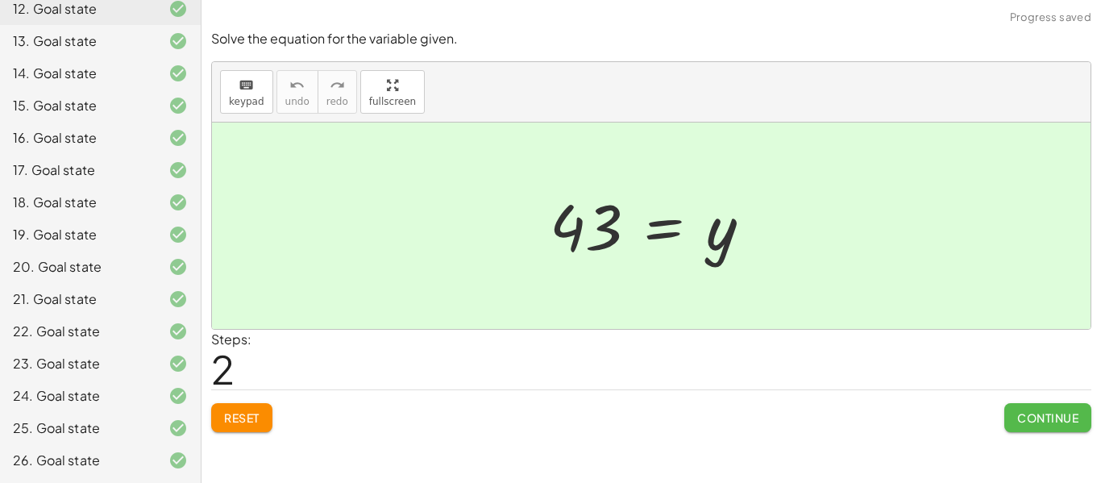
click at [1034, 419] on span "Continue" at bounding box center [1047, 417] width 61 height 15
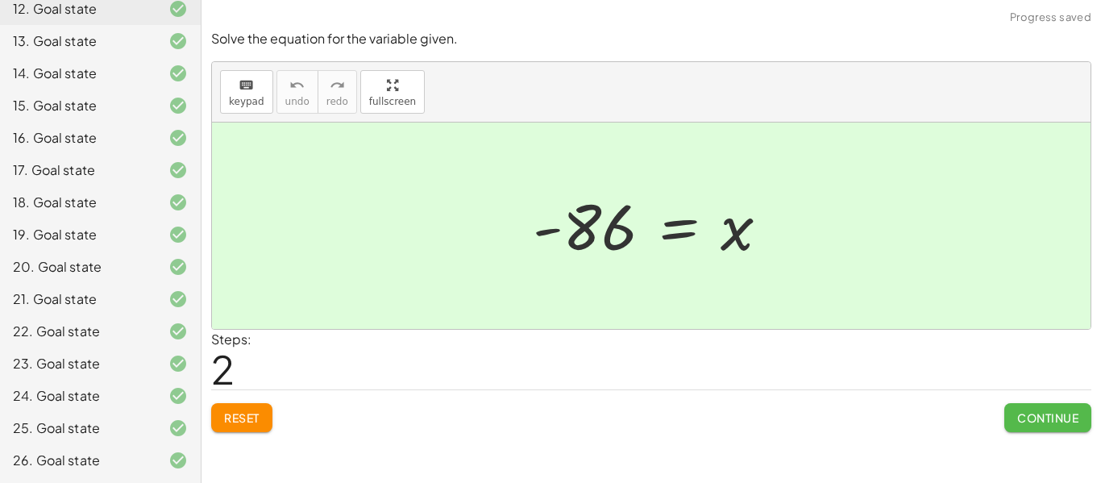
click at [1066, 415] on span "Continue" at bounding box center [1047, 417] width 61 height 15
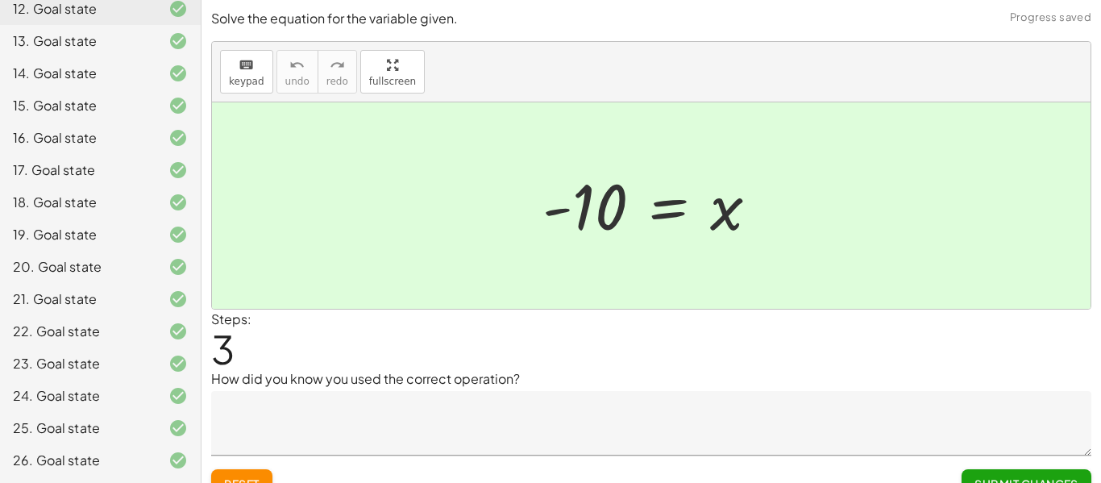
scroll to position [25, 0]
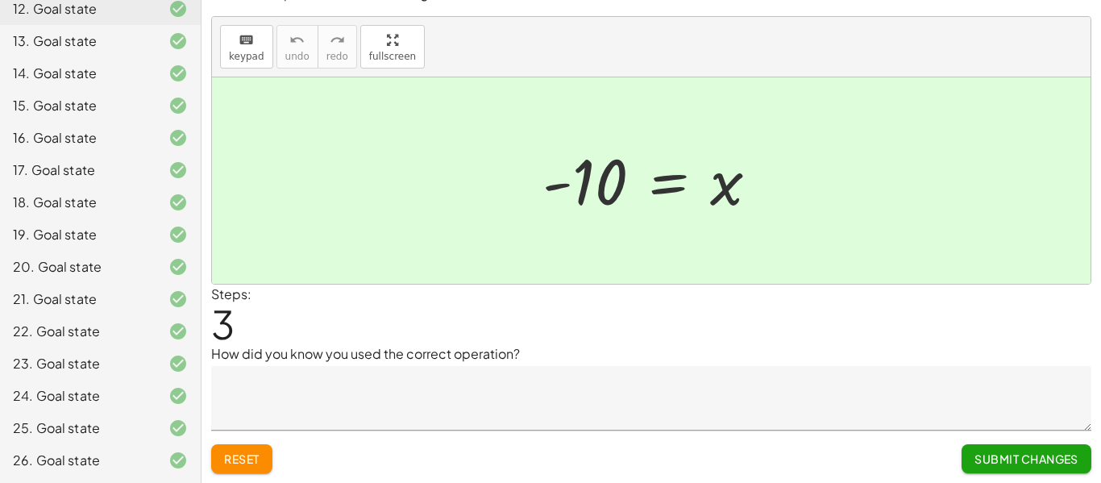
click at [52, 460] on div "26. Goal state" at bounding box center [78, 459] width 130 height 19
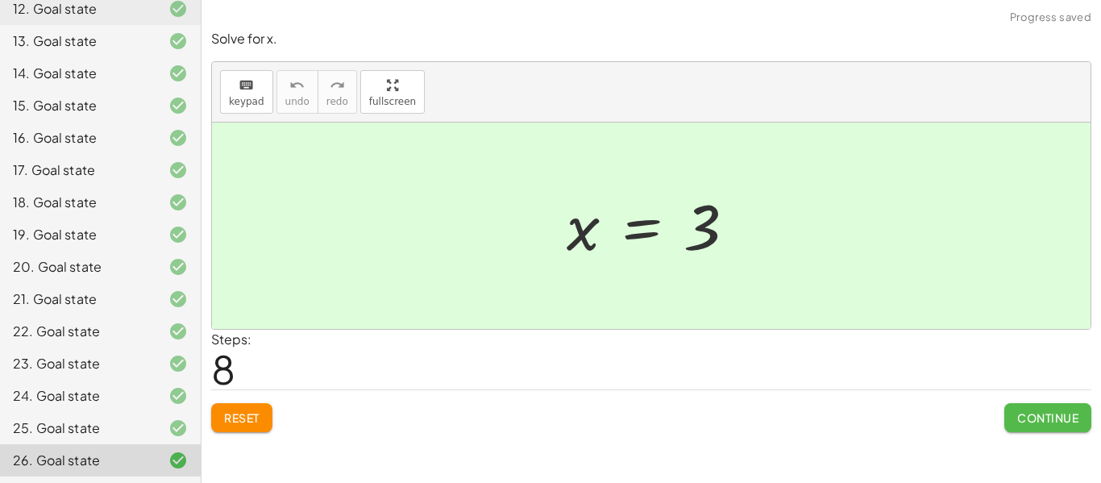
click at [1070, 411] on span "Continue" at bounding box center [1047, 417] width 61 height 15
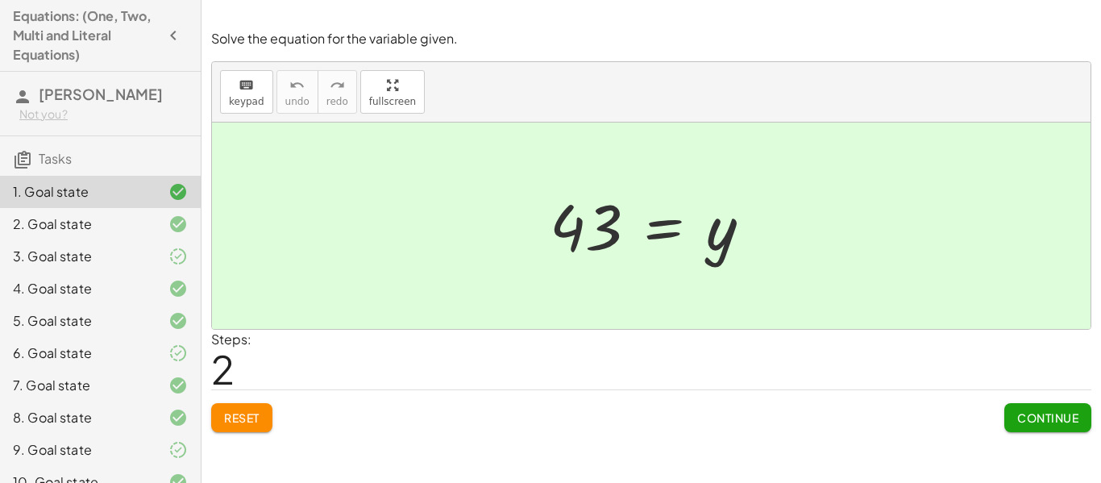
click at [173, 46] on button "button" at bounding box center [173, 35] width 29 height 29
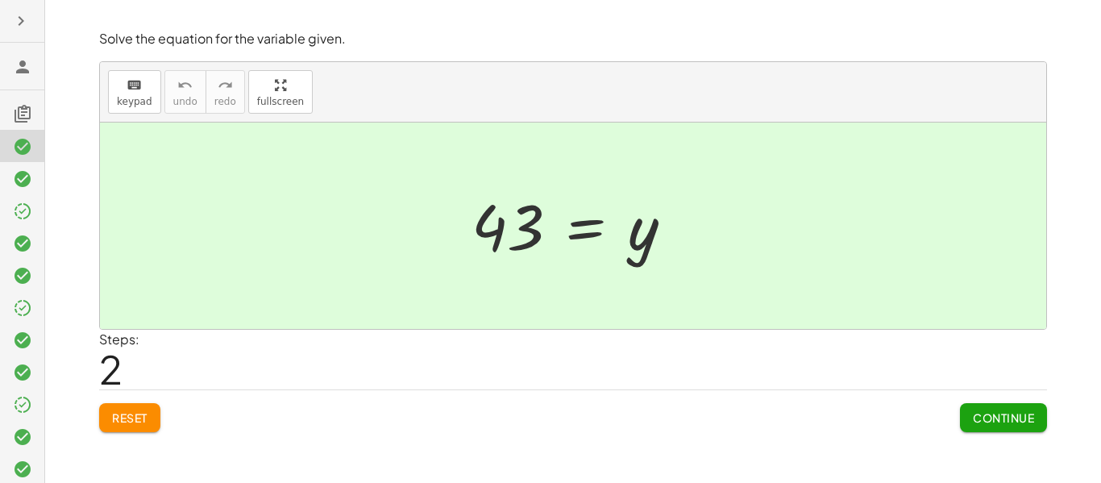
click at [27, 22] on icon "button" at bounding box center [20, 20] width 19 height 19
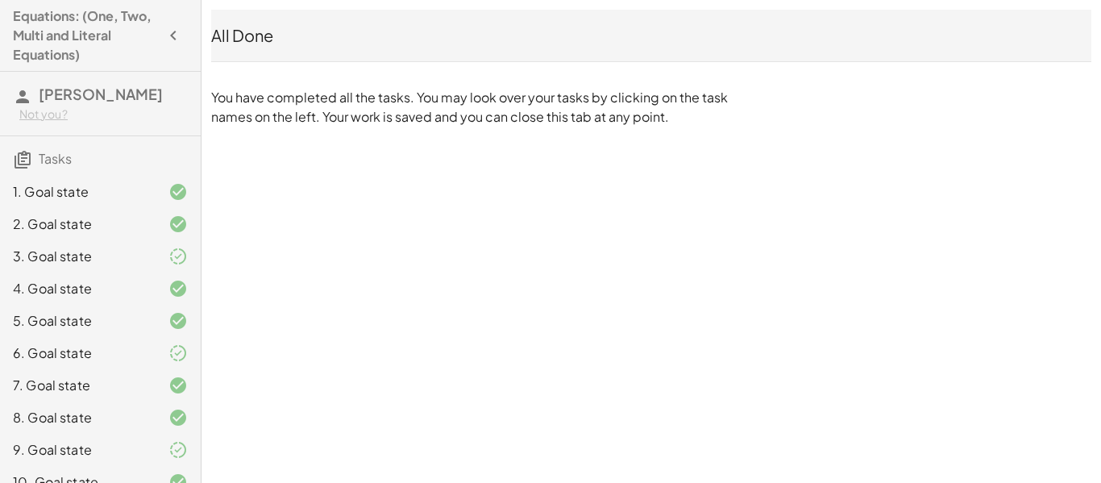
click at [93, 30] on h4 "Equations: (One, Two, Multi and Literal Equations)" at bounding box center [86, 35] width 146 height 58
click at [64, 17] on h4 "Equations: (One, Two, Multi and Literal Equations)" at bounding box center [86, 35] width 146 height 58
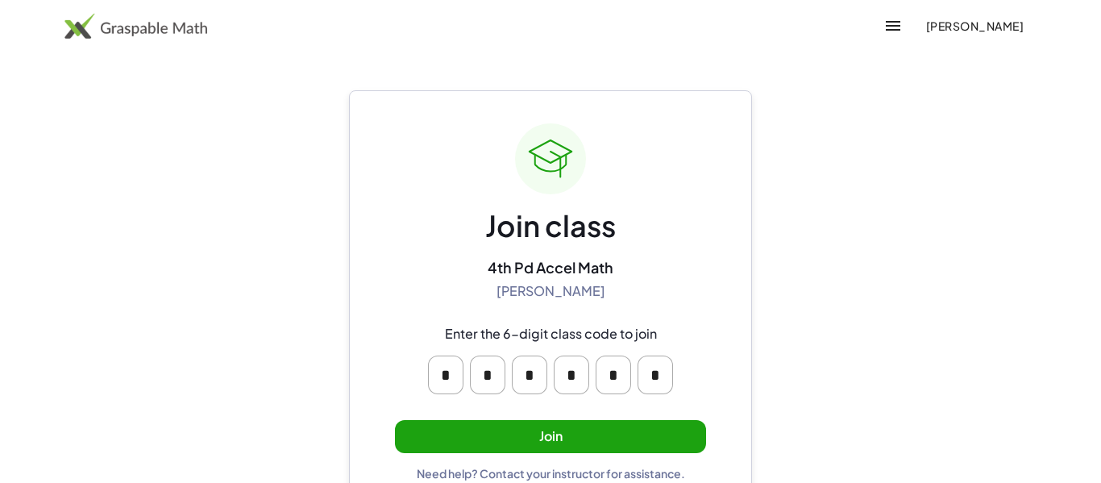
scroll to position [31, 0]
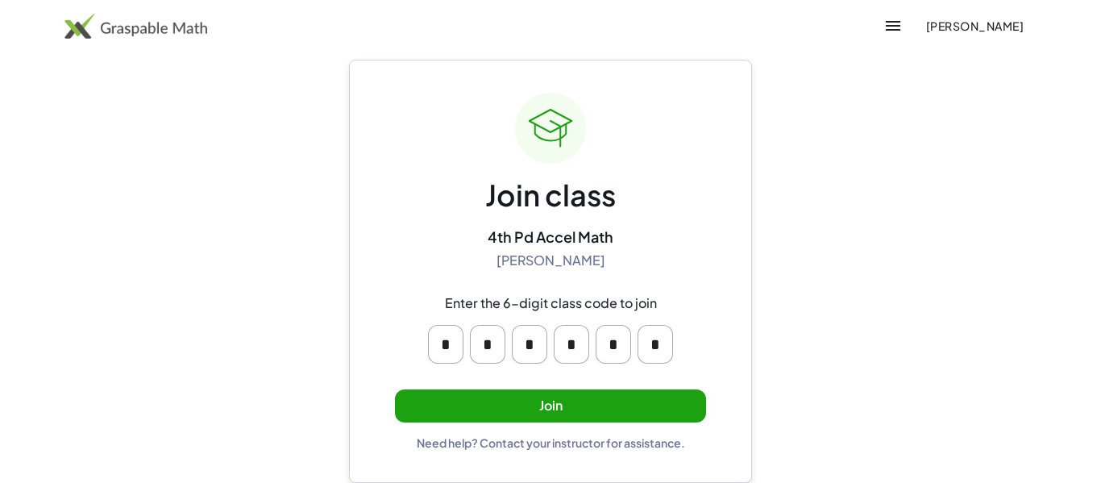
click at [479, 394] on button "Join" at bounding box center [550, 405] width 311 height 33
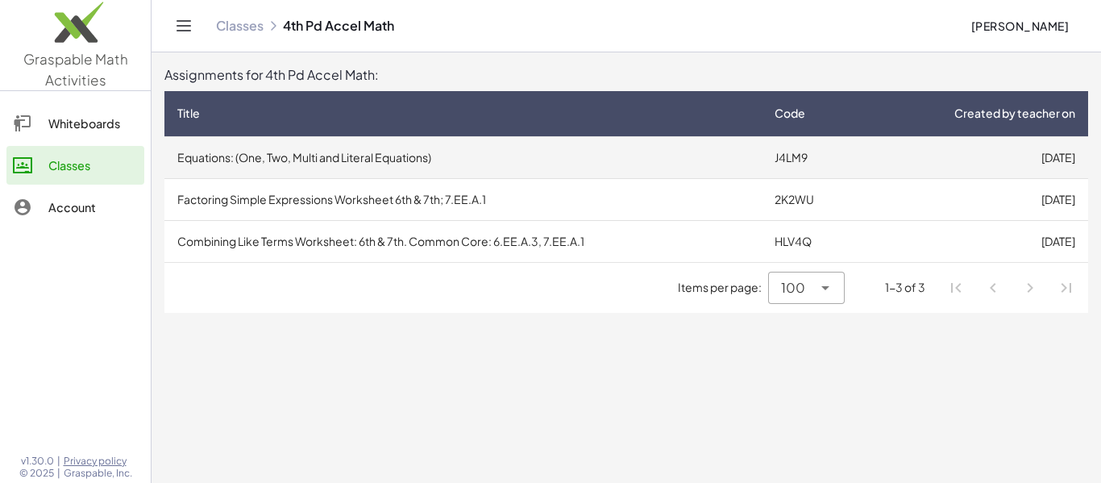
click at [537, 165] on td "Equations: (One, Two, Multi and Literal Equations)" at bounding box center [462, 157] width 597 height 42
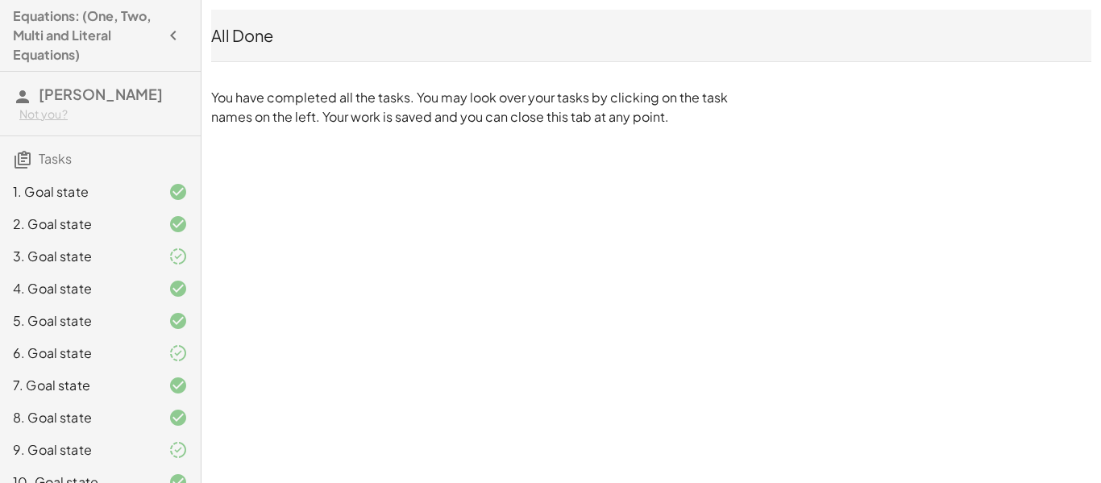
click at [69, 93] on span "[PERSON_NAME]" at bounding box center [101, 94] width 124 height 19
click at [70, 53] on h4 "Equations: (One, Two, Multi and Literal Equations)" at bounding box center [86, 35] width 146 height 58
click at [173, 33] on icon "button" at bounding box center [173, 35] width 19 height 19
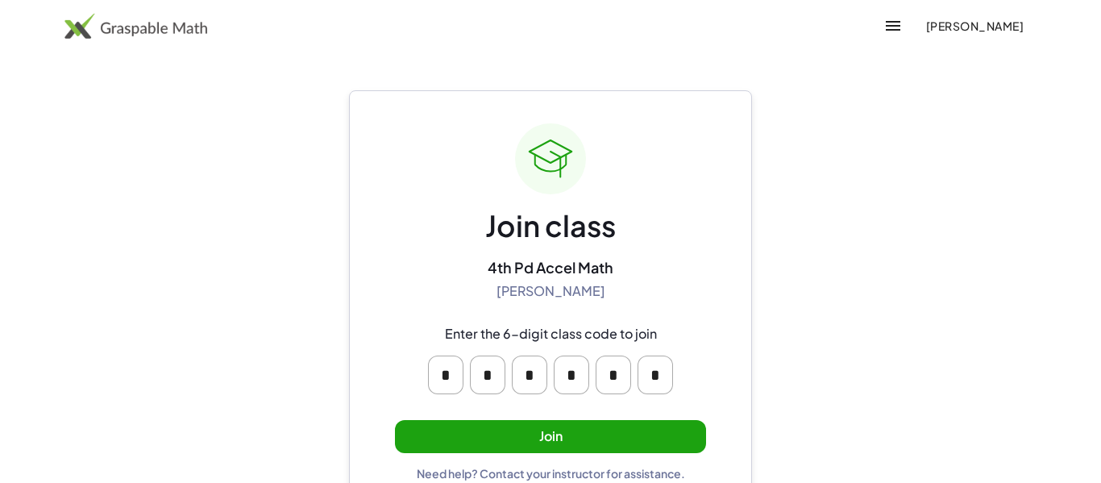
click at [636, 425] on button "Join" at bounding box center [550, 436] width 311 height 33
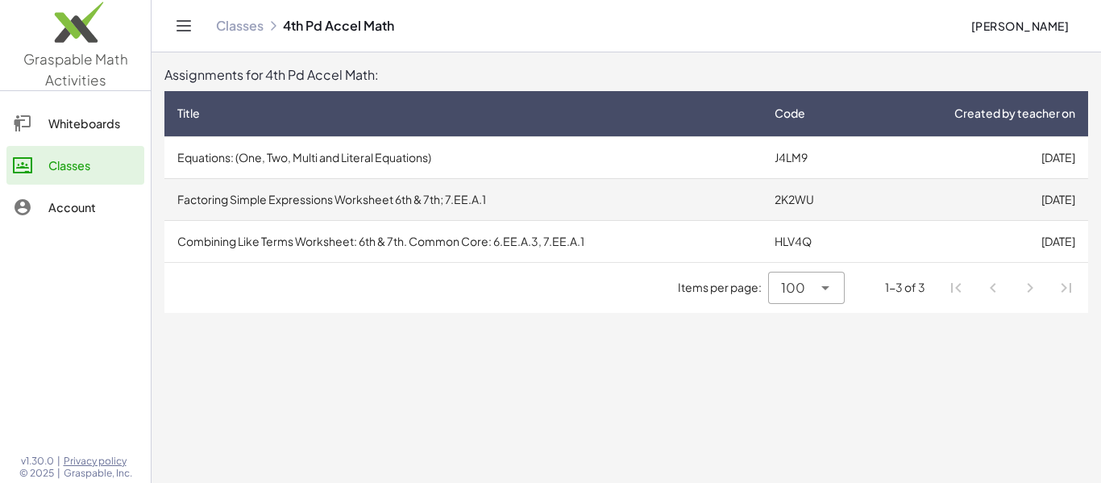
click at [1003, 195] on td "[DATE]" at bounding box center [975, 199] width 226 height 42
